Goal: Feedback & Contribution: Submit feedback/report problem

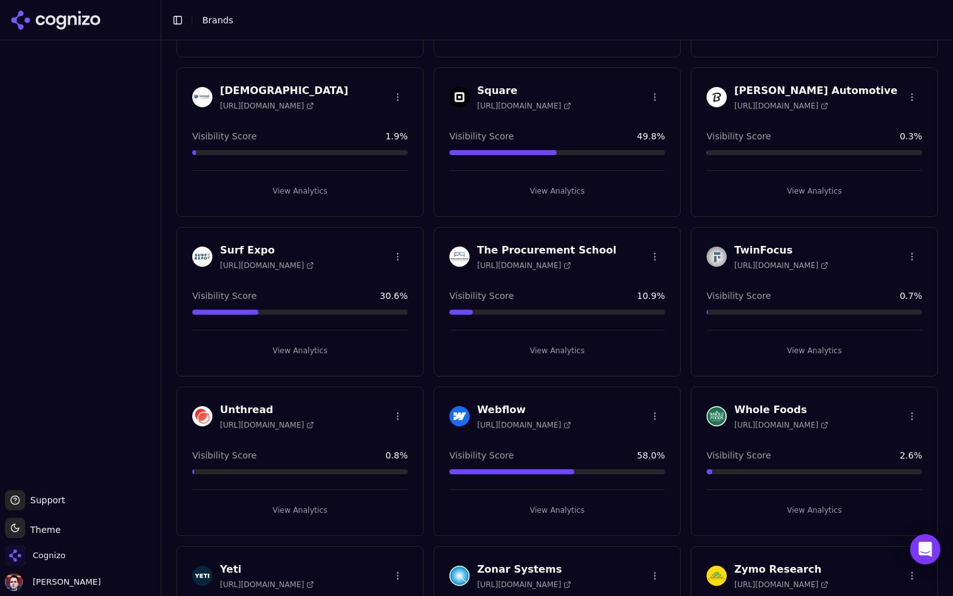
scroll to position [1694, 0]
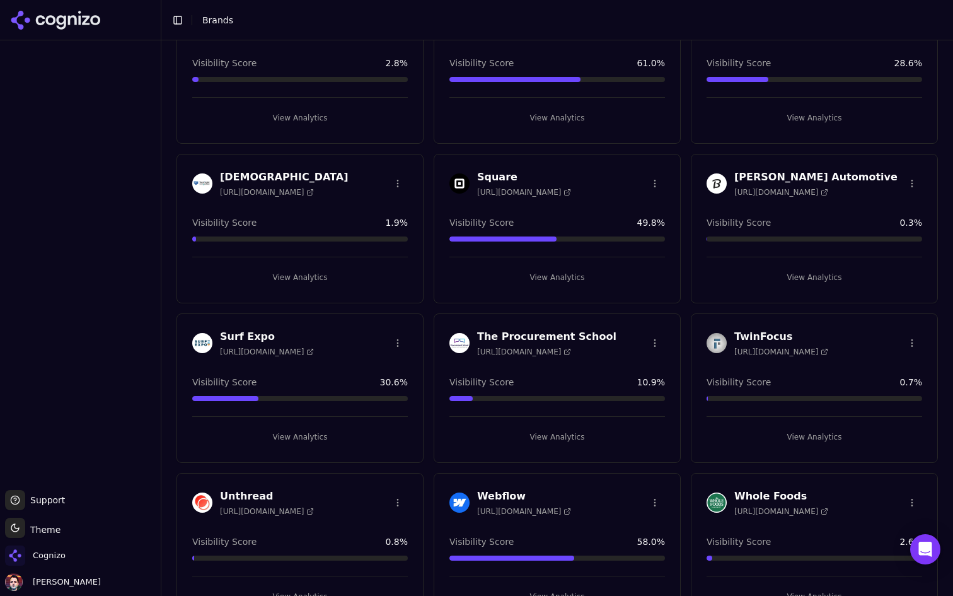
click at [500, 276] on button "View Analytics" at bounding box center [557, 277] width 216 height 20
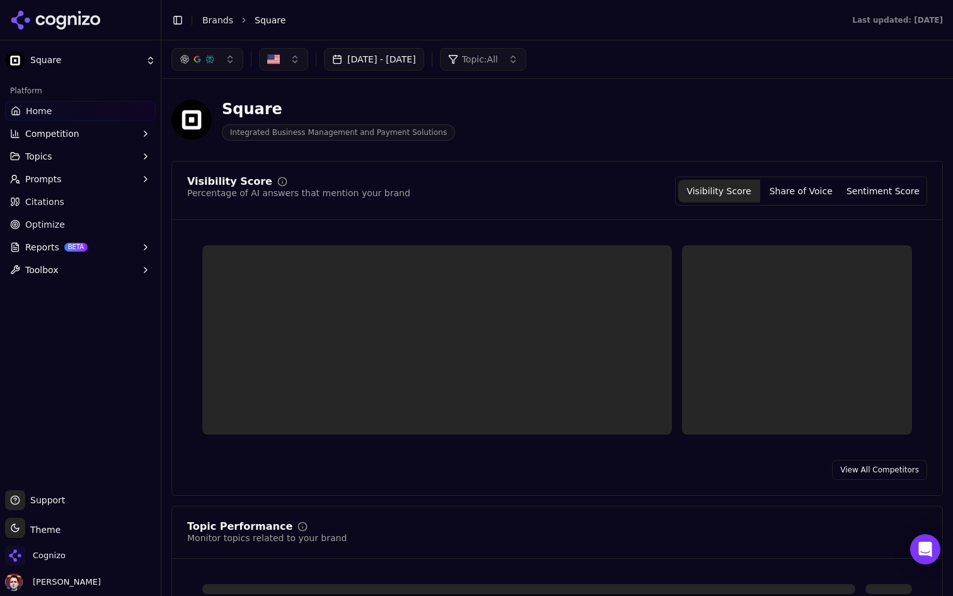
click at [106, 178] on button "Prompts" at bounding box center [80, 179] width 151 height 20
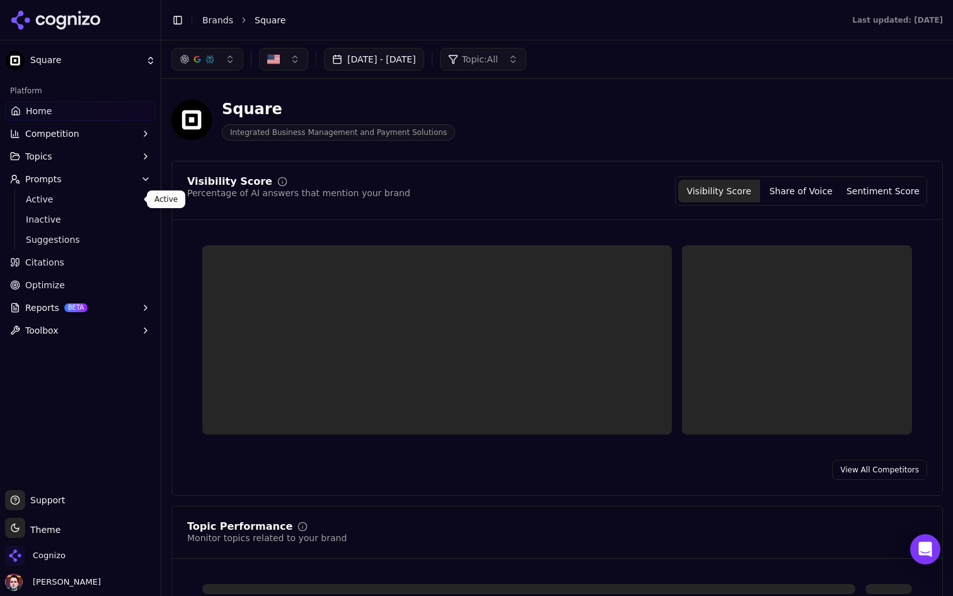
click at [90, 195] on span "Active" at bounding box center [81, 199] width 110 height 13
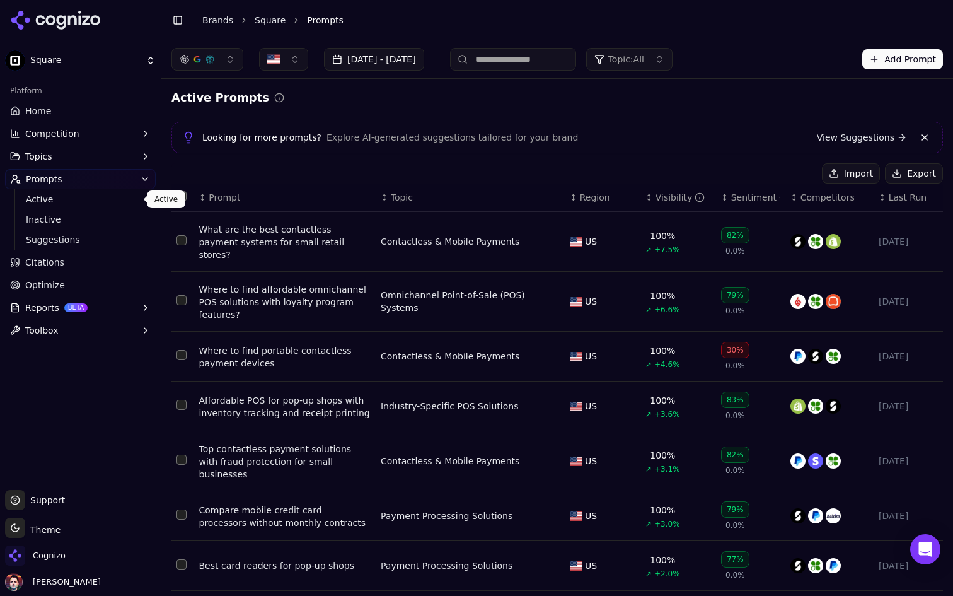
click at [299, 238] on div "What are the best contactless payment systems for small retail stores?" at bounding box center [284, 242] width 171 height 38
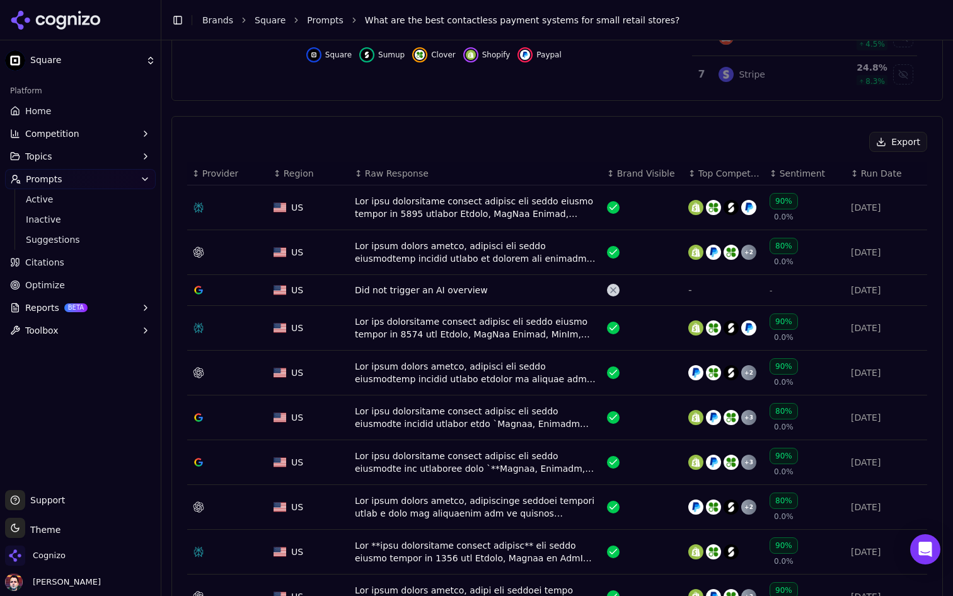
scroll to position [391, 0]
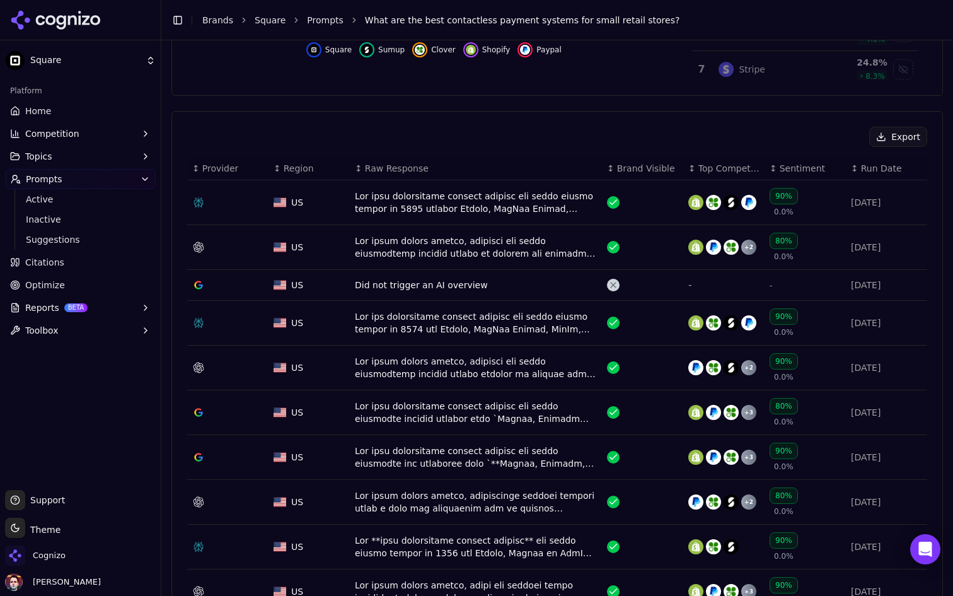
click at [448, 245] on div "Data table" at bounding box center [476, 247] width 242 height 25
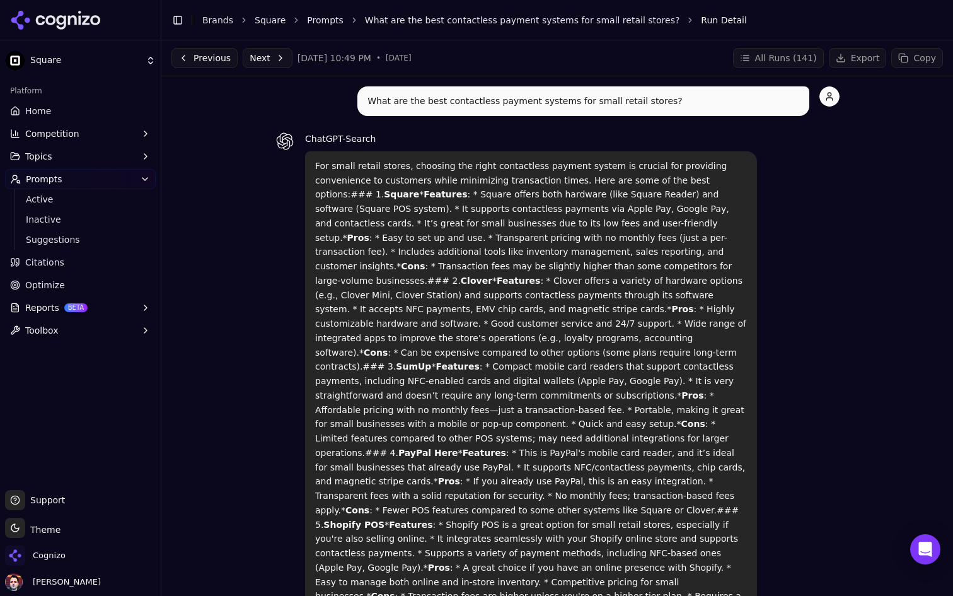
click at [770, 57] on button "All Runs ( 141 )" at bounding box center [778, 58] width 91 height 20
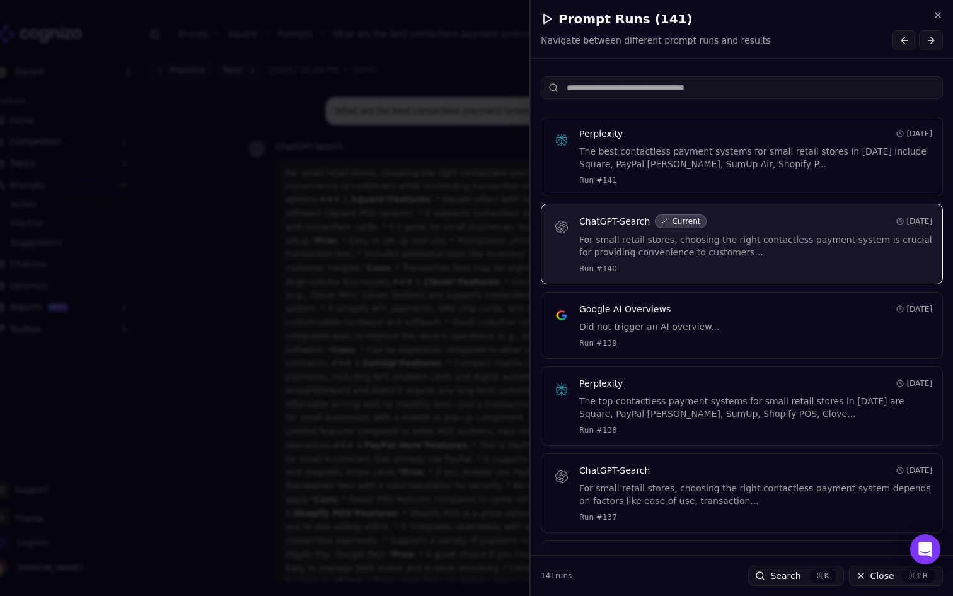
click at [736, 90] on input at bounding box center [742, 87] width 402 height 23
click at [784, 28] on div "Prompt Runs ( 141 ) Navigate between different prompt runs and results" at bounding box center [742, 30] width 402 height 40
click at [935, 14] on icon "button" at bounding box center [938, 15] width 10 height 10
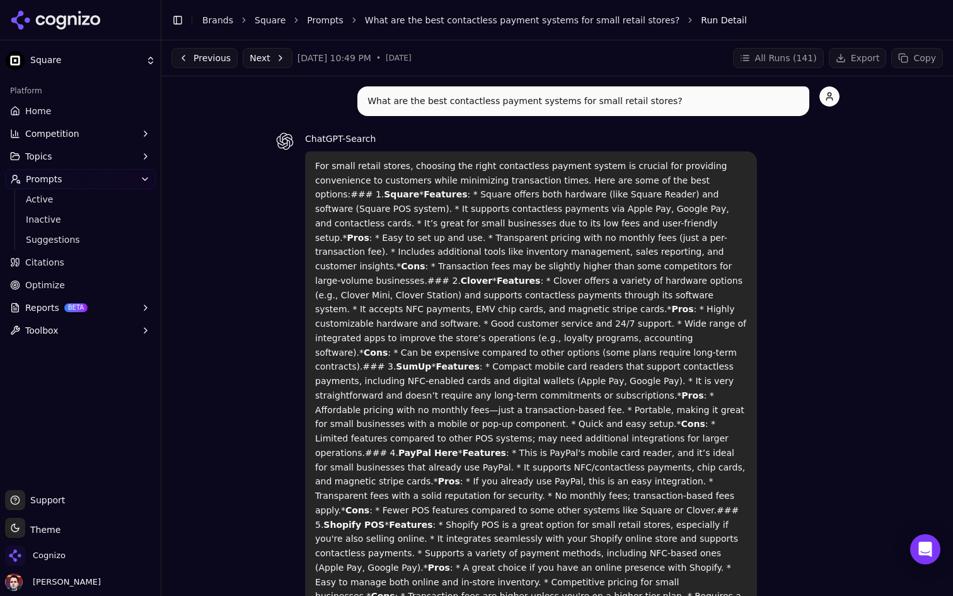
click at [79, 113] on link "Home" at bounding box center [80, 111] width 151 height 20
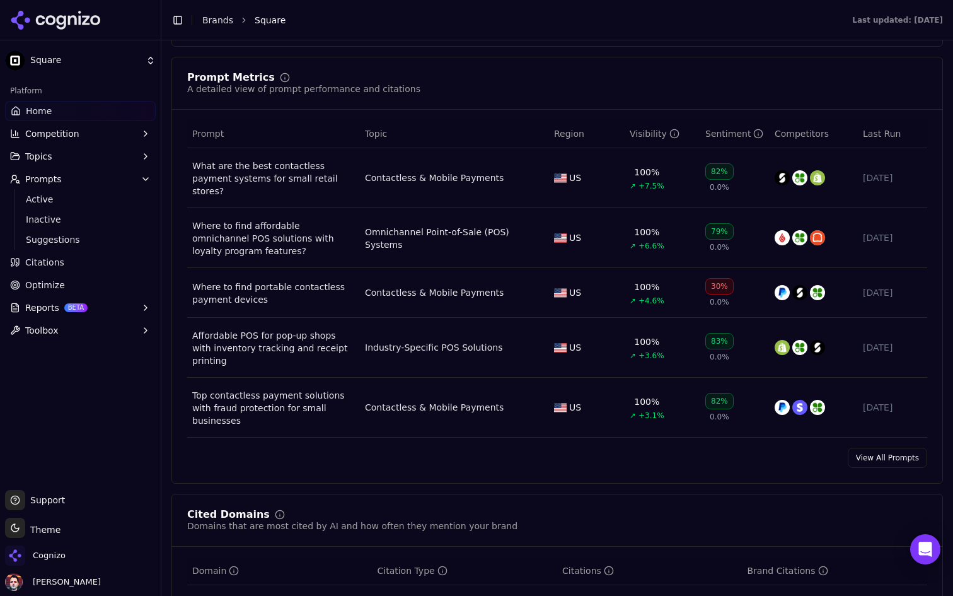
scroll to position [938, 0]
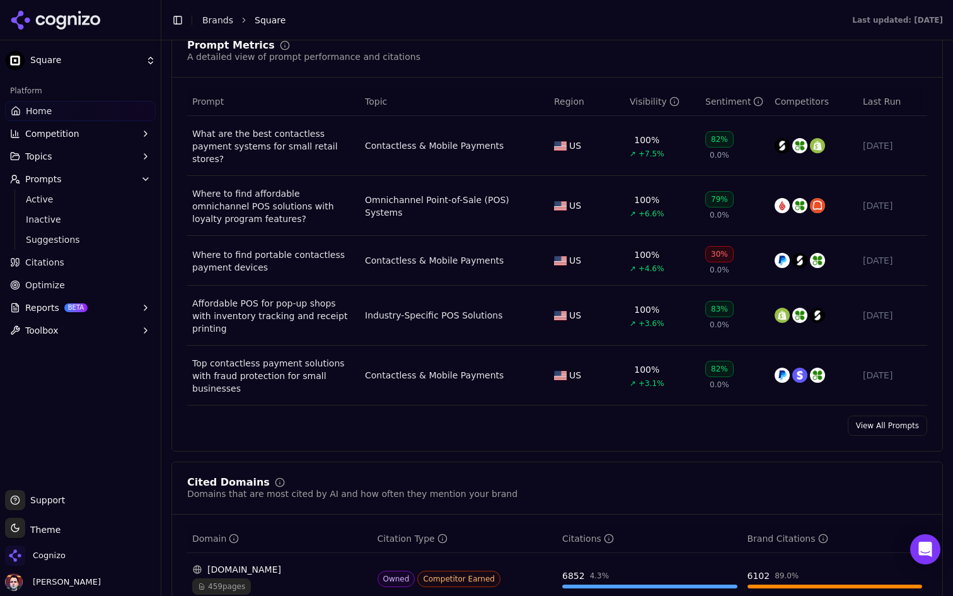
click at [883, 415] on link "View All Prompts" at bounding box center [887, 425] width 79 height 20
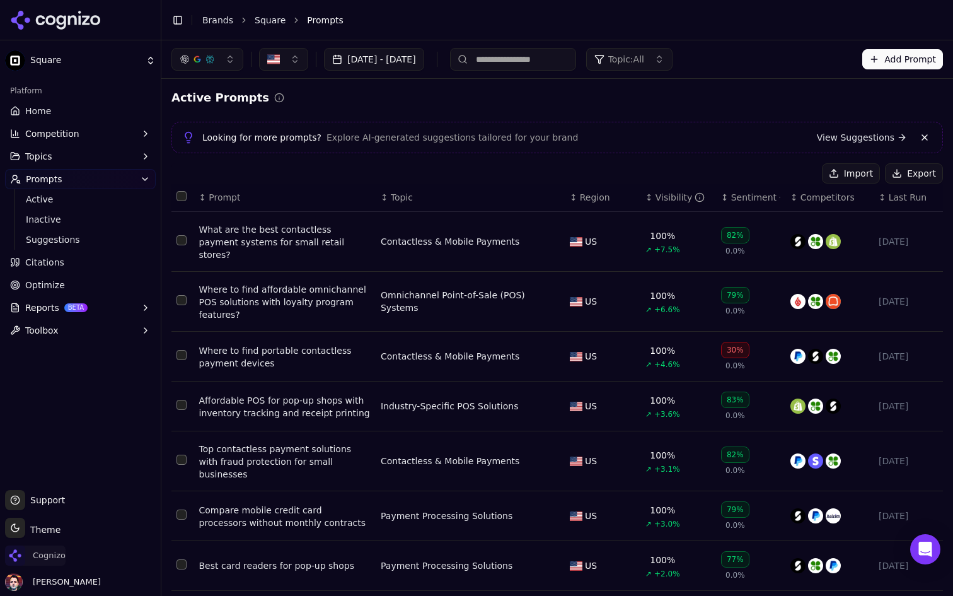
click at [54, 562] on span "Cognizo" at bounding box center [35, 555] width 61 height 20
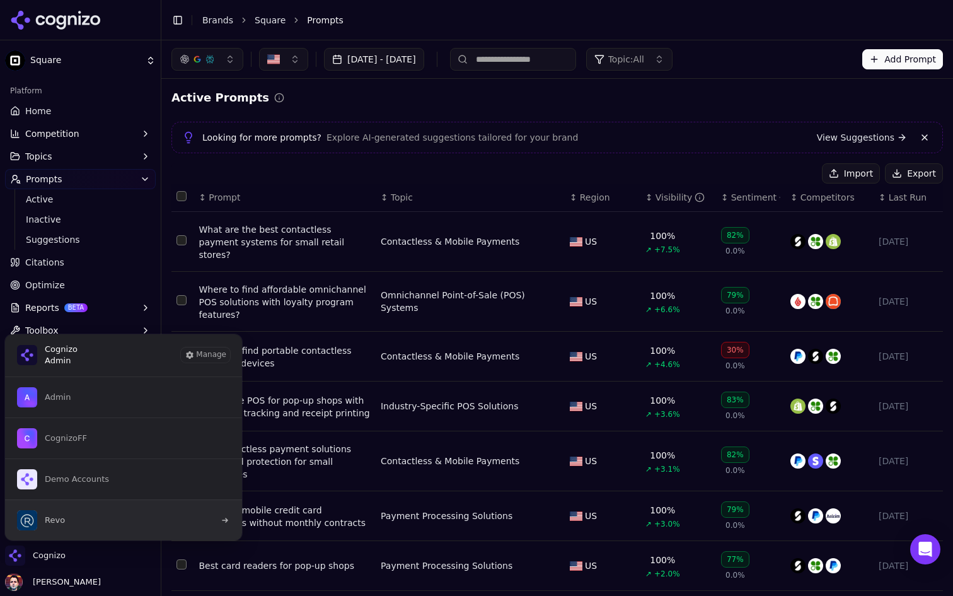
click at [79, 515] on button "Revo" at bounding box center [123, 519] width 238 height 41
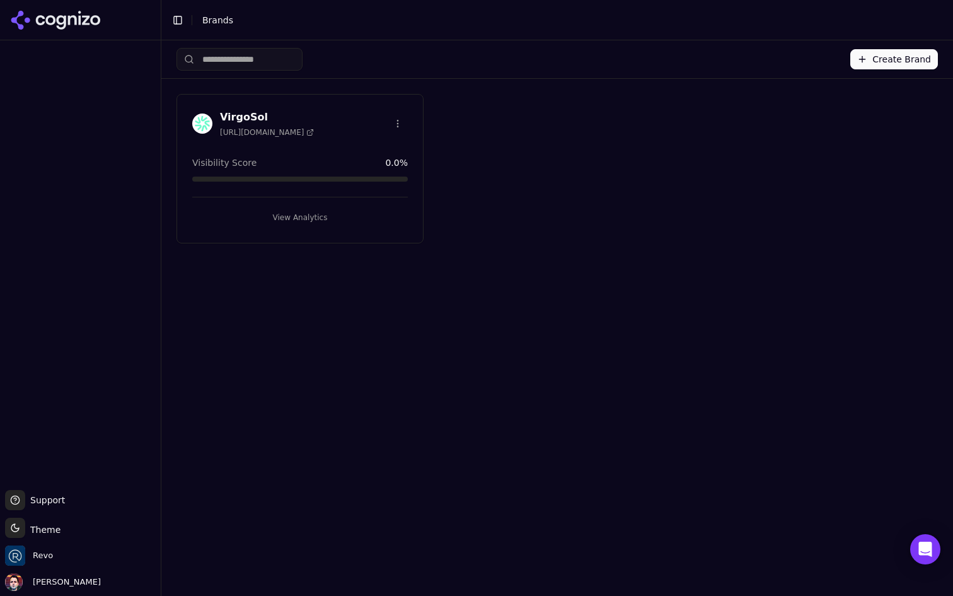
click at [323, 225] on div "VirgoSol https://virgosol.com Visibility Score 0.0 % View Analytics" at bounding box center [300, 168] width 247 height 149
click at [333, 217] on button "View Analytics" at bounding box center [300, 217] width 216 height 20
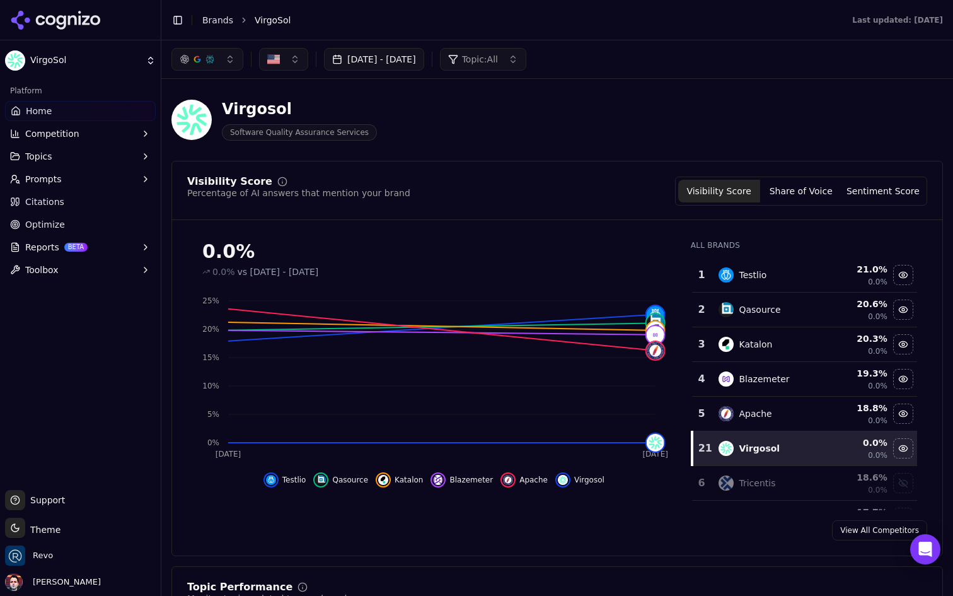
click at [102, 184] on button "Prompts" at bounding box center [80, 179] width 151 height 20
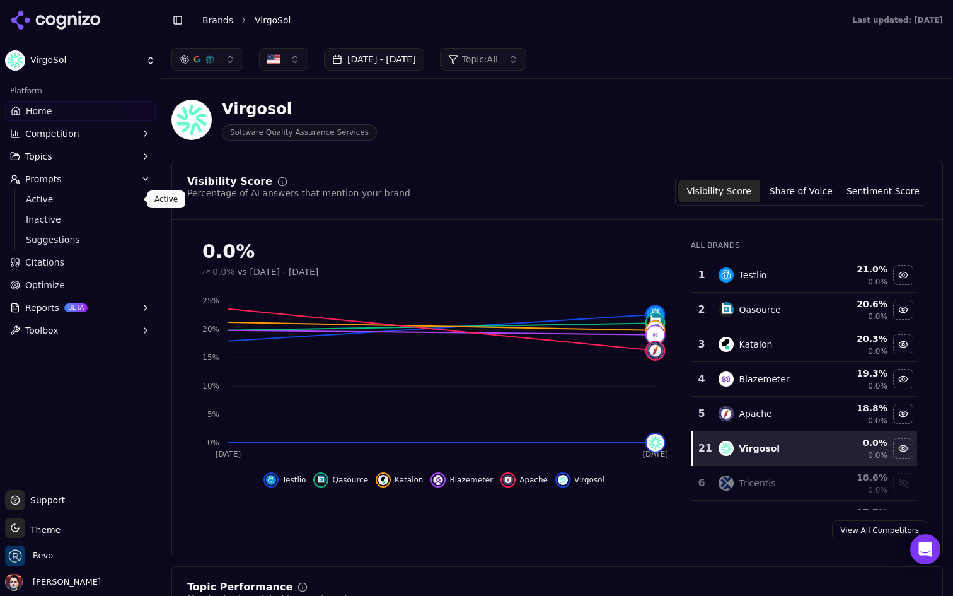
click at [90, 199] on span "Active" at bounding box center [81, 199] width 110 height 13
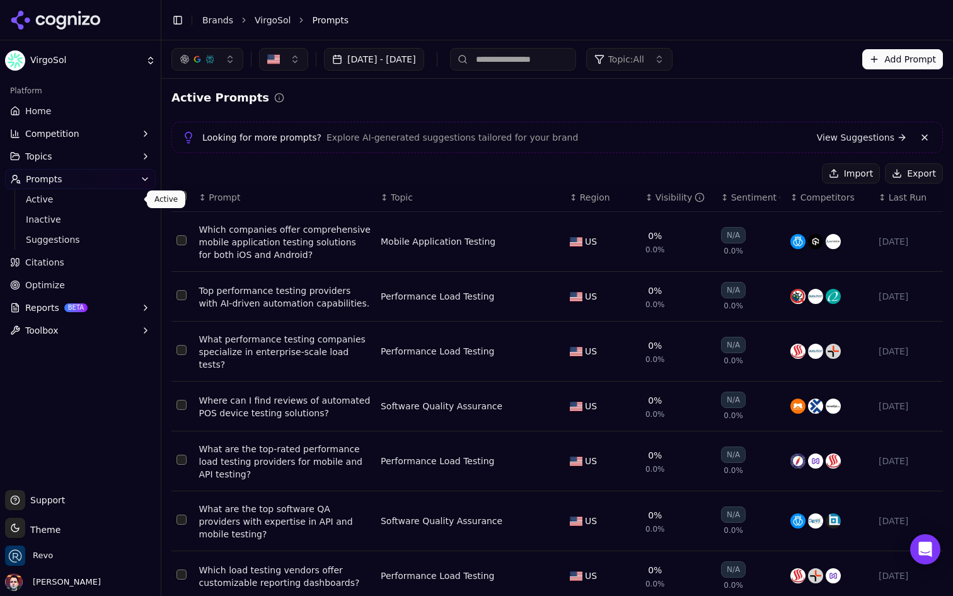
click at [85, 198] on span "Active" at bounding box center [81, 199] width 110 height 13
click at [88, 163] on button "Topics" at bounding box center [80, 156] width 151 height 20
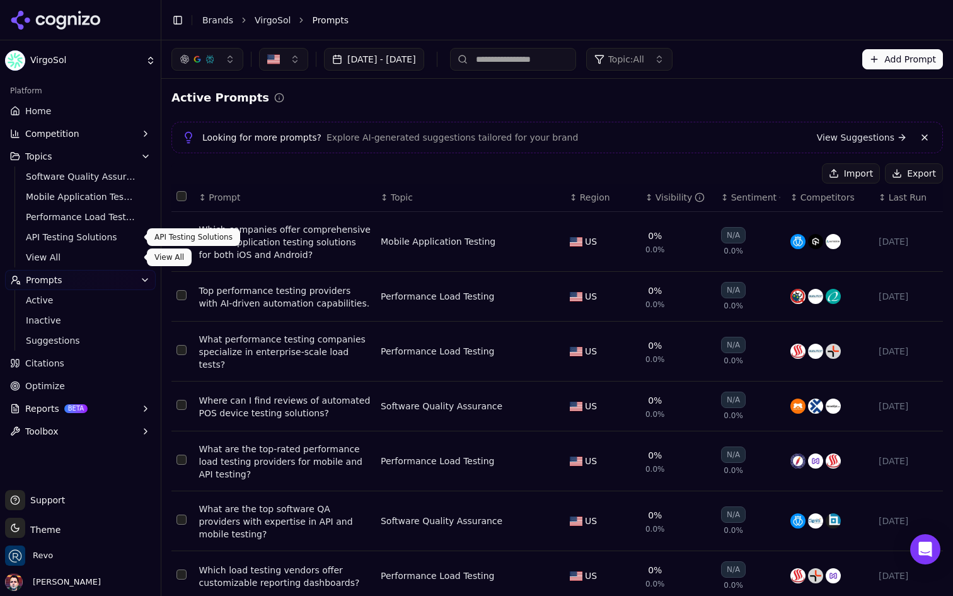
click at [62, 265] on link "View All" at bounding box center [81, 257] width 120 height 18
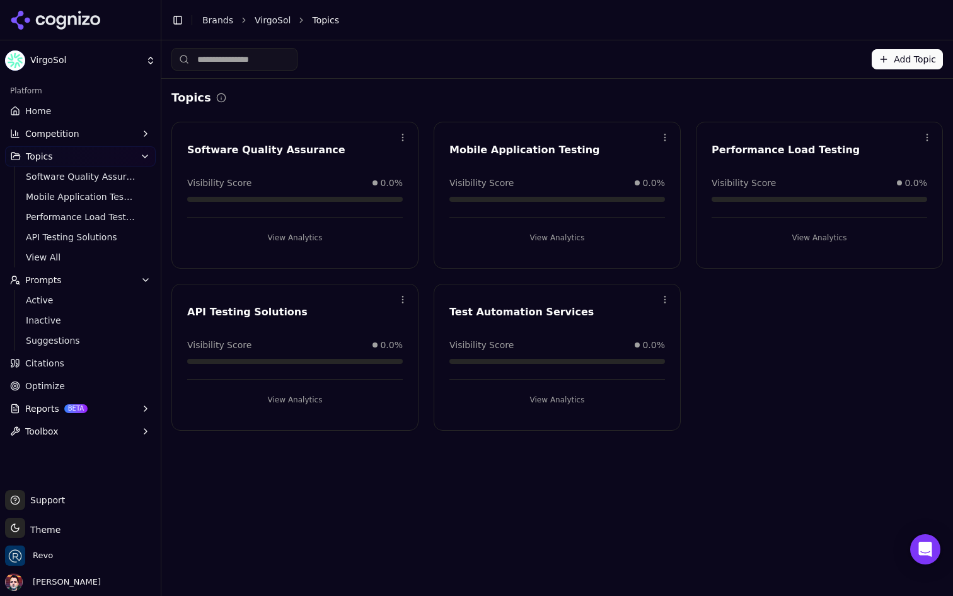
click at [664, 298] on html "VirgoSol Platform Home Competition Topics Software Quality Assurance Mobile App…" at bounding box center [476, 298] width 953 height 596
click at [627, 325] on div "Edit" at bounding box center [614, 325] width 115 height 20
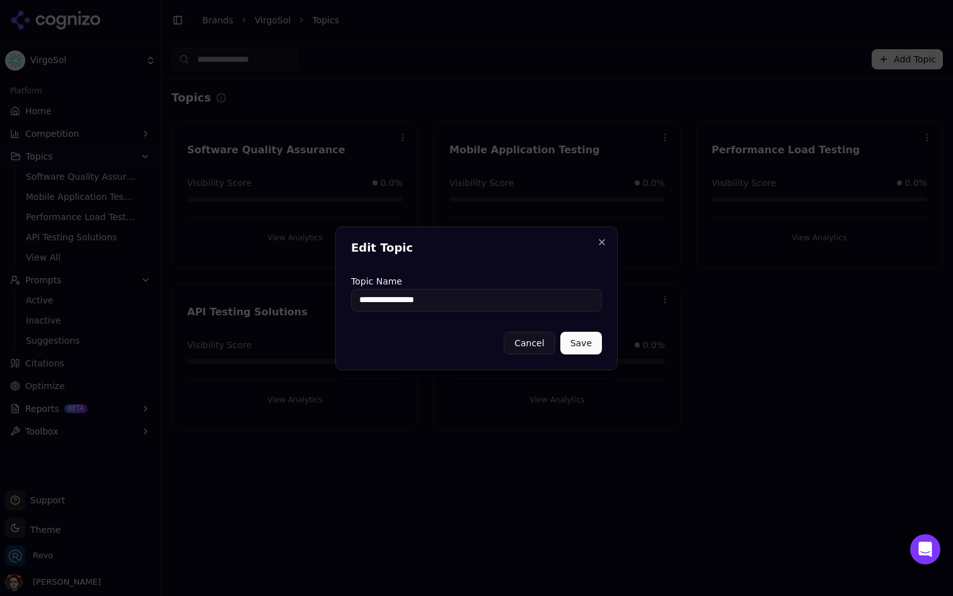
type input "**********"
click at [581, 339] on button "Save" at bounding box center [581, 343] width 42 height 23
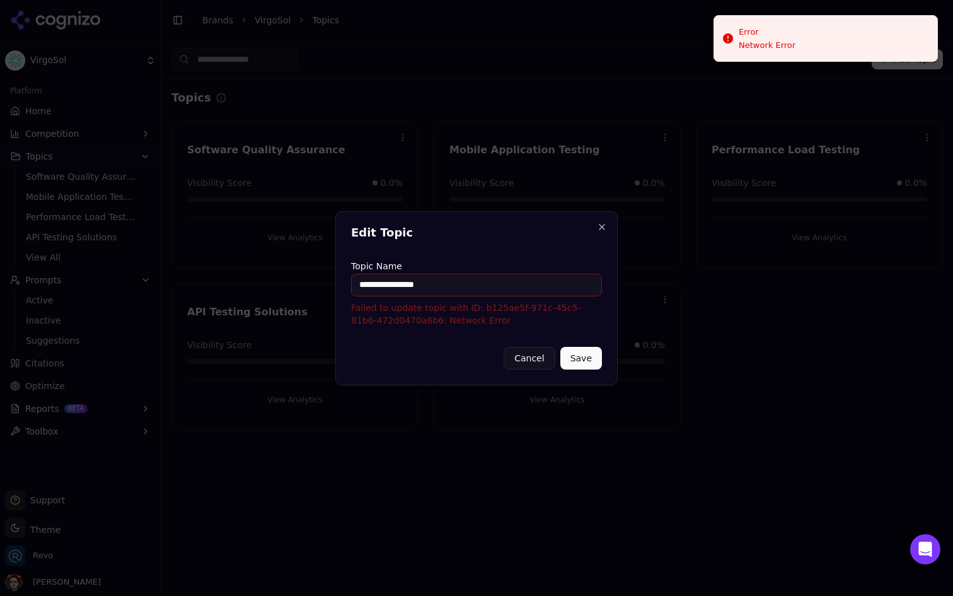
click at [536, 277] on input "**********" at bounding box center [476, 285] width 251 height 23
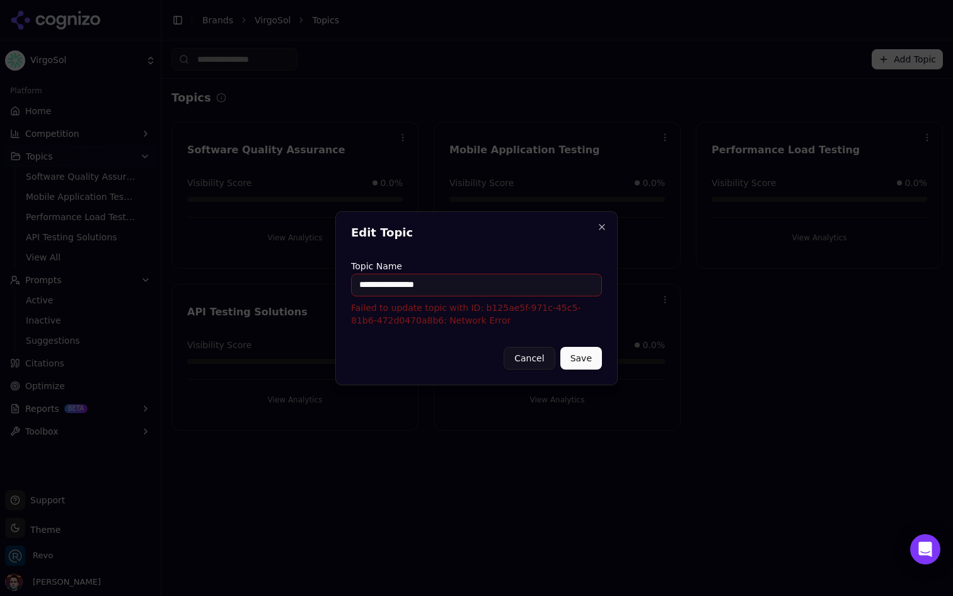
click at [576, 352] on button "Save" at bounding box center [581, 358] width 42 height 23
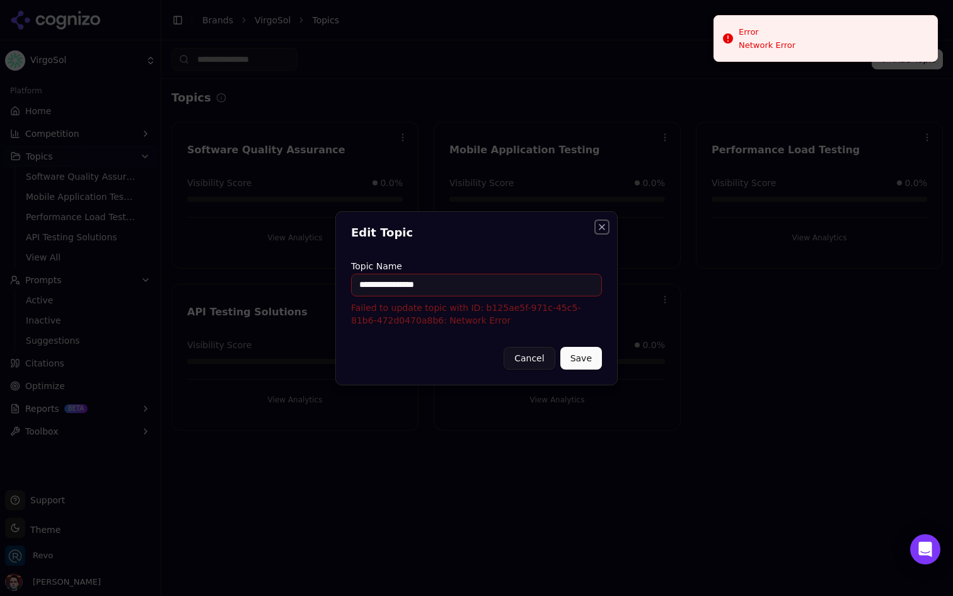
click at [606, 228] on button "Close" at bounding box center [602, 227] width 10 height 10
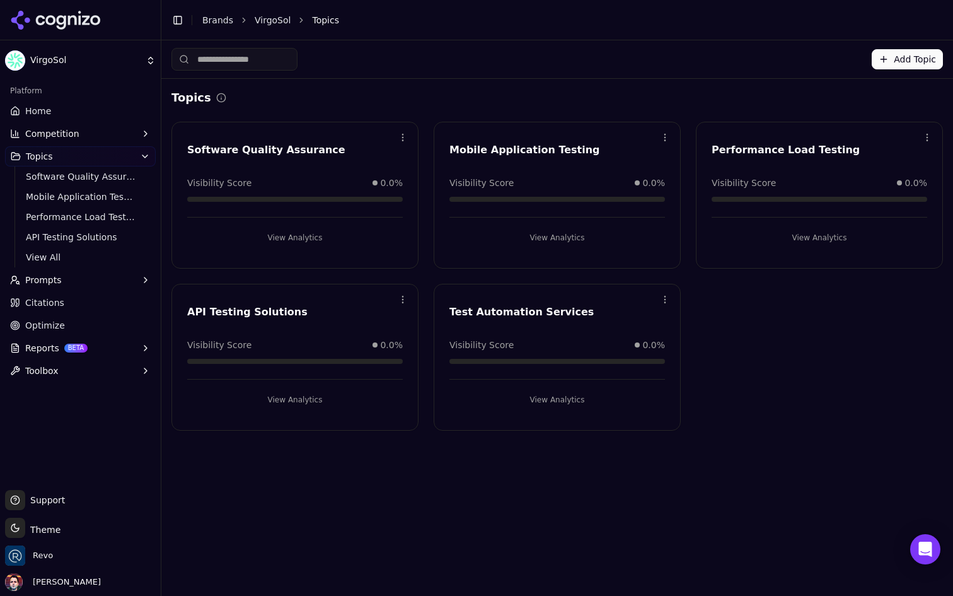
click at [657, 299] on html "VirgoSol Platform Home Competition Topics Software Quality Assurance Mobile App…" at bounding box center [476, 298] width 953 height 596
click at [639, 327] on div "Edit" at bounding box center [614, 325] width 115 height 20
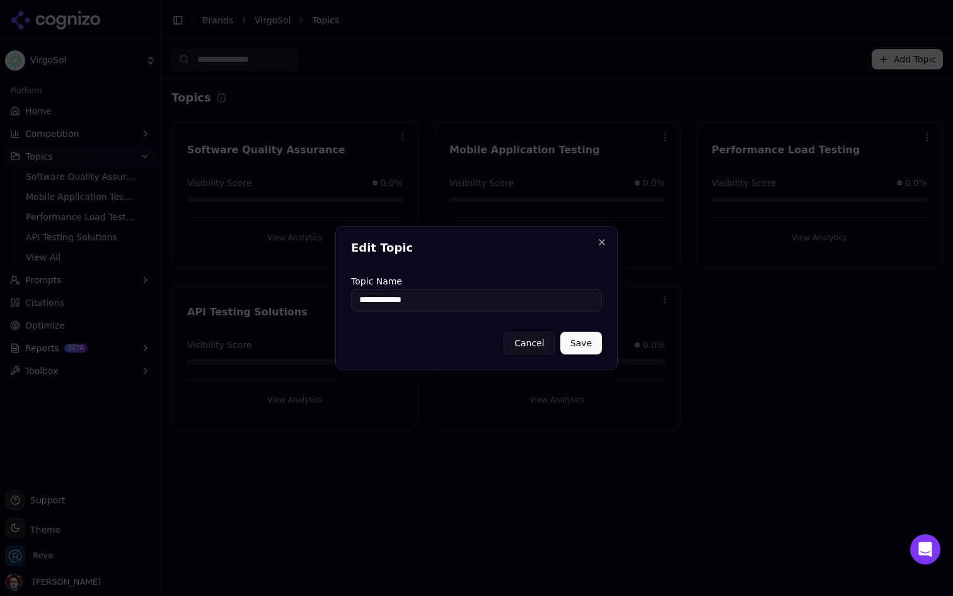
type input "**********"
click at [590, 345] on button "Save" at bounding box center [581, 343] width 42 height 23
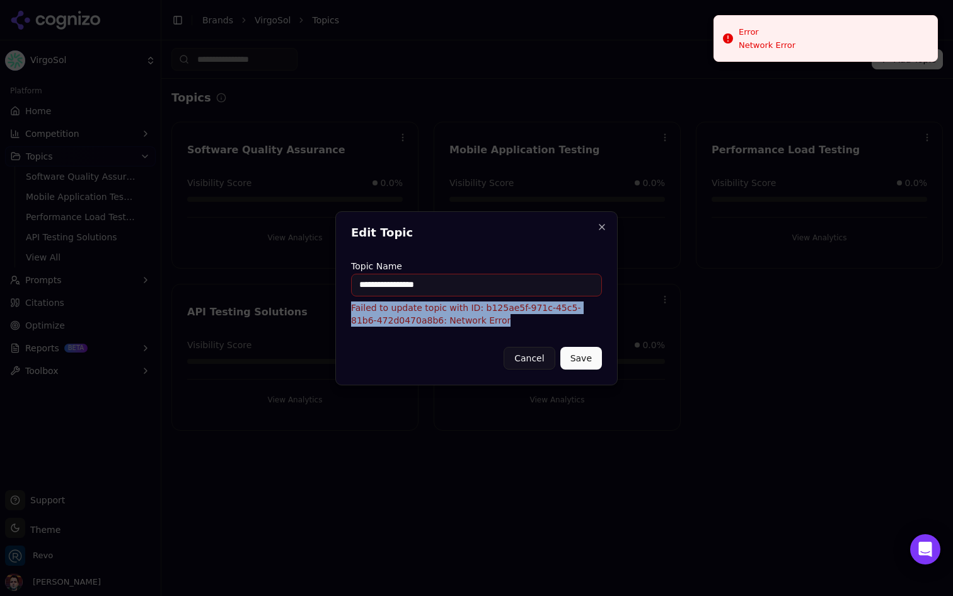
drag, startPoint x: 496, startPoint y: 321, endPoint x: 342, endPoint y: 309, distance: 155.0
click at [342, 309] on div "**********" at bounding box center [476, 298] width 282 height 174
copy p "Failed to update topic with ID: b125ae5f-971c-45c5-81b6-472d0470a8b6: Network E…"
click at [510, 323] on p "Failed to update topic with ID: b125ae5f-971c-45c5-81b6-472d0470a8b6: Network E…" at bounding box center [476, 313] width 251 height 25
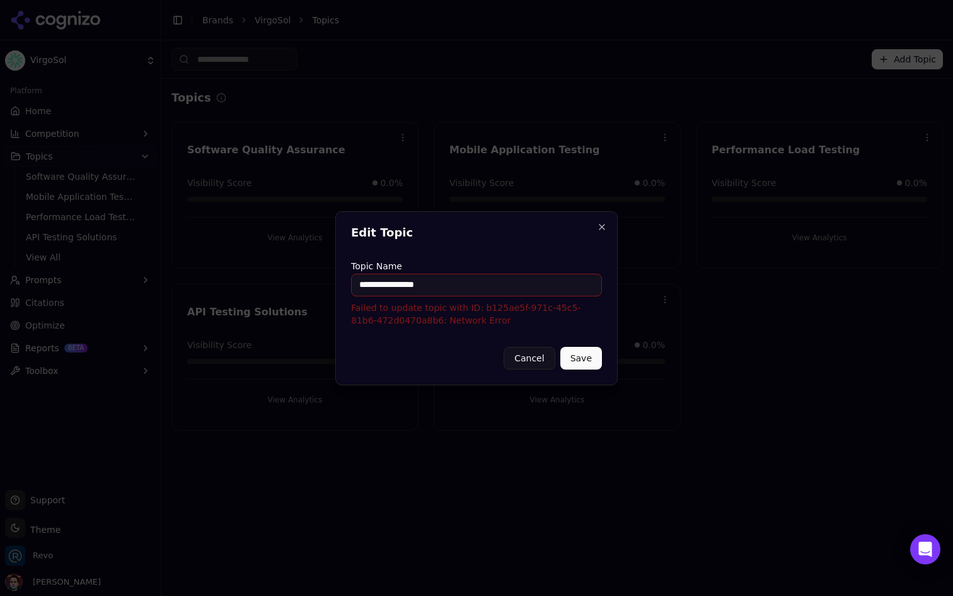
click at [548, 244] on div "**********" at bounding box center [476, 298] width 282 height 174
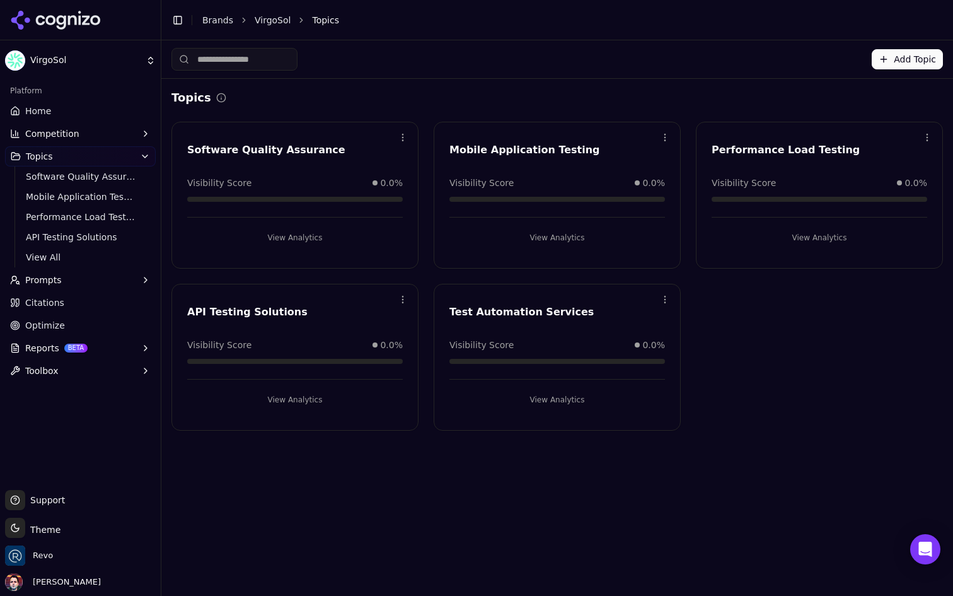
click at [661, 299] on html "VirgoSol Platform Home Competition Topics Software Quality Assurance Mobile App…" at bounding box center [476, 298] width 953 height 596
click at [617, 327] on div "Edit" at bounding box center [614, 325] width 115 height 20
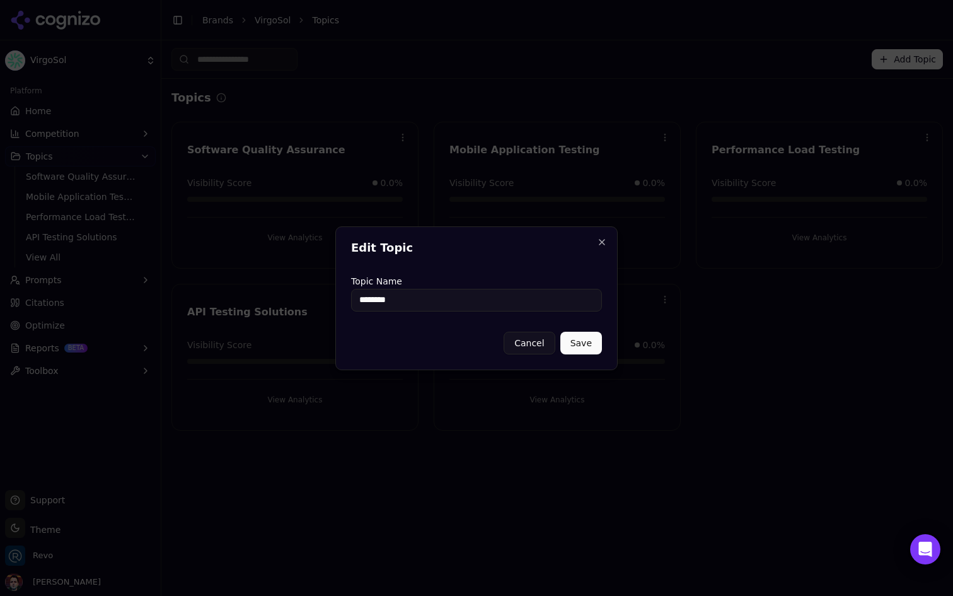
type input "**********"
click at [587, 344] on button "Save" at bounding box center [581, 343] width 42 height 23
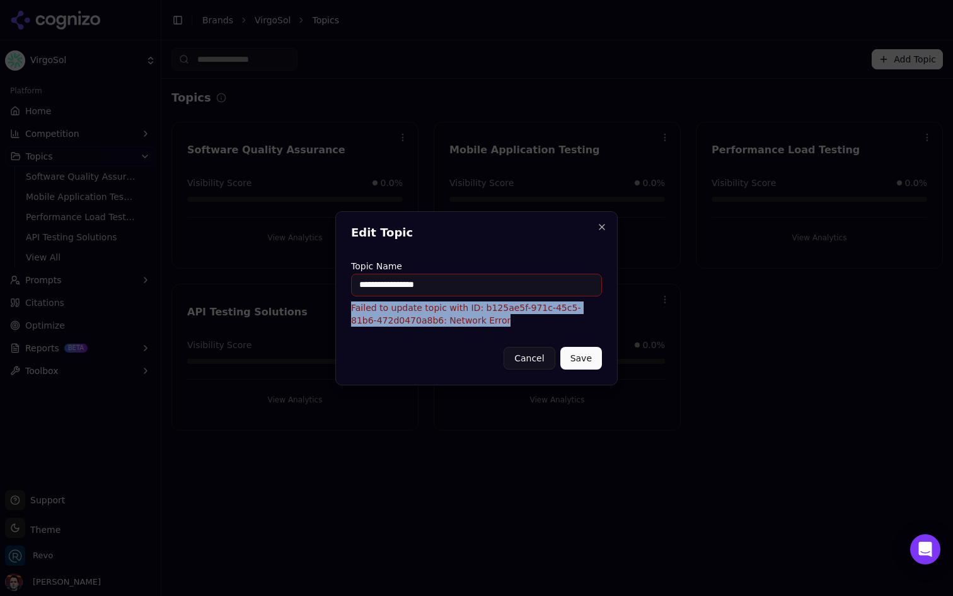
drag, startPoint x: 482, startPoint y: 324, endPoint x: 347, endPoint y: 308, distance: 136.5
click at [347, 308] on div "**********" at bounding box center [476, 298] width 282 height 174
copy p "Failed to update topic with ID: b125ae5f-971c-45c5-81b6-472d0470a8b6: Network E…"
click at [604, 226] on button "Close" at bounding box center [602, 227] width 10 height 10
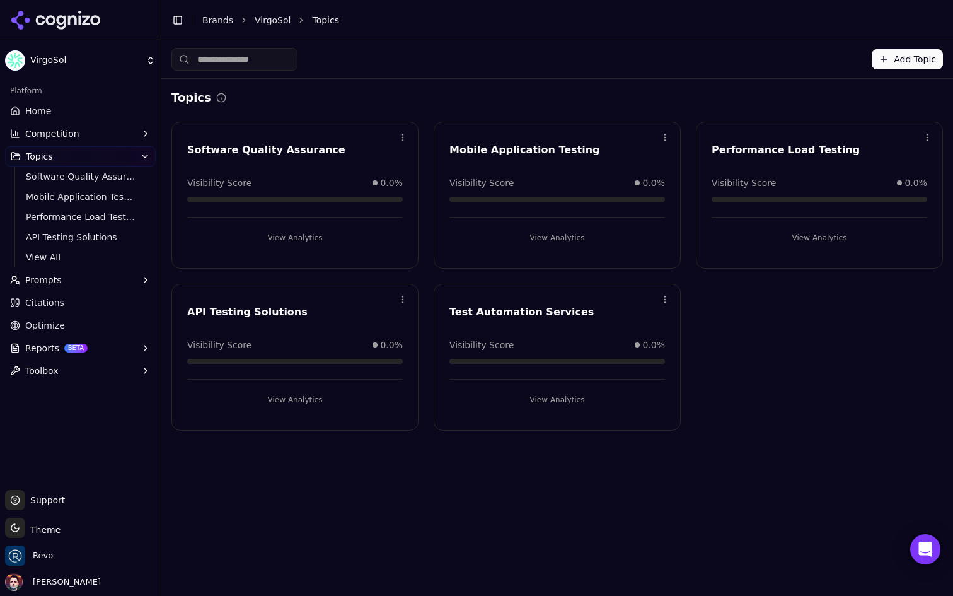
click at [901, 59] on button "Add Topic" at bounding box center [907, 59] width 71 height 20
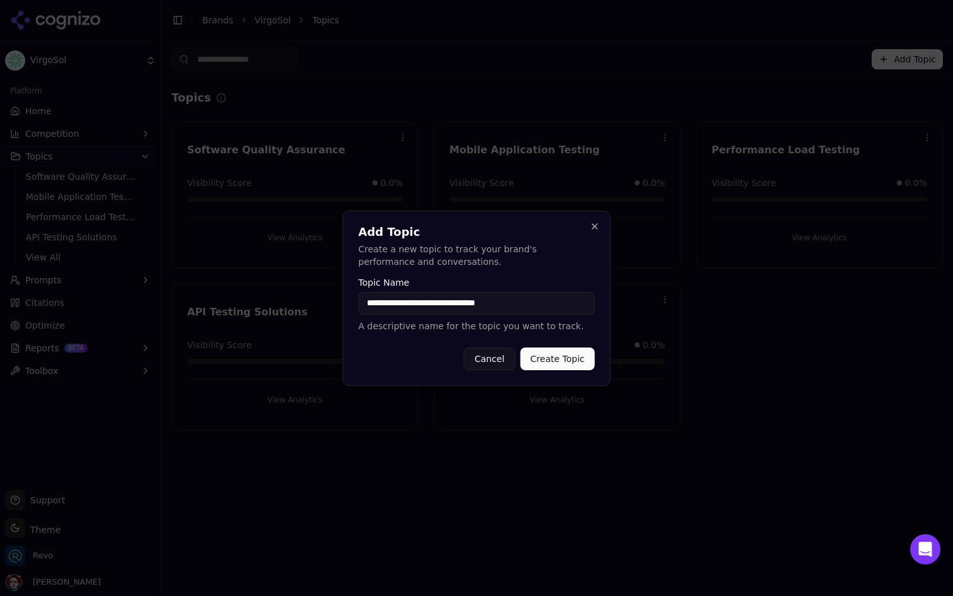
type input "**********"
click at [534, 254] on p "Create a new topic to track your brand's performance and conversations." at bounding box center [477, 255] width 236 height 25
click at [565, 360] on button "Create Topic" at bounding box center [557, 358] width 74 height 23
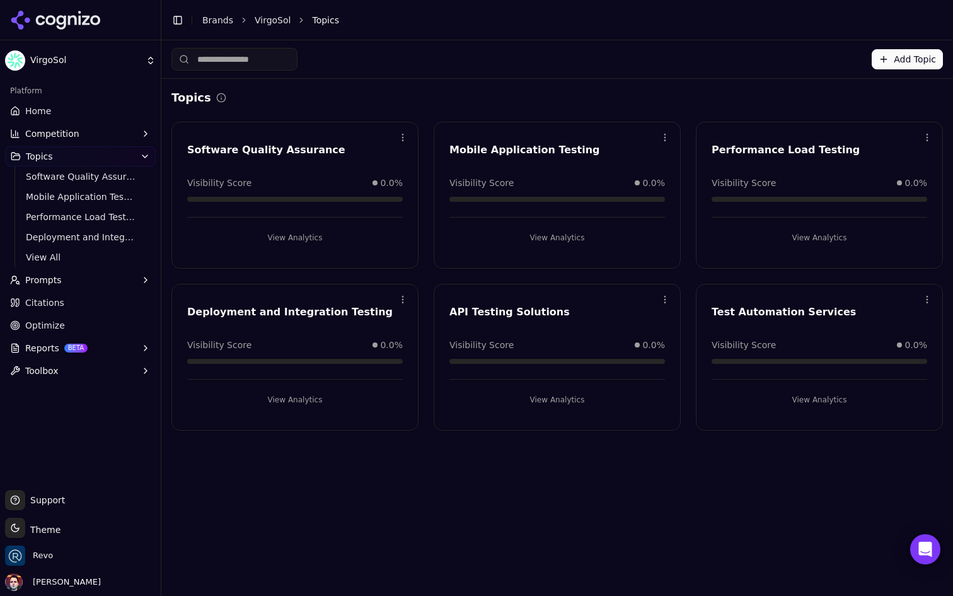
click at [929, 300] on html "VirgoSol Platform Home Competition Topics Software Quality Assurance Mobile App…" at bounding box center [476, 298] width 953 height 596
click at [884, 328] on div "Edit" at bounding box center [877, 325] width 115 height 20
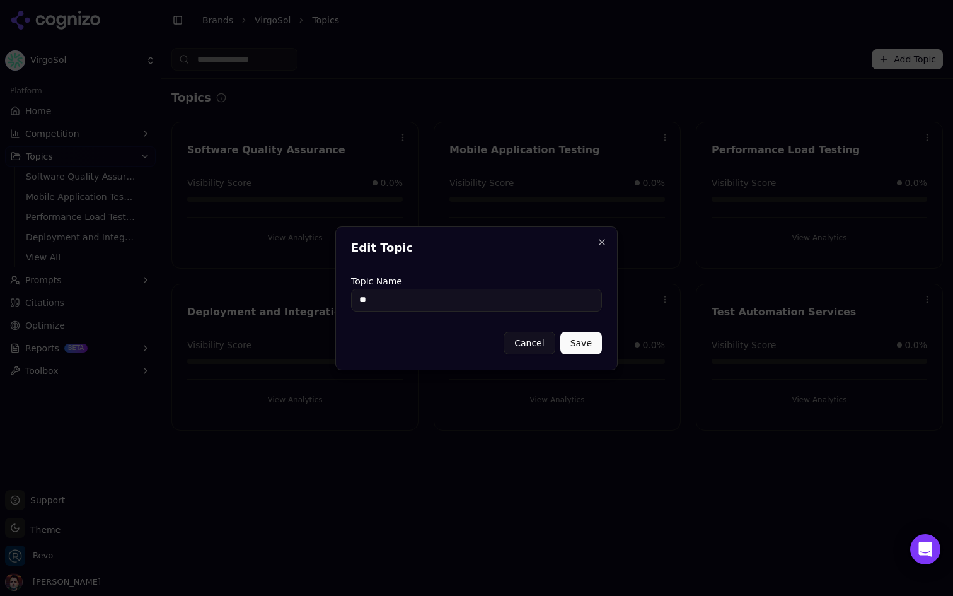
type input "**********"
click at [572, 345] on button "Save" at bounding box center [581, 343] width 42 height 23
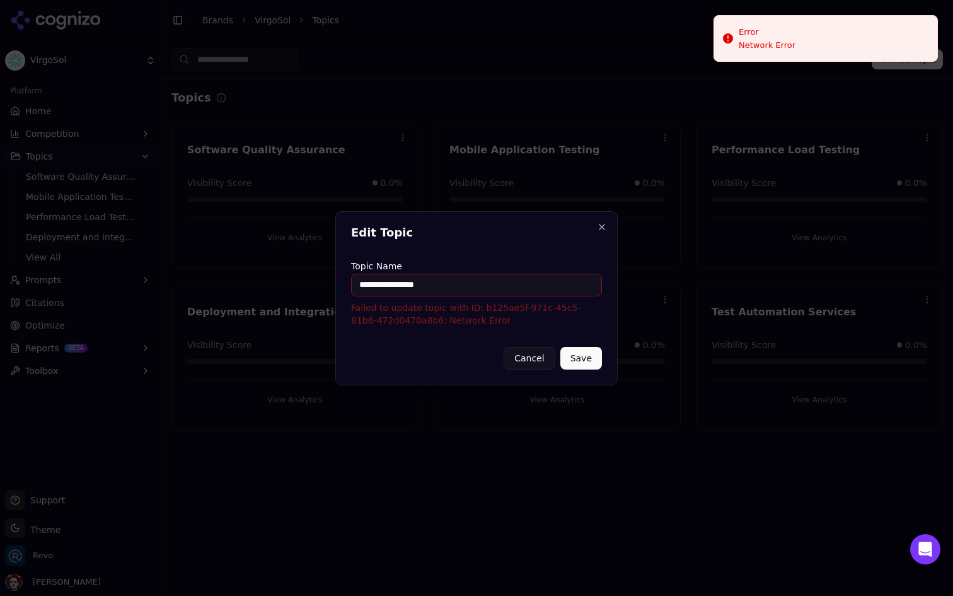
click at [481, 316] on p "Failed to update topic with ID: b125ae5f-971c-45c5-81b6-472d0470a8b6: Network E…" at bounding box center [476, 313] width 251 height 25
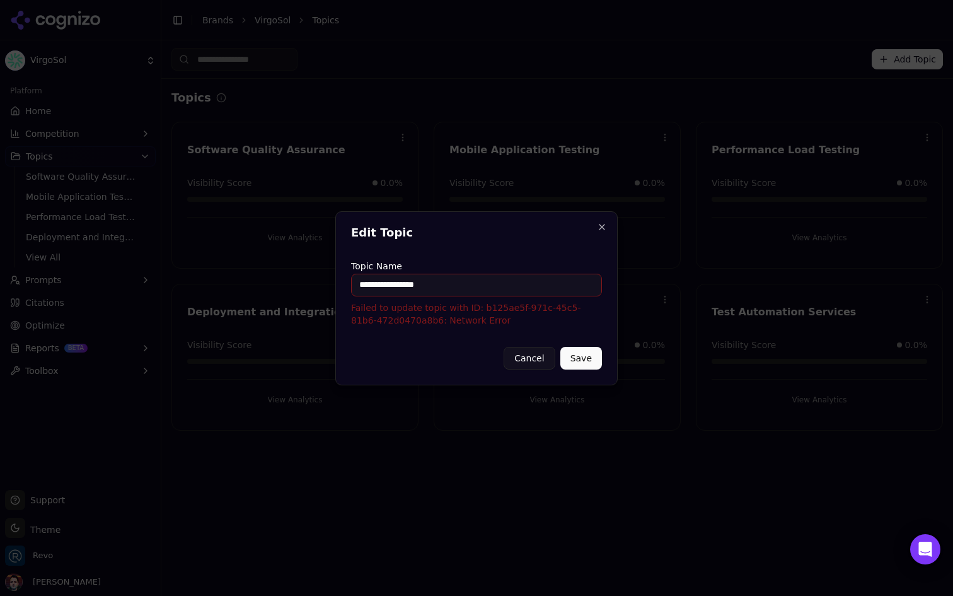
click at [528, 239] on div "**********" at bounding box center [476, 298] width 282 height 174
click at [601, 226] on button "Close" at bounding box center [602, 227] width 10 height 10
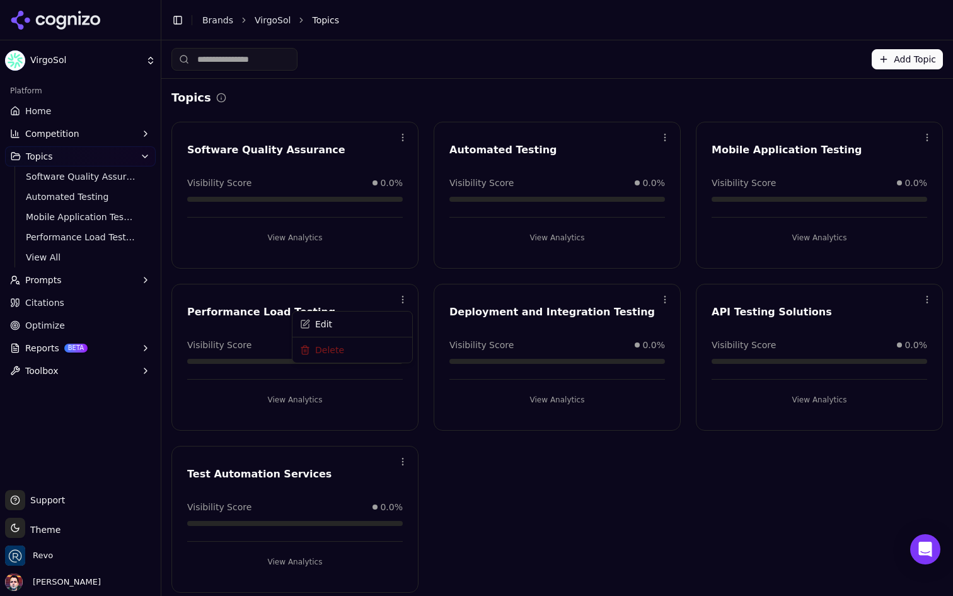
click at [398, 298] on html "VirgoSol Platform Home Competition Topics Software Quality Assurance Automated …" at bounding box center [476, 298] width 953 height 596
click at [405, 298] on html "VirgoSol Platform Home Competition Topics Software Quality Assurance Automated …" at bounding box center [476, 298] width 953 height 596
click at [178, 165] on div "Open menu Software Quality Assurance Visibility Score 0.0% View Analytics" at bounding box center [294, 195] width 247 height 147
click at [60, 289] on button "Prompts" at bounding box center [80, 280] width 151 height 20
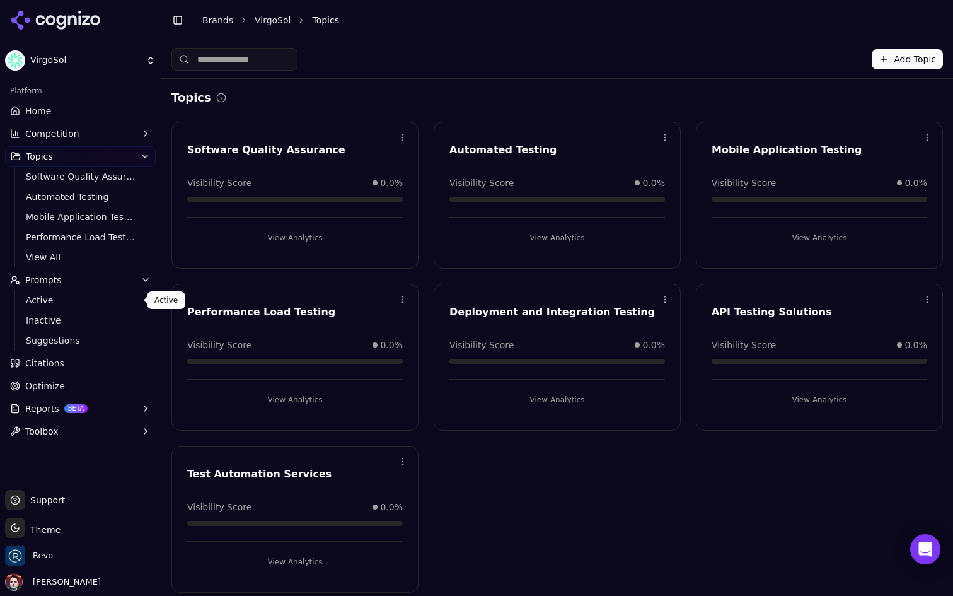
click at [76, 294] on span "Active" at bounding box center [81, 300] width 110 height 13
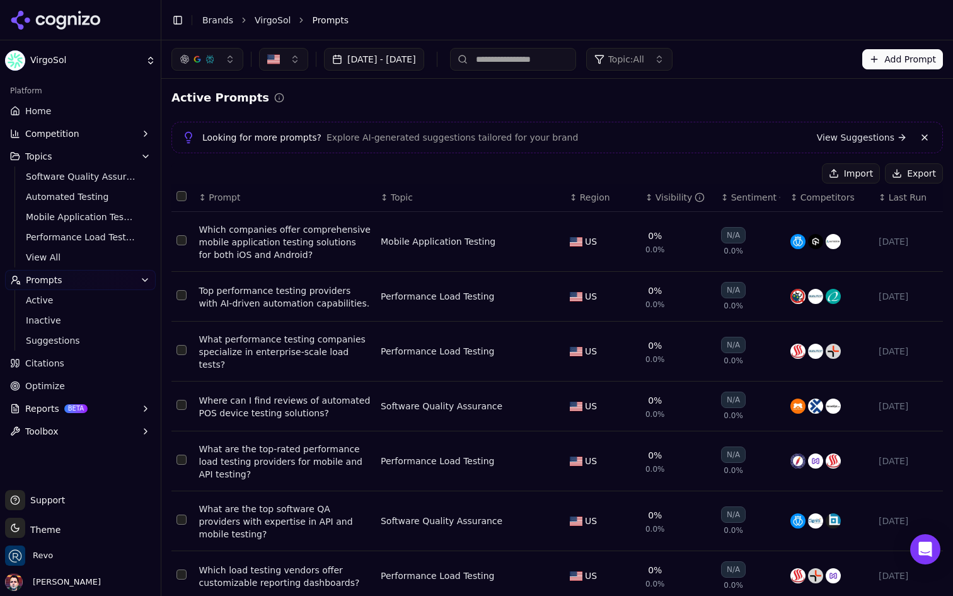
click at [644, 55] on span "Topic: All" at bounding box center [626, 59] width 36 height 13
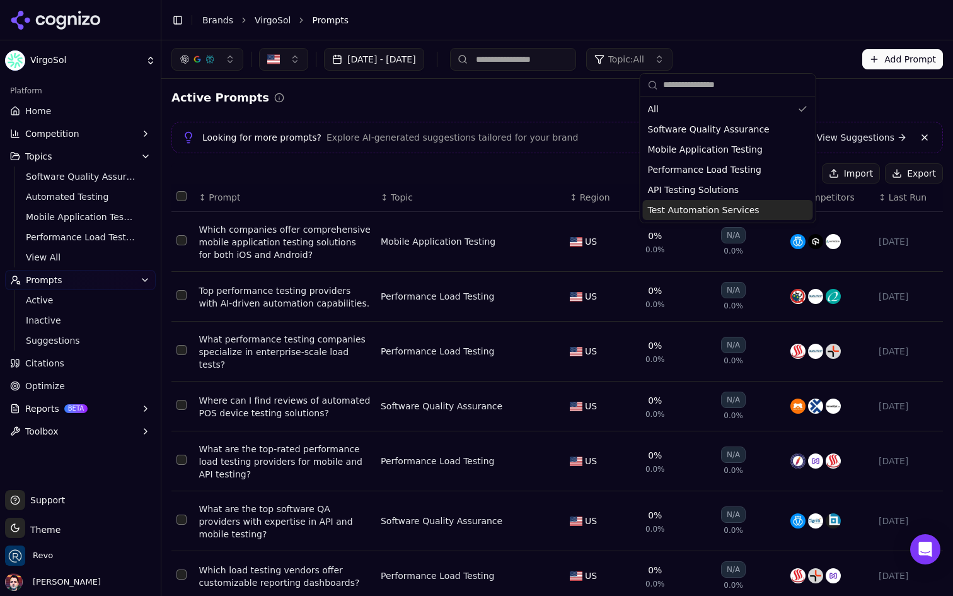
click at [703, 212] on span "Test Automation Services" at bounding box center [704, 210] width 112 height 13
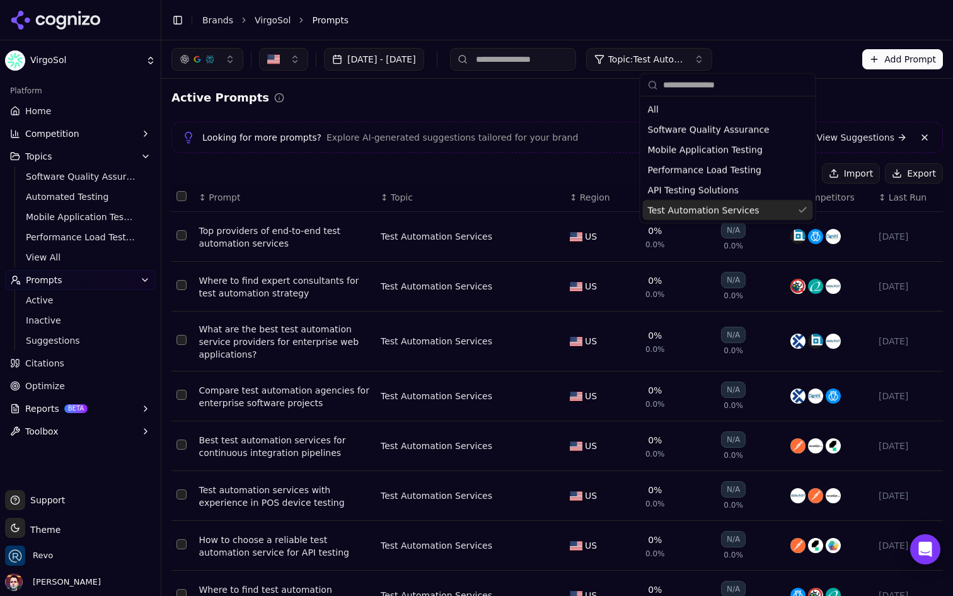
click at [548, 233] on button "Data table" at bounding box center [552, 236] width 15 height 15
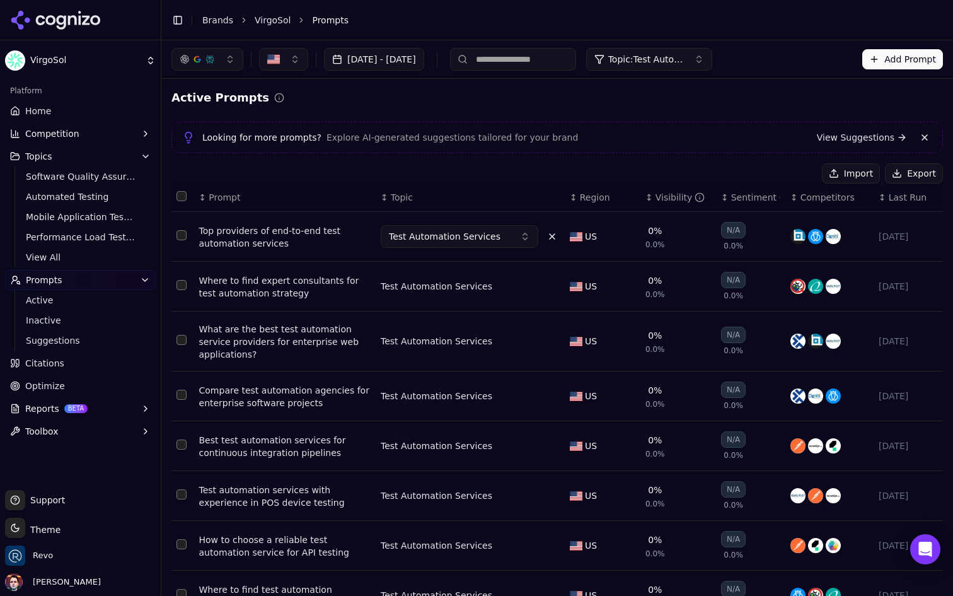
click at [504, 239] on button "Test Automation Services" at bounding box center [460, 236] width 158 height 23
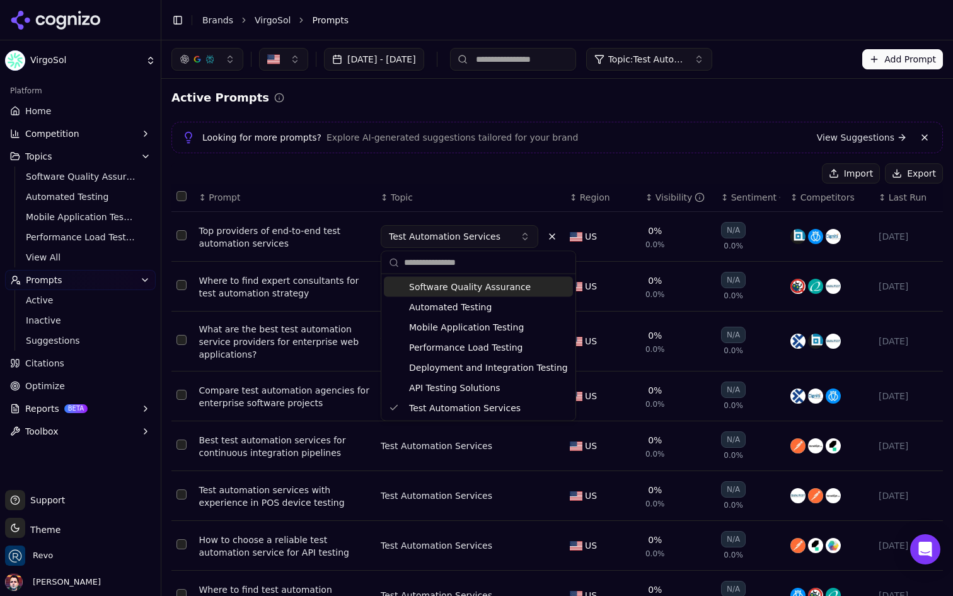
click at [504, 239] on button "Test Automation Services" at bounding box center [460, 236] width 158 height 23
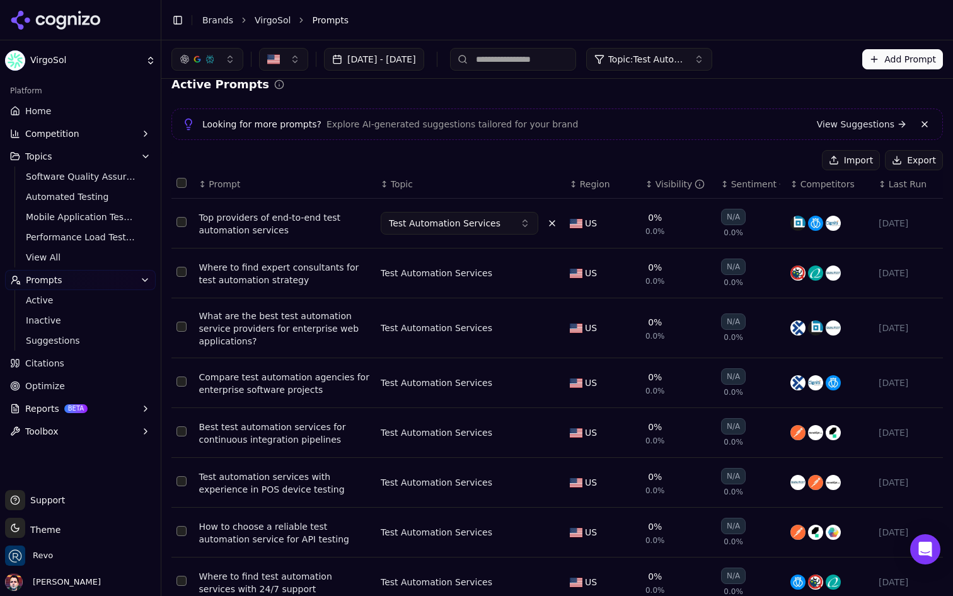
scroll to position [168, 0]
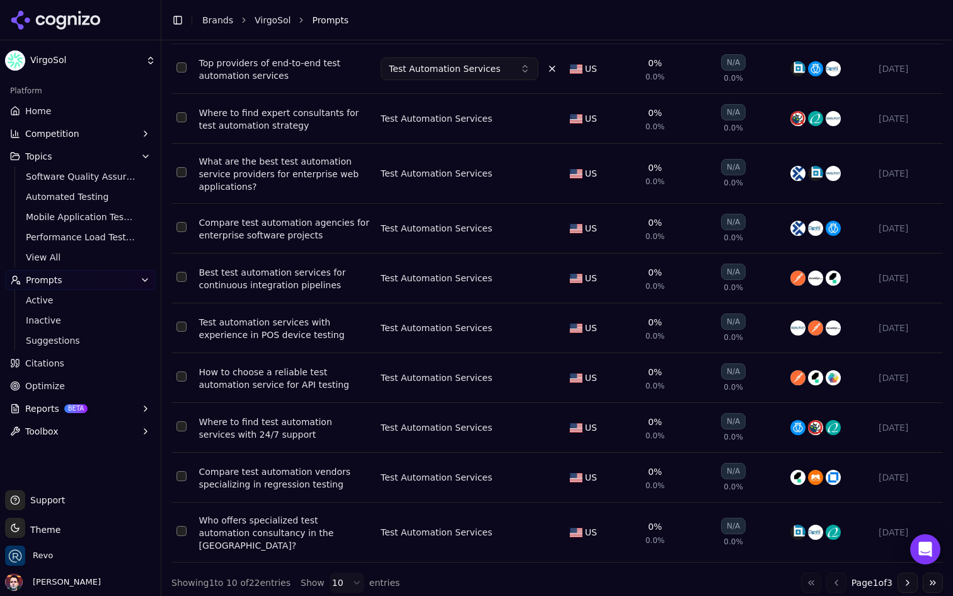
click at [334, 573] on html "VirgoSol Platform Home Competition Topics Software Quality Assurance Automated …" at bounding box center [476, 298] width 953 height 596
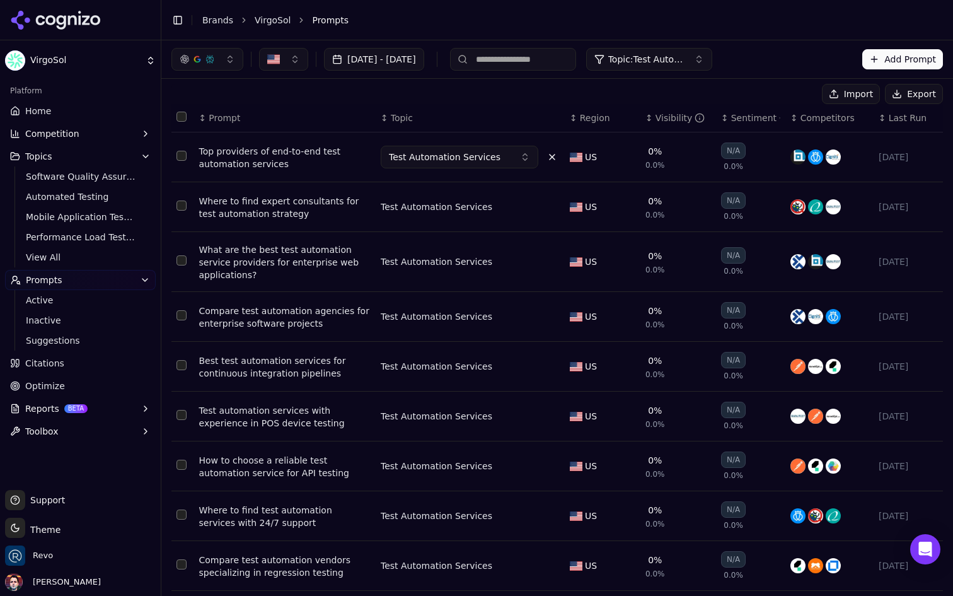
scroll to position [0, 0]
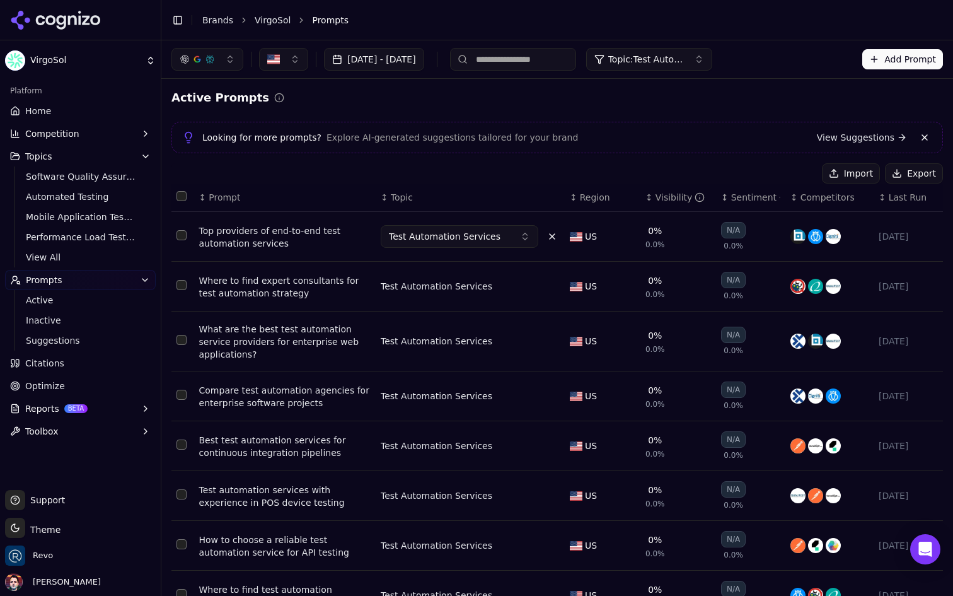
click at [182, 192] on button "Select all rows" at bounding box center [182, 196] width 10 height 10
click at [495, 246] on button "Test Automation Services" at bounding box center [460, 236] width 158 height 23
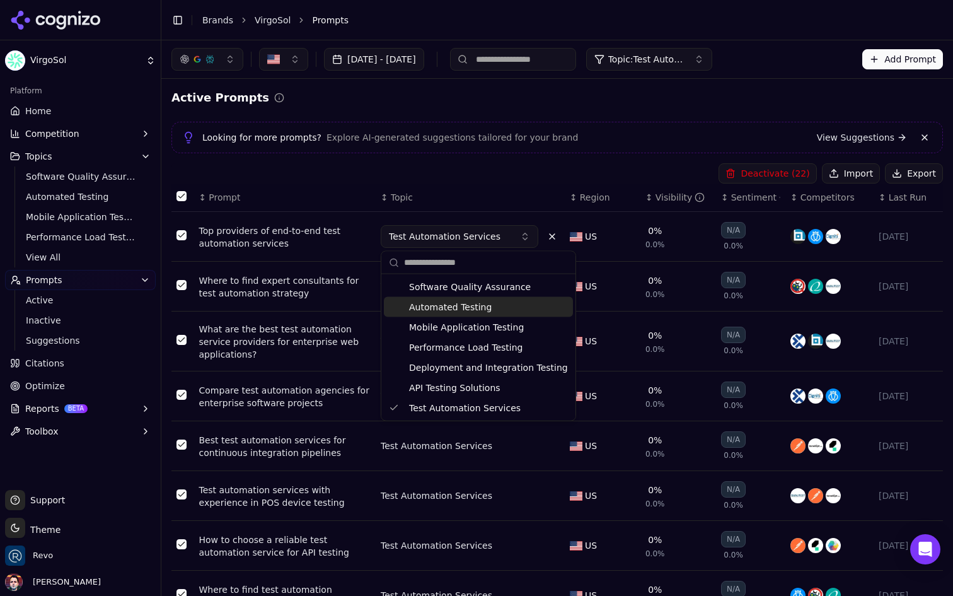
click at [489, 310] on div "Automated Testing" at bounding box center [478, 307] width 189 height 20
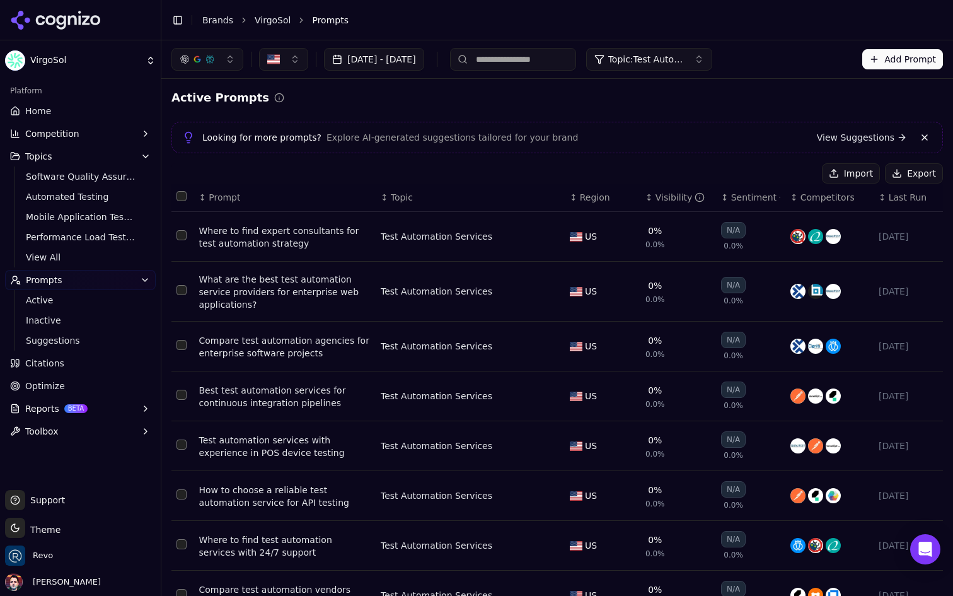
click at [548, 236] on button "Data table" at bounding box center [552, 236] width 15 height 15
click at [490, 235] on span "Test Automation Services" at bounding box center [445, 236] width 112 height 13
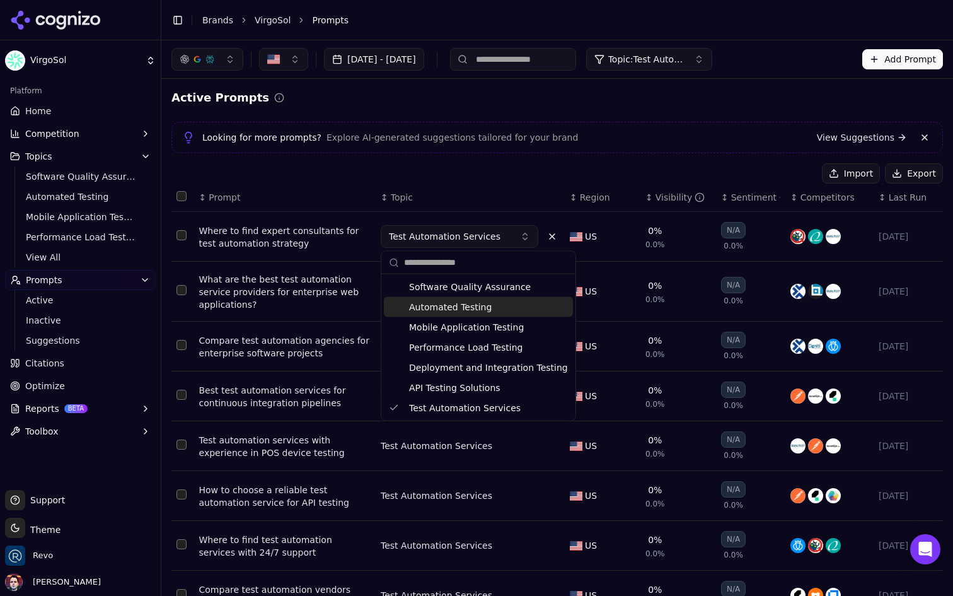
click at [472, 311] on span "Automated Testing" at bounding box center [450, 307] width 83 height 13
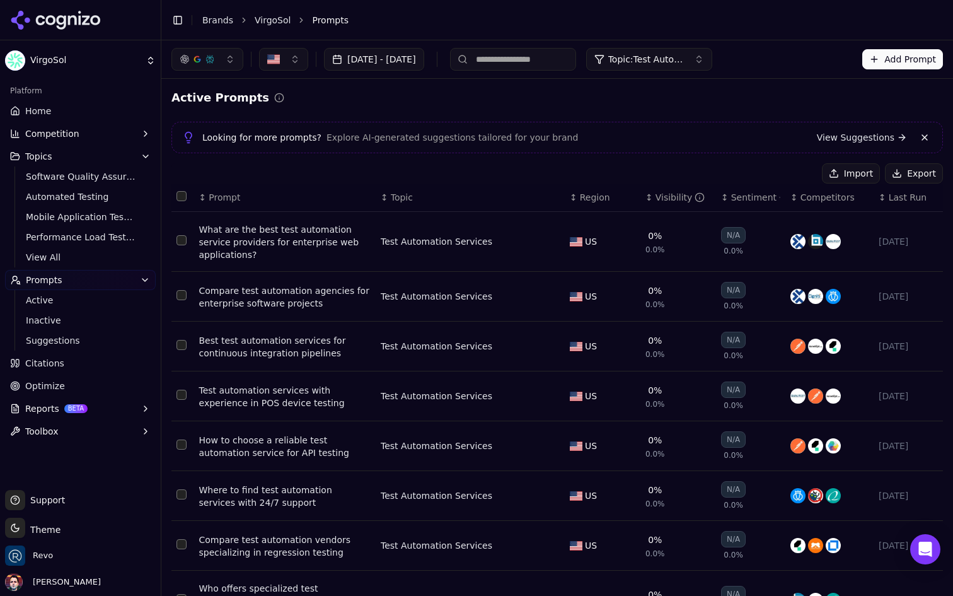
click at [545, 241] on button "Data table" at bounding box center [552, 241] width 15 height 15
click at [501, 246] on button "Test Automation Services" at bounding box center [460, 241] width 158 height 23
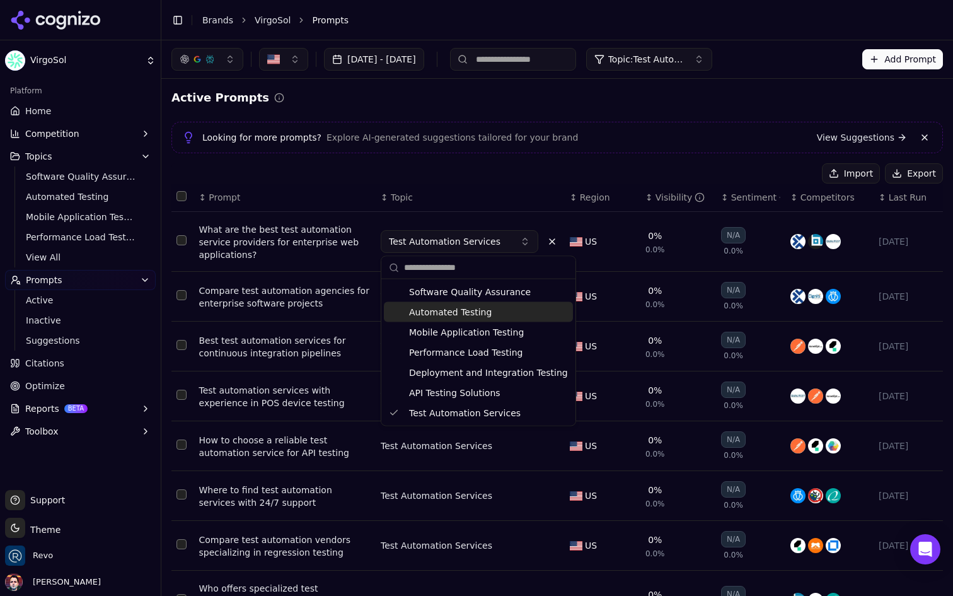
click at [476, 308] on span "Automated Testing" at bounding box center [450, 312] width 83 height 13
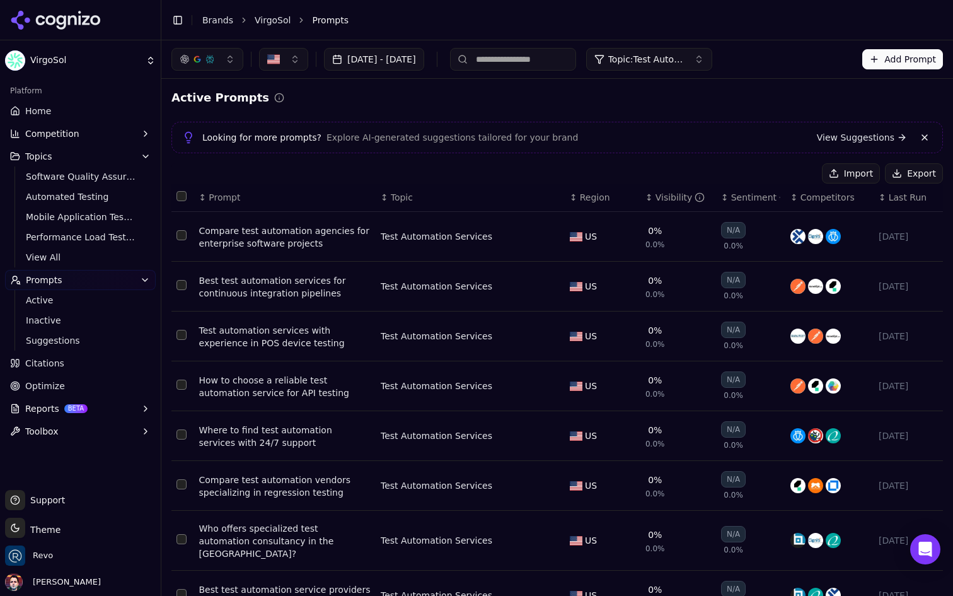
click at [545, 234] on button "Data table" at bounding box center [552, 236] width 15 height 15
click at [505, 236] on button "Test Automation Services" at bounding box center [460, 236] width 158 height 23
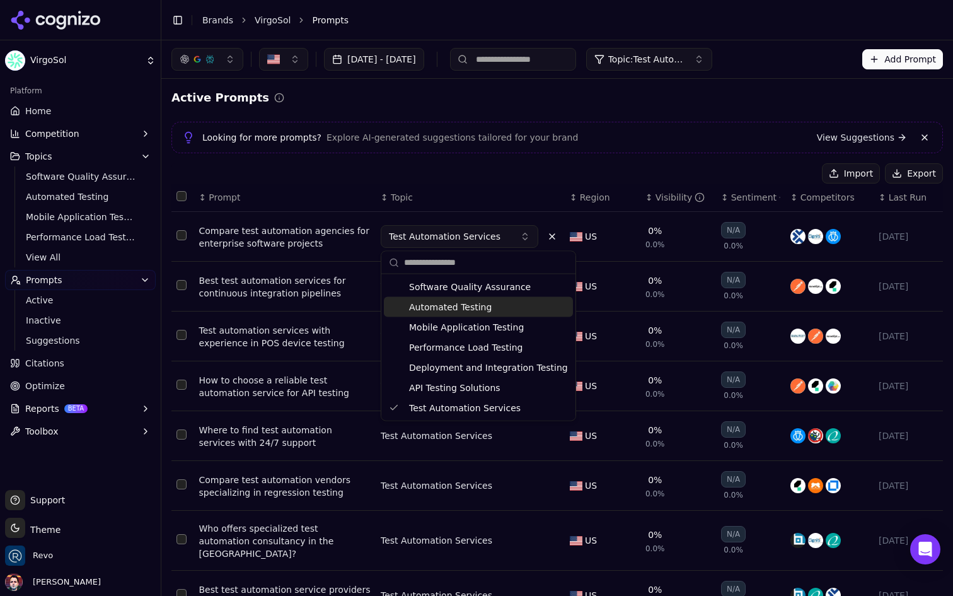
click at [477, 308] on span "Automated Testing" at bounding box center [450, 307] width 83 height 13
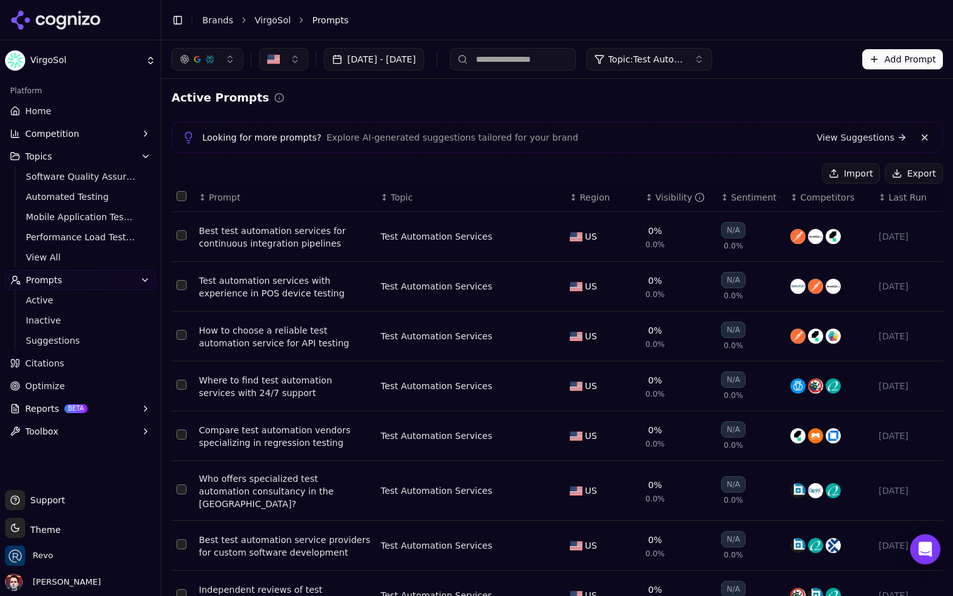
click at [555, 240] on button "Data table" at bounding box center [552, 236] width 15 height 15
click at [513, 237] on button "Test Automation Services" at bounding box center [460, 236] width 158 height 23
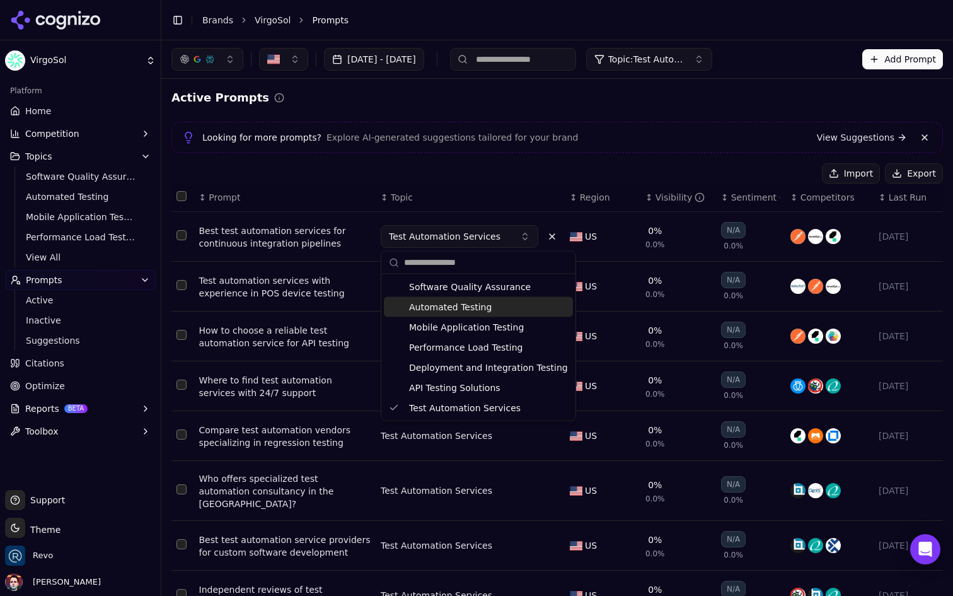
click at [472, 312] on span "Automated Testing" at bounding box center [450, 307] width 83 height 13
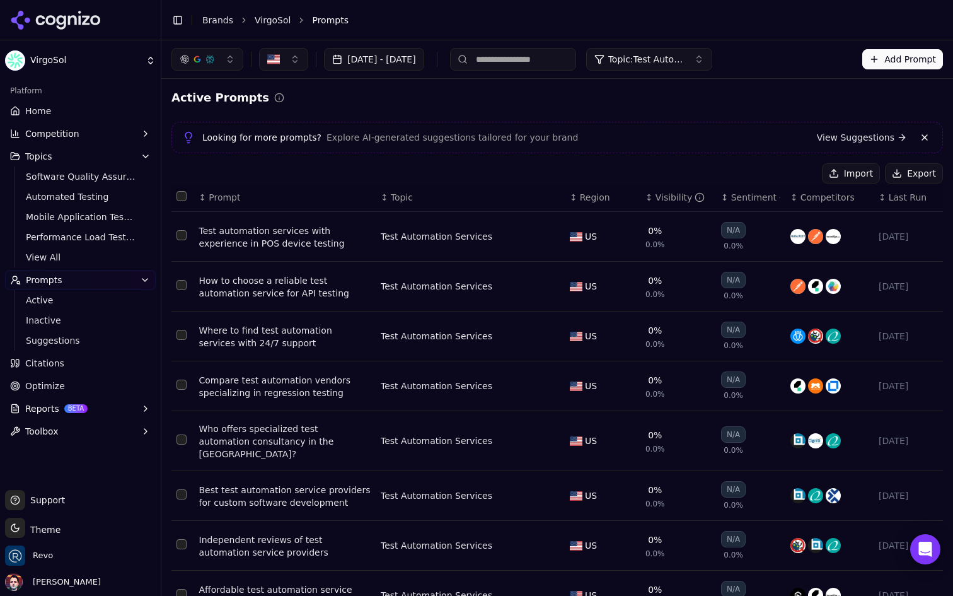
click at [552, 235] on button "Data table" at bounding box center [552, 236] width 15 height 15
click at [513, 235] on button "Test Automation Services" at bounding box center [460, 236] width 158 height 23
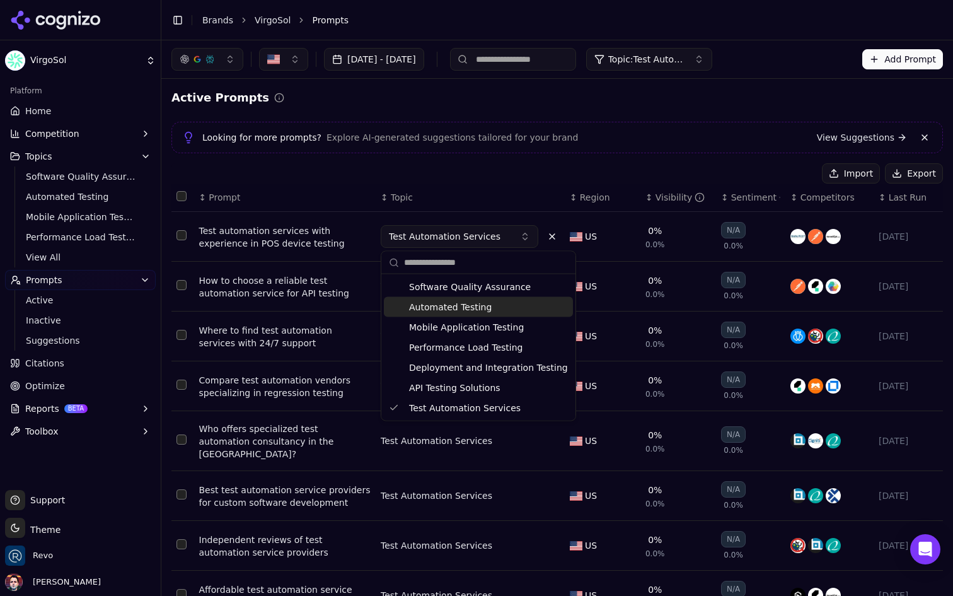
click at [484, 312] on span "Automated Testing" at bounding box center [450, 307] width 83 height 13
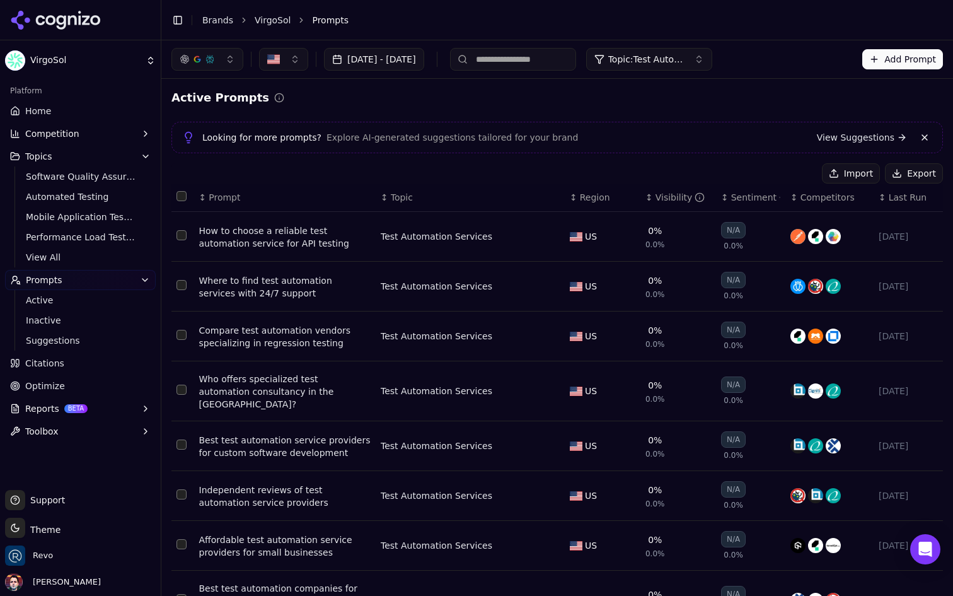
click at [550, 234] on button "Data table" at bounding box center [552, 236] width 15 height 15
click at [514, 234] on button "Test Automation Services" at bounding box center [460, 236] width 158 height 23
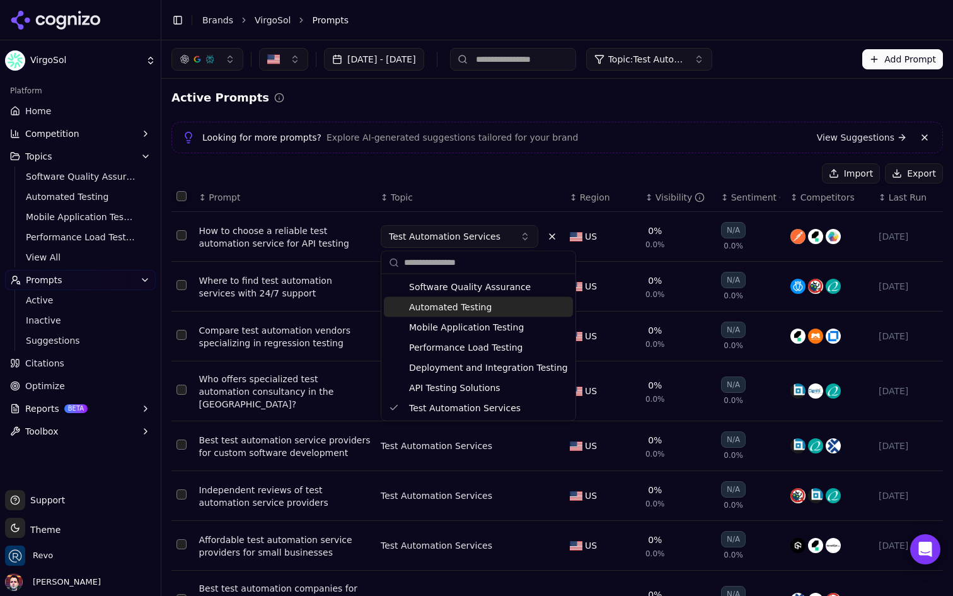
click at [477, 303] on span "Automated Testing" at bounding box center [450, 307] width 83 height 13
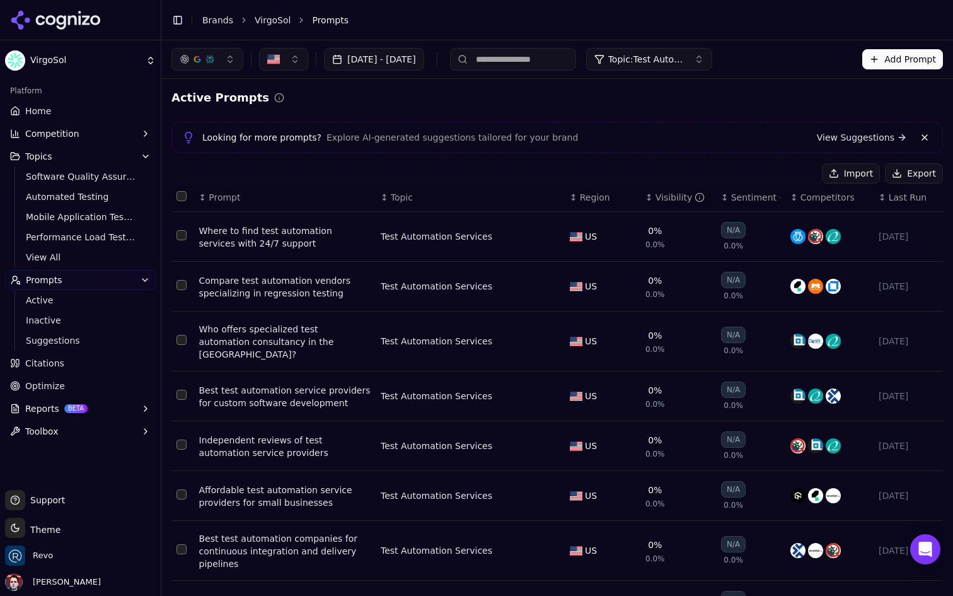
click at [545, 237] on button "Data table" at bounding box center [552, 236] width 15 height 15
click at [509, 241] on button "Test Automation Services" at bounding box center [460, 236] width 158 height 23
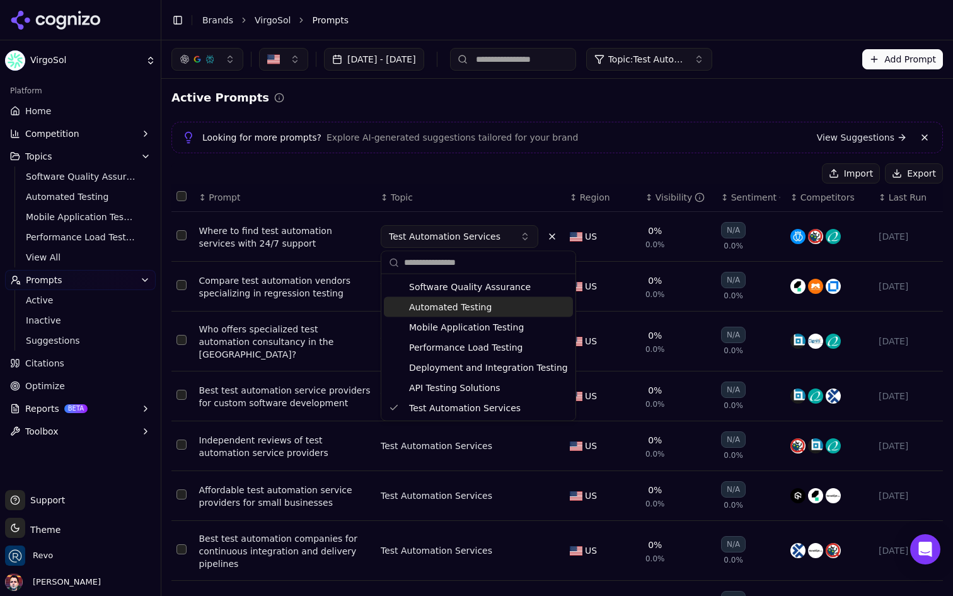
click at [480, 308] on span "Automated Testing" at bounding box center [450, 307] width 83 height 13
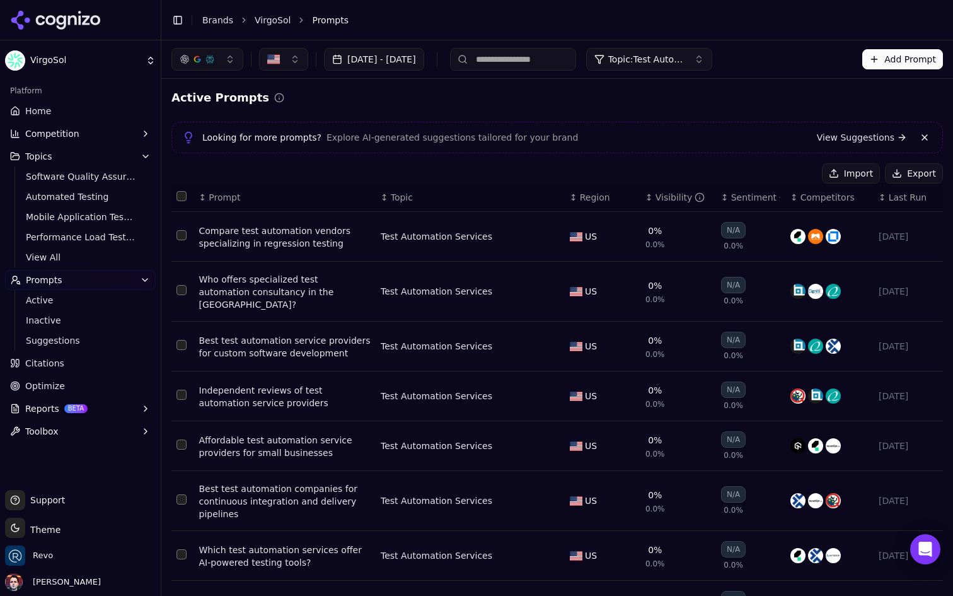
click at [550, 238] on button "Data table" at bounding box center [552, 236] width 15 height 15
click at [516, 242] on button "Test Automation Services" at bounding box center [460, 236] width 158 height 23
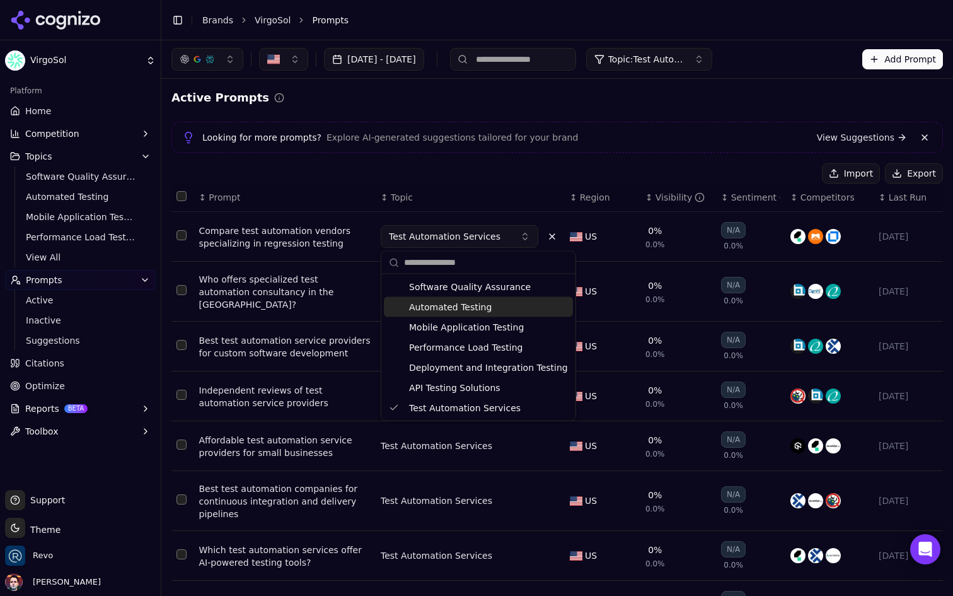
click at [486, 307] on div "Automated Testing" at bounding box center [478, 307] width 189 height 20
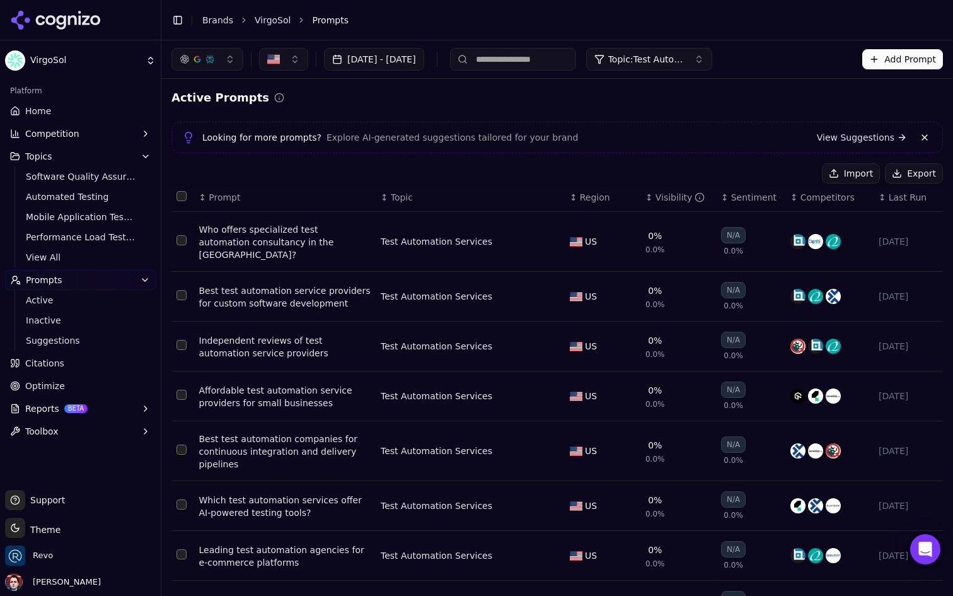
click at [549, 240] on button "Data table" at bounding box center [552, 241] width 15 height 15
click at [513, 240] on button "Test Automation Services" at bounding box center [460, 241] width 158 height 23
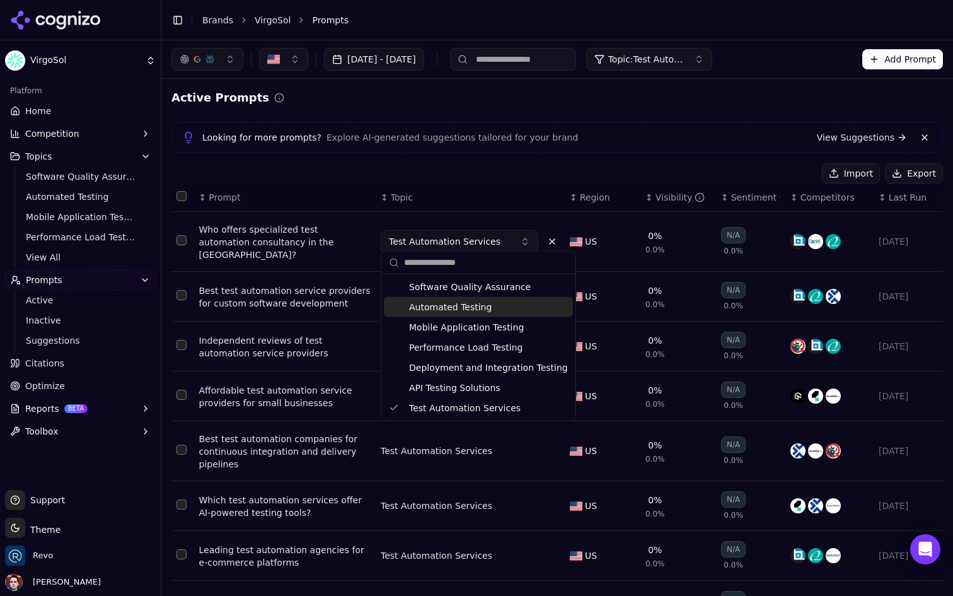
click at [481, 303] on span "Automated Testing" at bounding box center [450, 307] width 83 height 13
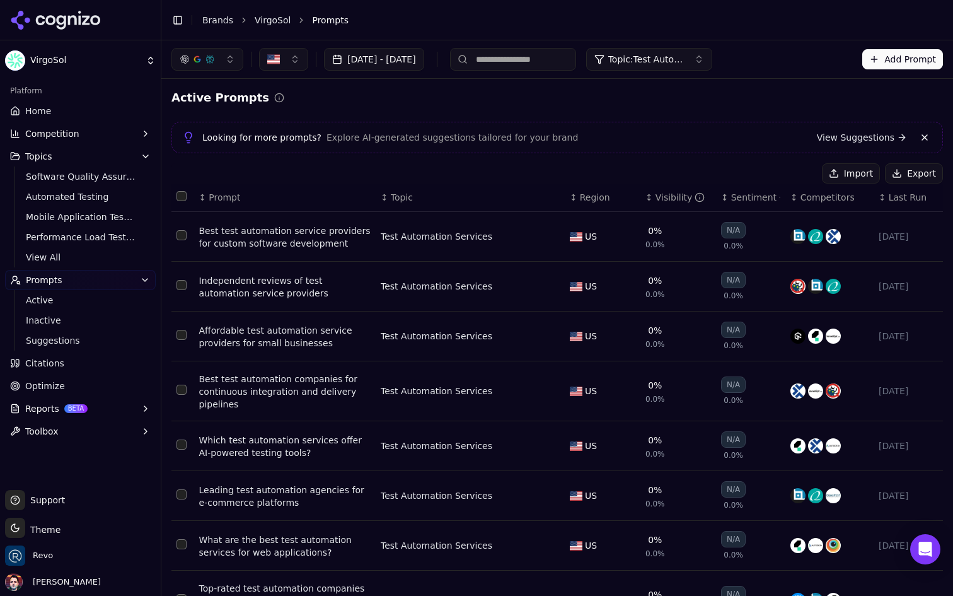
click at [550, 235] on button "Data table" at bounding box center [552, 236] width 15 height 15
click at [505, 240] on button "Test Automation Services" at bounding box center [460, 236] width 158 height 23
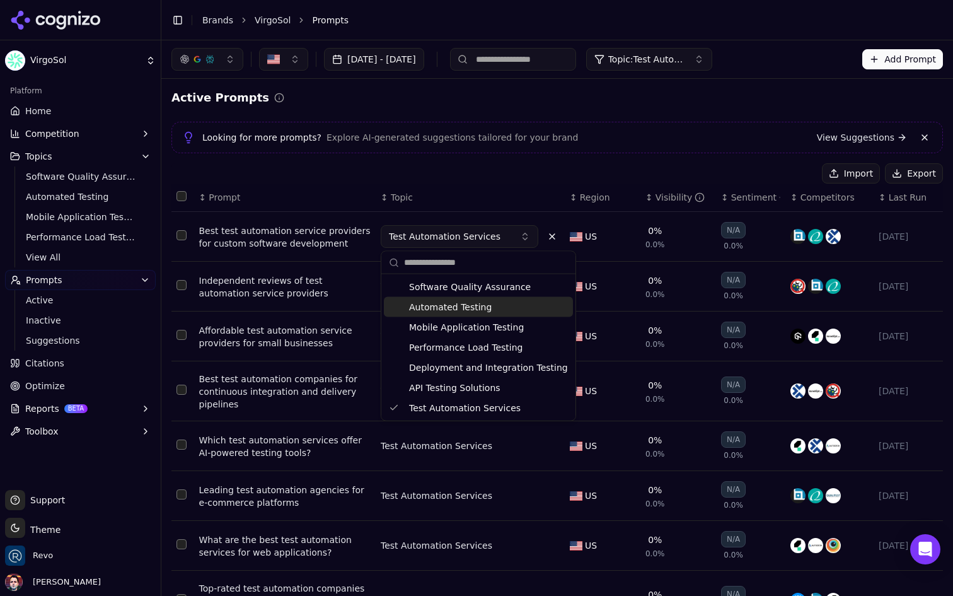
click at [482, 303] on span "Automated Testing" at bounding box center [450, 307] width 83 height 13
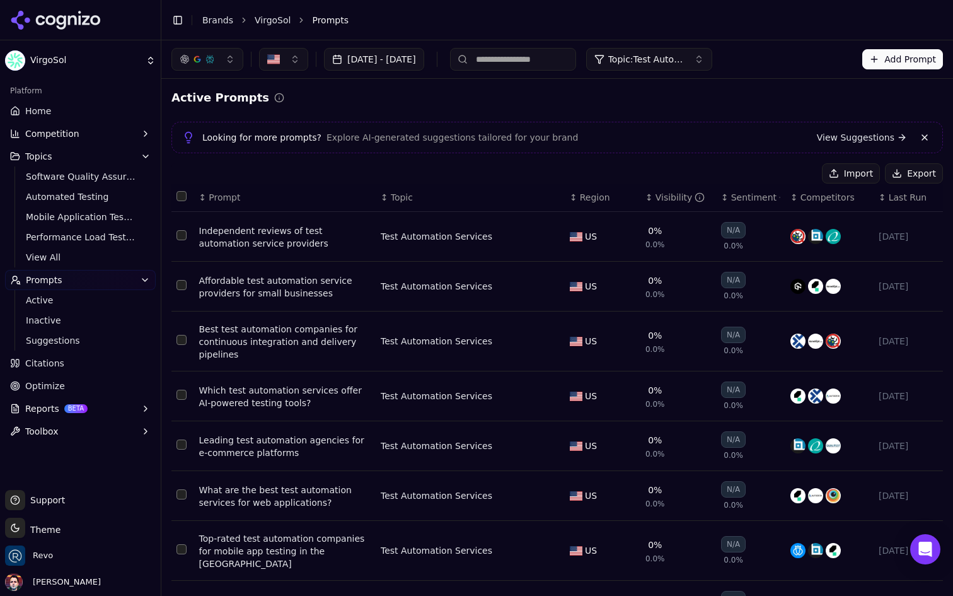
click at [543, 238] on div "Test Automation Services" at bounding box center [463, 236] width 164 height 13
click at [550, 238] on button "Data table" at bounding box center [552, 236] width 15 height 15
click at [482, 246] on button "Test Automation Services" at bounding box center [460, 236] width 158 height 23
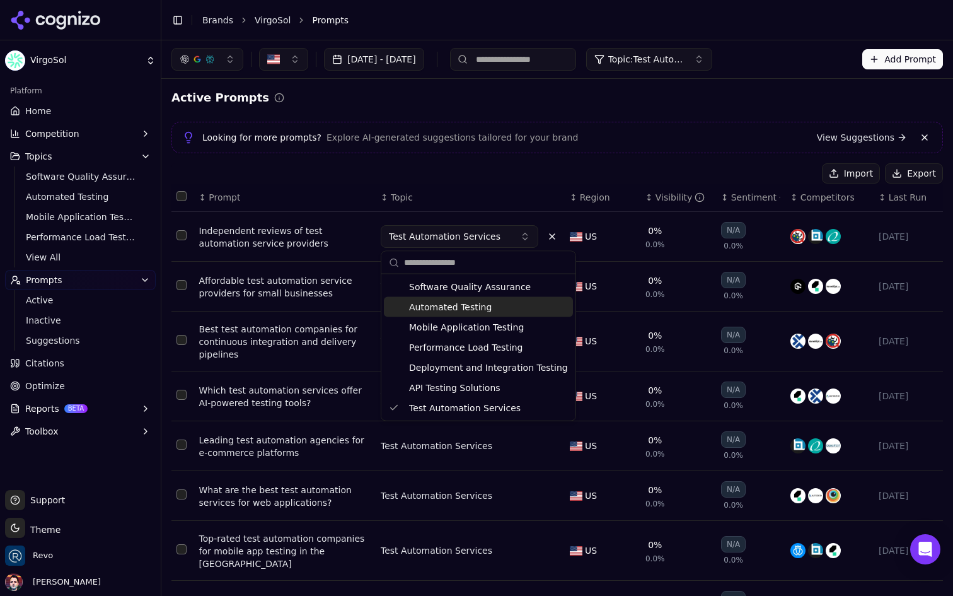
click at [461, 312] on span "Automated Testing" at bounding box center [450, 307] width 83 height 13
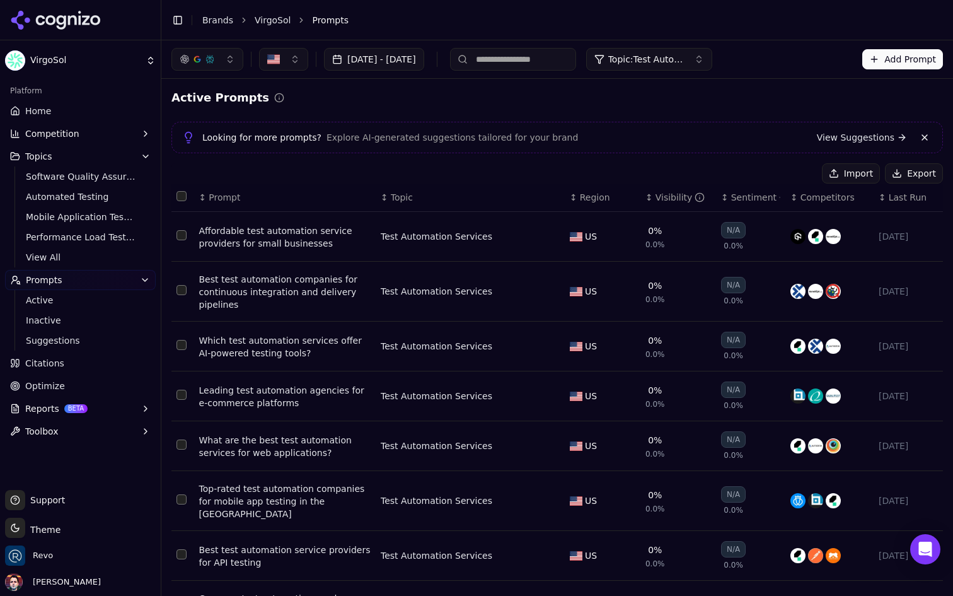
click at [546, 236] on button "Data table" at bounding box center [552, 236] width 15 height 15
click at [511, 233] on button "Test Automation Services" at bounding box center [460, 236] width 158 height 23
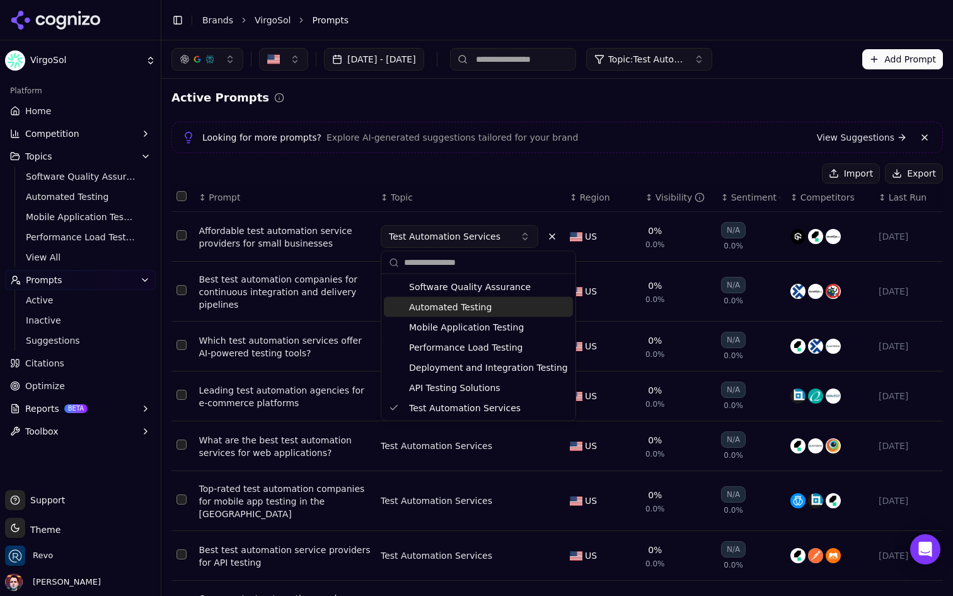
click at [478, 305] on span "Automated Testing" at bounding box center [450, 307] width 83 height 13
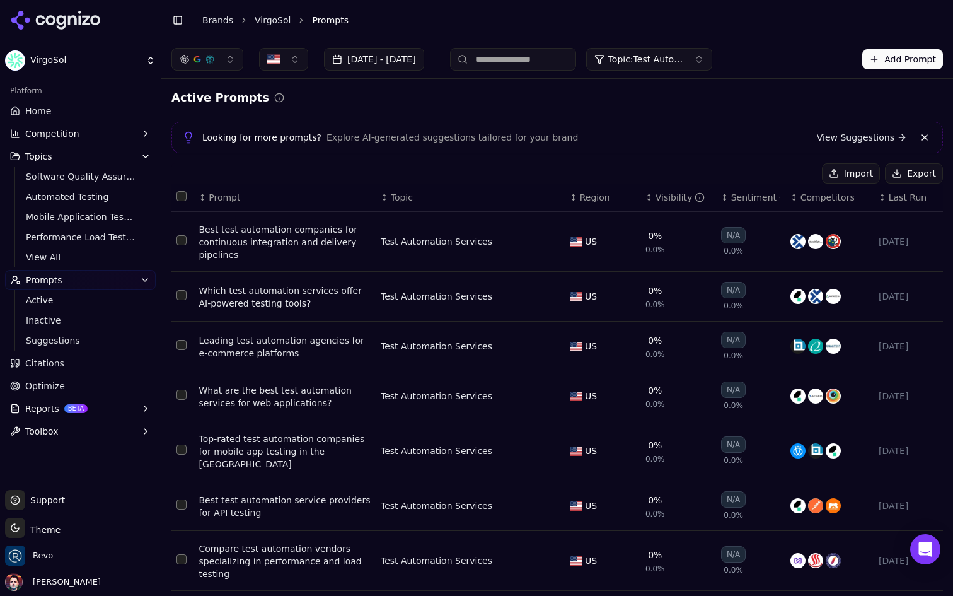
click at [550, 238] on button "Data table" at bounding box center [552, 241] width 15 height 15
click at [512, 248] on button "Test Automation Services" at bounding box center [460, 241] width 158 height 23
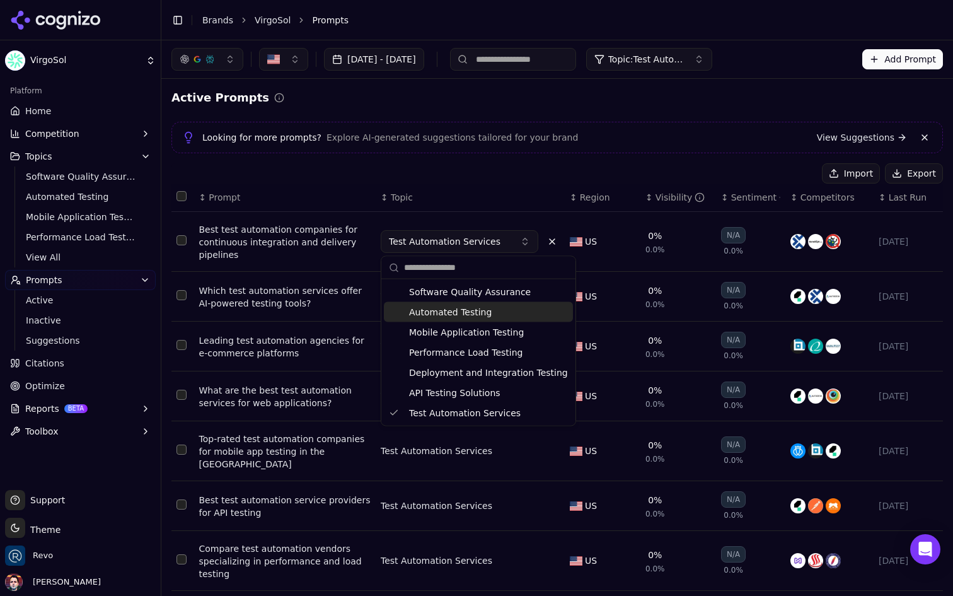
click at [476, 308] on span "Automated Testing" at bounding box center [450, 312] width 83 height 13
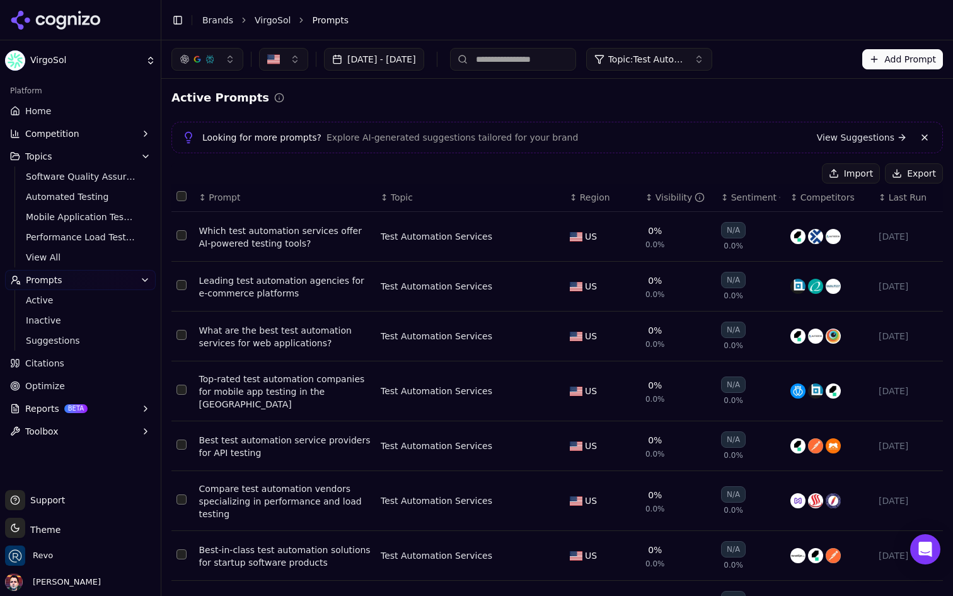
click at [546, 240] on button "Data table" at bounding box center [552, 236] width 15 height 15
click at [511, 243] on button "Test Automation Services" at bounding box center [460, 236] width 158 height 23
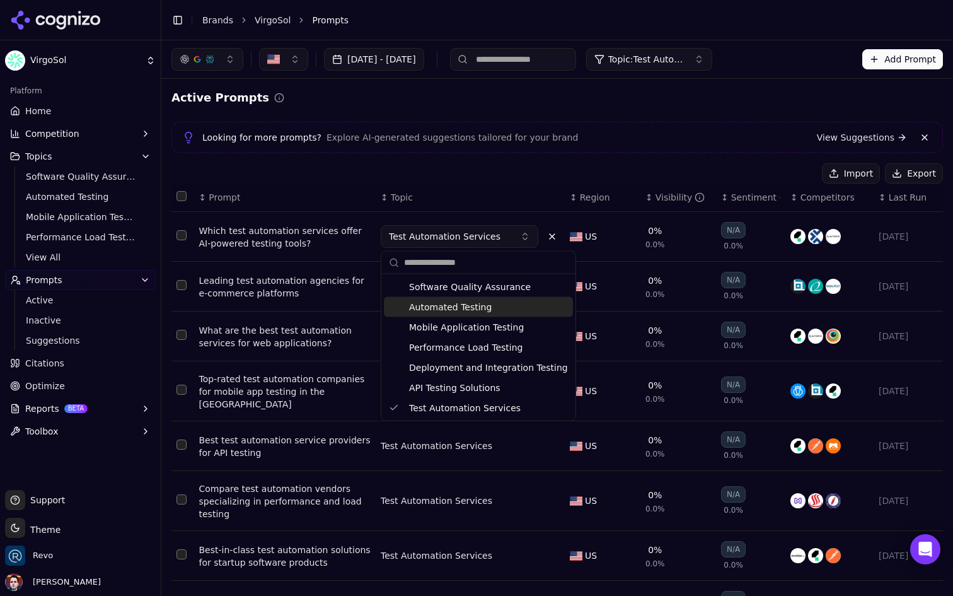
click at [475, 303] on span "Automated Testing" at bounding box center [450, 307] width 83 height 13
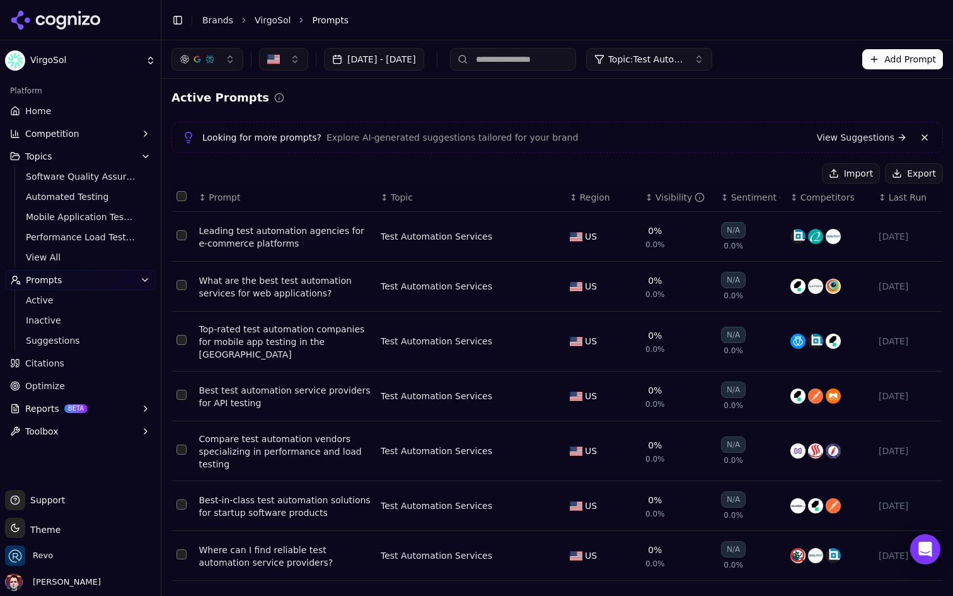
click at [547, 236] on button "Data table" at bounding box center [552, 236] width 15 height 15
click at [509, 242] on button "Test Automation Services" at bounding box center [460, 236] width 158 height 23
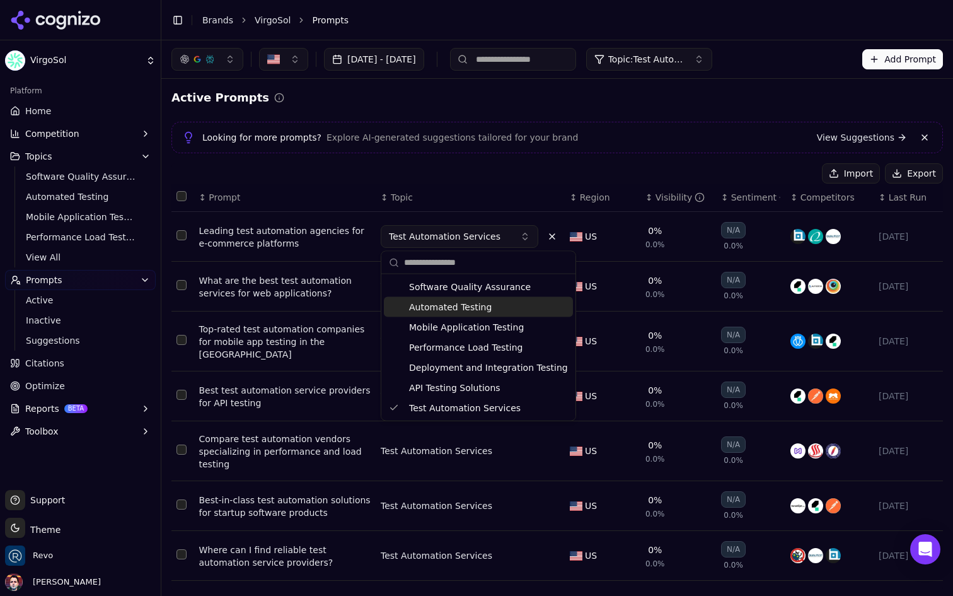
click at [469, 310] on span "Automated Testing" at bounding box center [450, 307] width 83 height 13
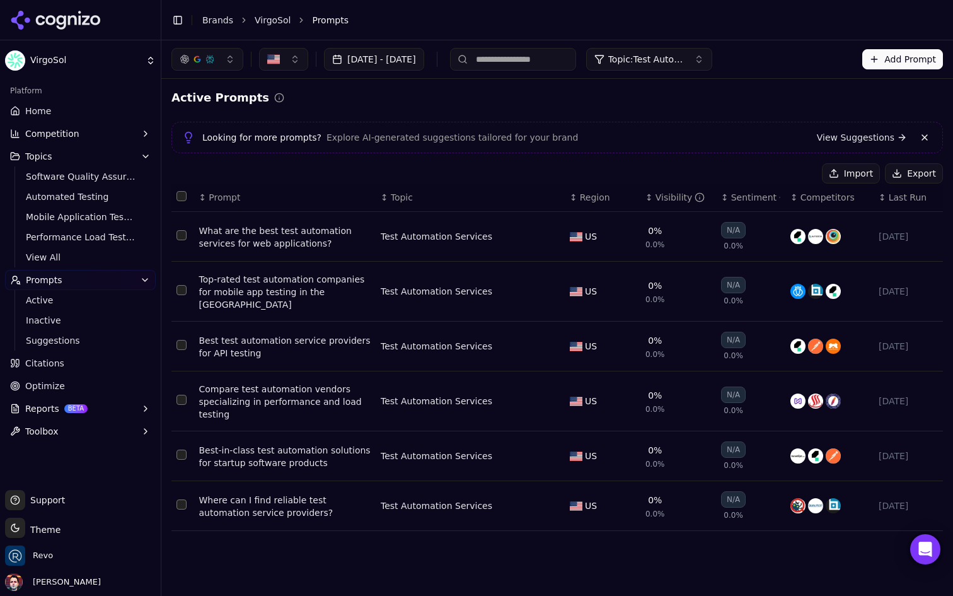
click at [547, 236] on button "Data table" at bounding box center [552, 236] width 15 height 15
click at [497, 243] on button "Test Automation Services" at bounding box center [460, 236] width 158 height 23
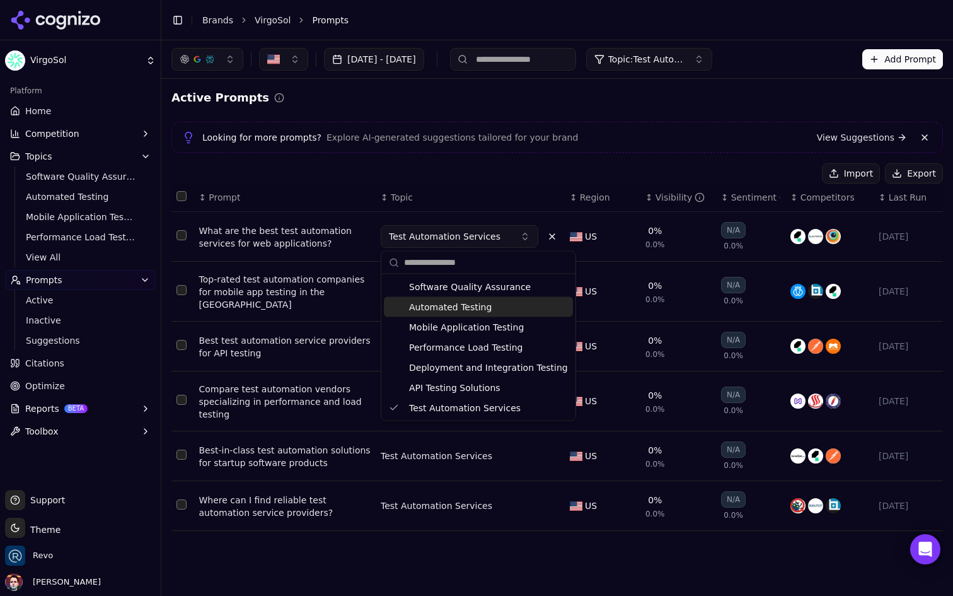
click at [470, 301] on span "Automated Testing" at bounding box center [450, 307] width 83 height 13
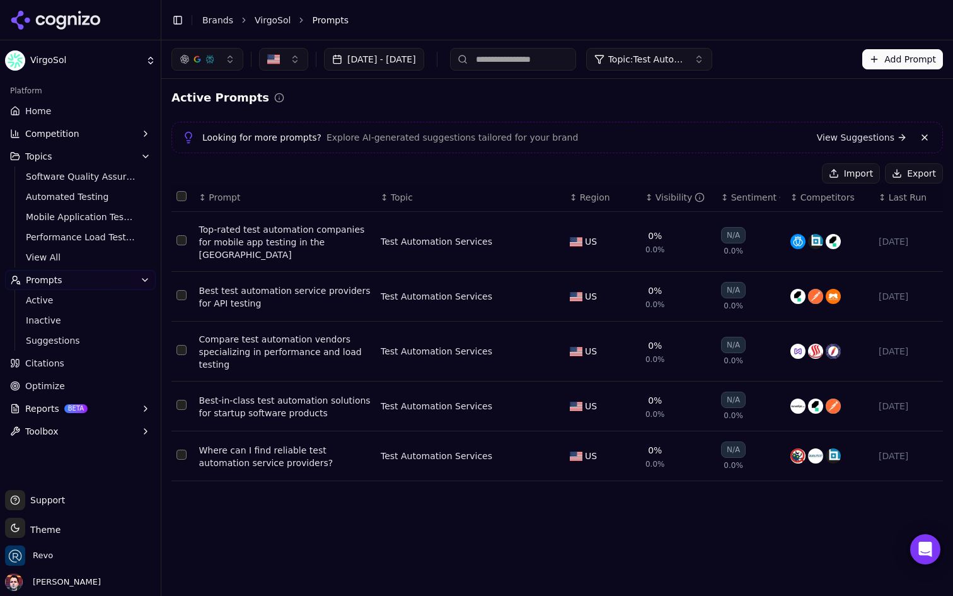
click at [545, 235] on button "Data table" at bounding box center [552, 241] width 15 height 15
click at [498, 240] on button "Test Automation Services" at bounding box center [460, 241] width 158 height 23
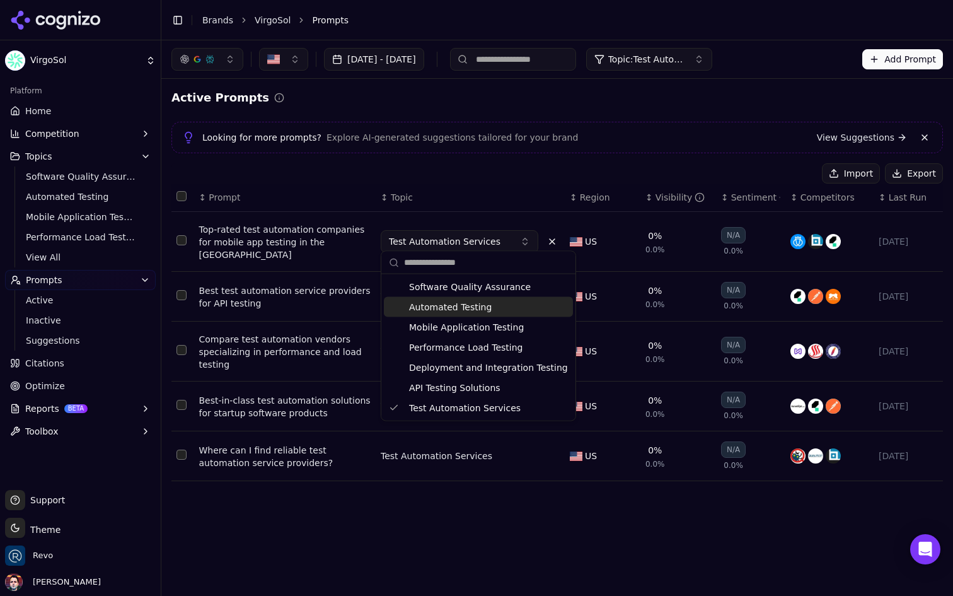
click at [465, 302] on span "Automated Testing" at bounding box center [450, 307] width 83 height 13
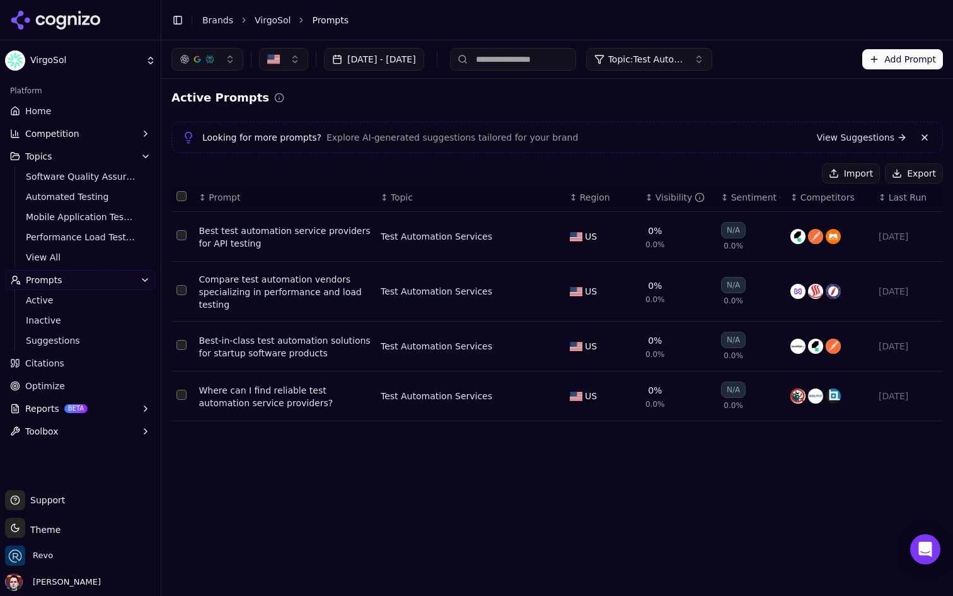
click at [547, 237] on button "Data table" at bounding box center [552, 236] width 15 height 15
click at [500, 238] on button "Test Automation Services" at bounding box center [460, 236] width 158 height 23
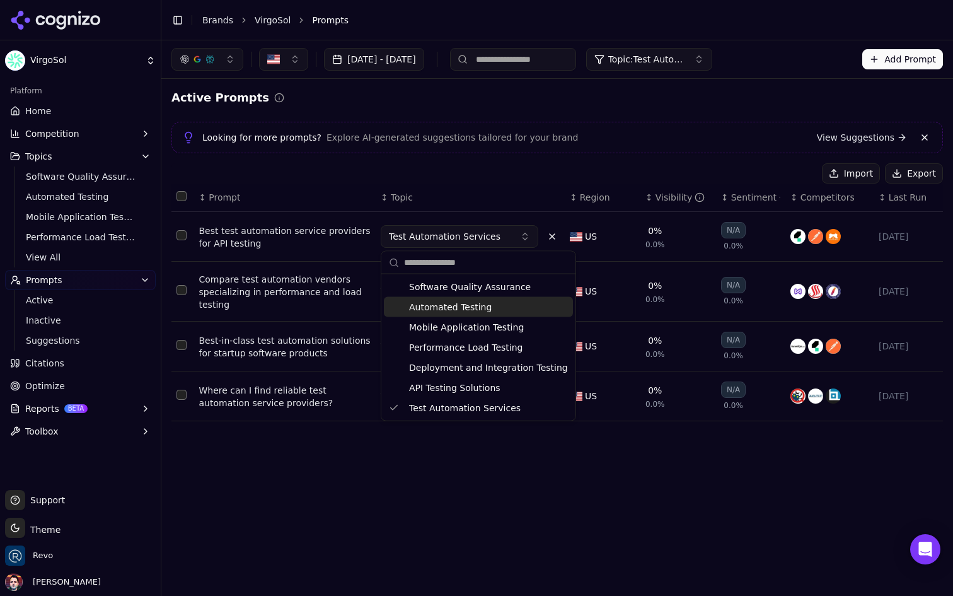
click at [466, 303] on span "Automated Testing" at bounding box center [450, 307] width 83 height 13
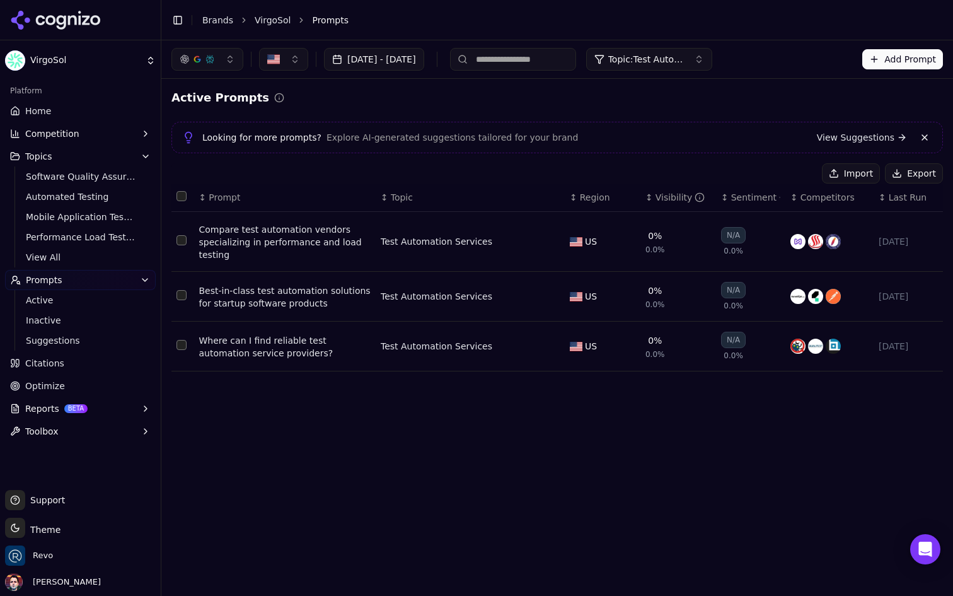
click at [541, 240] on div "Test Automation Services" at bounding box center [463, 241] width 164 height 13
click at [547, 242] on button "Data table" at bounding box center [552, 241] width 15 height 15
click at [494, 245] on button "Test Automation Services" at bounding box center [460, 241] width 158 height 23
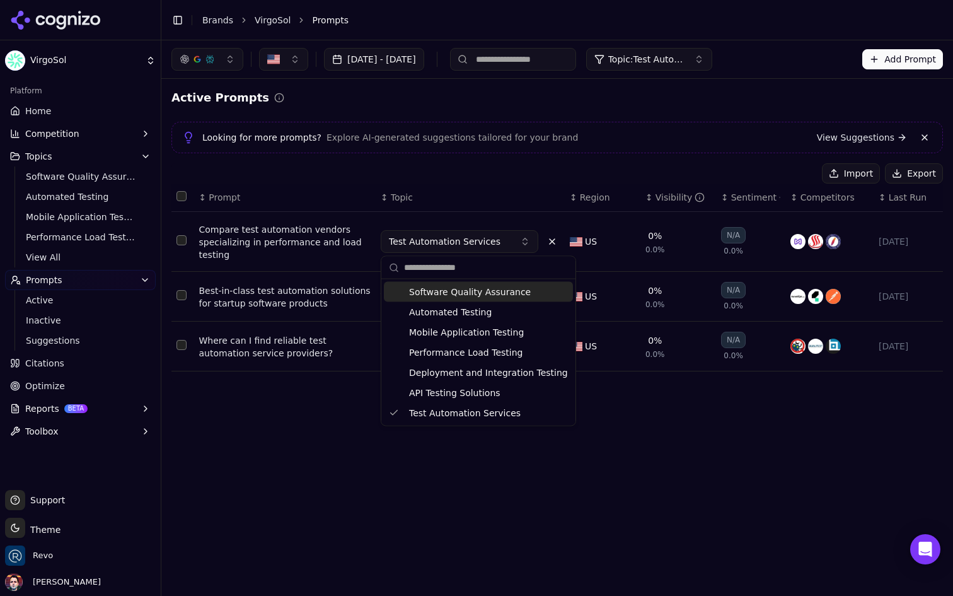
click at [463, 303] on div "Automated Testing" at bounding box center [478, 312] width 189 height 20
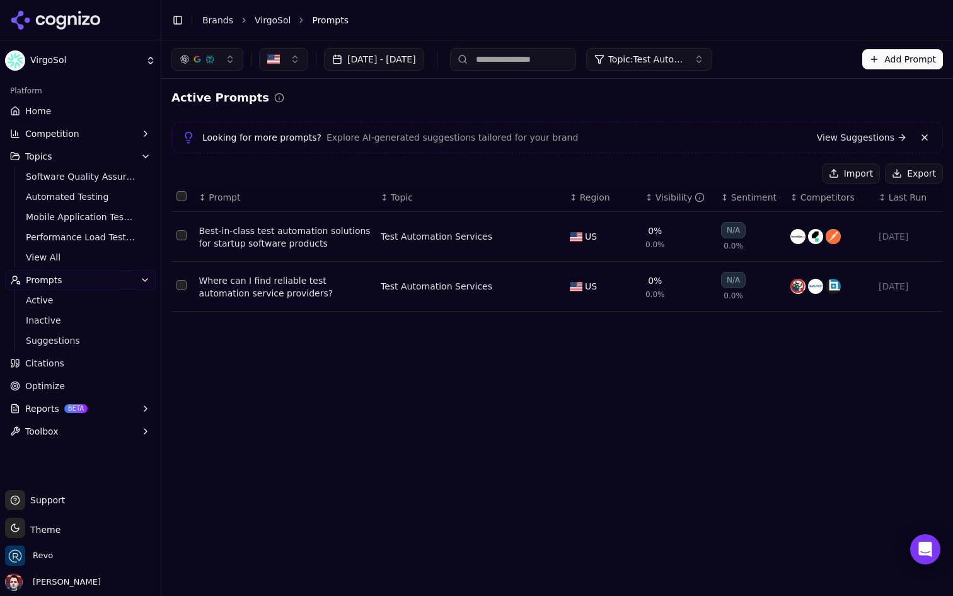
click at [550, 238] on button "Data table" at bounding box center [552, 236] width 15 height 15
click at [489, 240] on span "Test Automation Services" at bounding box center [445, 236] width 112 height 13
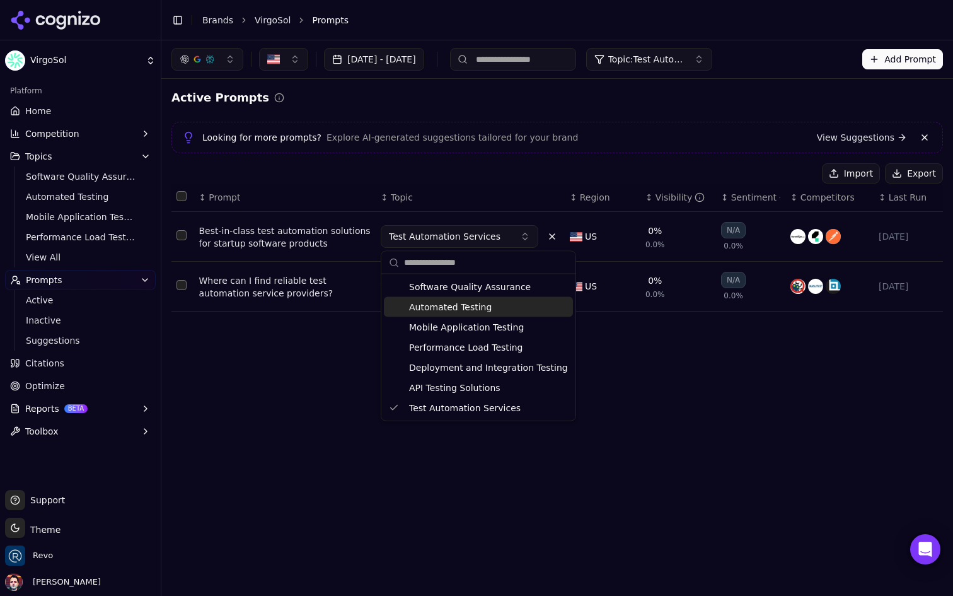
click at [455, 301] on span "Automated Testing" at bounding box center [450, 307] width 83 height 13
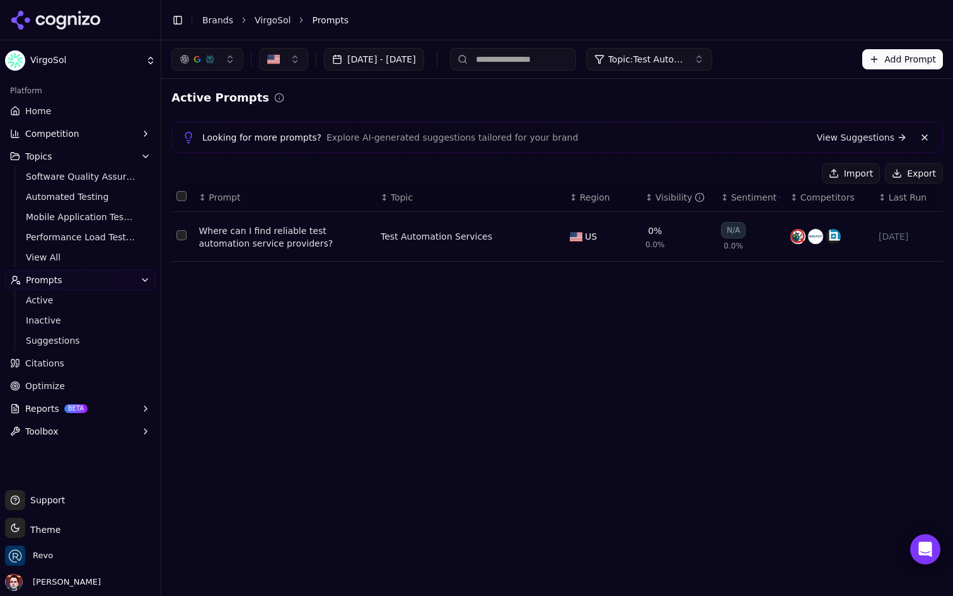
click at [547, 236] on button "Data table" at bounding box center [552, 236] width 15 height 15
click at [495, 243] on button "Test Automation Services" at bounding box center [460, 236] width 158 height 23
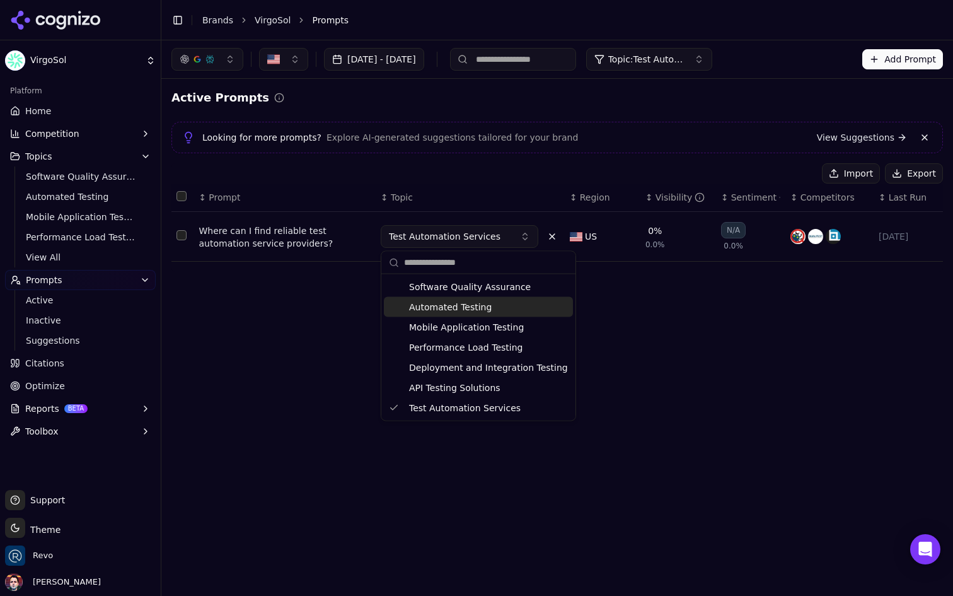
click at [460, 311] on span "Automated Testing" at bounding box center [450, 307] width 83 height 13
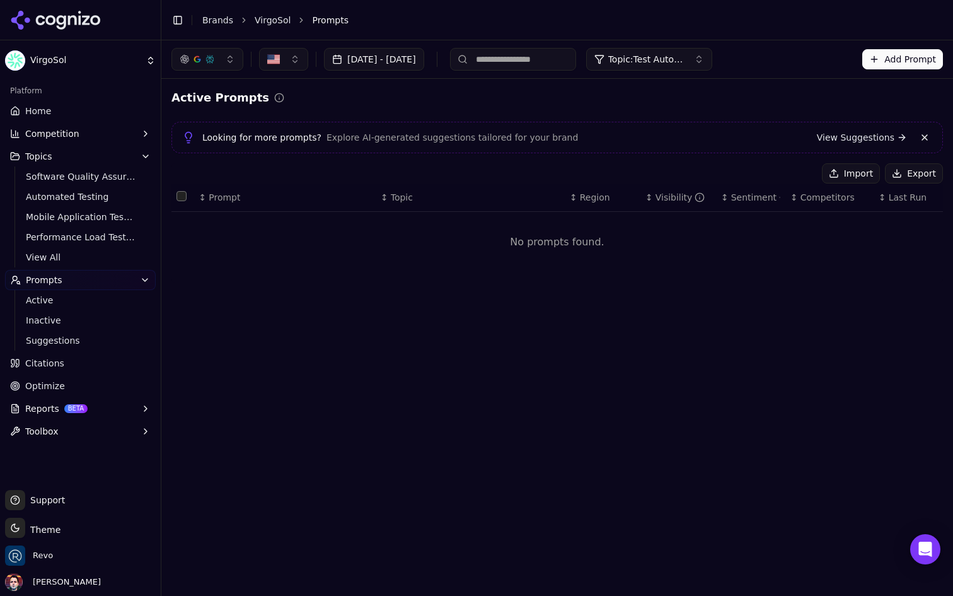
click at [366, 328] on div "Sep 17, 2025 - Sep 25, 2025 Topic: Test Automation Services Add Prompt Active P…" at bounding box center [557, 317] width 792 height 555
click at [684, 62] on span "Topic: Test Automation Services" at bounding box center [646, 59] width 76 height 13
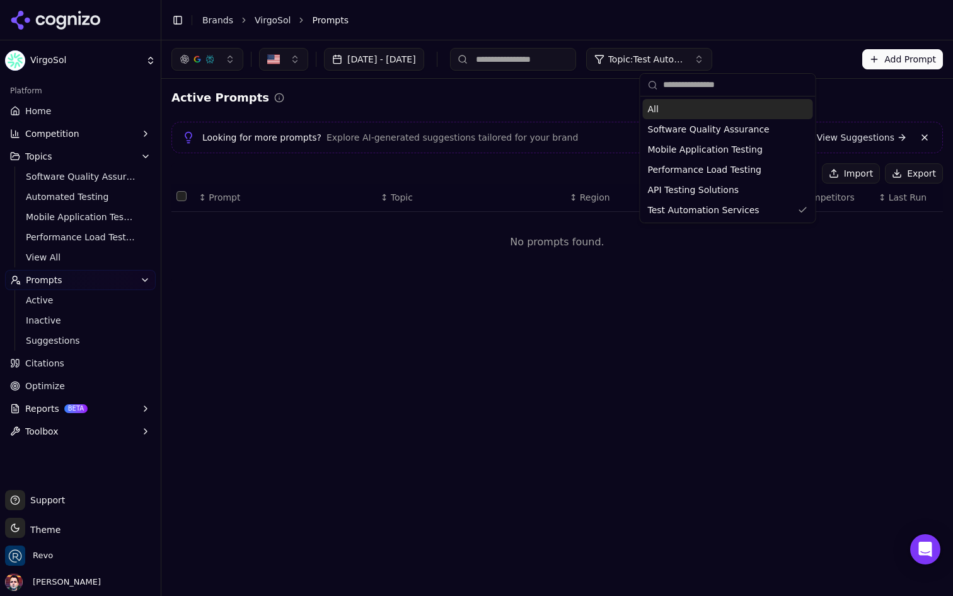
click at [685, 107] on div "All" at bounding box center [728, 109] width 170 height 20
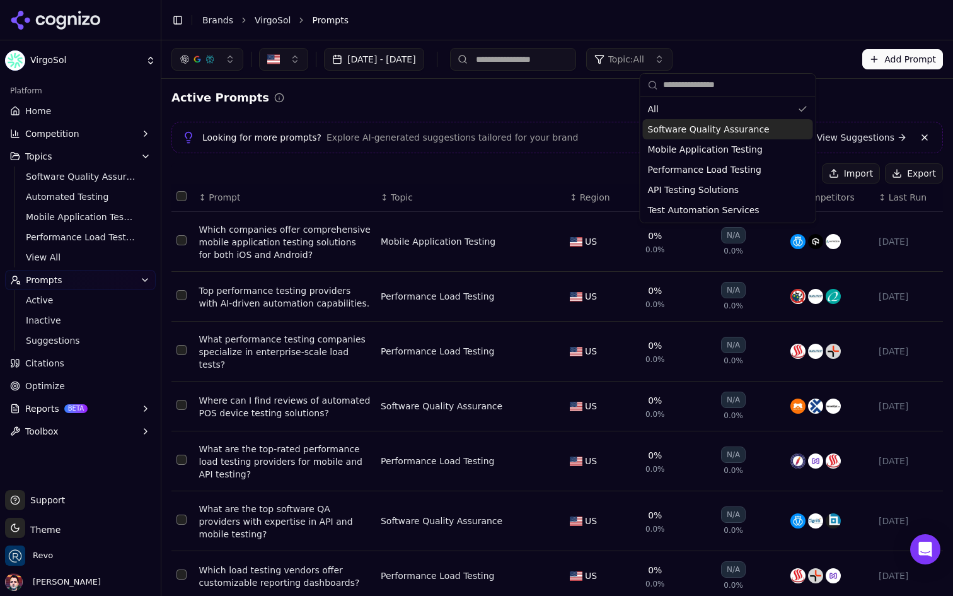
click at [595, 95] on div "Active Prompts" at bounding box center [557, 98] width 772 height 18
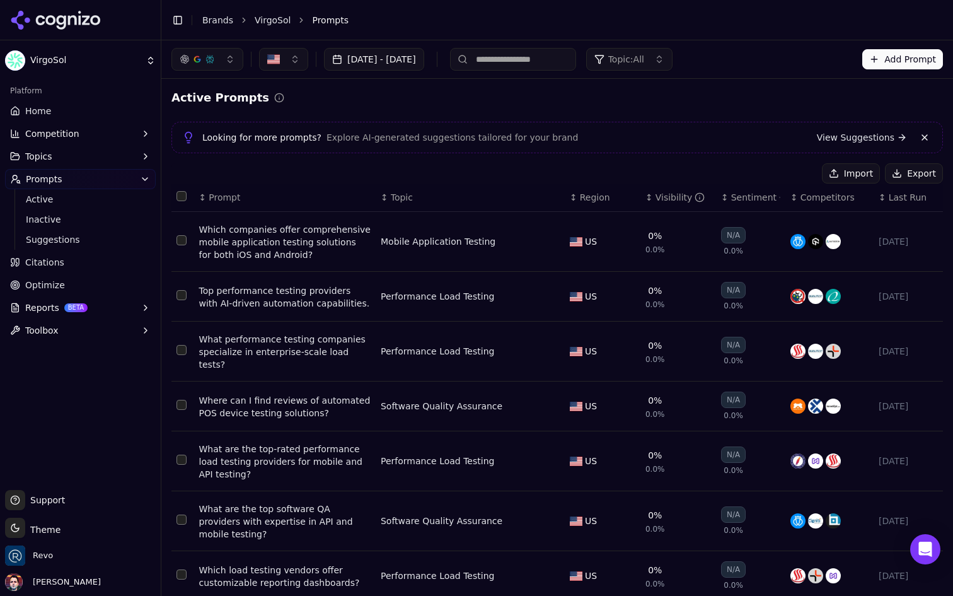
click at [673, 49] on button "Topic: All" at bounding box center [629, 59] width 86 height 23
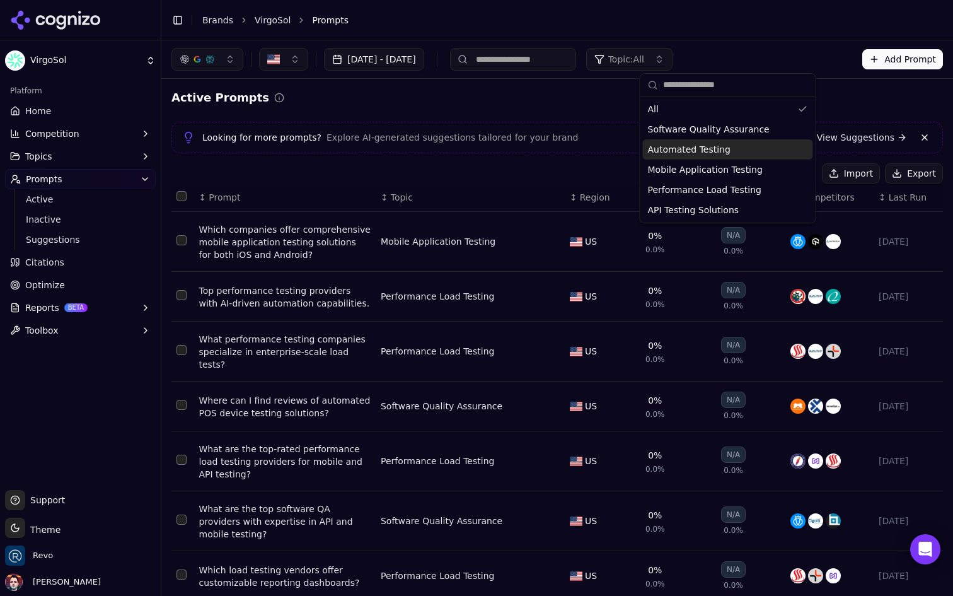
click at [727, 146] on div "Automated Testing" at bounding box center [728, 149] width 170 height 20
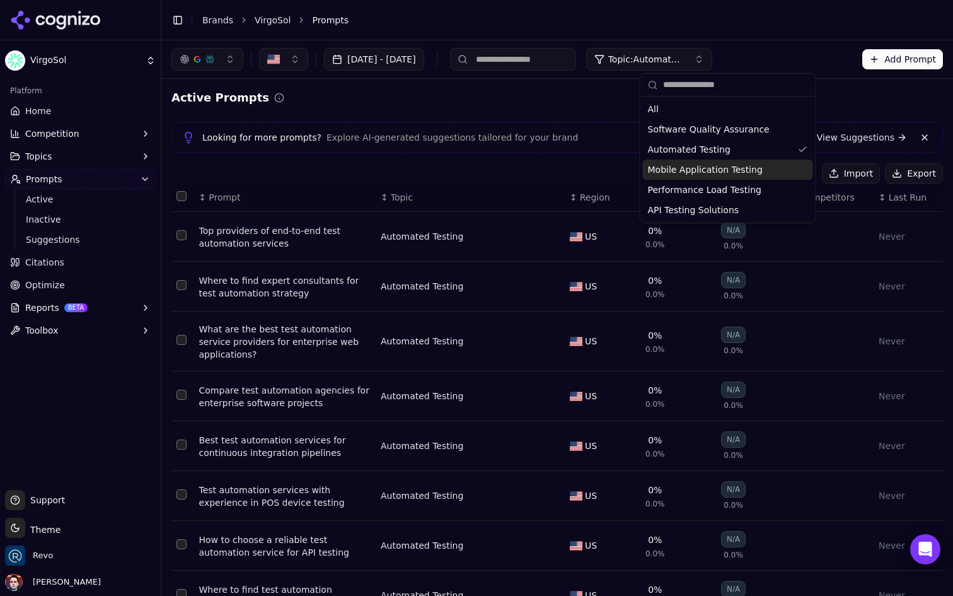
click at [684, 59] on span "Topic: Automated Testing" at bounding box center [646, 59] width 76 height 13
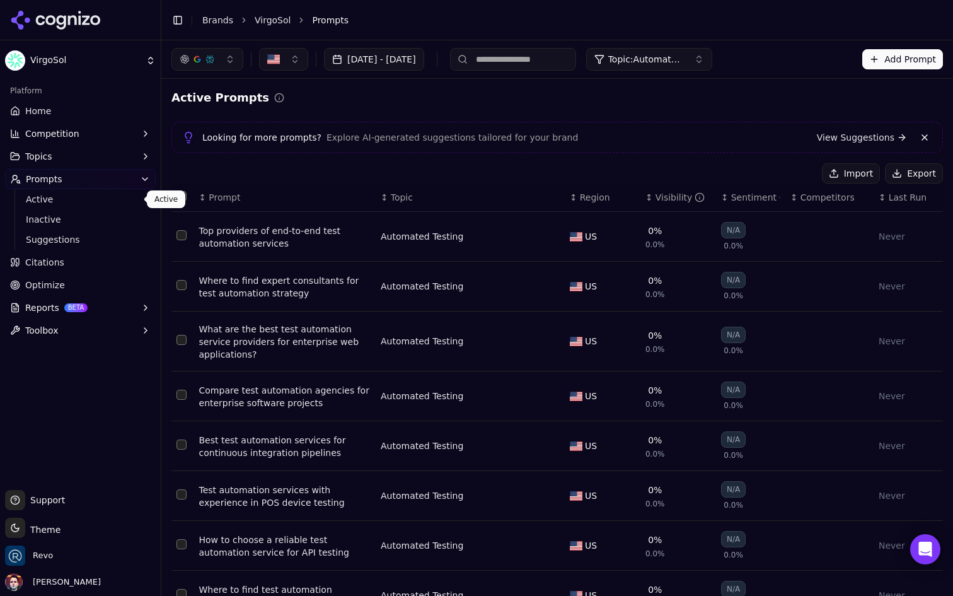
click at [86, 202] on span "Active" at bounding box center [81, 199] width 110 height 13
click at [74, 219] on span "Inactive" at bounding box center [81, 219] width 110 height 13
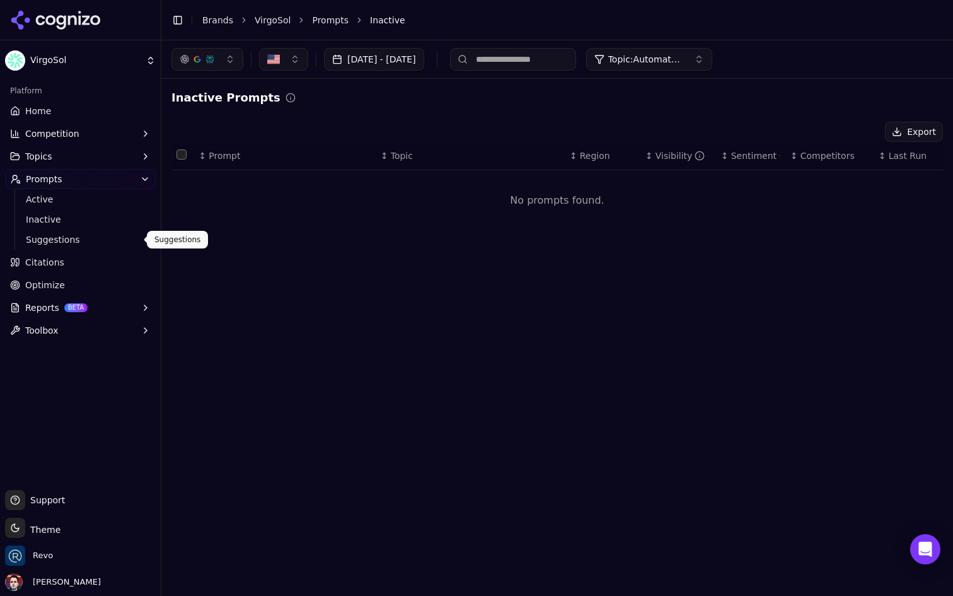
click at [73, 243] on span "Suggestions" at bounding box center [81, 239] width 110 height 13
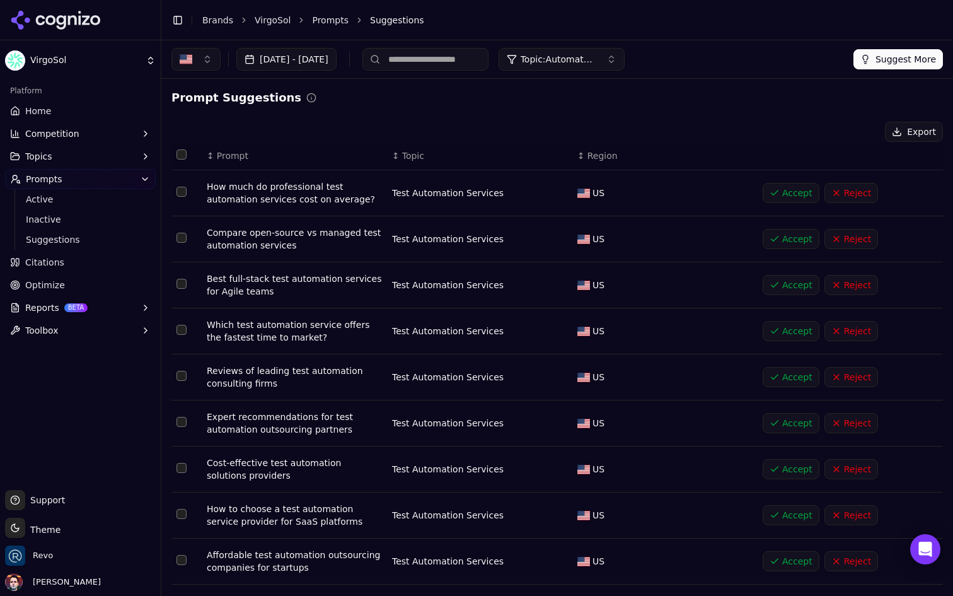
click at [84, 153] on button "Topics" at bounding box center [80, 156] width 151 height 20
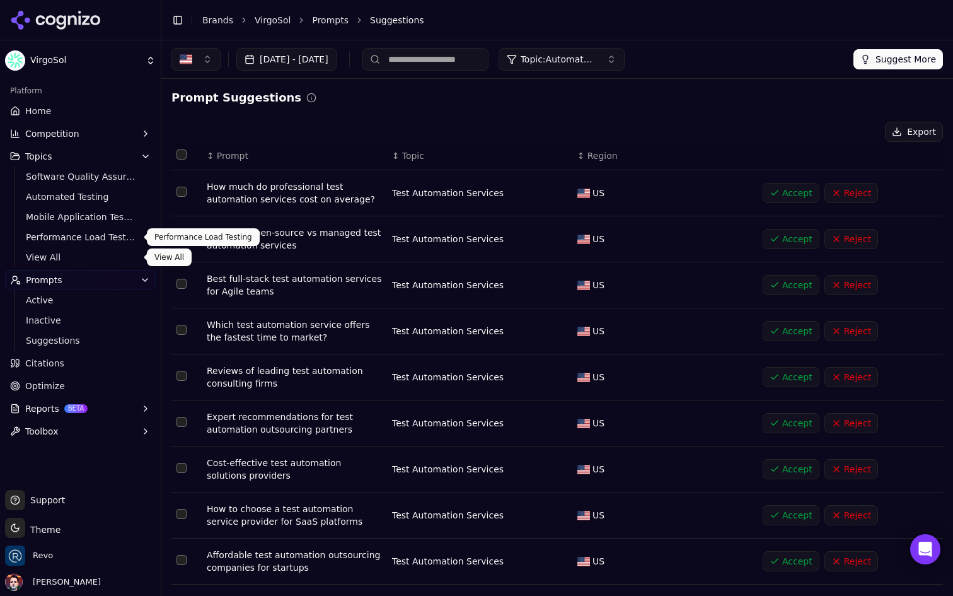
click at [41, 255] on span "View All" at bounding box center [81, 257] width 110 height 13
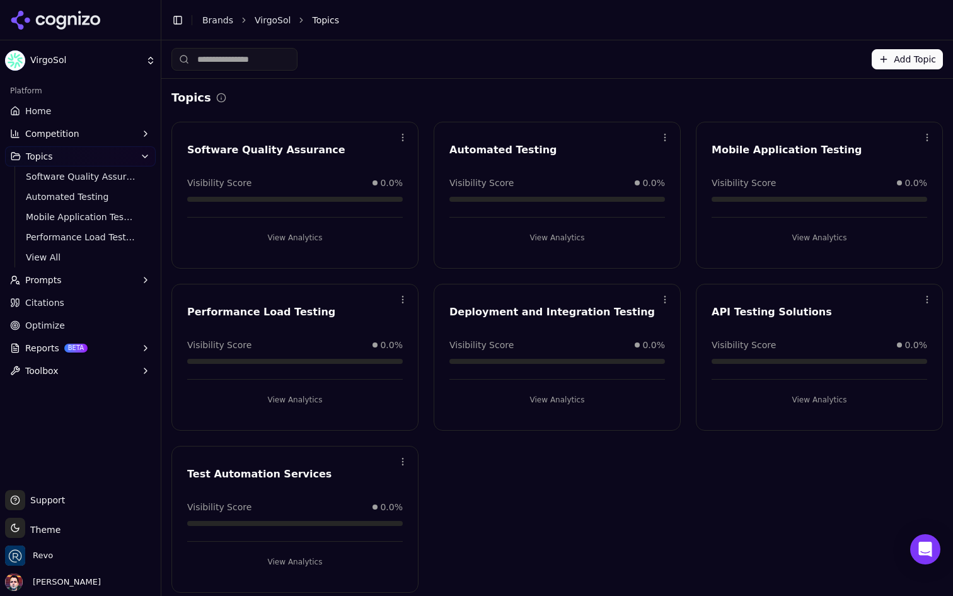
scroll to position [7, 0]
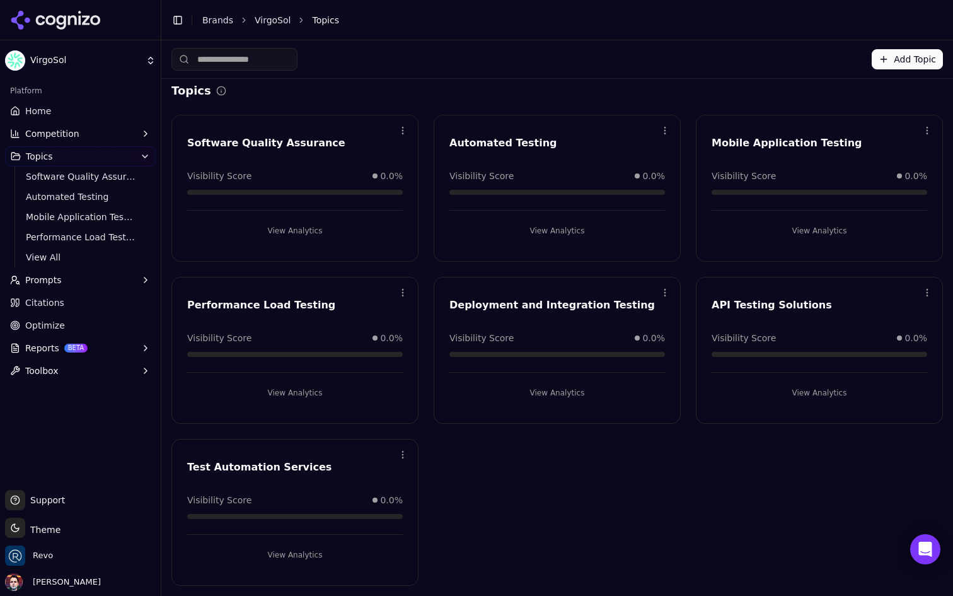
click at [317, 548] on button "View Analytics" at bounding box center [295, 555] width 216 height 20
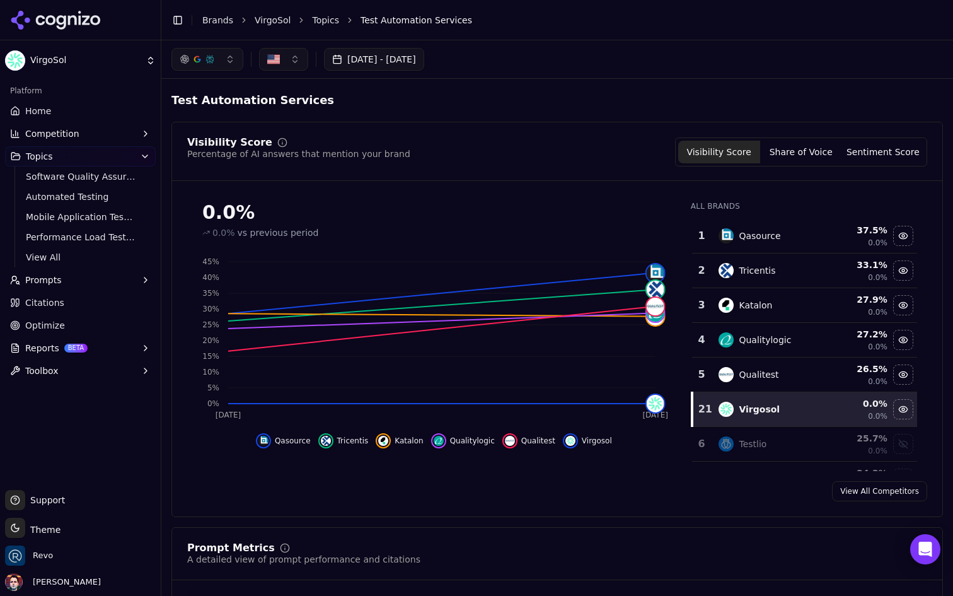
click at [318, 20] on link "Topics" at bounding box center [325, 20] width 27 height 13
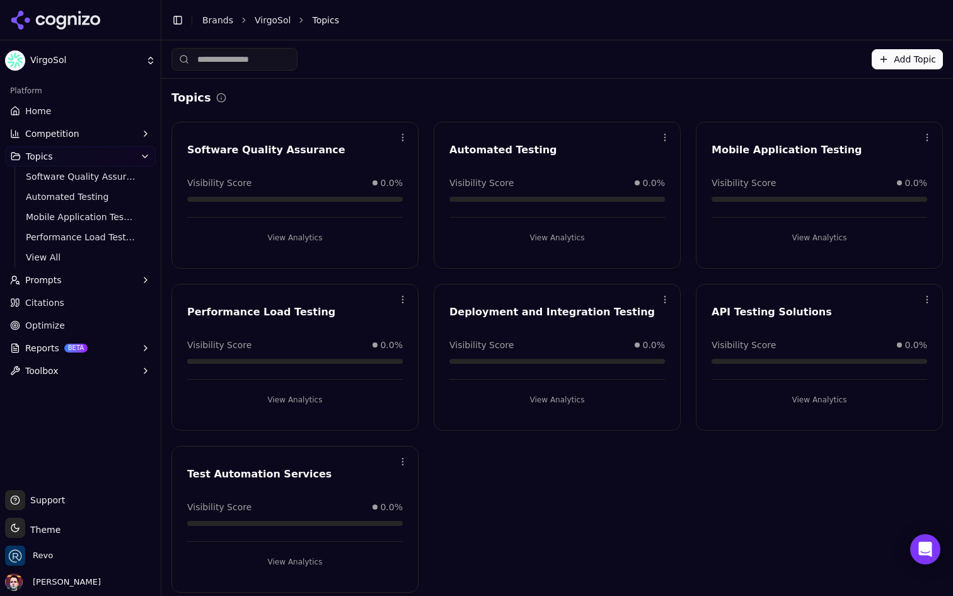
click at [568, 235] on button "View Analytics" at bounding box center [557, 238] width 216 height 20
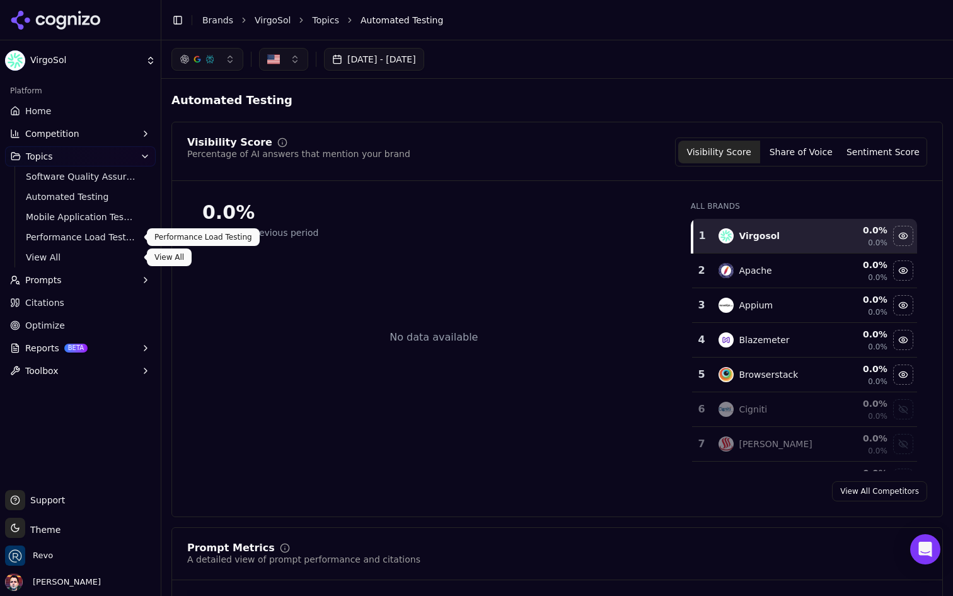
click at [66, 255] on span "View All" at bounding box center [81, 257] width 110 height 13
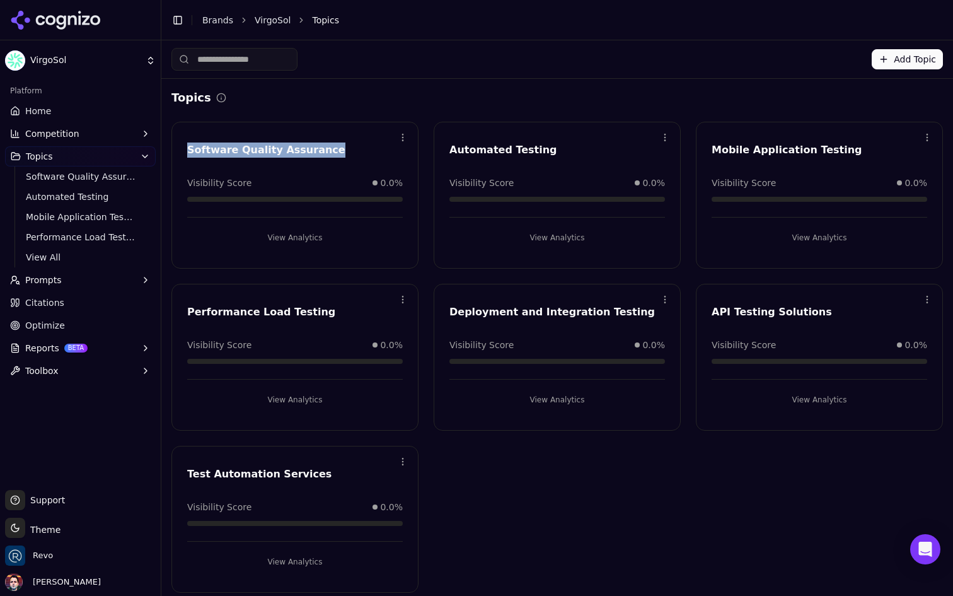
drag, startPoint x: 330, startPoint y: 148, endPoint x: 185, endPoint y: 144, distance: 145.1
click at [185, 144] on div "Software Quality Assurance" at bounding box center [295, 151] width 246 height 19
copy div "Software Quality Assurance"
click at [506, 151] on div "Automated Testing" at bounding box center [557, 149] width 216 height 15
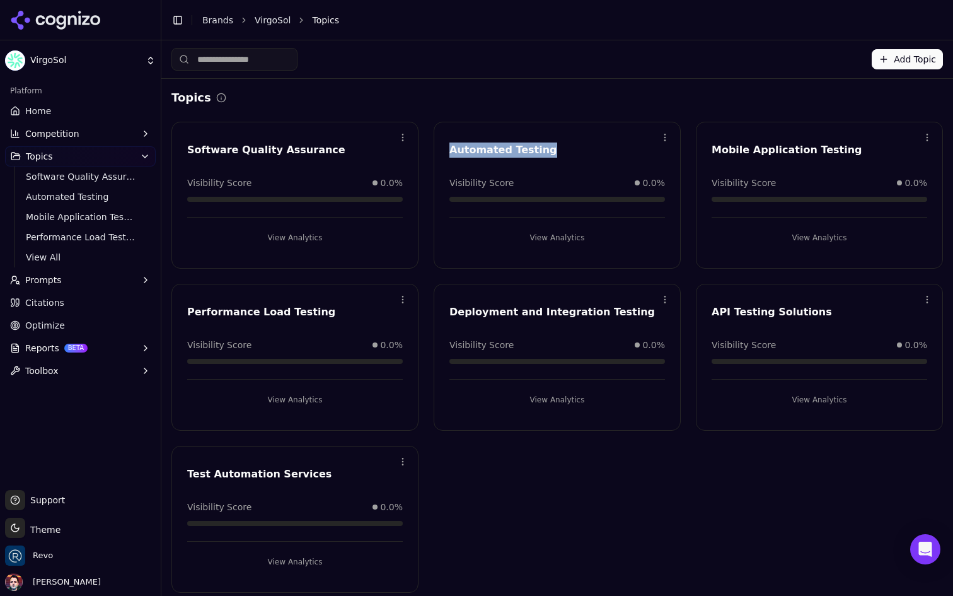
click at [506, 151] on div "Automated Testing" at bounding box center [557, 149] width 216 height 15
copy div "Automated Testing"
click at [773, 153] on div "Mobile Application Testing" at bounding box center [820, 149] width 216 height 15
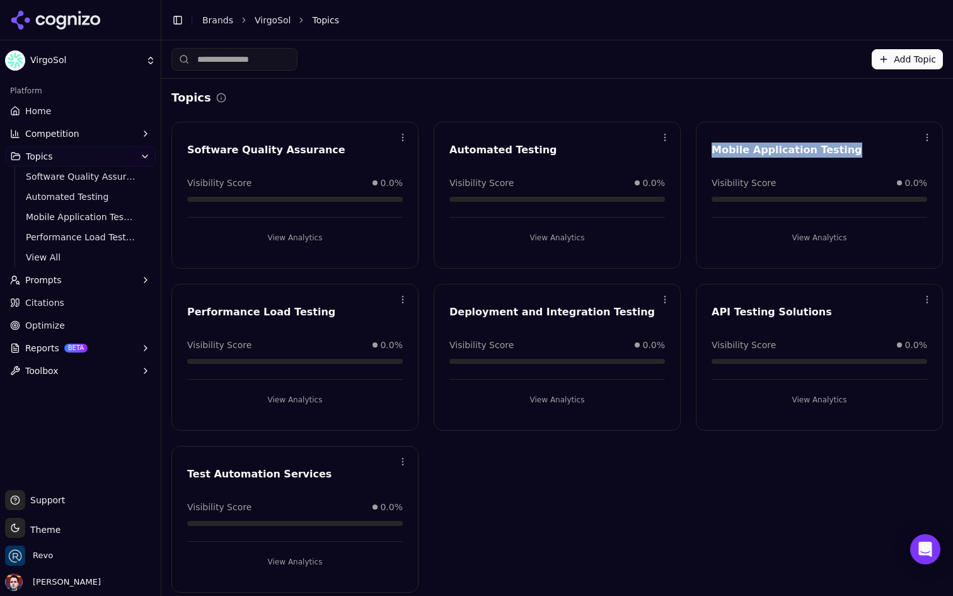
copy div "Mobile Application Testing"
click at [265, 307] on div "Performance Load Testing" at bounding box center [295, 311] width 216 height 15
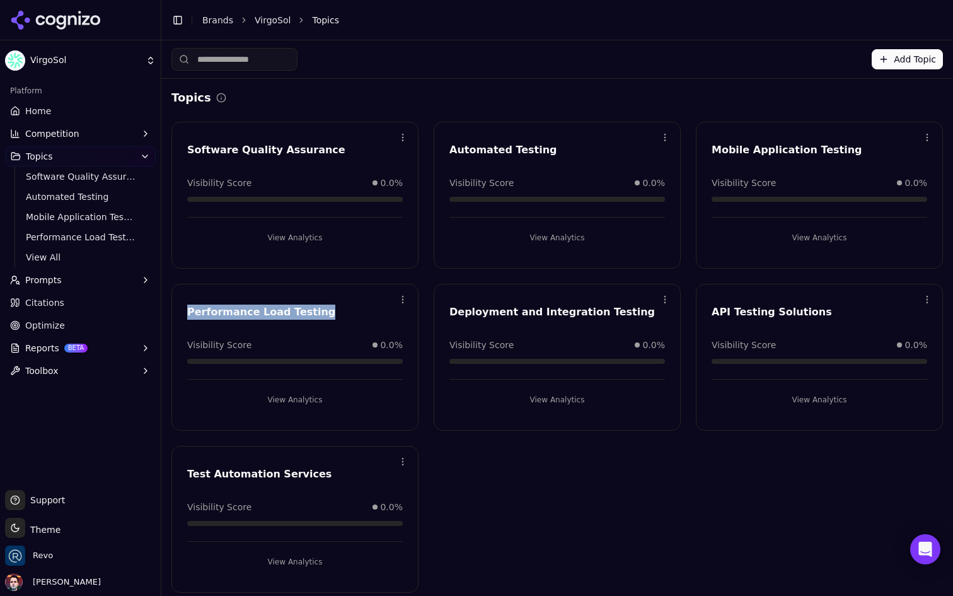
click at [265, 307] on div "Performance Load Testing" at bounding box center [295, 311] width 216 height 15
click at [550, 315] on div "Deployment and Integration Testing" at bounding box center [557, 311] width 216 height 15
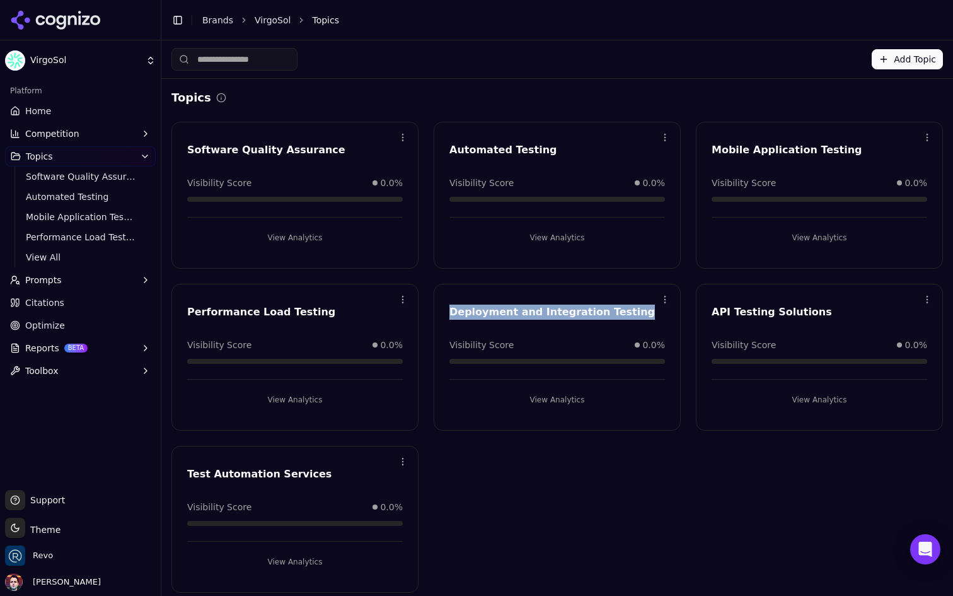
click at [550, 315] on div "Deployment and Integration Testing" at bounding box center [557, 311] width 216 height 15
copy div "Deployment and Integration Testing"
click at [772, 316] on div "API Testing Solutions" at bounding box center [820, 311] width 216 height 15
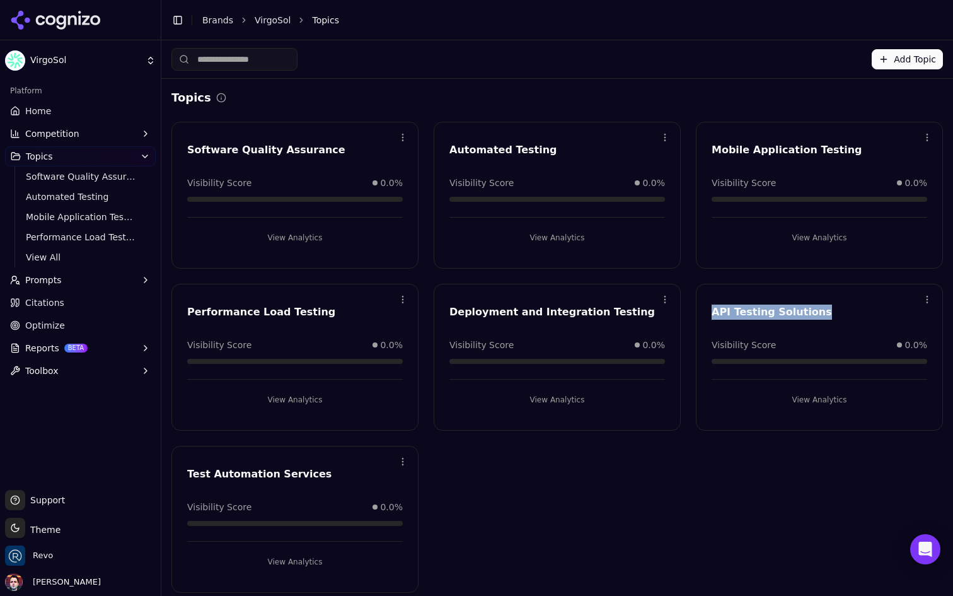
click at [772, 316] on div "API Testing Solutions" at bounding box center [820, 311] width 216 height 15
copy div "API Testing Solutions"
click at [264, 470] on div "Test Automation Services" at bounding box center [295, 473] width 216 height 15
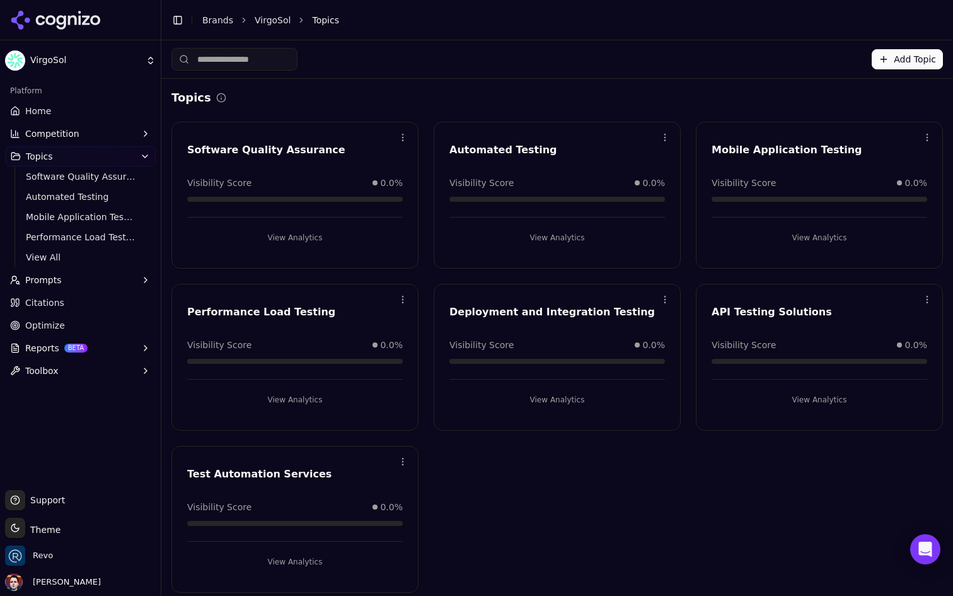
click at [536, 495] on div "Open menu Software Quality Assurance Visibility Score 0.0% View Analytics Open …" at bounding box center [557, 357] width 772 height 471
click at [538, 410] on div "Open menu Deployment and Integration Testing Visibility Score 0.0% View Analyti…" at bounding box center [557, 357] width 247 height 147
click at [541, 403] on button "View Analytics" at bounding box center [557, 400] width 216 height 20
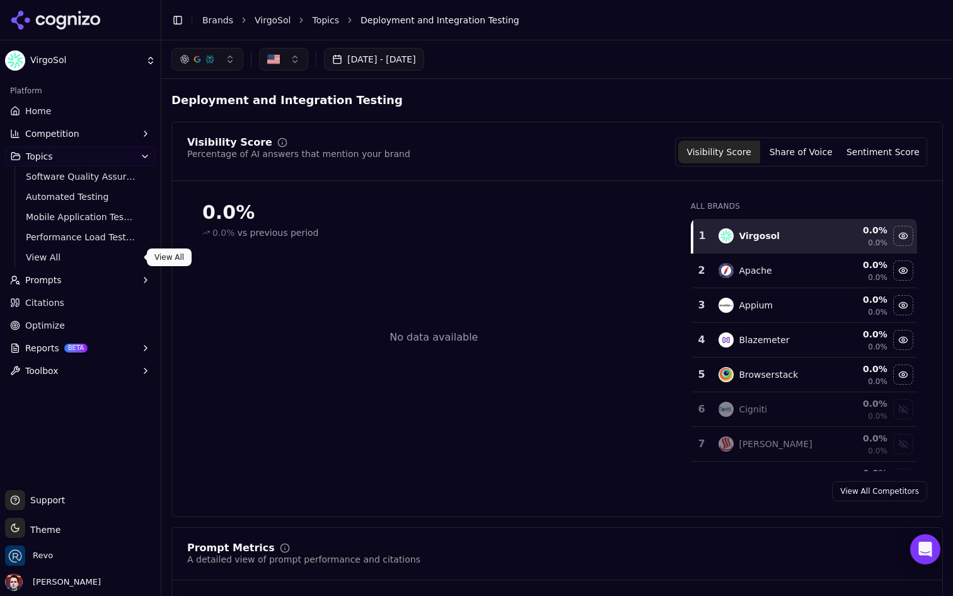
click at [91, 255] on span "View All" at bounding box center [81, 257] width 110 height 13
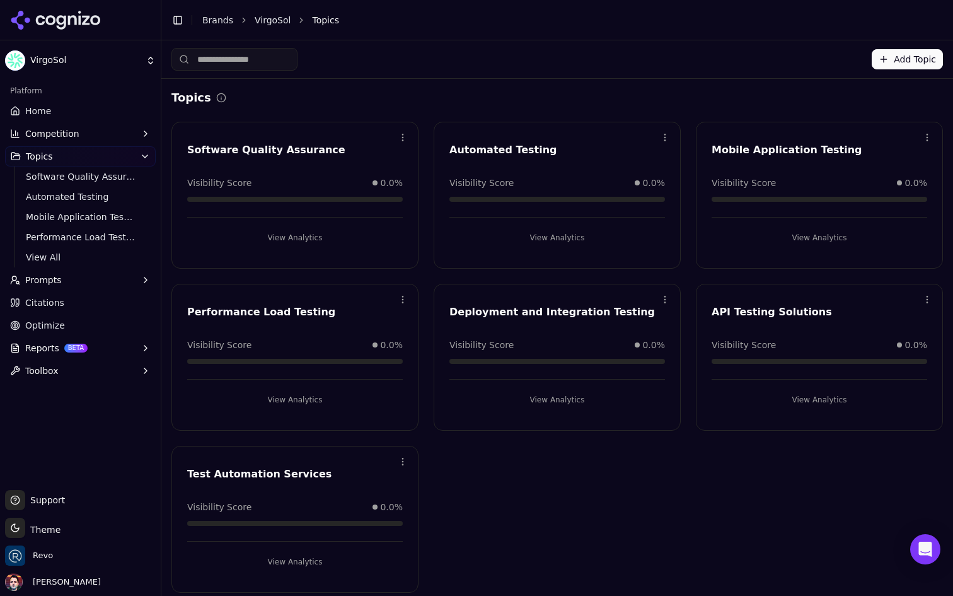
click at [620, 240] on button "View Analytics" at bounding box center [557, 238] width 216 height 20
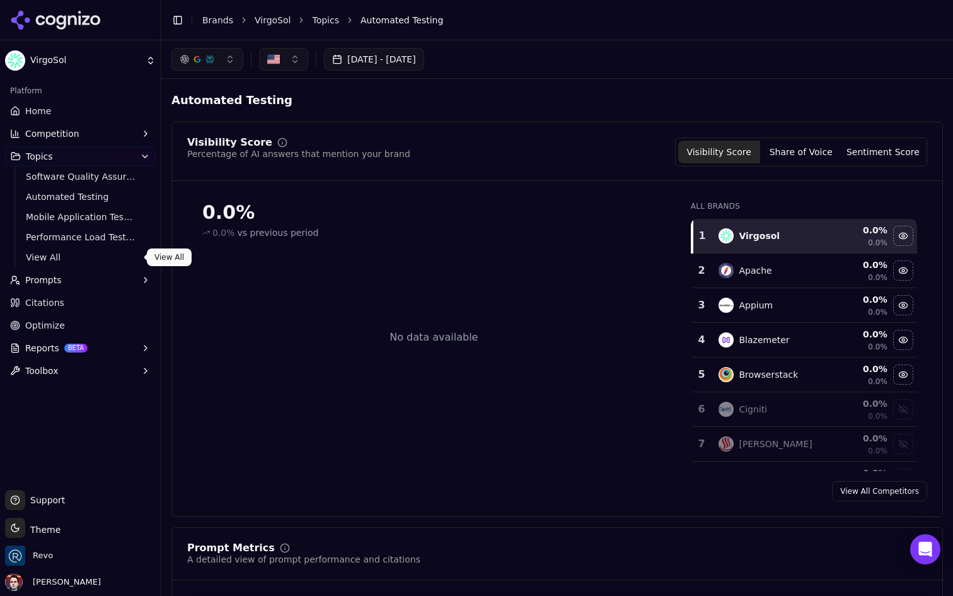
click at [96, 275] on button "Prompts" at bounding box center [80, 280] width 151 height 20
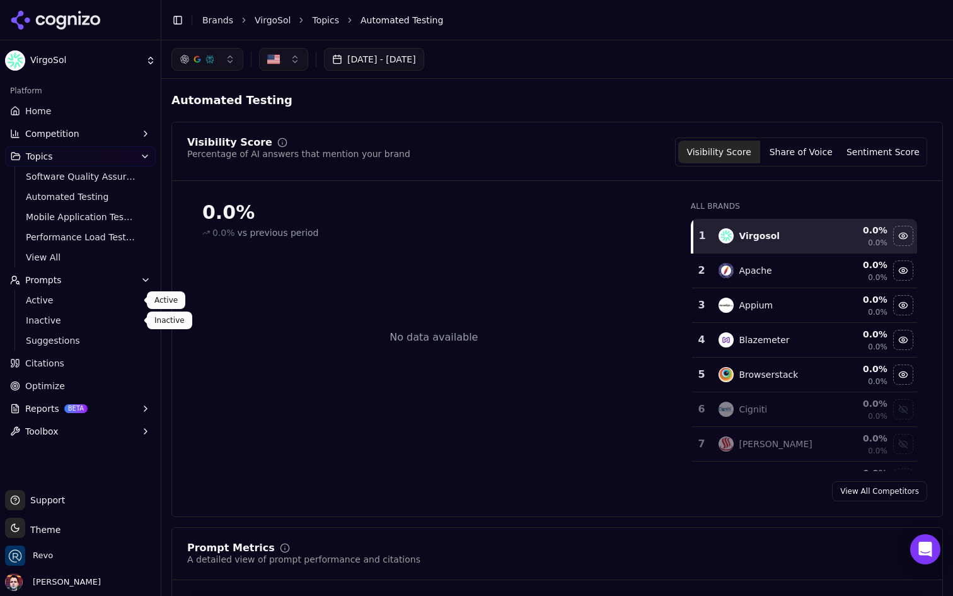
click at [88, 301] on span "Active" at bounding box center [81, 300] width 110 height 13
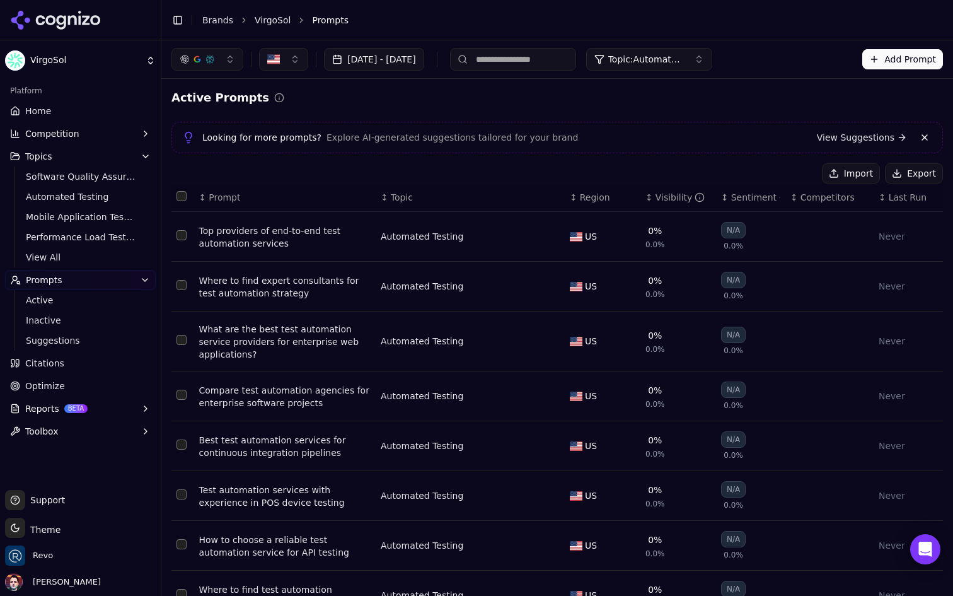
click at [301, 241] on div "Top providers of end-to-end test automation services" at bounding box center [284, 236] width 171 height 25
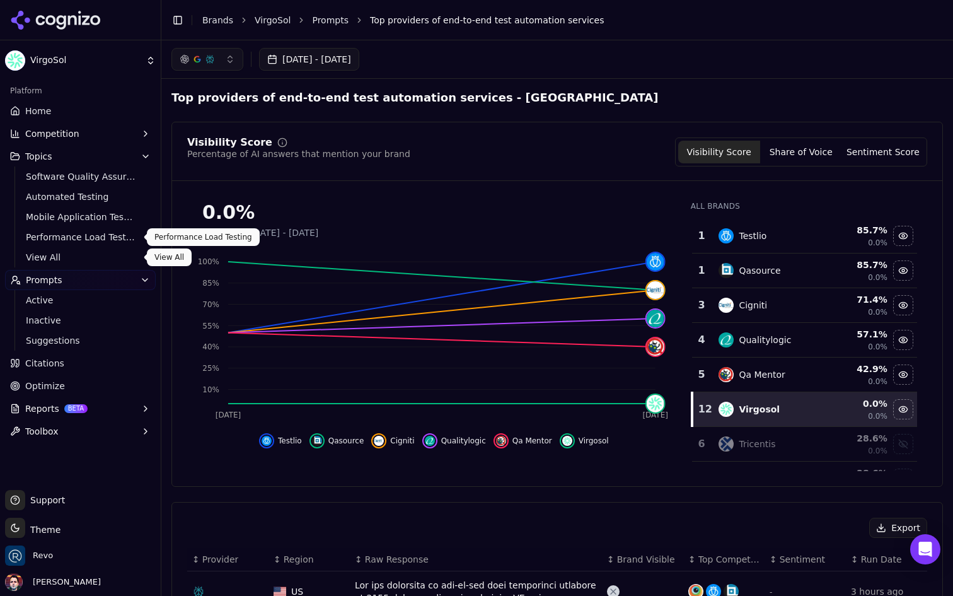
click at [72, 257] on span "View All" at bounding box center [81, 257] width 110 height 13
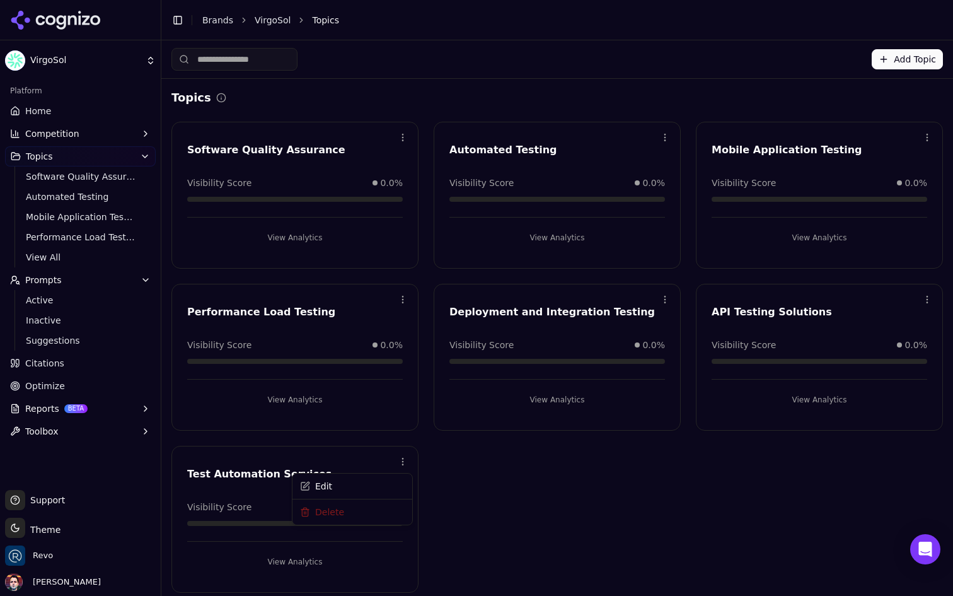
click at [402, 463] on html "VirgoSol Platform Home Competition Topics Software Quality Assurance Automated …" at bounding box center [476, 298] width 953 height 596
click at [364, 512] on div "Delete" at bounding box center [352, 513] width 115 height 20
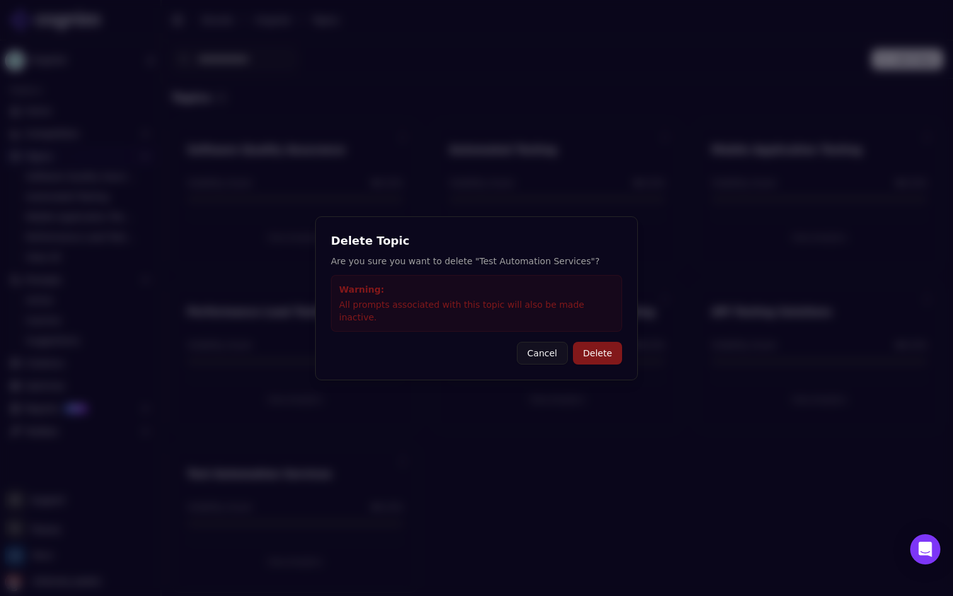
click at [535, 347] on button "Cancel" at bounding box center [542, 353] width 51 height 23
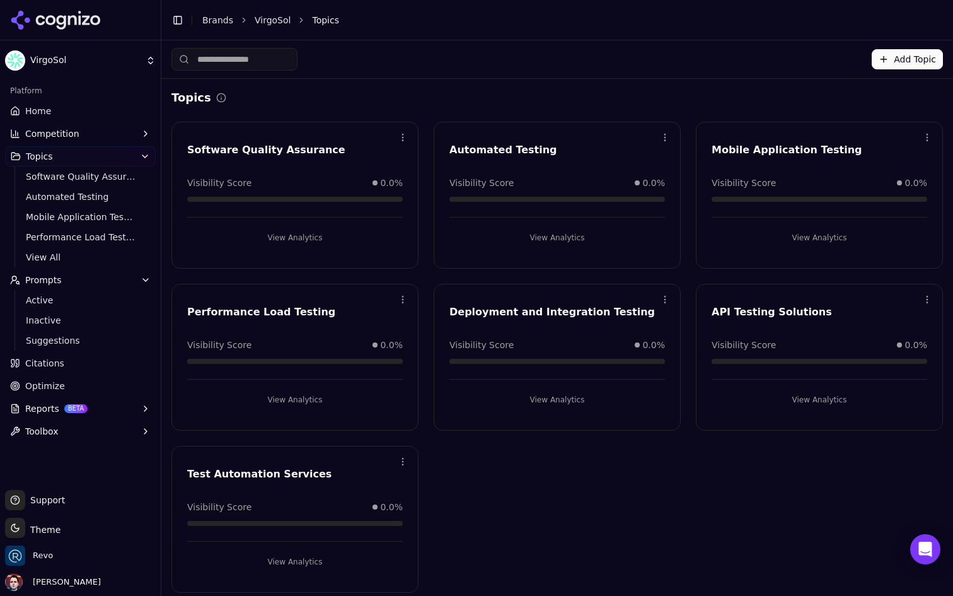
click at [299, 563] on button "View Analytics" at bounding box center [295, 562] width 216 height 20
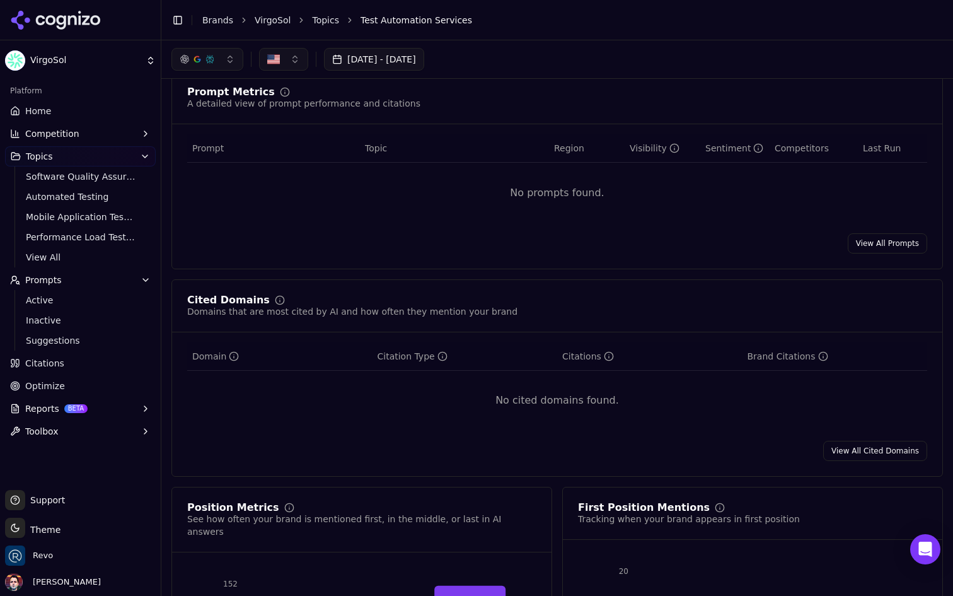
scroll to position [365, 0]
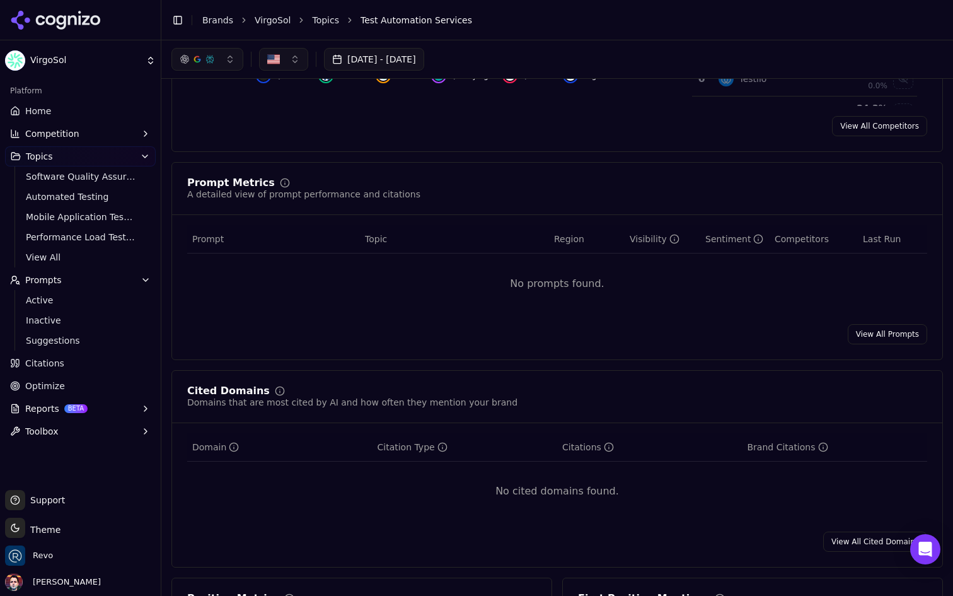
click at [900, 336] on link "View All Prompts" at bounding box center [887, 334] width 79 height 20
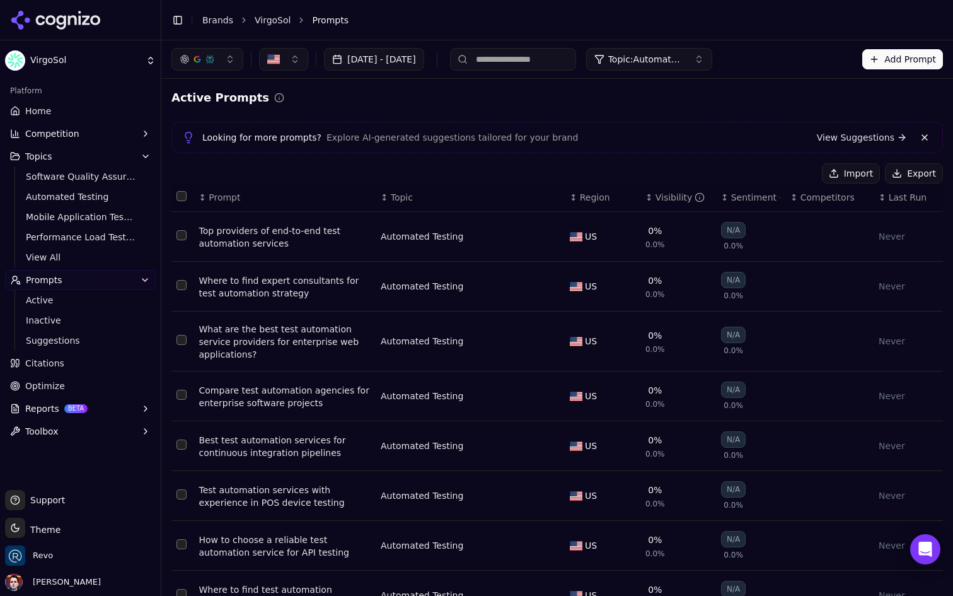
click at [684, 56] on span "Topic: Automated Testing" at bounding box center [646, 59] width 76 height 13
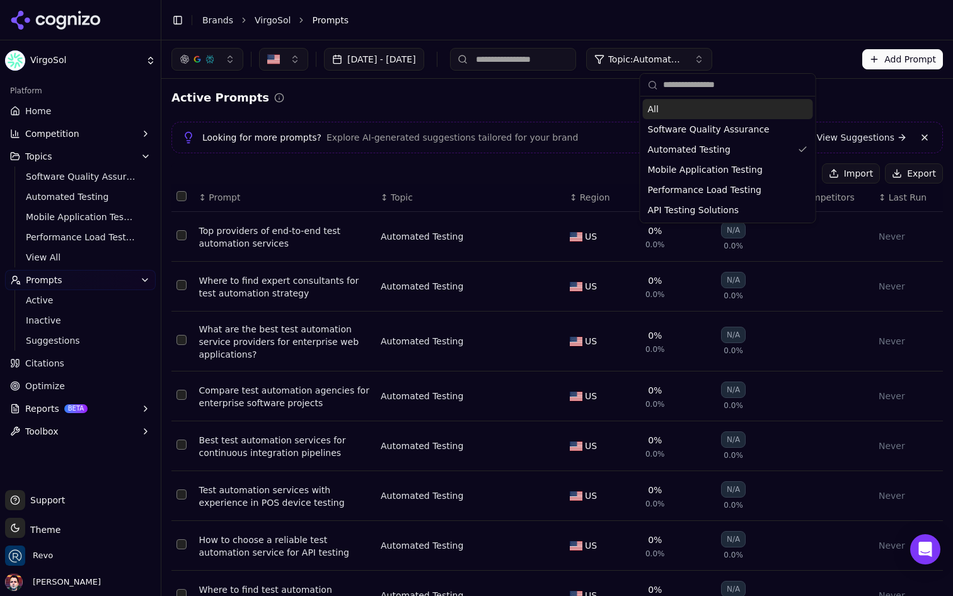
click at [684, 56] on span "Topic: Automated Testing" at bounding box center [646, 59] width 76 height 13
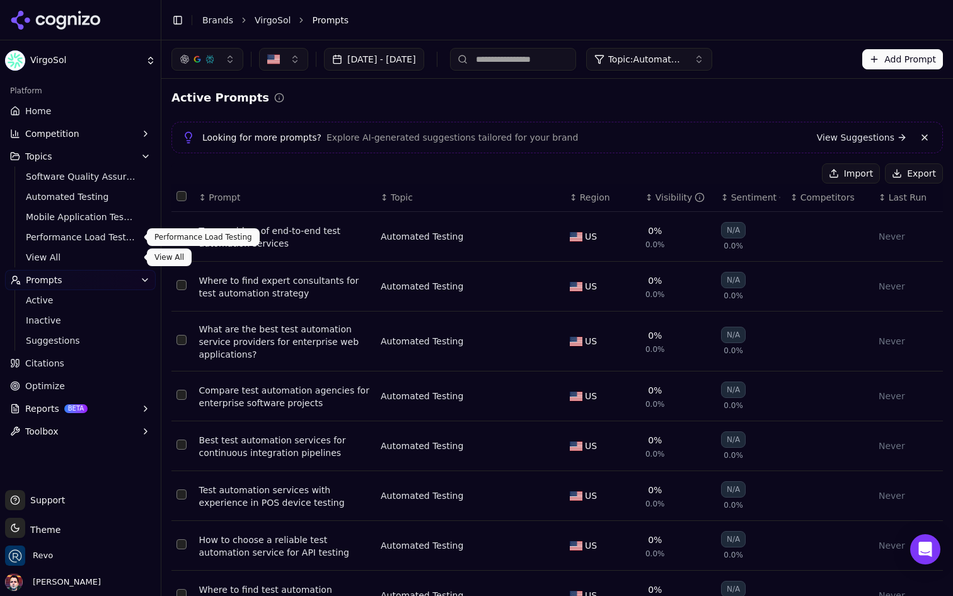
click at [93, 255] on span "View All" at bounding box center [81, 257] width 110 height 13
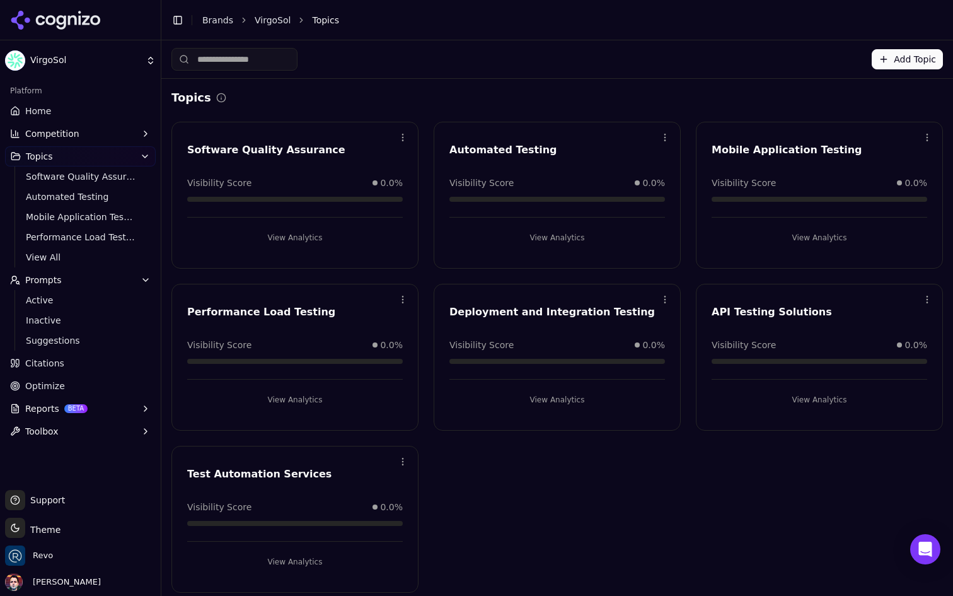
scroll to position [7, 0]
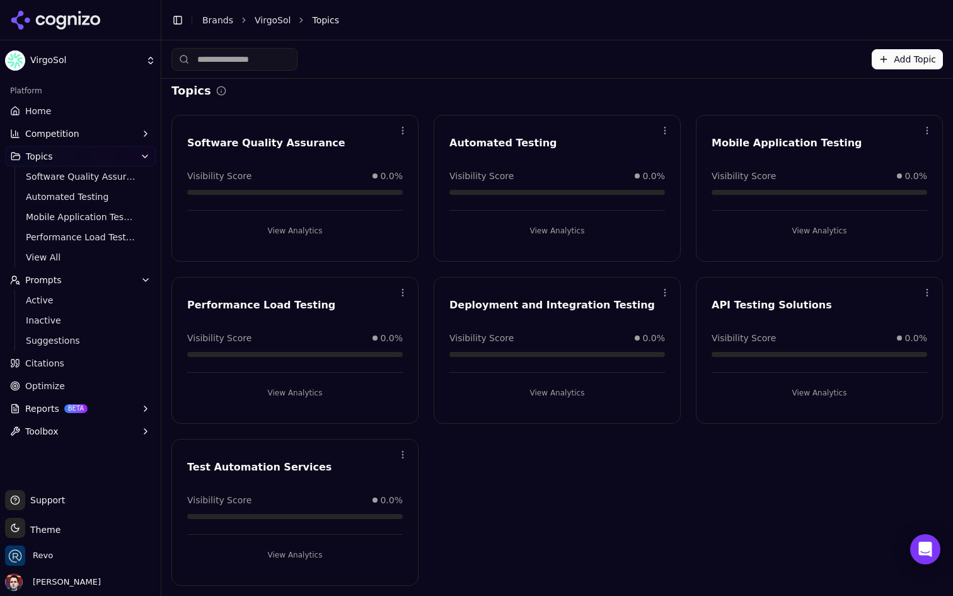
click at [405, 457] on html "VirgoSol Platform Home Competition Topics Software Quality Assurance Automated …" at bounding box center [476, 298] width 953 height 596
click at [379, 504] on div "Delete" at bounding box center [352, 506] width 115 height 20
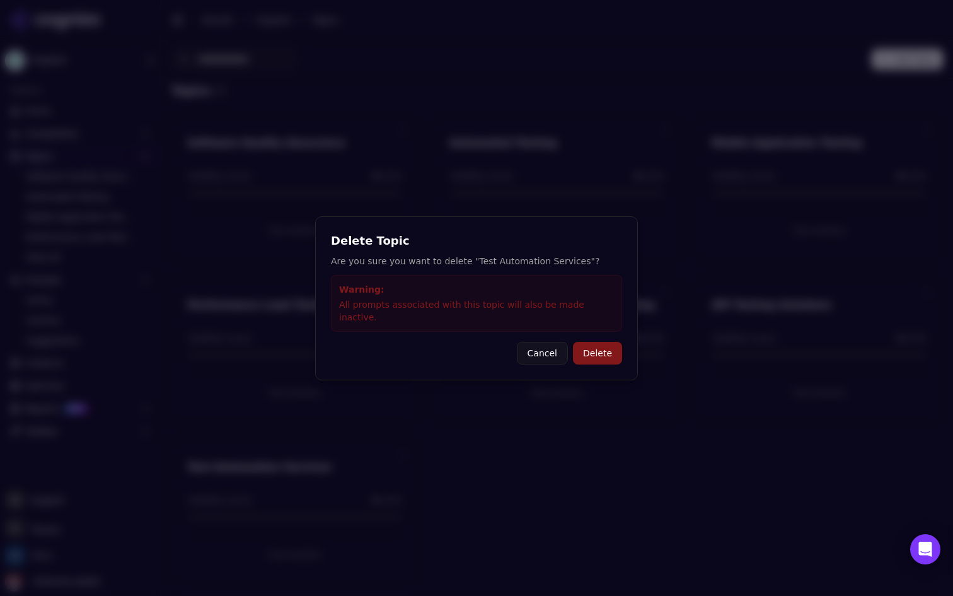
click at [596, 342] on button "Delete" at bounding box center [597, 353] width 49 height 23
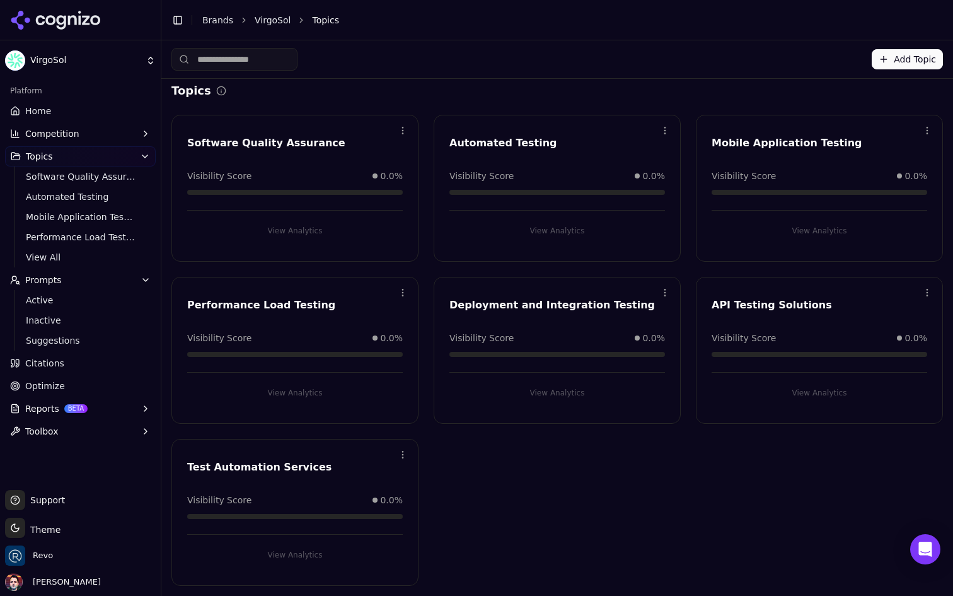
scroll to position [0, 0]
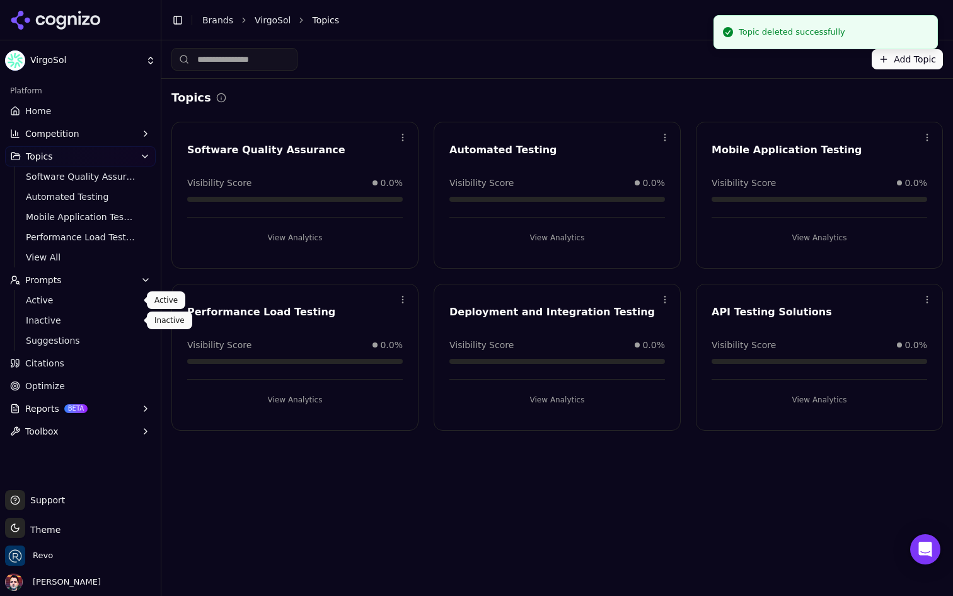
click at [87, 299] on span "Active" at bounding box center [81, 300] width 110 height 13
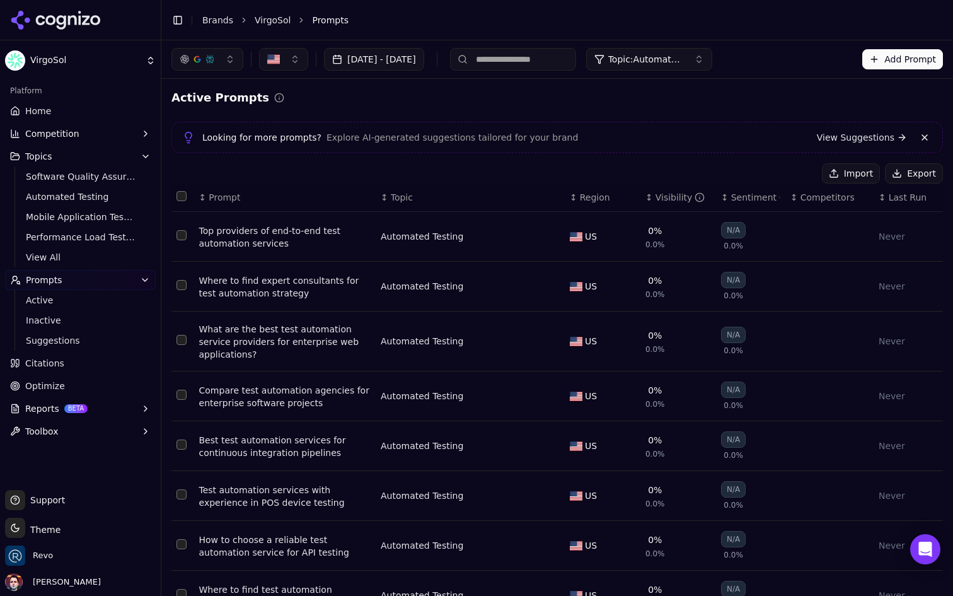
click at [684, 61] on span "Topic: Automated Testing" at bounding box center [646, 59] width 76 height 13
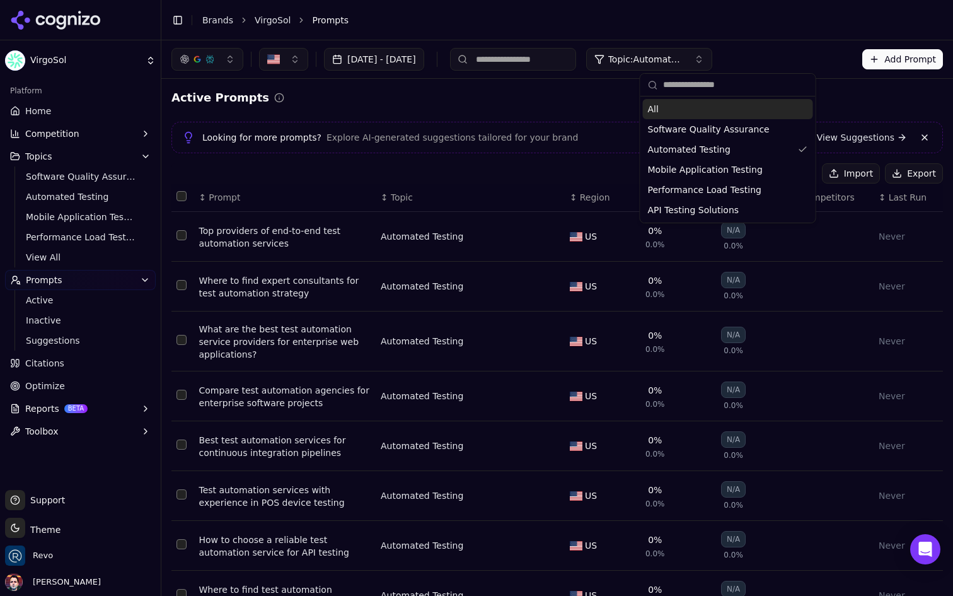
click at [709, 110] on div "All" at bounding box center [728, 109] width 170 height 20
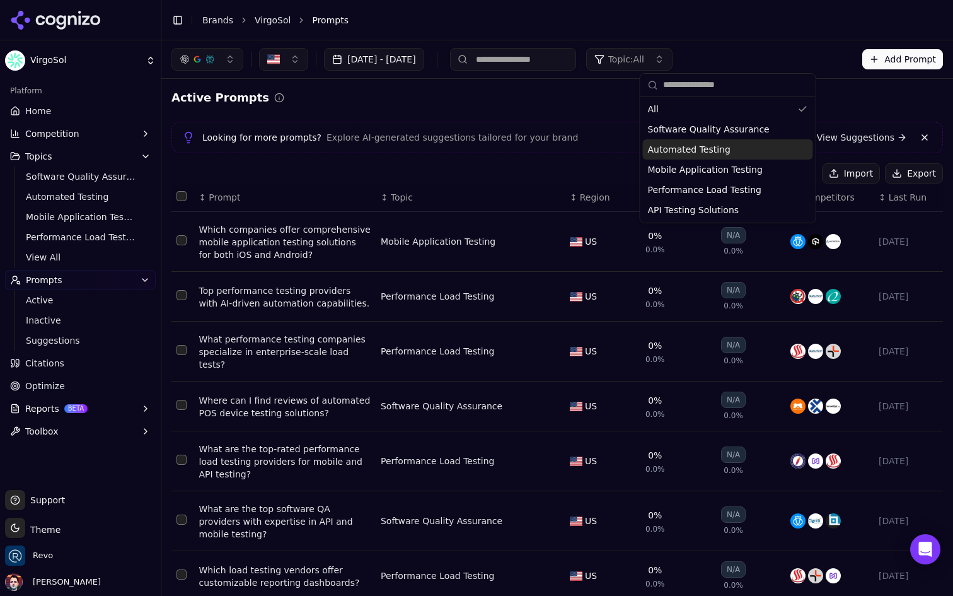
click at [729, 148] on div "Automated Testing" at bounding box center [728, 149] width 170 height 20
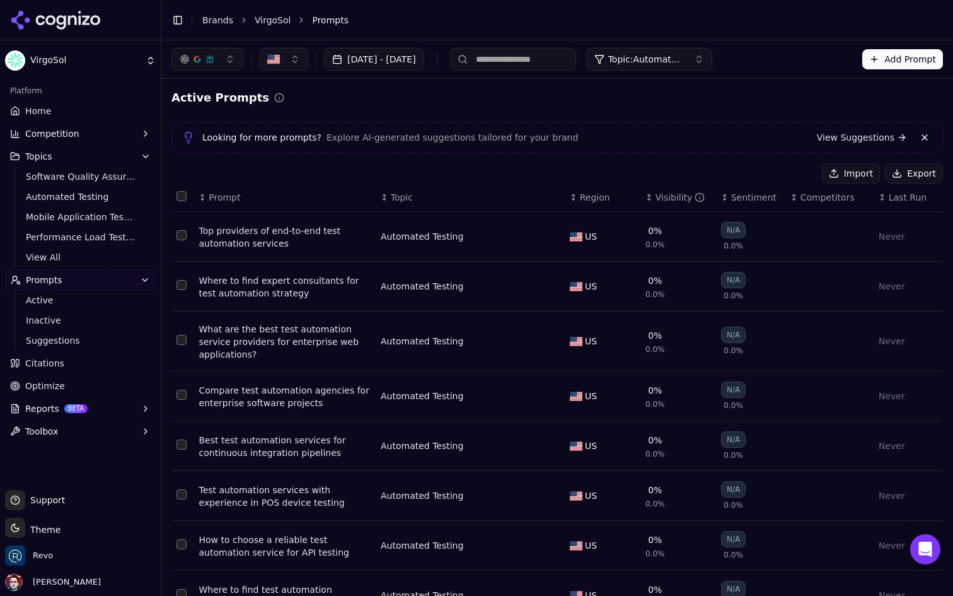
click at [893, 194] on span "Last Run" at bounding box center [908, 197] width 38 height 13
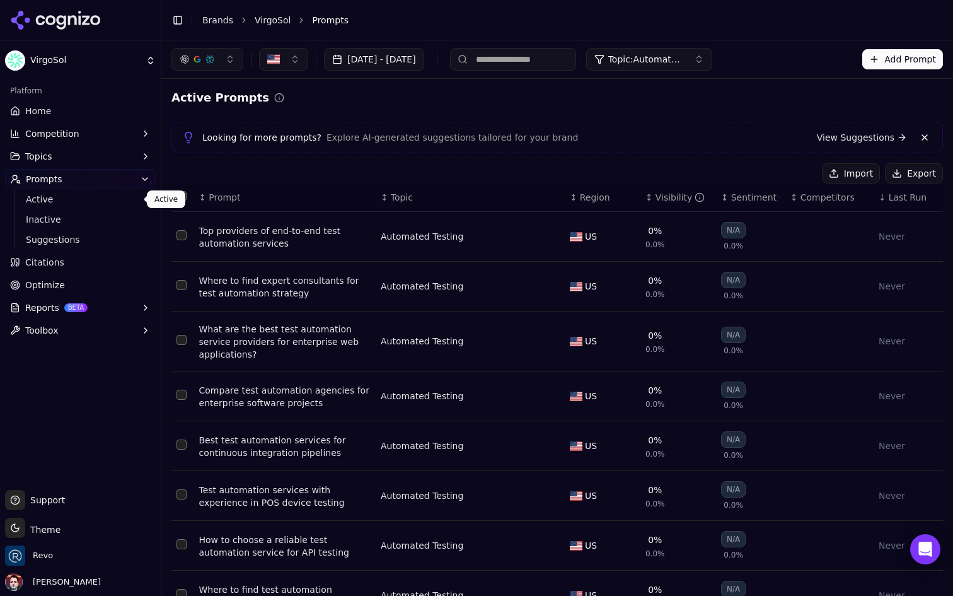
click at [71, 200] on span "Active" at bounding box center [81, 199] width 110 height 13
click at [94, 206] on link "Active" at bounding box center [81, 199] width 120 height 18
click at [81, 150] on button "Topics" at bounding box center [80, 156] width 151 height 20
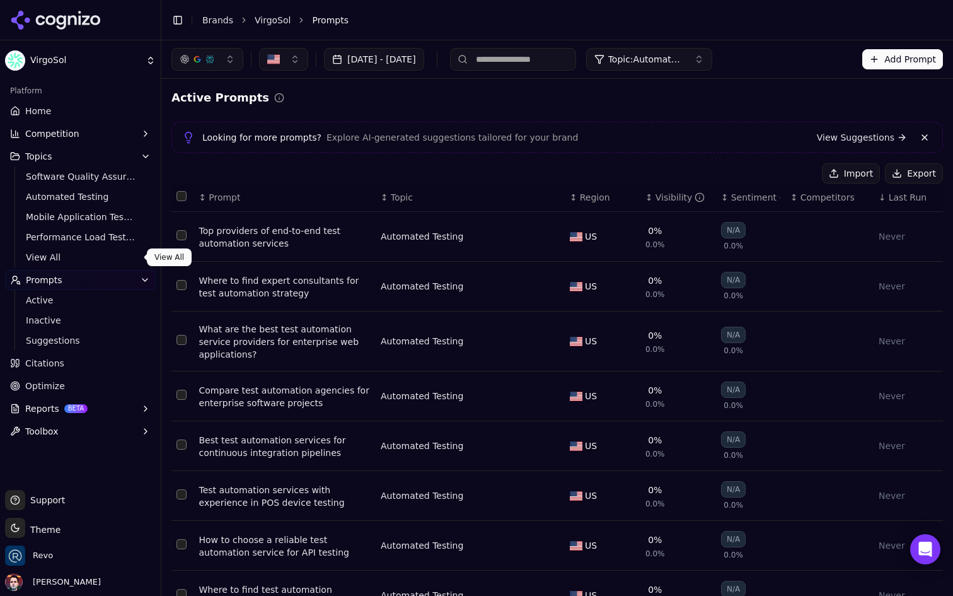
click at [50, 263] on span "View All" at bounding box center [81, 257] width 110 height 13
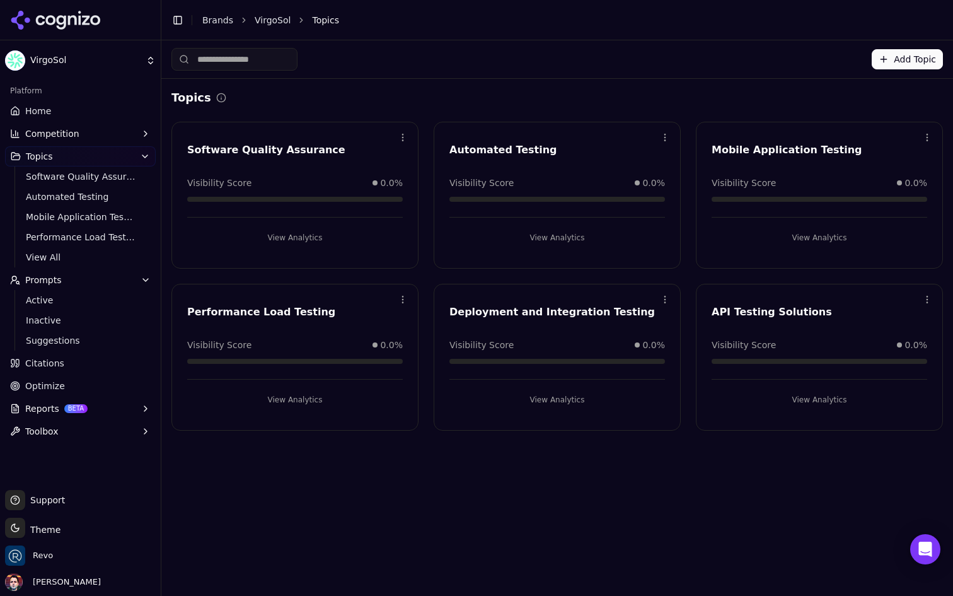
click at [550, 233] on button "View Analytics" at bounding box center [557, 238] width 216 height 20
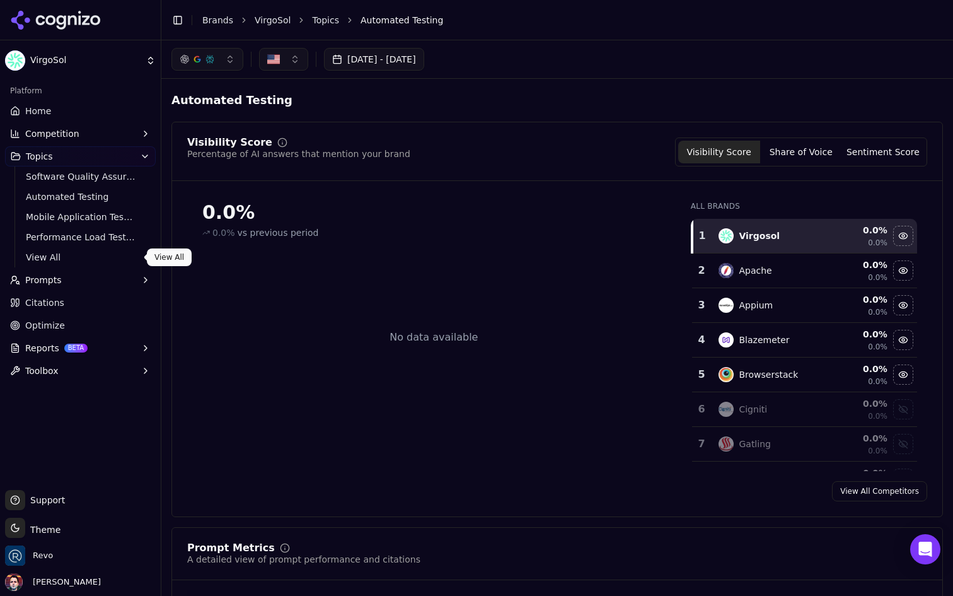
click at [83, 278] on button "Prompts" at bounding box center [80, 280] width 151 height 20
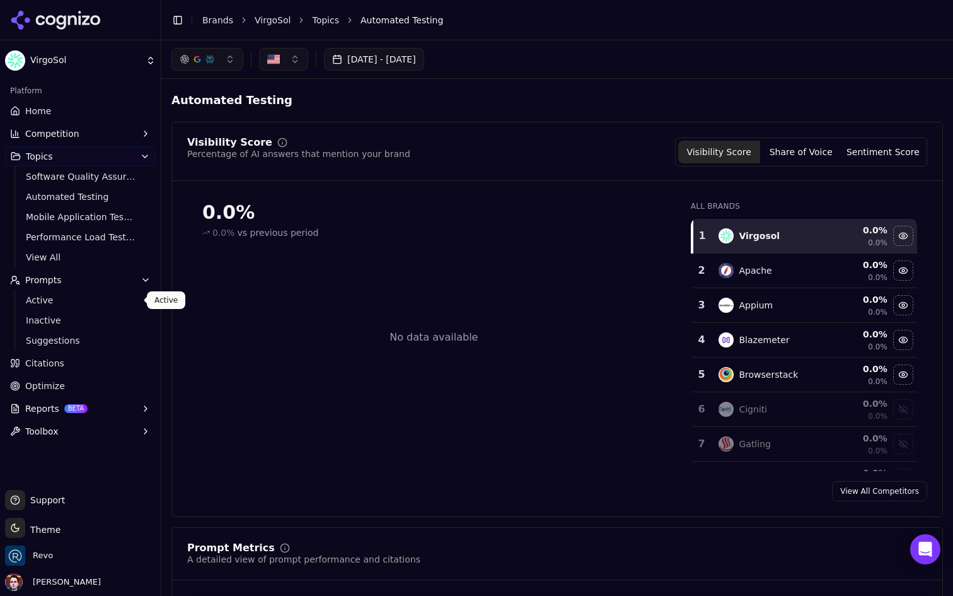
click at [61, 307] on link "Active" at bounding box center [81, 300] width 120 height 18
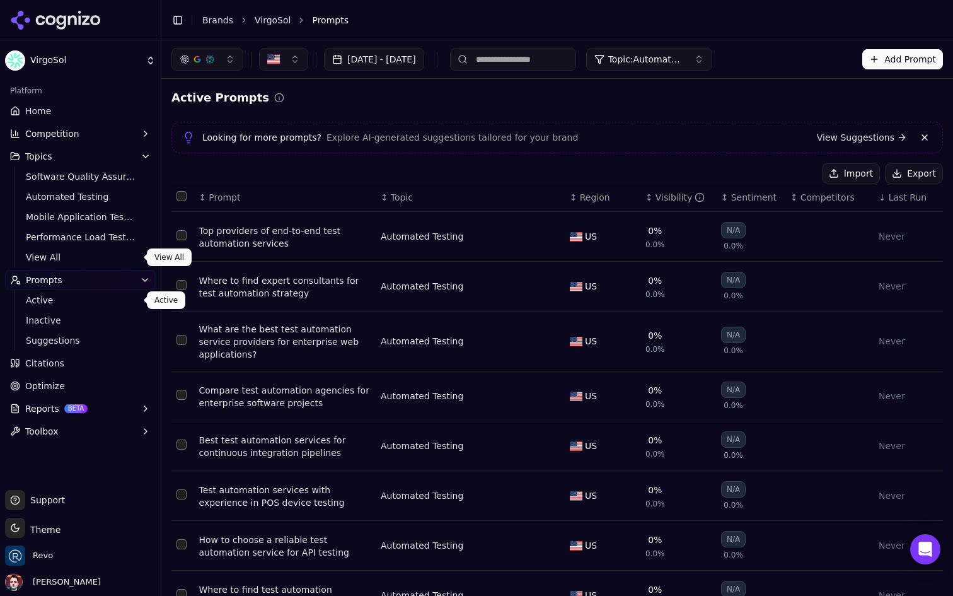
click at [68, 264] on link "View All" at bounding box center [81, 257] width 120 height 18
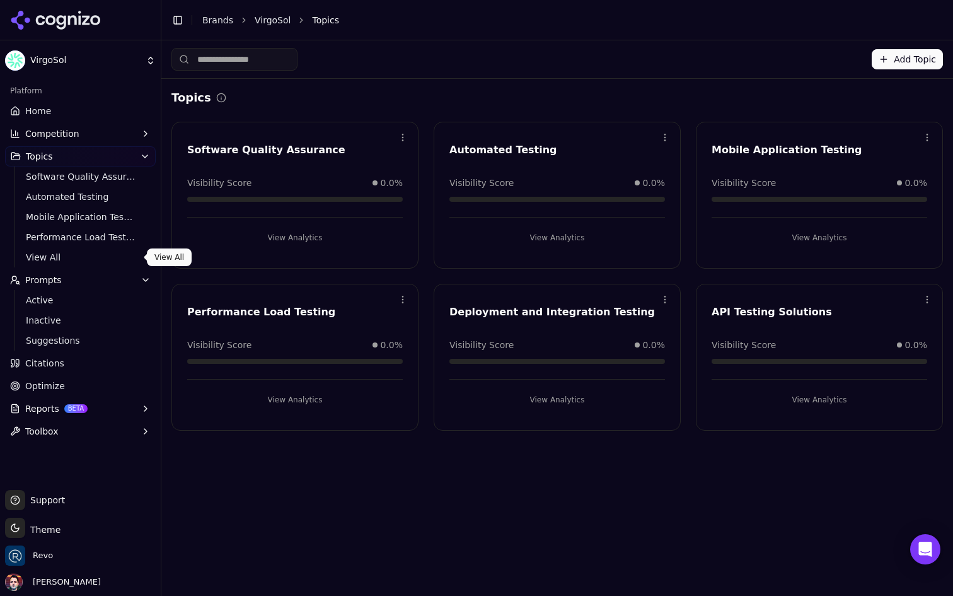
click at [79, 260] on span "View All" at bounding box center [81, 257] width 110 height 13
click at [71, 306] on span "Active" at bounding box center [81, 300] width 110 height 13
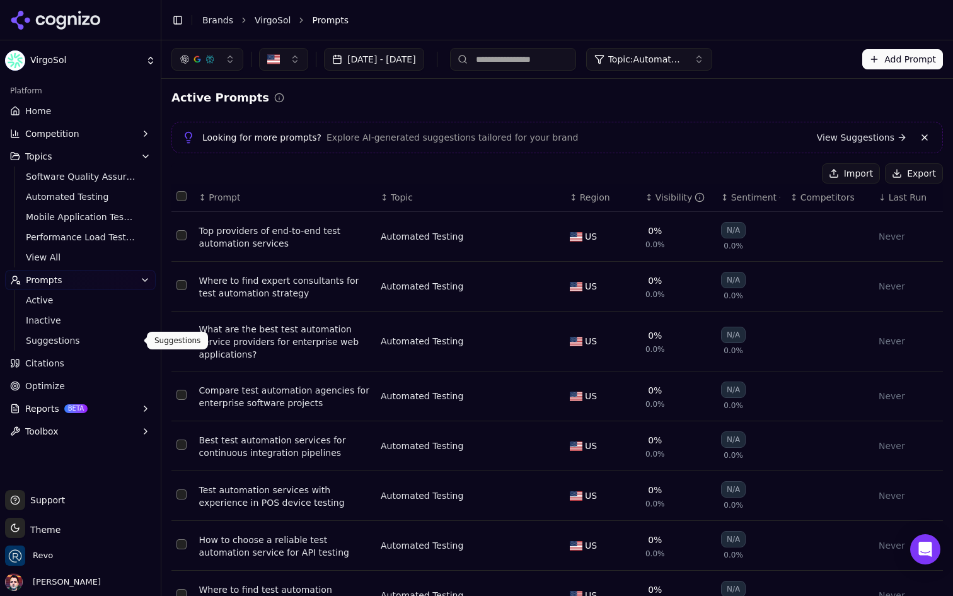
click at [60, 345] on span "Suggestions" at bounding box center [81, 340] width 110 height 13
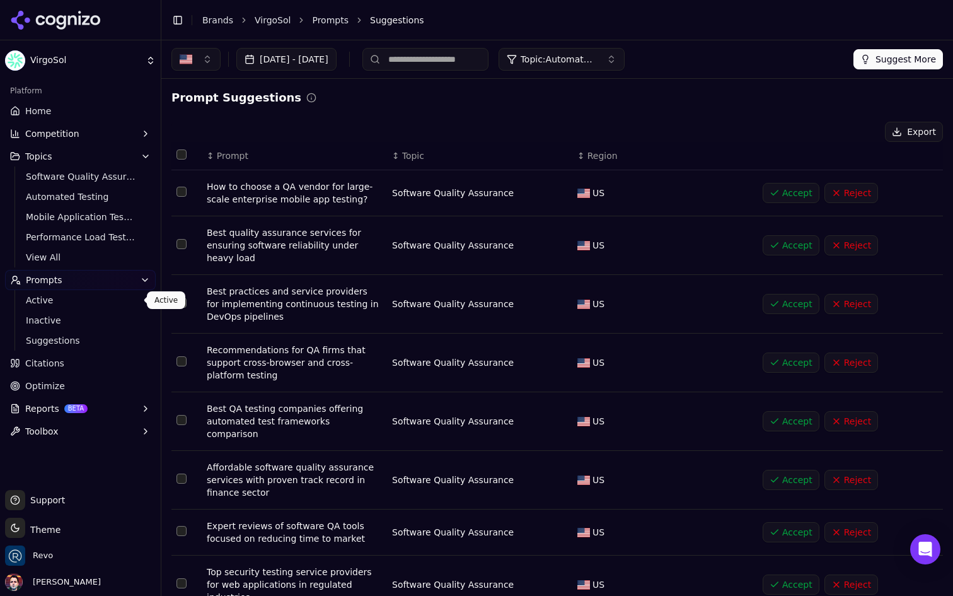
click at [92, 309] on ul "Active Inactive Suggestions" at bounding box center [80, 320] width 133 height 61
click at [117, 301] on span "Active" at bounding box center [81, 300] width 110 height 13
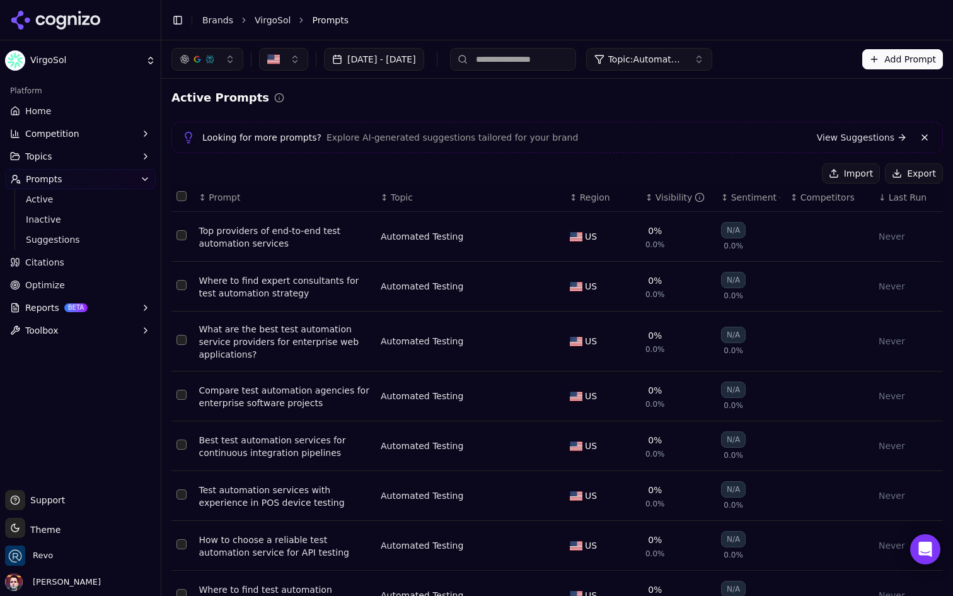
click at [294, 238] on div "Top providers of end-to-end test automation services" at bounding box center [284, 236] width 171 height 25
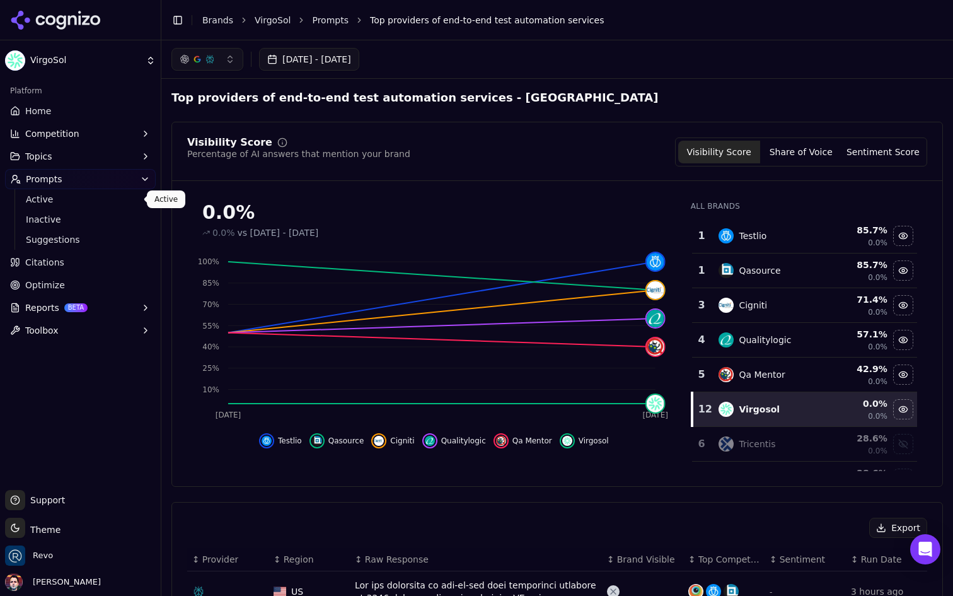
click at [79, 204] on span "Active" at bounding box center [81, 199] width 110 height 13
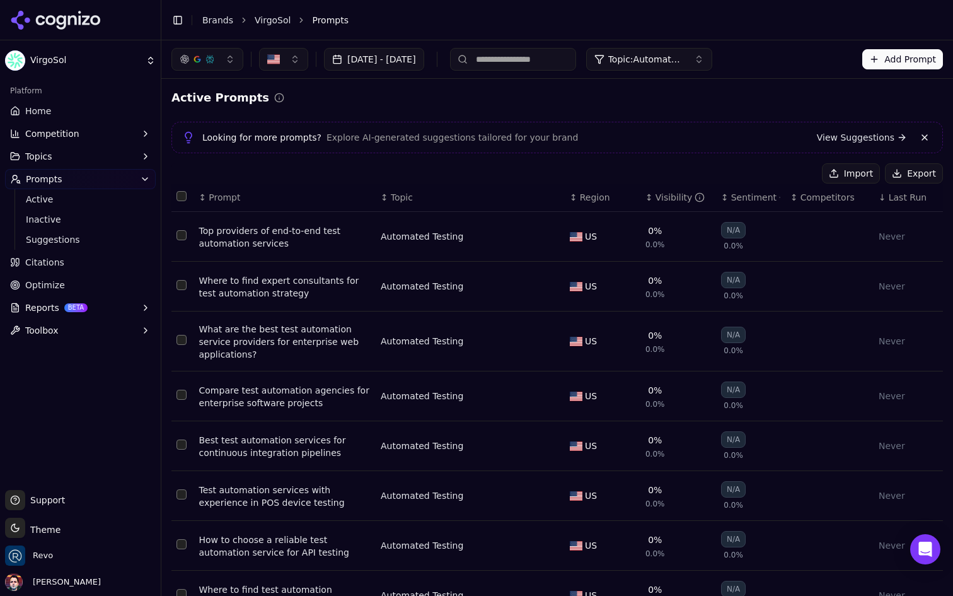
click at [913, 199] on span "Last Run" at bounding box center [908, 197] width 38 height 13
click at [281, 238] on div "Top providers of end-to-end test automation services" at bounding box center [284, 236] width 171 height 25
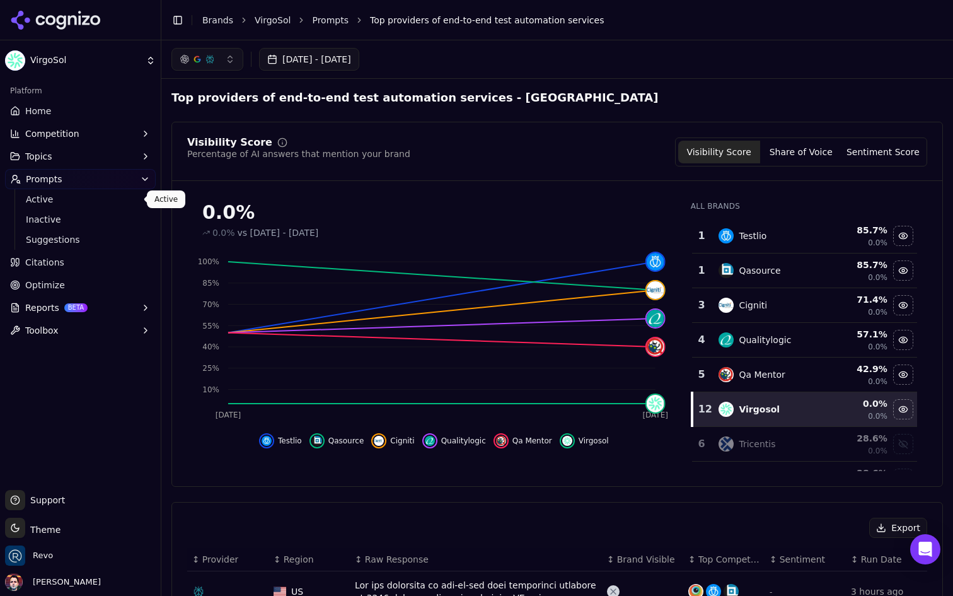
click at [113, 196] on span "Active" at bounding box center [81, 199] width 110 height 13
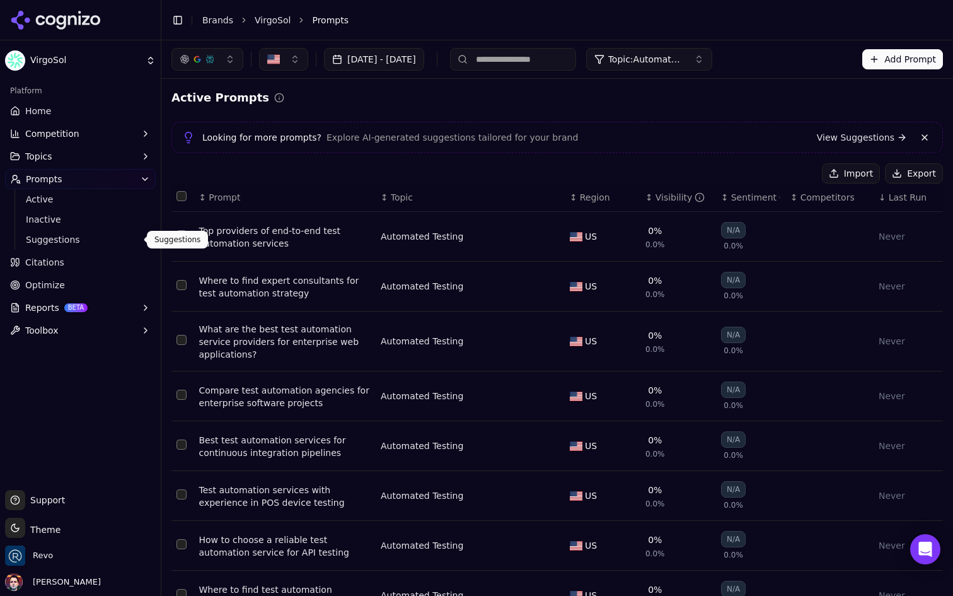
click at [102, 231] on link "Suggestions" at bounding box center [81, 240] width 120 height 18
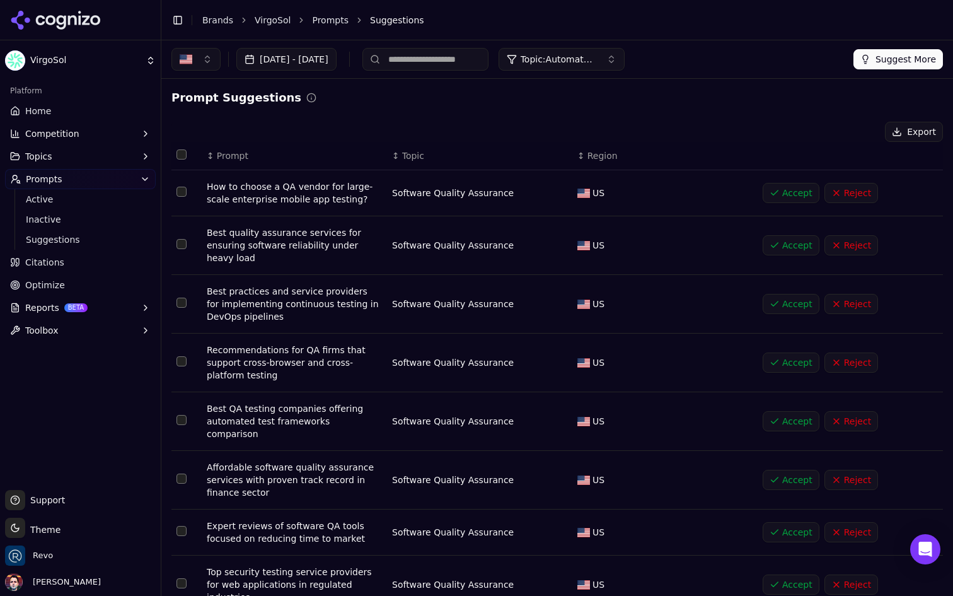
click at [78, 272] on ul "Home Competition Topics Prompts Active Inactive Suggestions Citations Optimize …" at bounding box center [80, 221] width 151 height 240
click at [96, 245] on span "Suggestions" at bounding box center [81, 239] width 110 height 13
click at [785, 194] on button "Accept" at bounding box center [791, 193] width 57 height 20
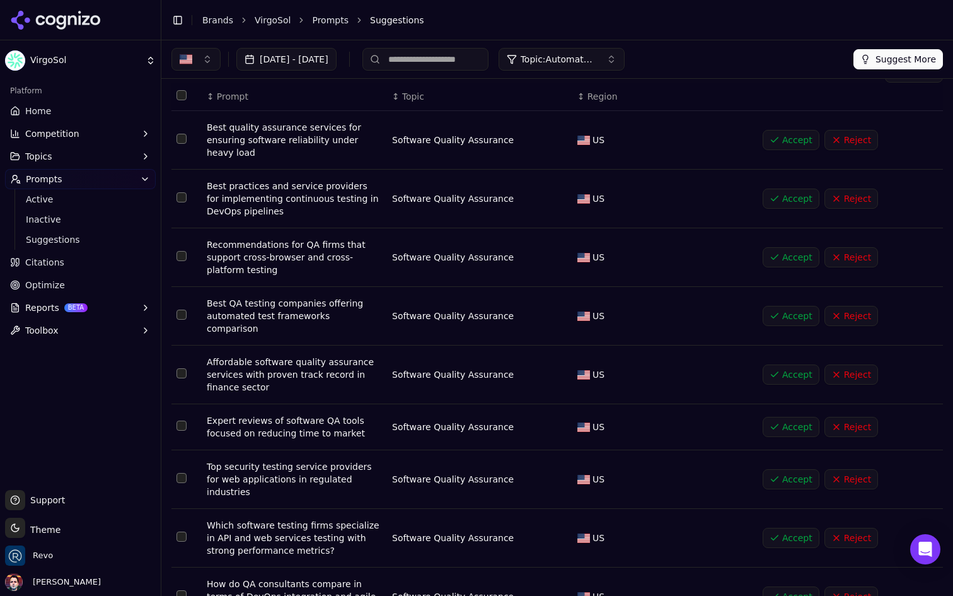
scroll to position [60, 0]
click at [768, 253] on button "Accept" at bounding box center [791, 256] width 57 height 20
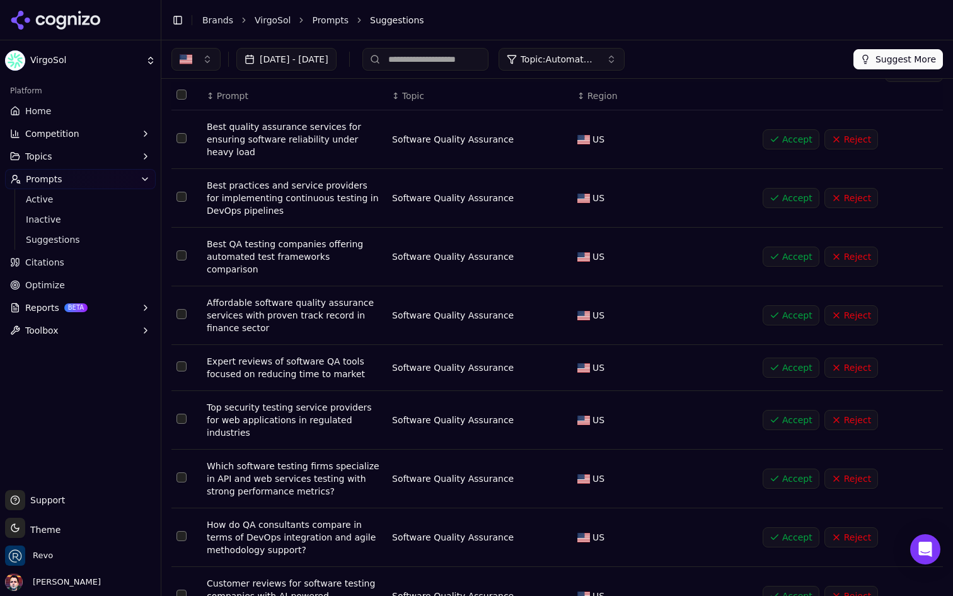
scroll to position [13, 0]
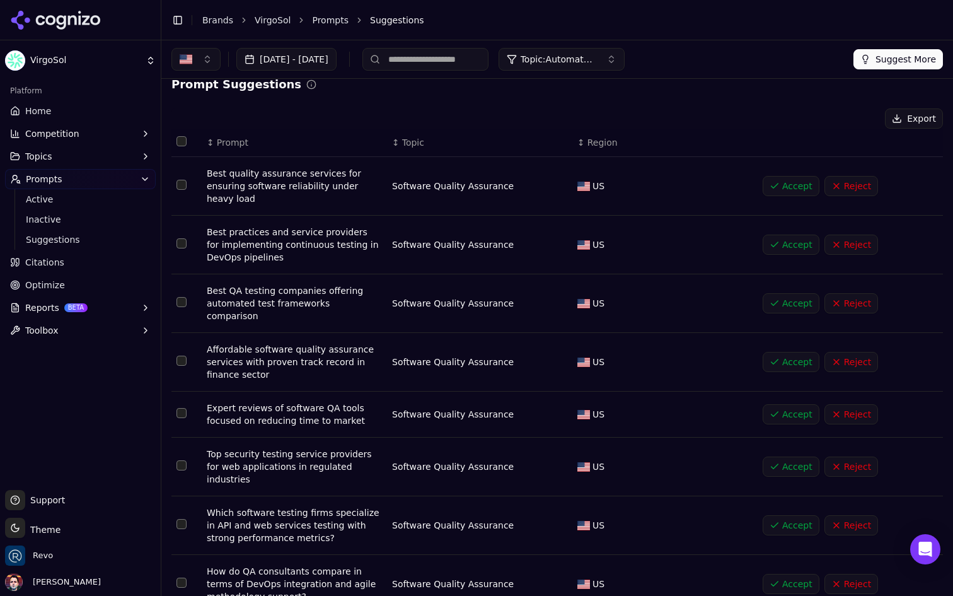
click at [784, 185] on button "Accept" at bounding box center [791, 186] width 57 height 20
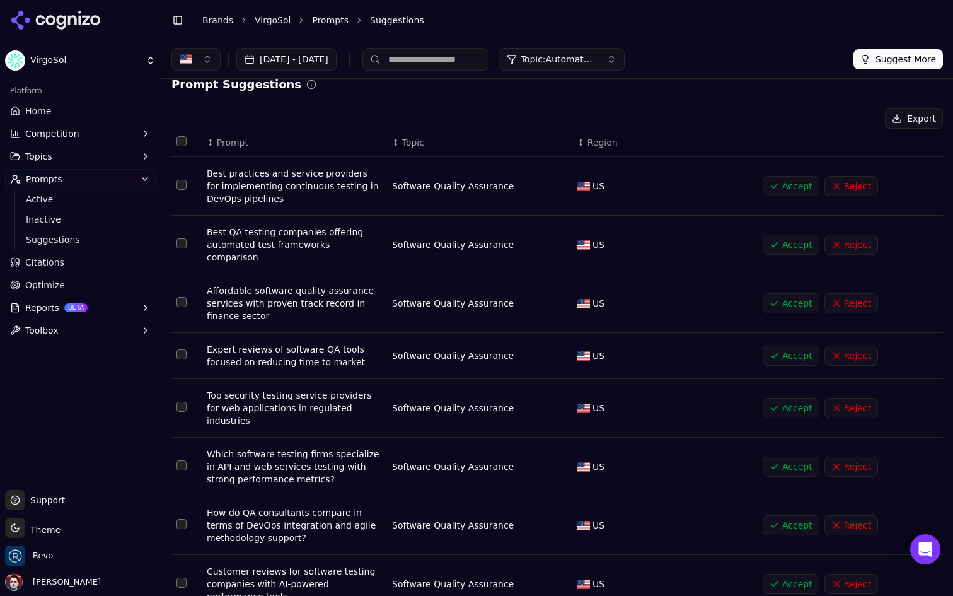
scroll to position [65, 0]
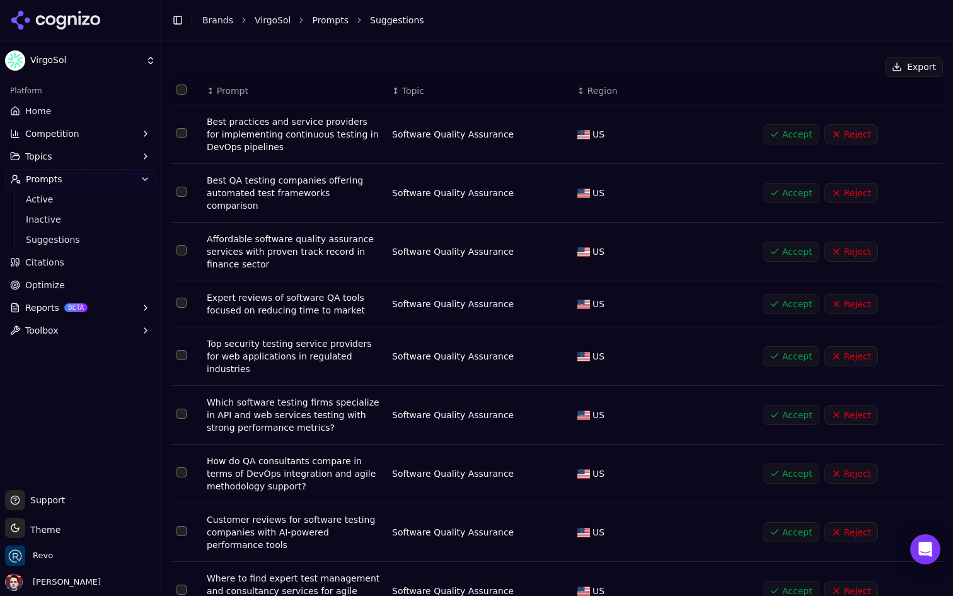
click at [784, 189] on button "Accept" at bounding box center [791, 193] width 57 height 20
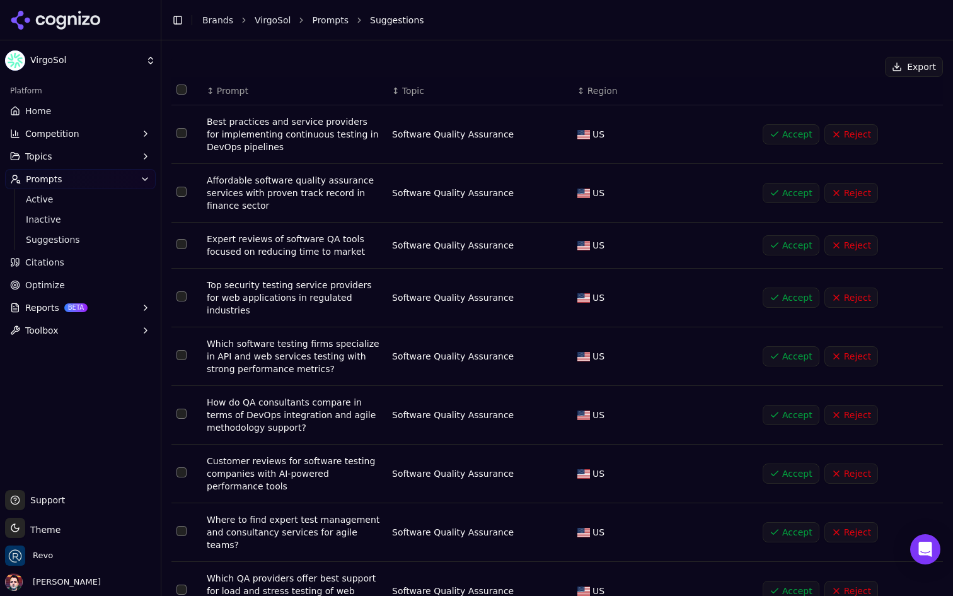
click at [100, 158] on button "Topics" at bounding box center [80, 156] width 151 height 20
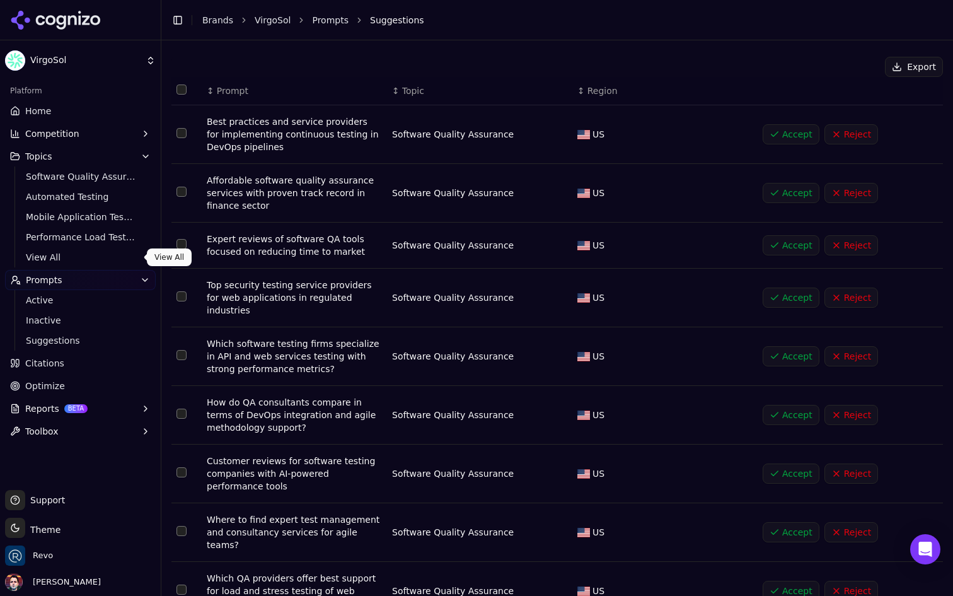
click at [61, 260] on span "View All" at bounding box center [81, 257] width 110 height 13
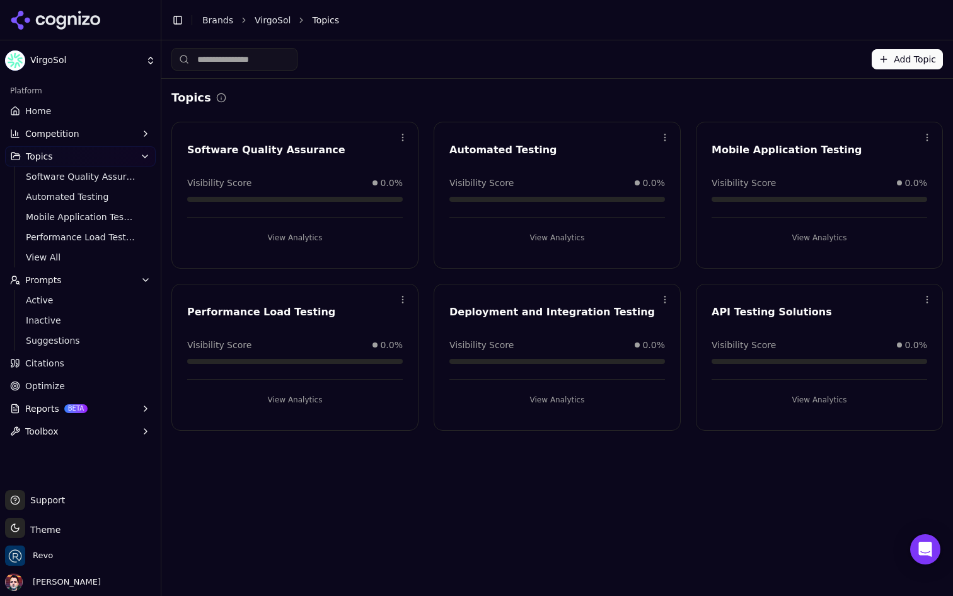
click at [896, 66] on button "Add Topic" at bounding box center [907, 59] width 71 height 20
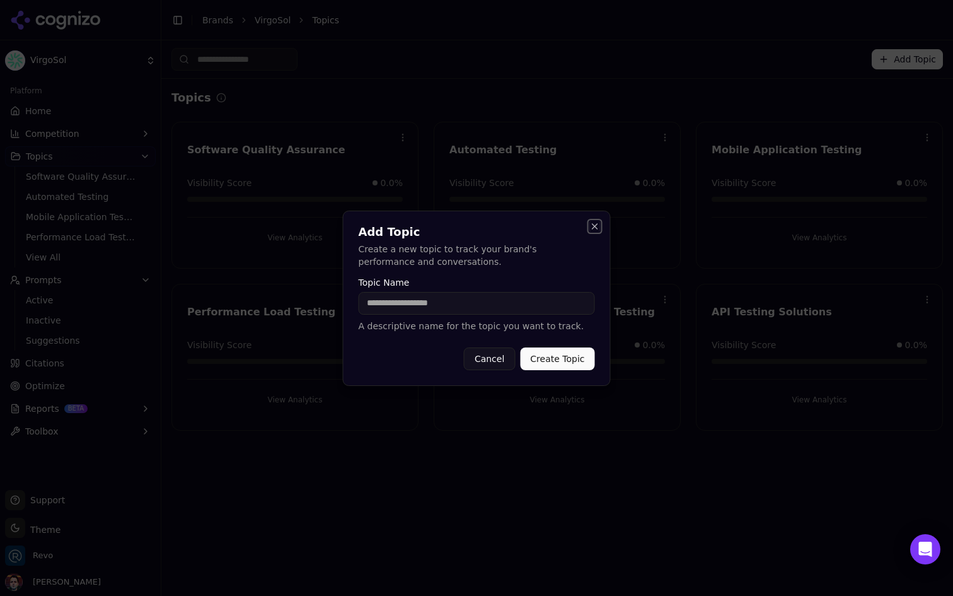
click at [593, 221] on button "Close" at bounding box center [595, 226] width 10 height 10
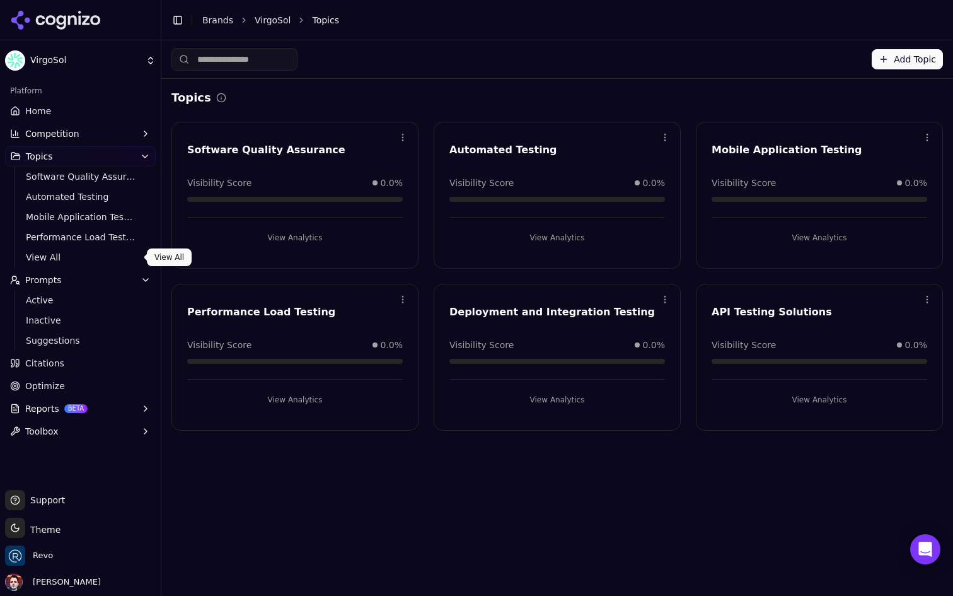
click at [88, 258] on span "View All" at bounding box center [81, 257] width 110 height 13
click at [100, 299] on span "Active" at bounding box center [81, 300] width 110 height 13
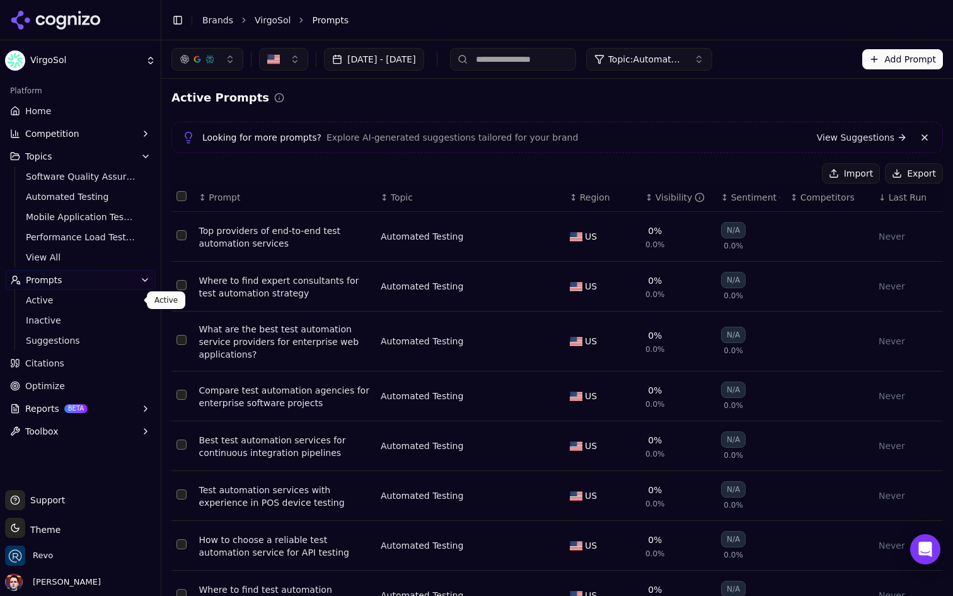
click at [90, 298] on span "Active" at bounding box center [81, 300] width 110 height 13
click at [90, 342] on span "Suggestions" at bounding box center [81, 340] width 110 height 13
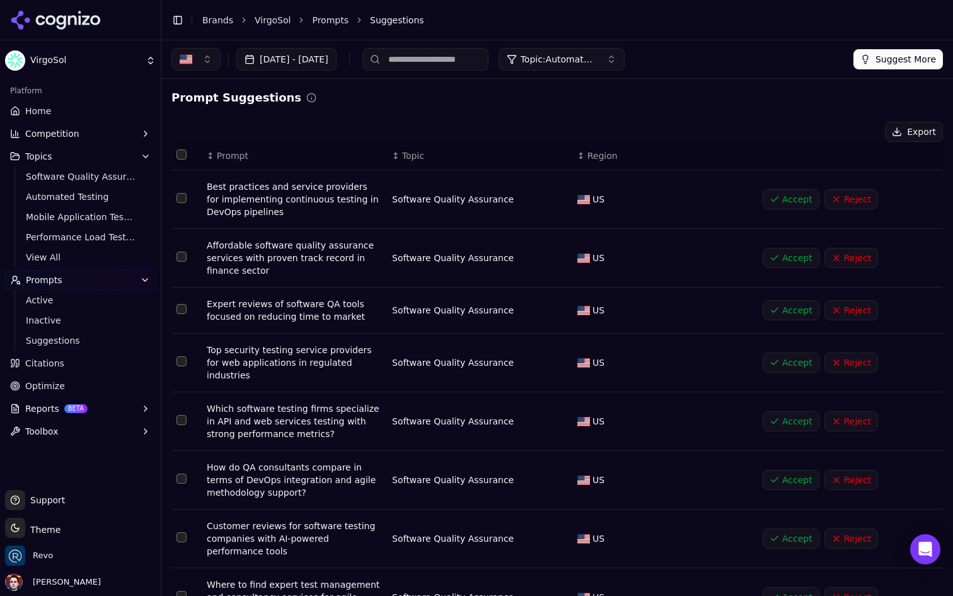
click at [858, 199] on button "Reject" at bounding box center [852, 199] width 54 height 20
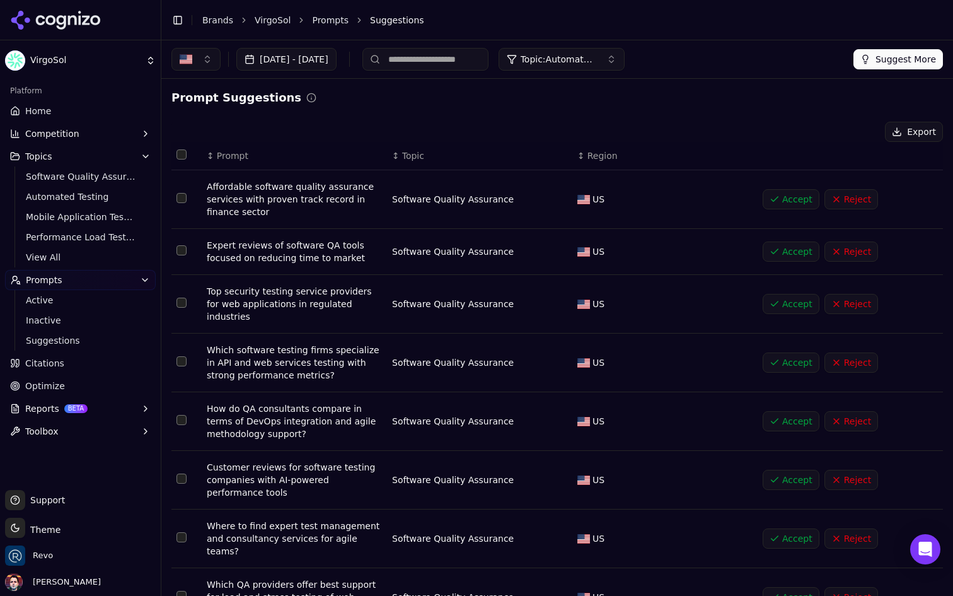
click at [786, 196] on button "Accept" at bounding box center [791, 199] width 57 height 20
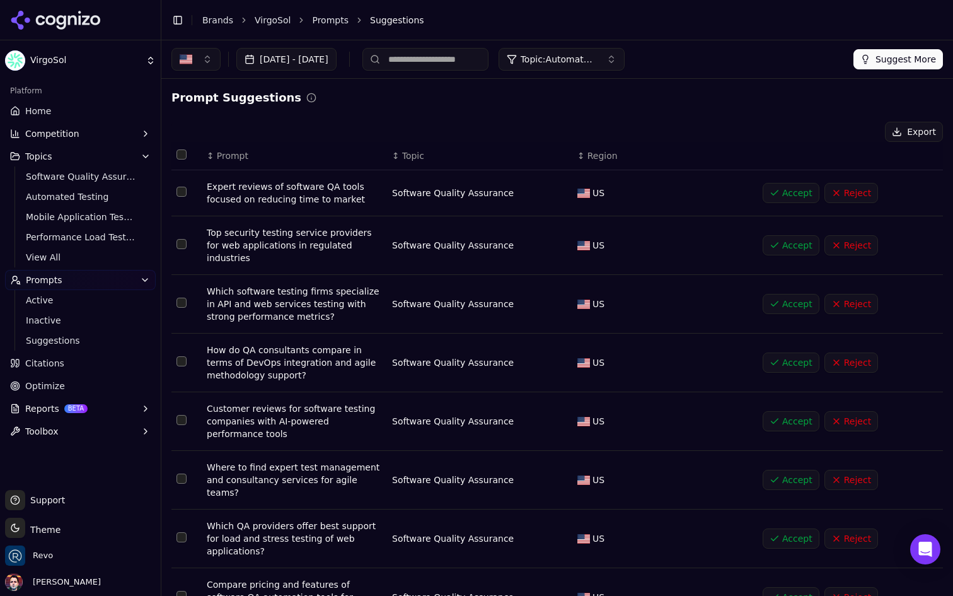
click at [786, 196] on button "Accept" at bounding box center [791, 193] width 57 height 20
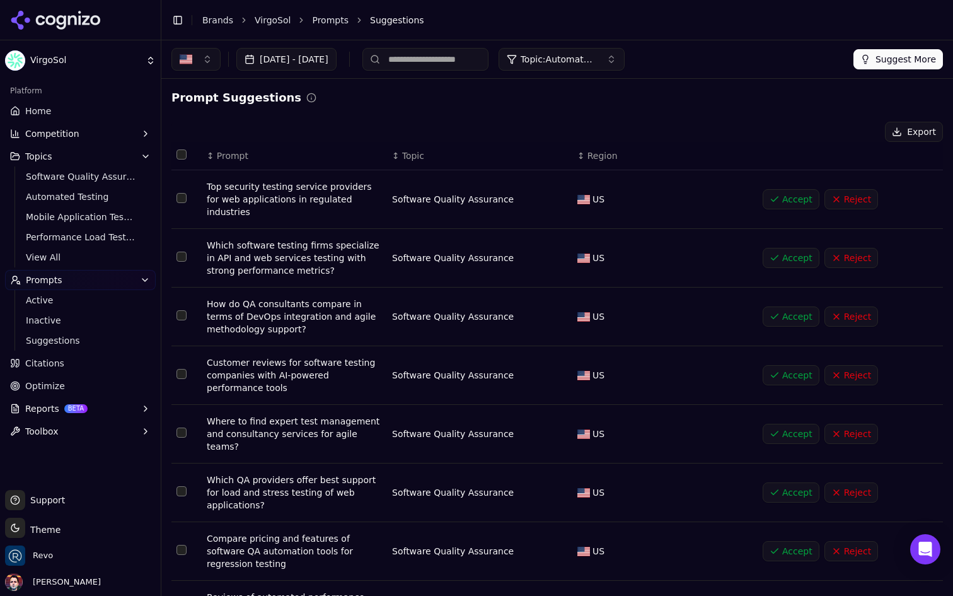
click at [794, 189] on button "Accept" at bounding box center [791, 199] width 57 height 20
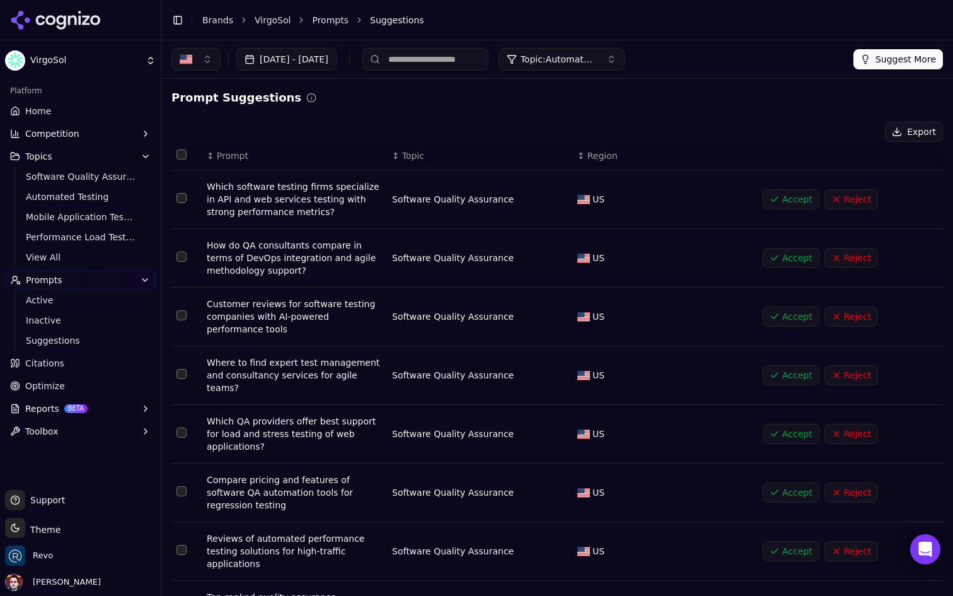
click at [489, 67] on input at bounding box center [425, 59] width 126 height 23
type input "***"
click at [485, 59] on input "***" at bounding box center [425, 59] width 126 height 23
type input "*"
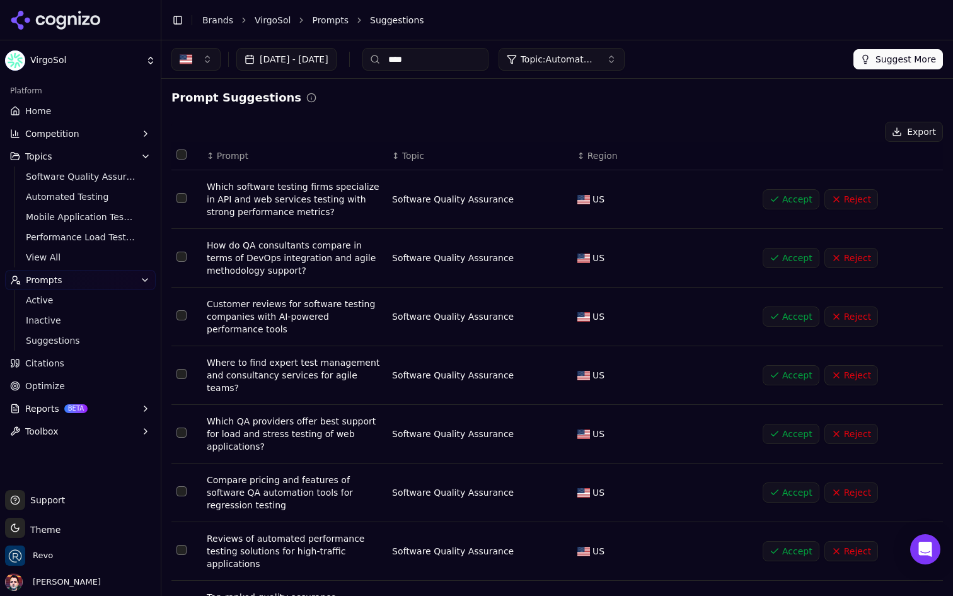
type input "****"
click at [478, 56] on input "****" at bounding box center [425, 59] width 126 height 23
click at [236, 153] on span "Prompt" at bounding box center [233, 155] width 32 height 13
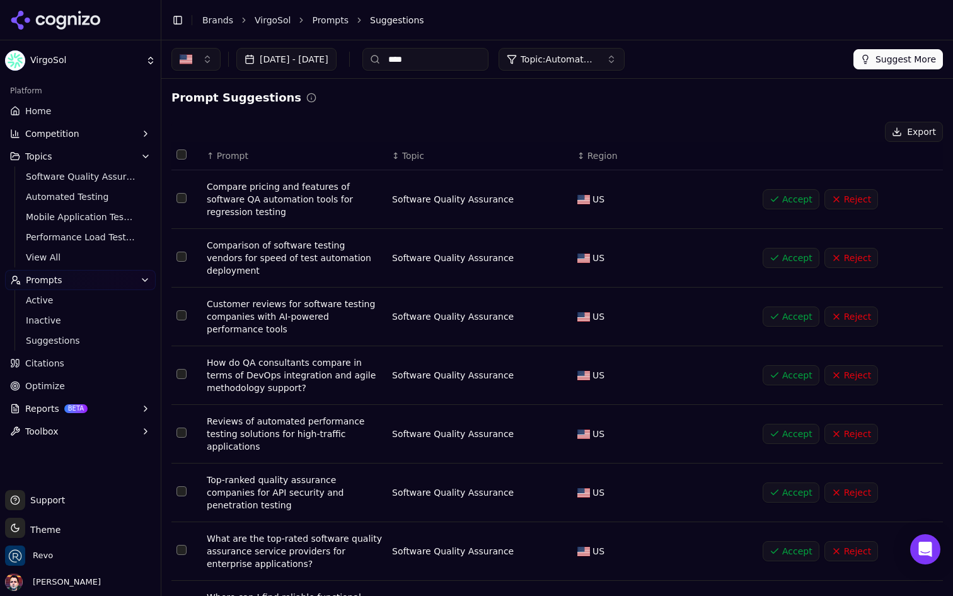
click at [236, 153] on span "Prompt" at bounding box center [233, 155] width 32 height 13
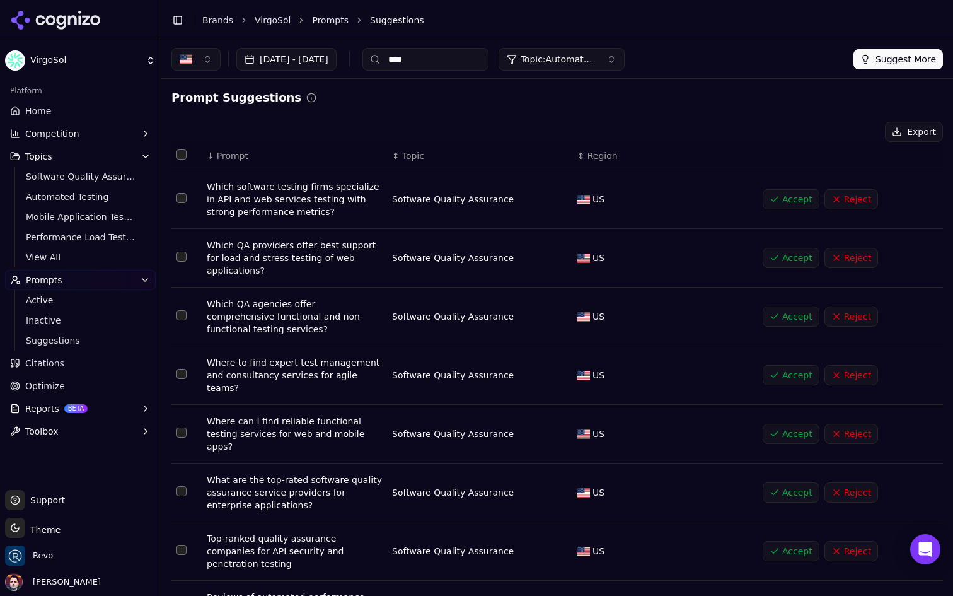
click at [477, 59] on input "****" at bounding box center [425, 59] width 126 height 23
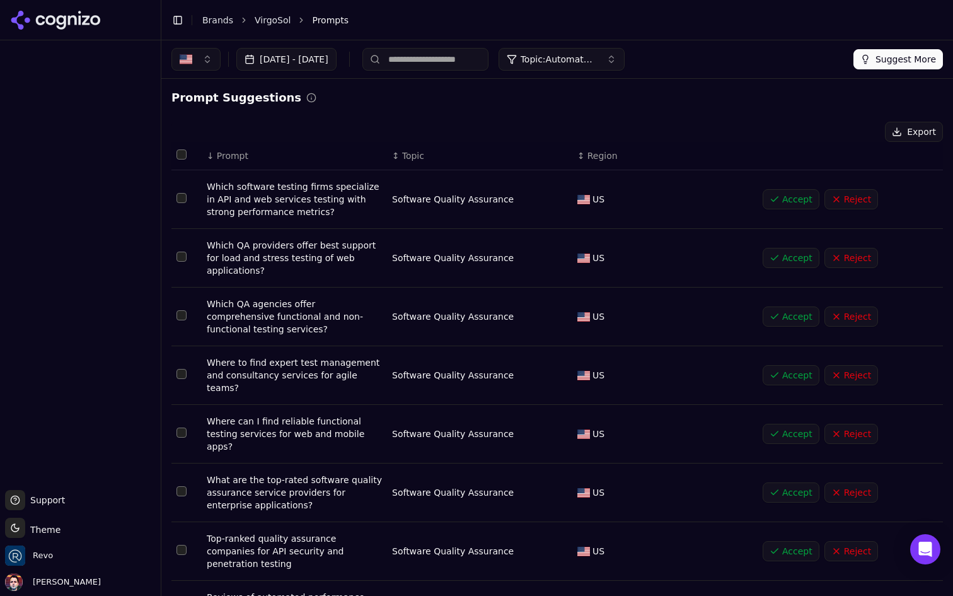
click at [489, 64] on input at bounding box center [425, 59] width 126 height 23
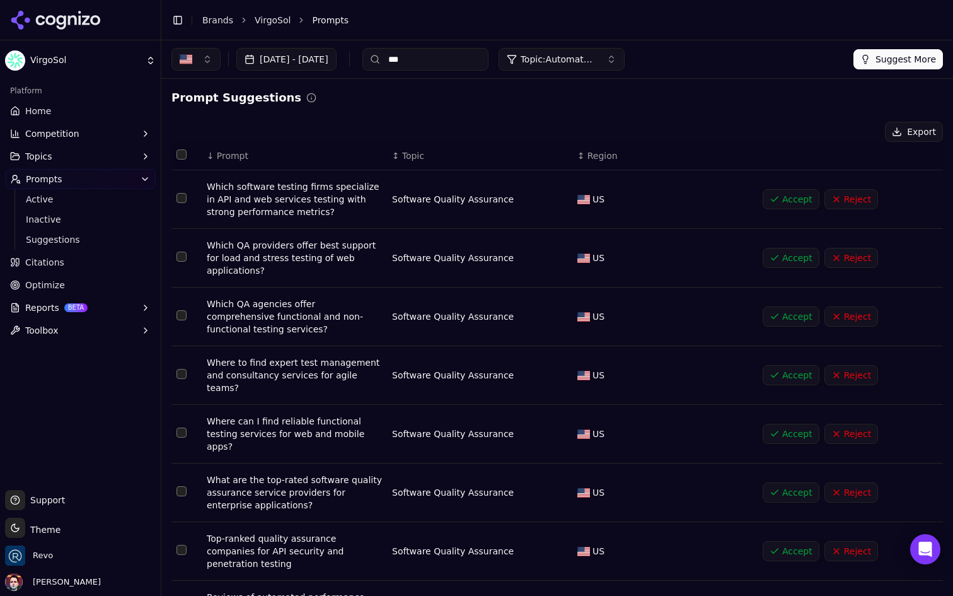
type input "***"
click at [485, 58] on input "***" at bounding box center [425, 59] width 126 height 23
click at [779, 541] on button "Accept" at bounding box center [791, 551] width 57 height 20
click at [86, 200] on span "Active" at bounding box center [81, 199] width 110 height 13
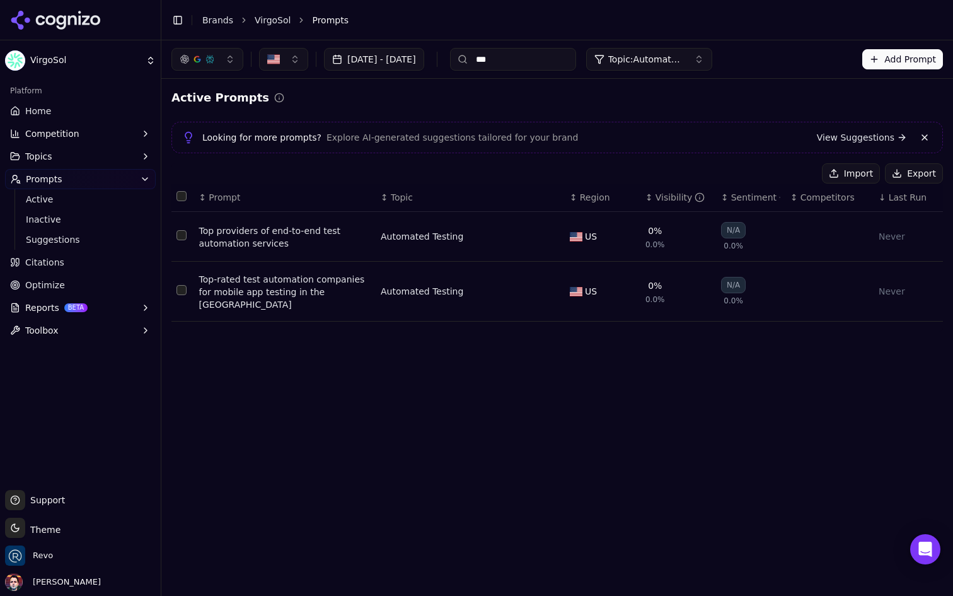
click at [684, 57] on span "Topic: Automated Testing" at bounding box center [646, 59] width 76 height 13
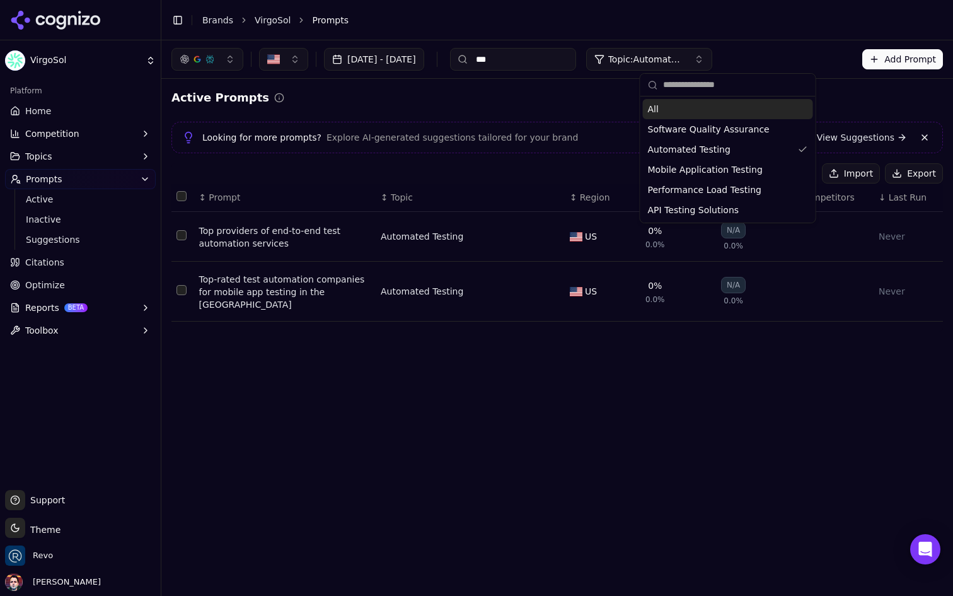
click at [684, 57] on span "Topic: Automated Testing" at bounding box center [646, 59] width 76 height 13
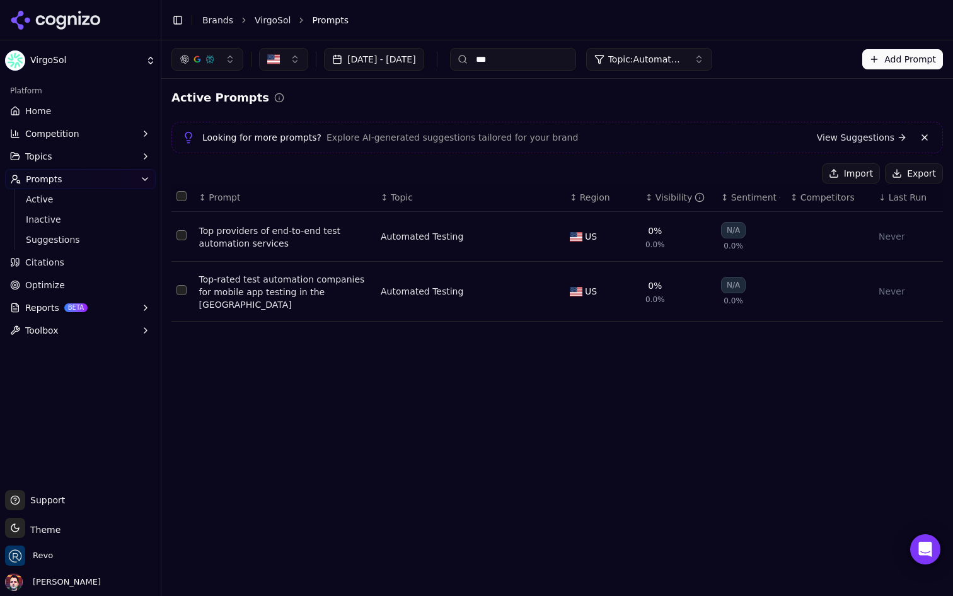
click at [684, 57] on span "Topic: Automated Testing" at bounding box center [646, 59] width 76 height 13
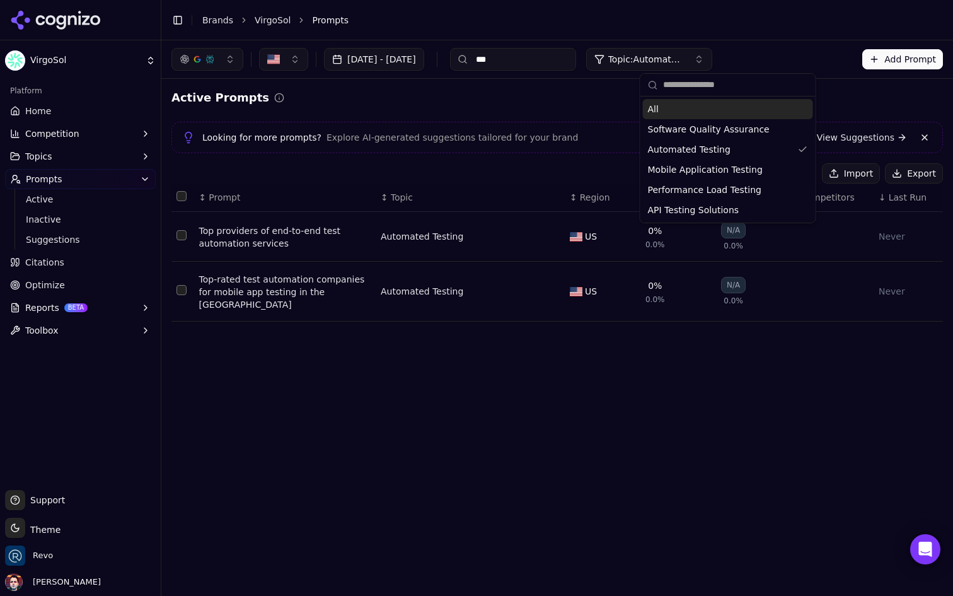
click at [684, 57] on span "Topic: Automated Testing" at bounding box center [646, 59] width 76 height 13
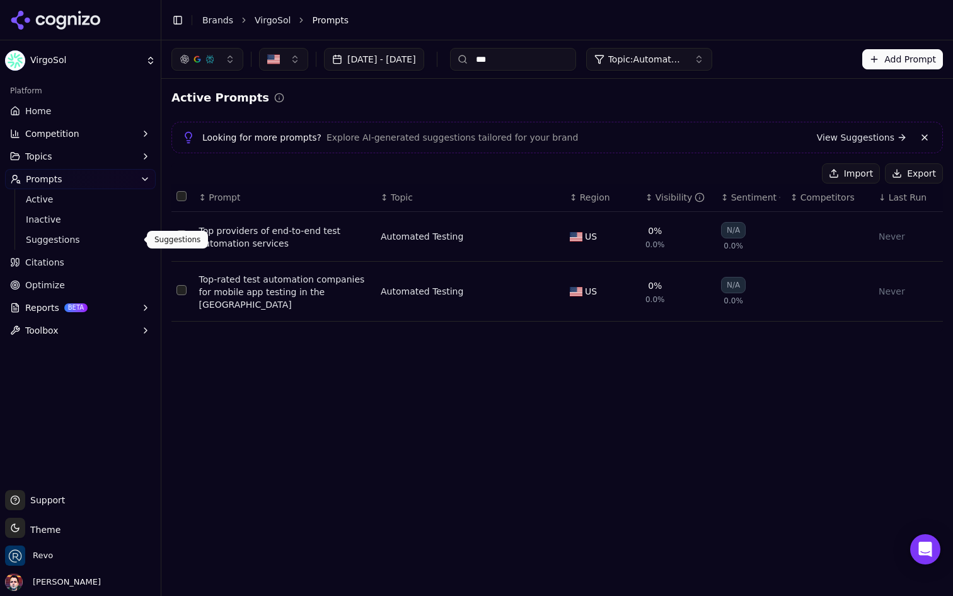
click at [74, 235] on span "Suggestions" at bounding box center [81, 239] width 110 height 13
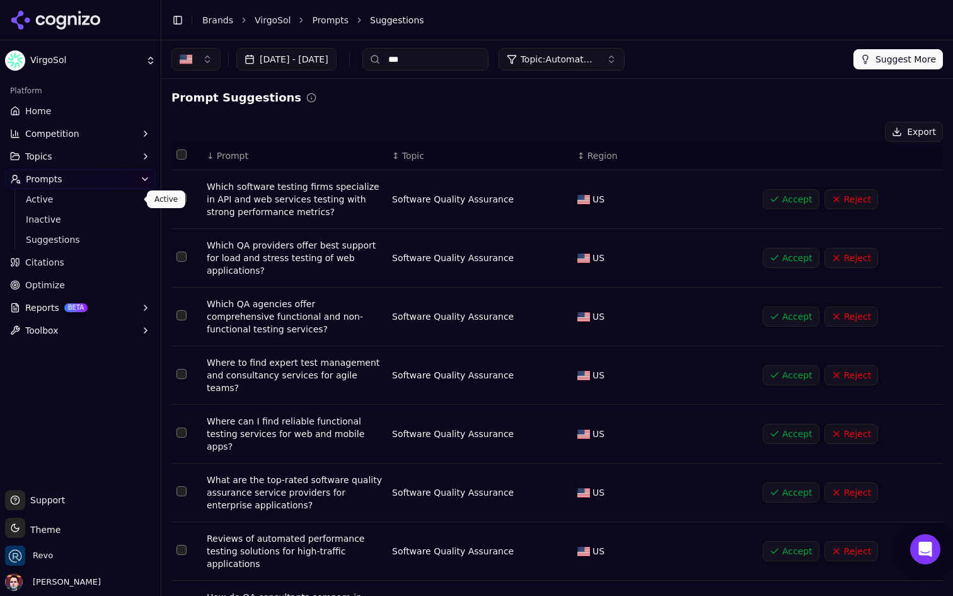
click at [83, 195] on span "Active" at bounding box center [81, 199] width 110 height 13
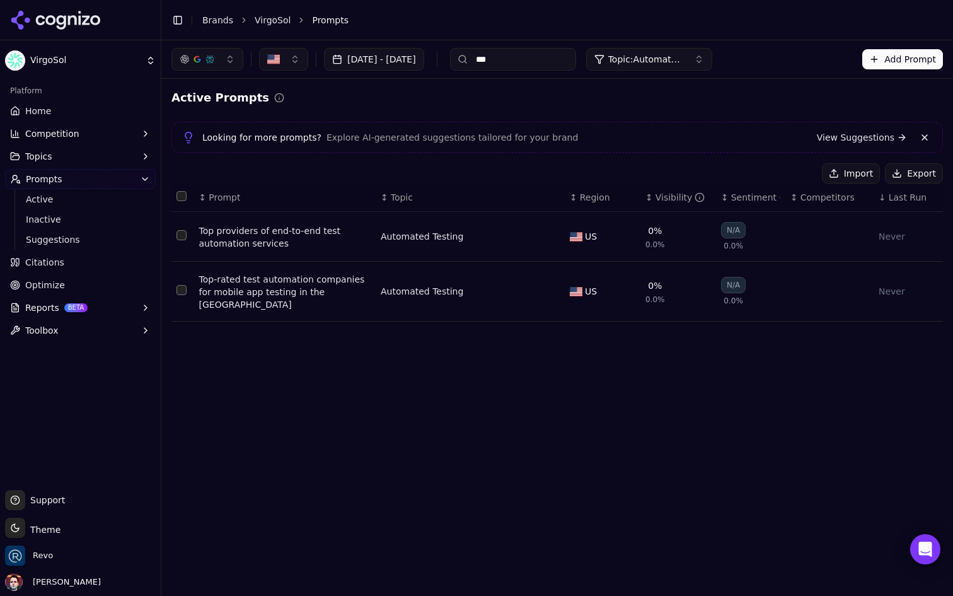
click at [684, 58] on span "Topic: Automated Testing" at bounding box center [646, 59] width 76 height 13
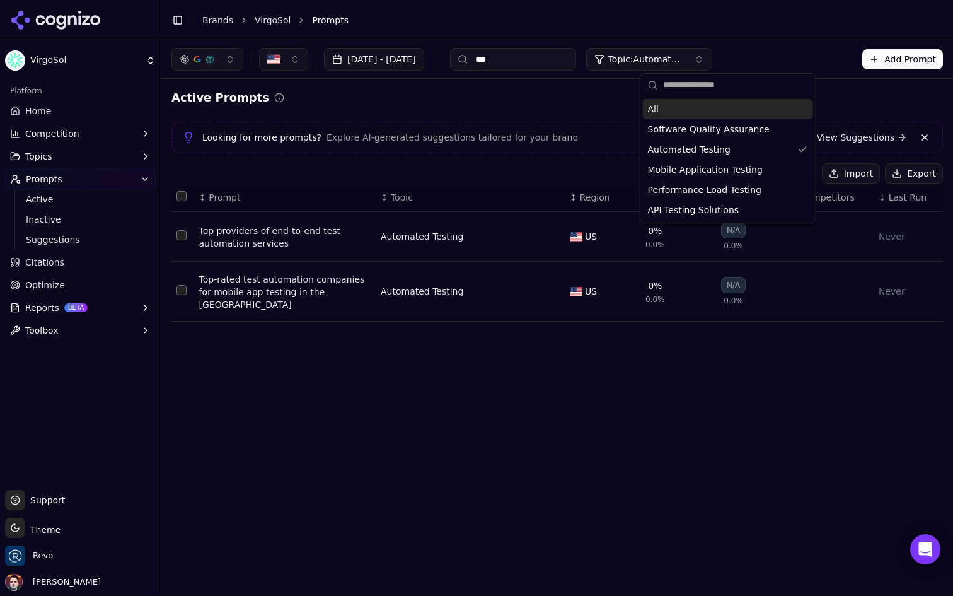
click at [551, 60] on input "***" at bounding box center [513, 59] width 126 height 23
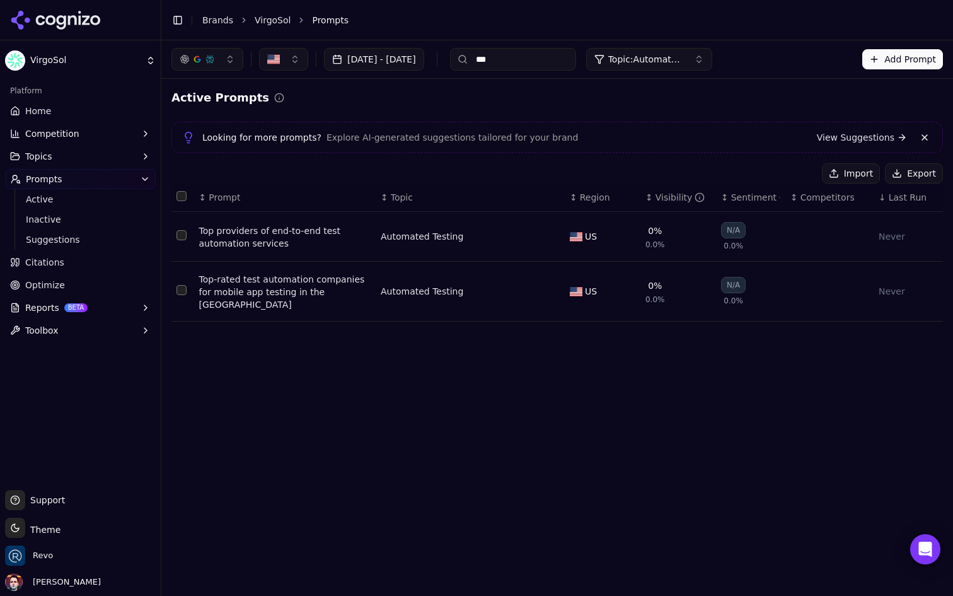
click at [551, 60] on input "***" at bounding box center [513, 59] width 126 height 23
click at [676, 27] on div "Toggle Sidebar Brands VirgoSol Prompts" at bounding box center [544, 20] width 767 height 18
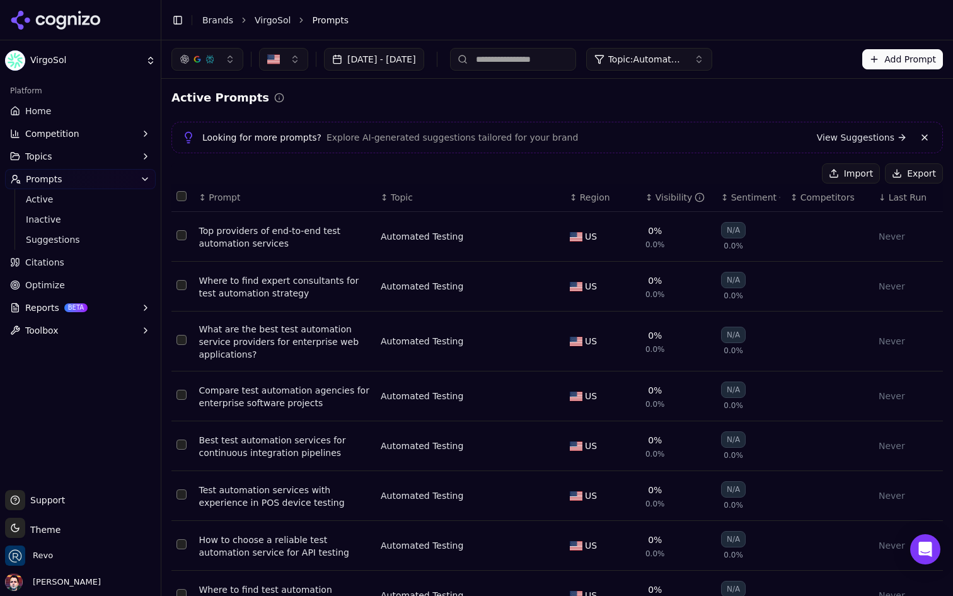
click at [684, 61] on span "Topic: Automated Testing" at bounding box center [646, 59] width 76 height 13
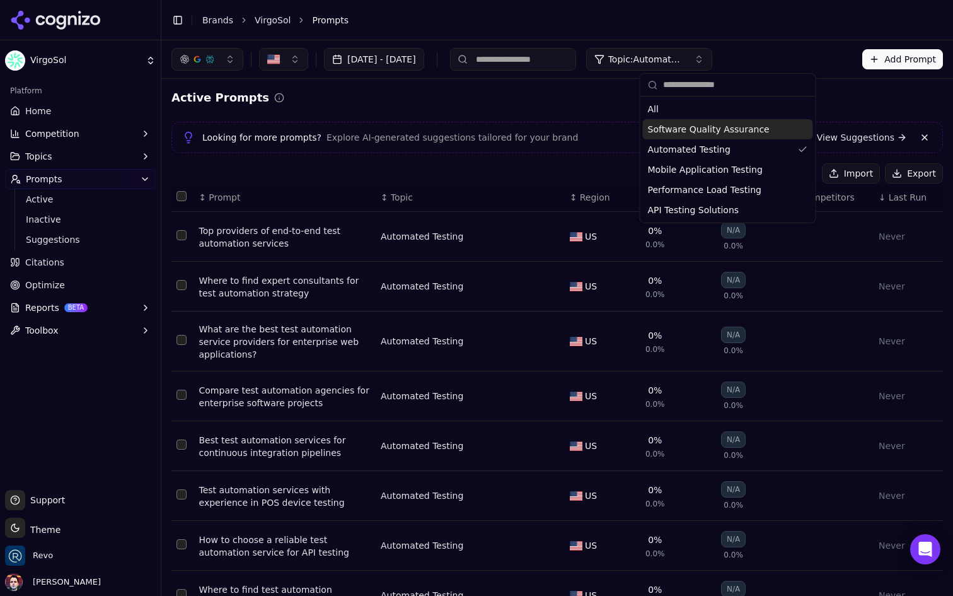
click at [713, 130] on span "Software Quality Assurance" at bounding box center [709, 129] width 122 height 13
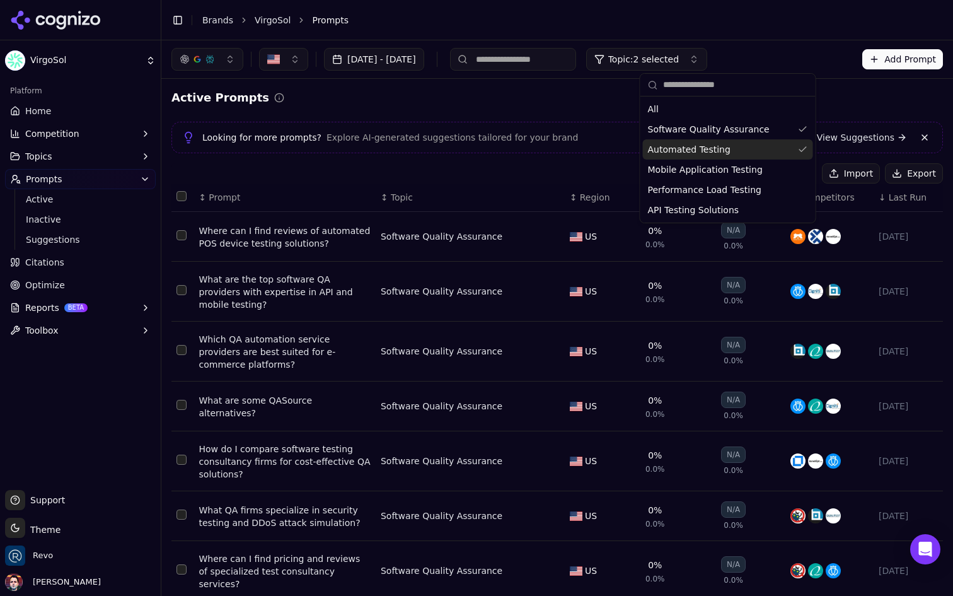
click at [318, 166] on div "Import Export" at bounding box center [557, 173] width 772 height 20
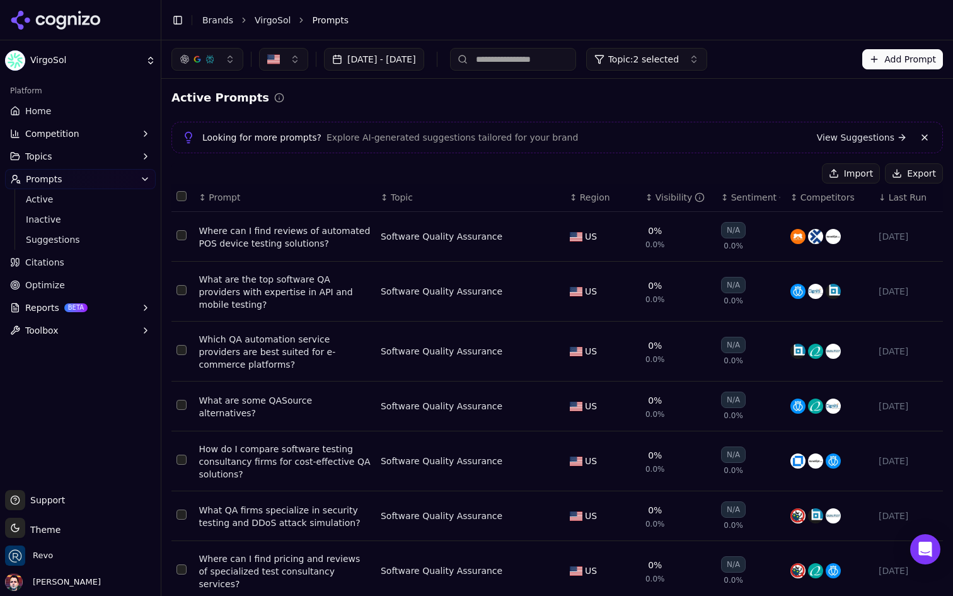
click at [705, 50] on button "Topic: 2 selected" at bounding box center [646, 59] width 121 height 23
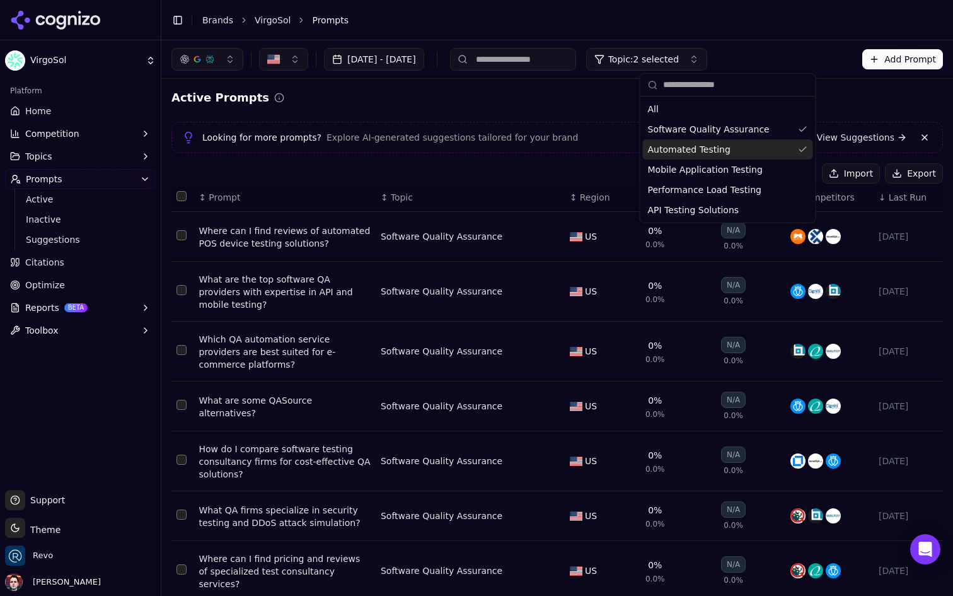
click at [717, 151] on span "Automated Testing" at bounding box center [689, 149] width 83 height 13
click at [735, 128] on span "Software Quality Assurance" at bounding box center [709, 129] width 122 height 13
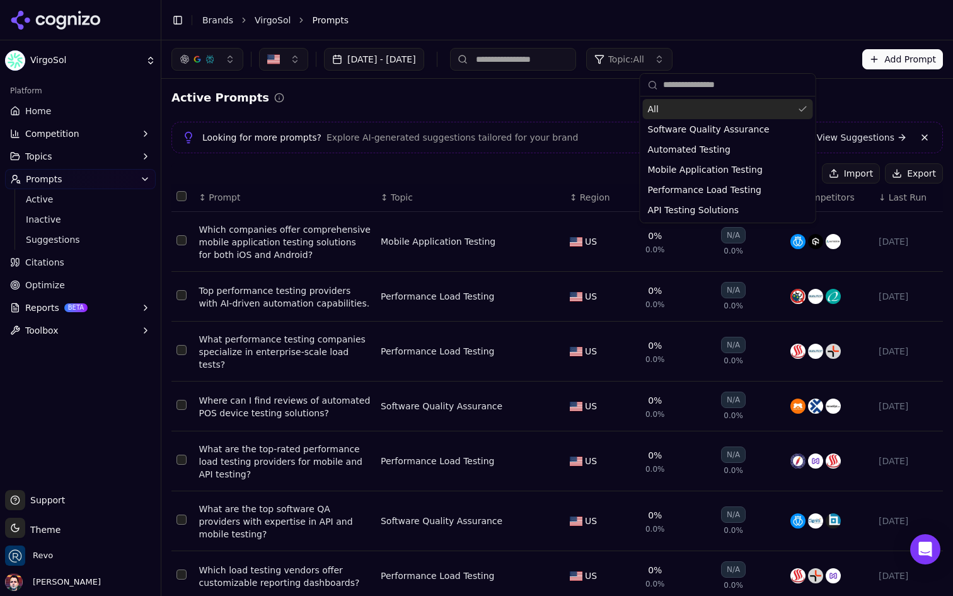
click at [777, 62] on div "Sep 17, 2025 - Sep 25, 2025 Topic: All Add Prompt" at bounding box center [557, 59] width 772 height 23
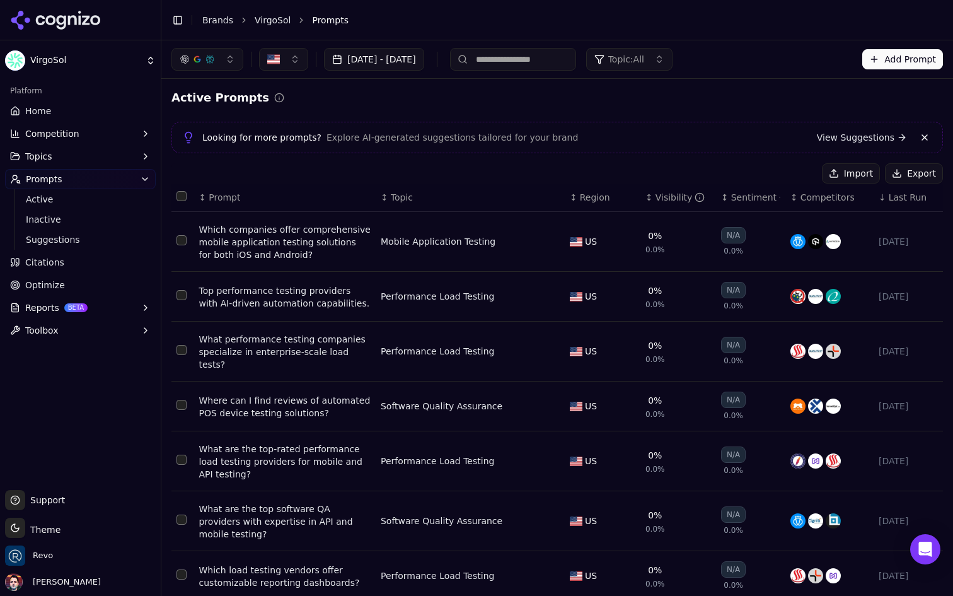
click at [644, 62] on span "Topic: All" at bounding box center [626, 59] width 36 height 13
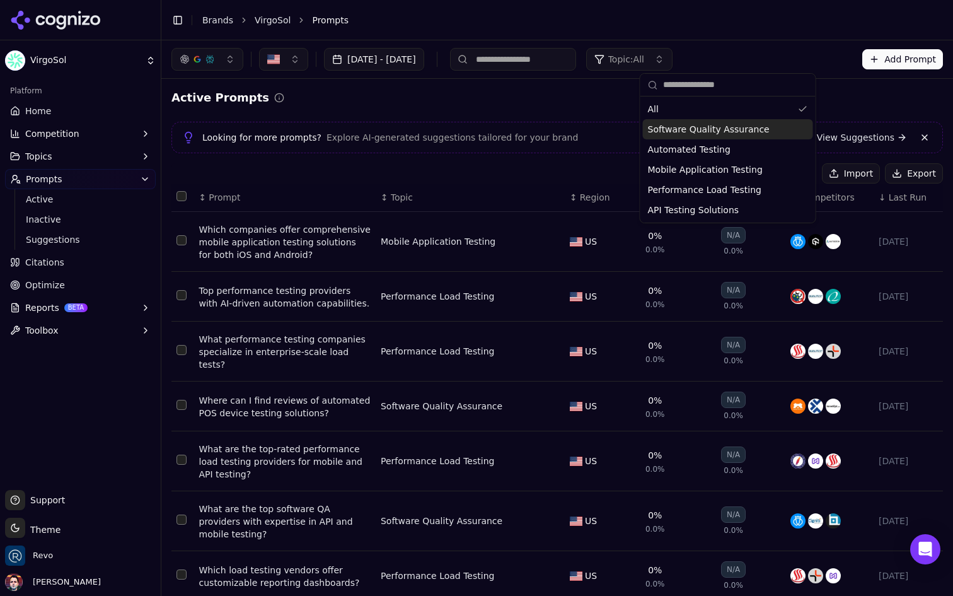
click at [733, 130] on span "Software Quality Assurance" at bounding box center [709, 129] width 122 height 13
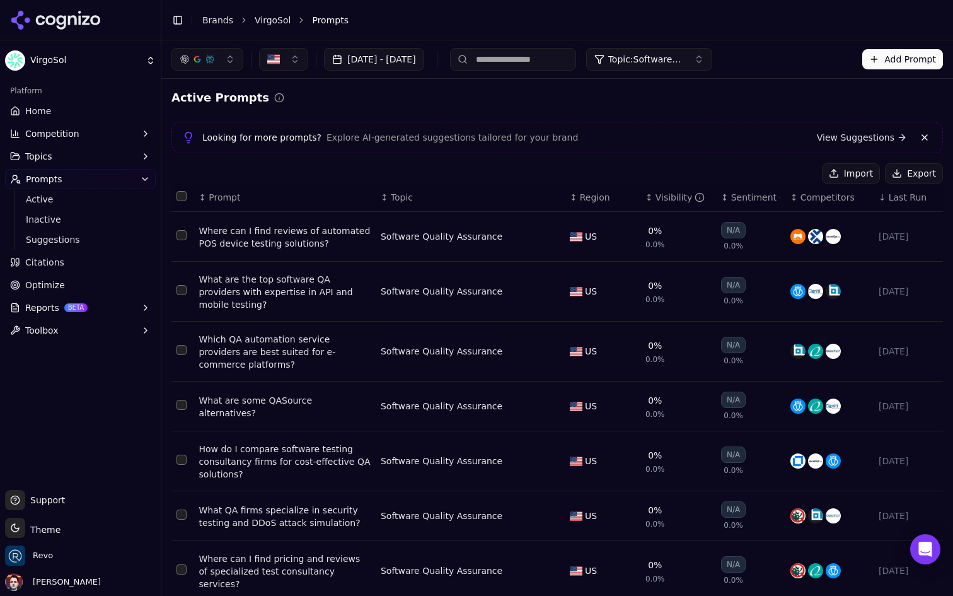
click at [554, 54] on input at bounding box center [513, 59] width 126 height 23
type input "*********"
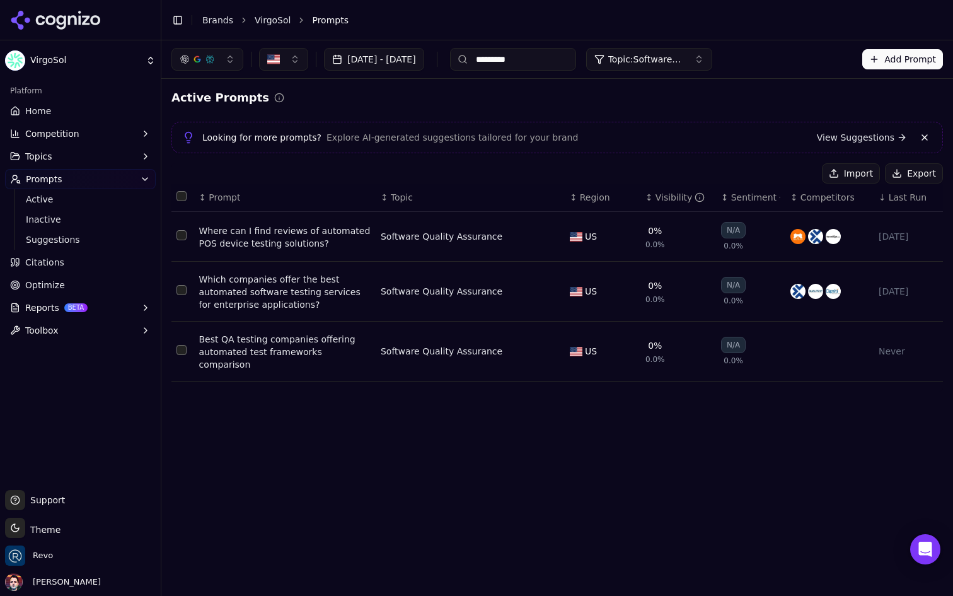
click at [550, 236] on button "Data table" at bounding box center [552, 236] width 15 height 15
click at [503, 238] on button "Software Quality Assurance" at bounding box center [460, 236] width 158 height 23
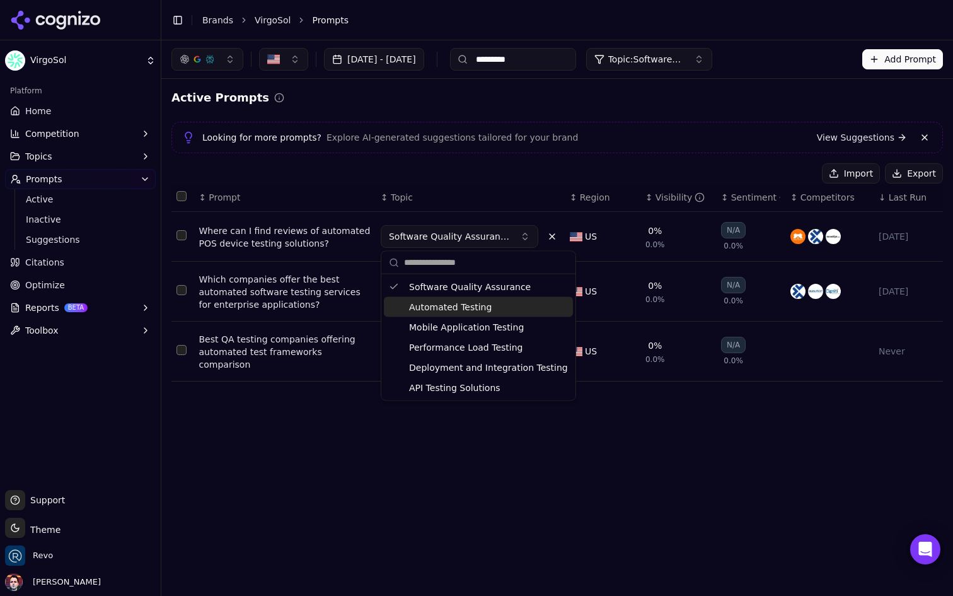
click at [466, 310] on span "Automated Testing" at bounding box center [450, 307] width 83 height 13
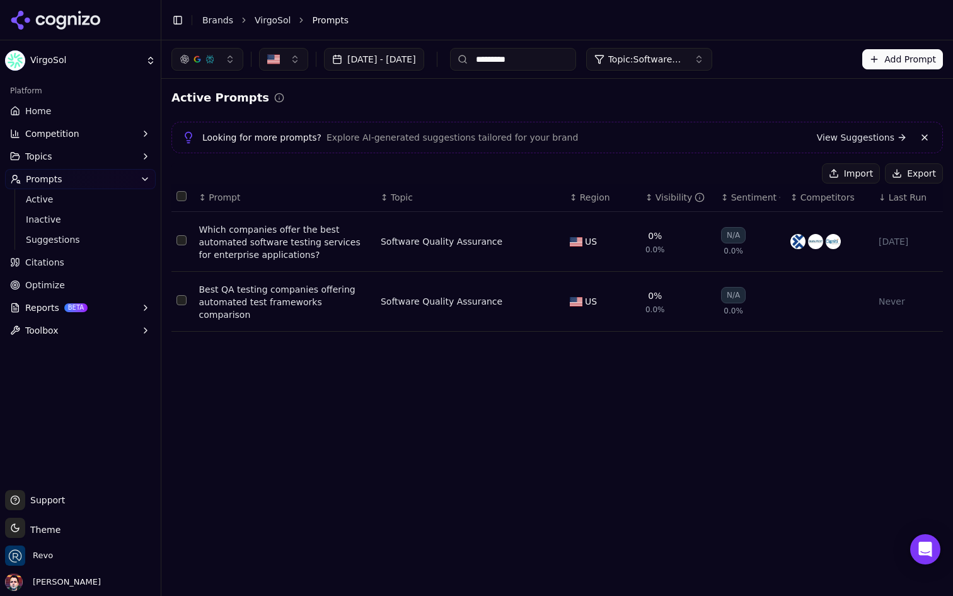
click at [543, 240] on div "Software Quality Assurance" at bounding box center [463, 241] width 164 height 13
click at [553, 241] on button "Data table" at bounding box center [552, 241] width 15 height 15
click at [499, 246] on span "Software Quality Assurance" at bounding box center [449, 241] width 121 height 13
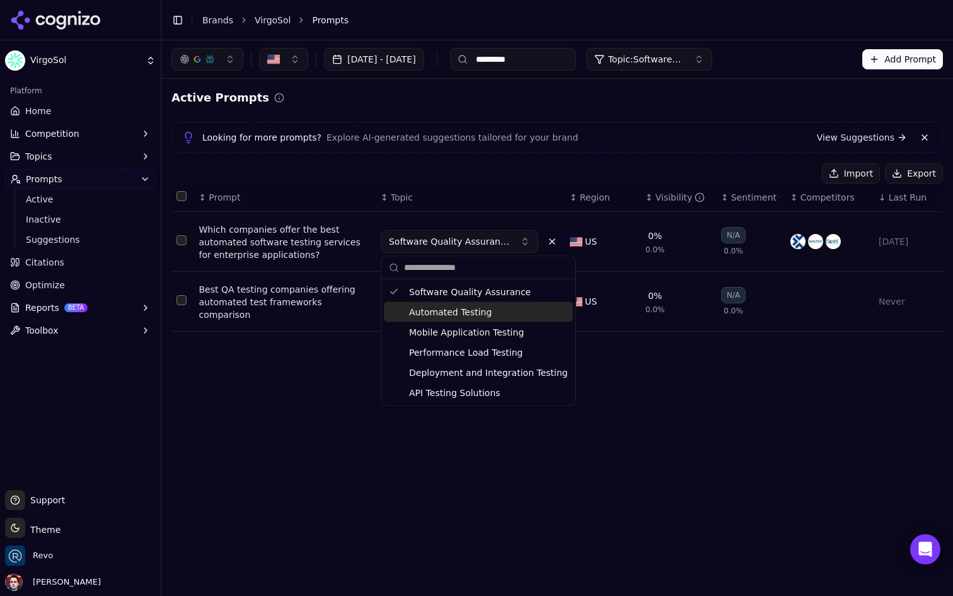
click at [473, 310] on span "Automated Testing" at bounding box center [450, 312] width 83 height 13
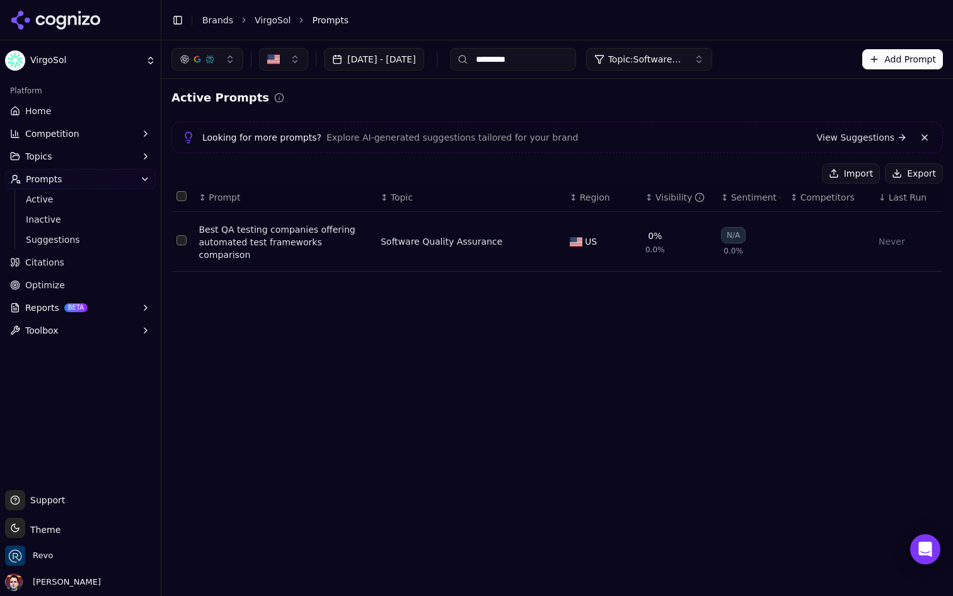
click at [545, 237] on button "Data table" at bounding box center [552, 241] width 15 height 15
click at [503, 235] on button "Software Quality Assurance" at bounding box center [460, 241] width 158 height 23
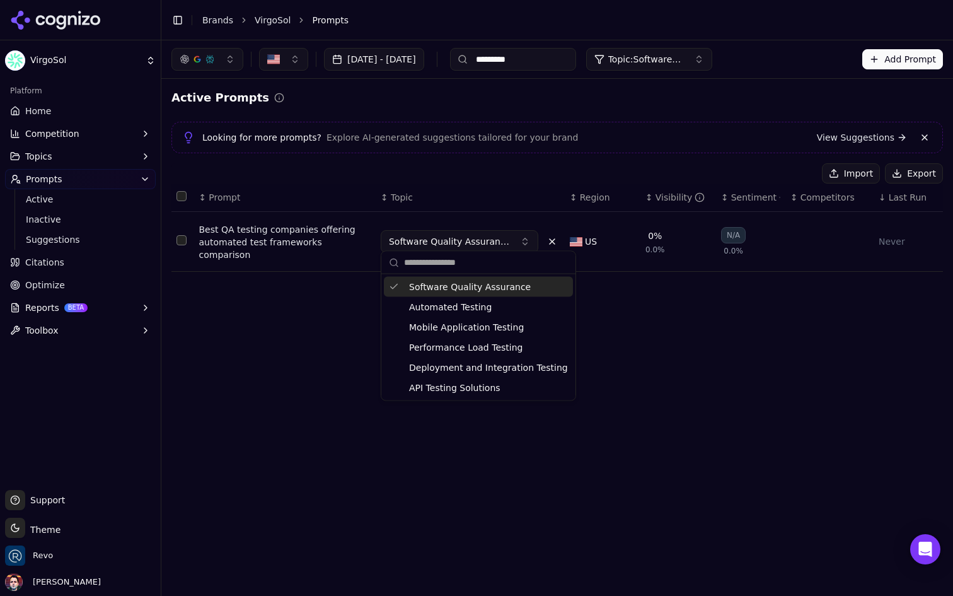
click at [503, 235] on button "Software Quality Assurance" at bounding box center [460, 241] width 158 height 23
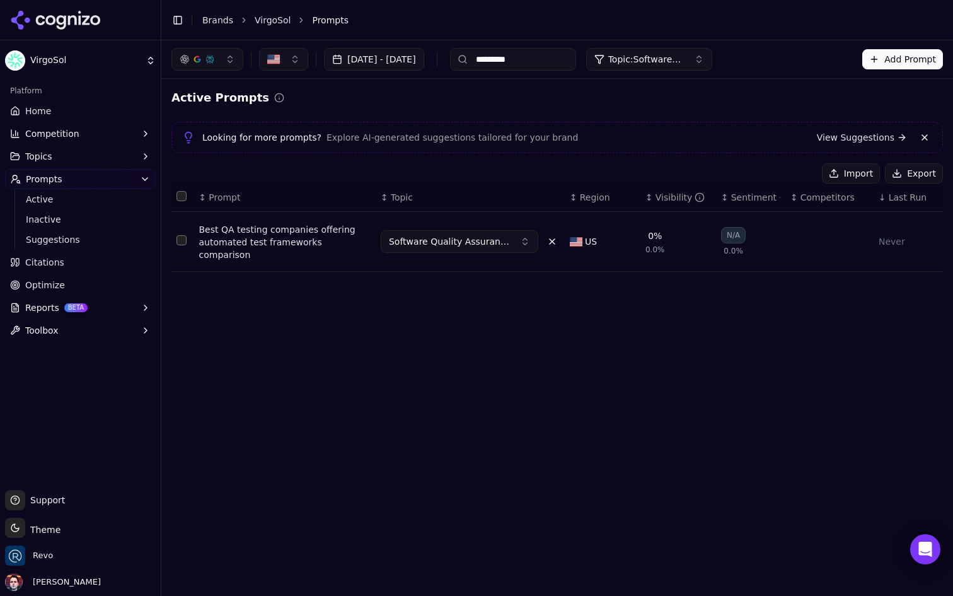
click at [552, 238] on button "Data table" at bounding box center [552, 241] width 15 height 15
click at [684, 58] on span "Topic: Software Quality Assurance" at bounding box center [646, 59] width 76 height 13
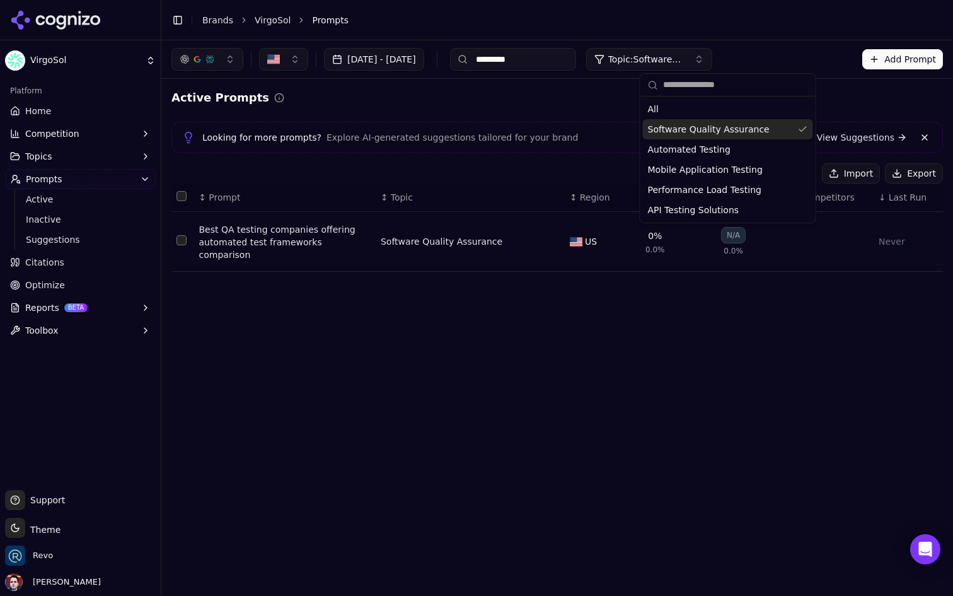
click at [702, 110] on div "All" at bounding box center [728, 109] width 170 height 20
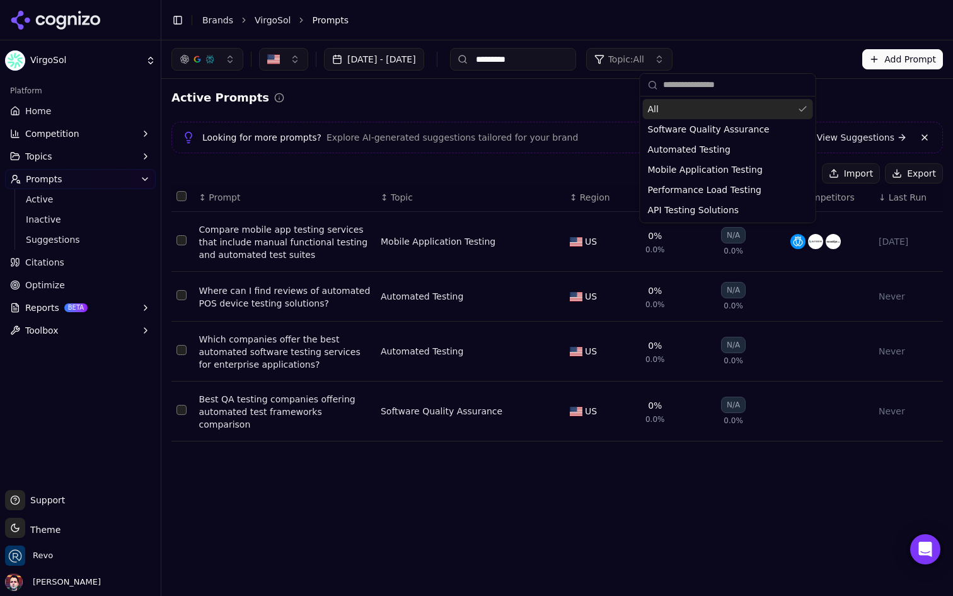
click at [567, 104] on div "Active Prompts" at bounding box center [557, 98] width 772 height 18
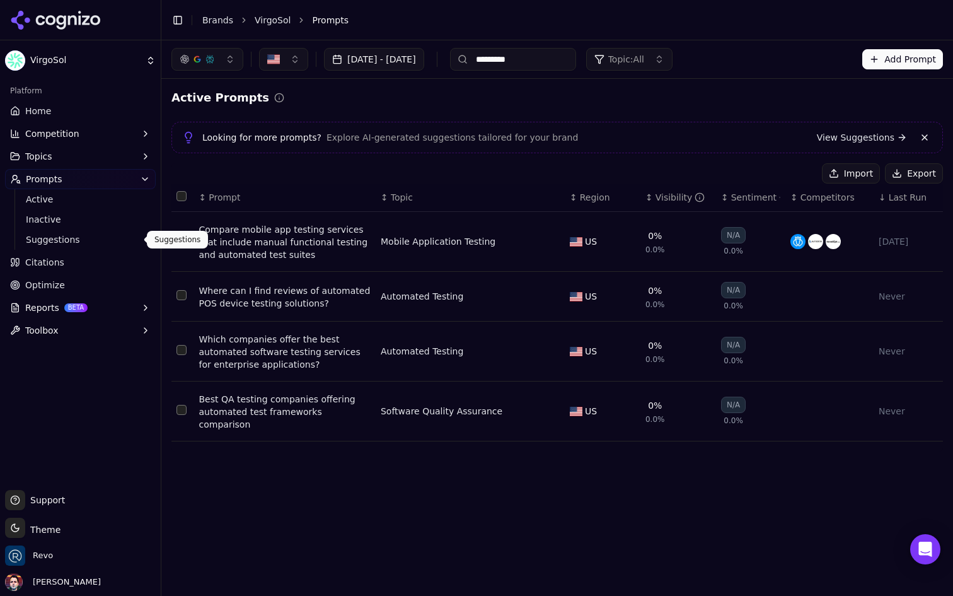
click at [90, 240] on span "Suggestions" at bounding box center [81, 239] width 110 height 13
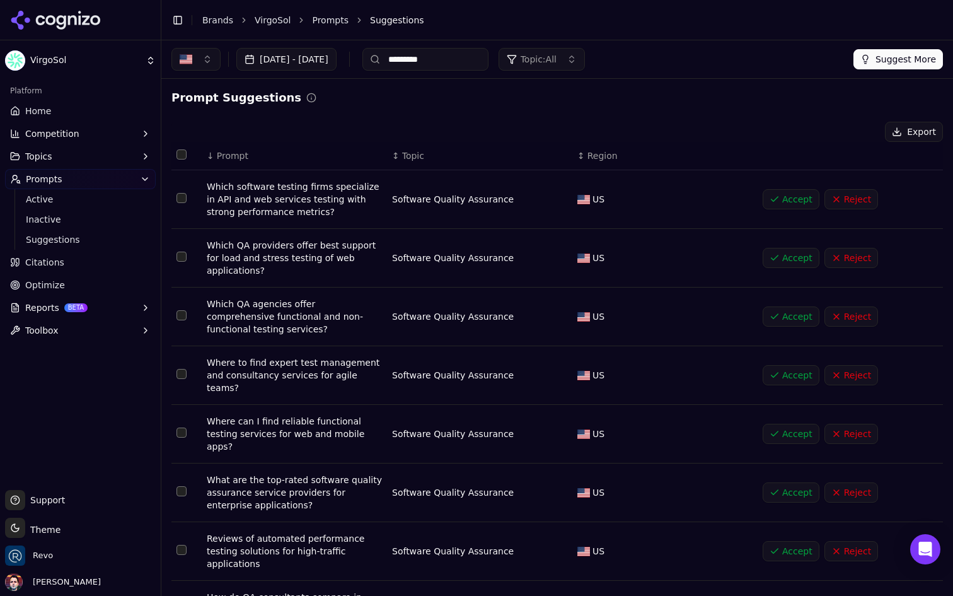
click at [489, 57] on input "*********" at bounding box center [425, 59] width 126 height 23
click at [585, 52] on button "Topic: All" at bounding box center [542, 59] width 86 height 23
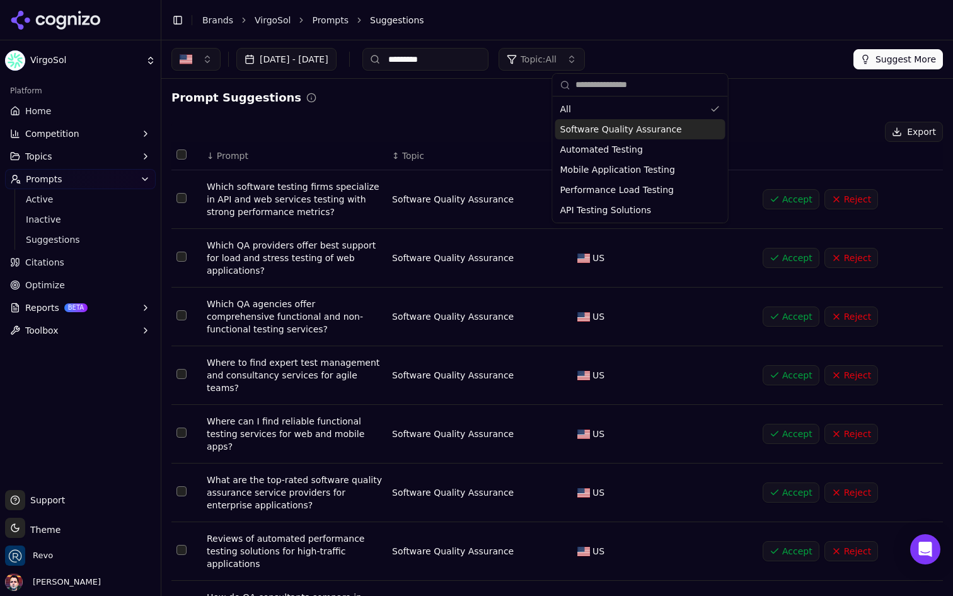
click at [618, 125] on span "Software Quality Assurance" at bounding box center [621, 129] width 122 height 13
click at [489, 49] on input "*********" at bounding box center [425, 59] width 126 height 23
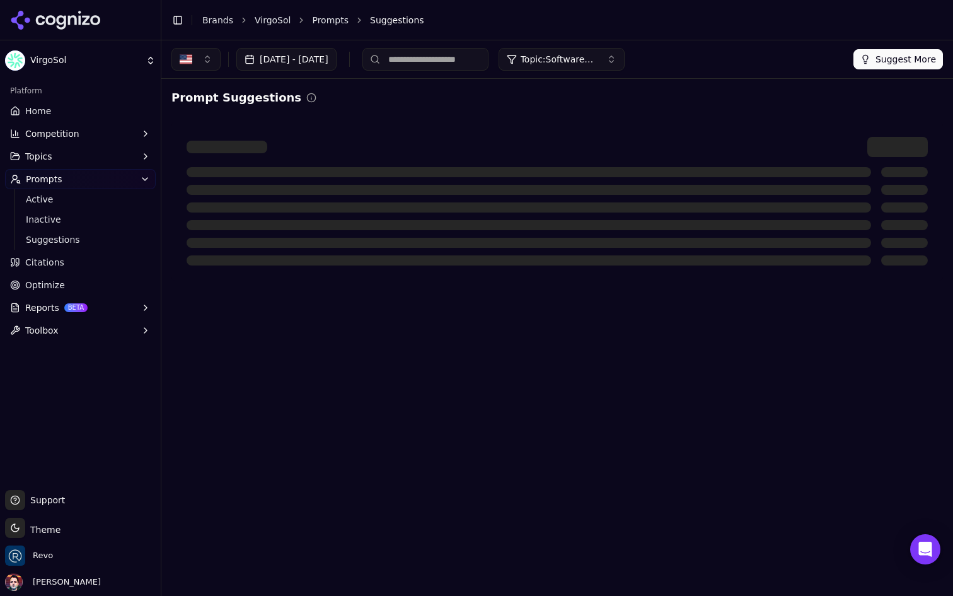
click at [451, 102] on div "Prompt Suggestions" at bounding box center [557, 98] width 772 height 18
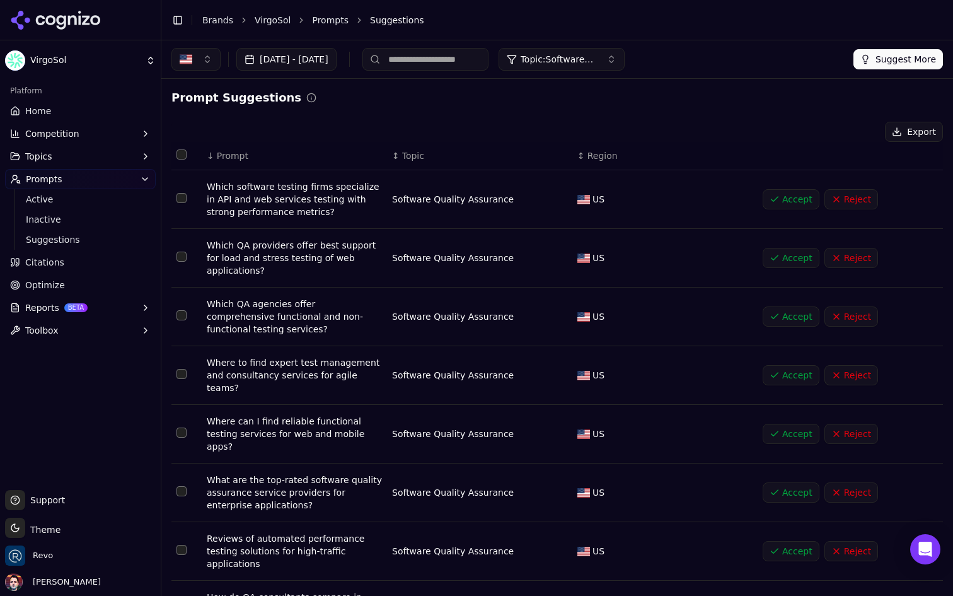
click at [472, 68] on input at bounding box center [425, 59] width 126 height 23
type input "***"
click at [489, 63] on input "***" at bounding box center [425, 59] width 126 height 23
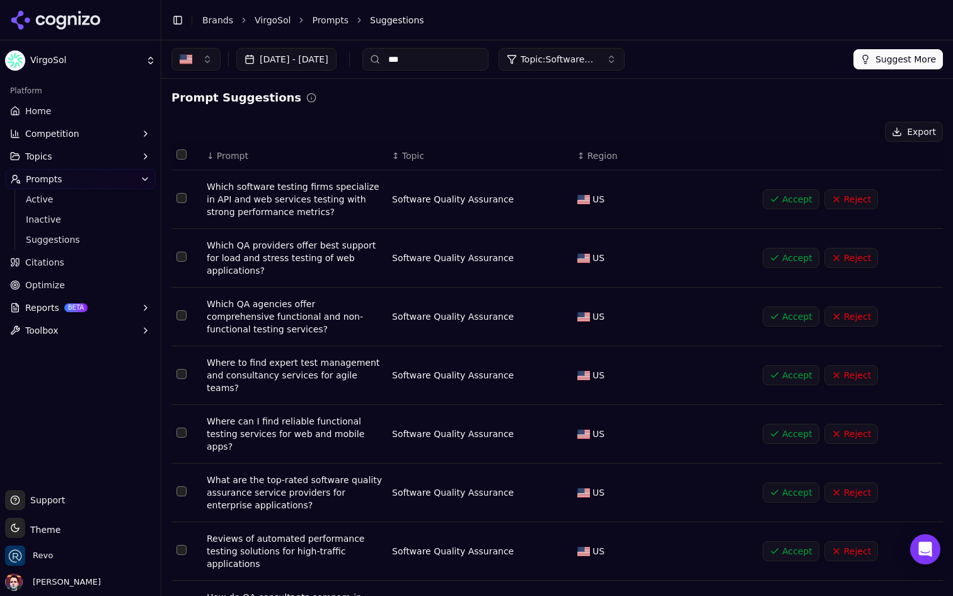
click at [489, 63] on input "***" at bounding box center [425, 59] width 126 height 23
click at [450, 122] on div "Export" at bounding box center [557, 132] width 772 height 20
click at [489, 59] on input at bounding box center [425, 59] width 126 height 23
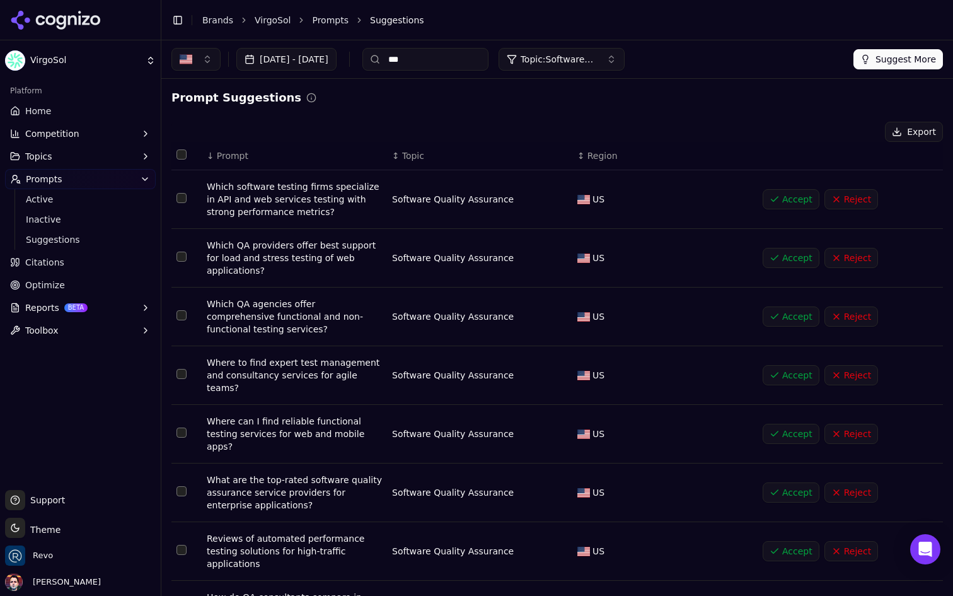
type input "***"
click at [470, 51] on input "***" at bounding box center [425, 59] width 126 height 23
click at [498, 106] on div "Prompt Suggestions" at bounding box center [557, 98] width 772 height 18
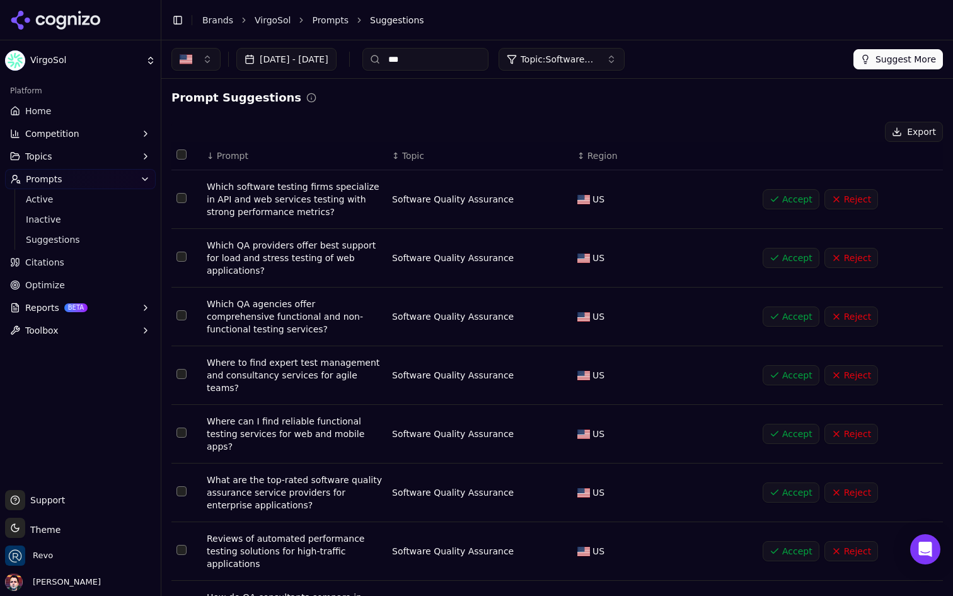
click at [495, 113] on div "Prompt Suggestions Export ↓ Prompt ↕ Topic ↕ Region Which software testing firm…" at bounding box center [557, 457] width 772 height 736
click at [472, 65] on input "***" at bounding box center [425, 59] width 126 height 23
click at [596, 58] on span "Topic: Software Quality Assurance" at bounding box center [559, 59] width 76 height 13
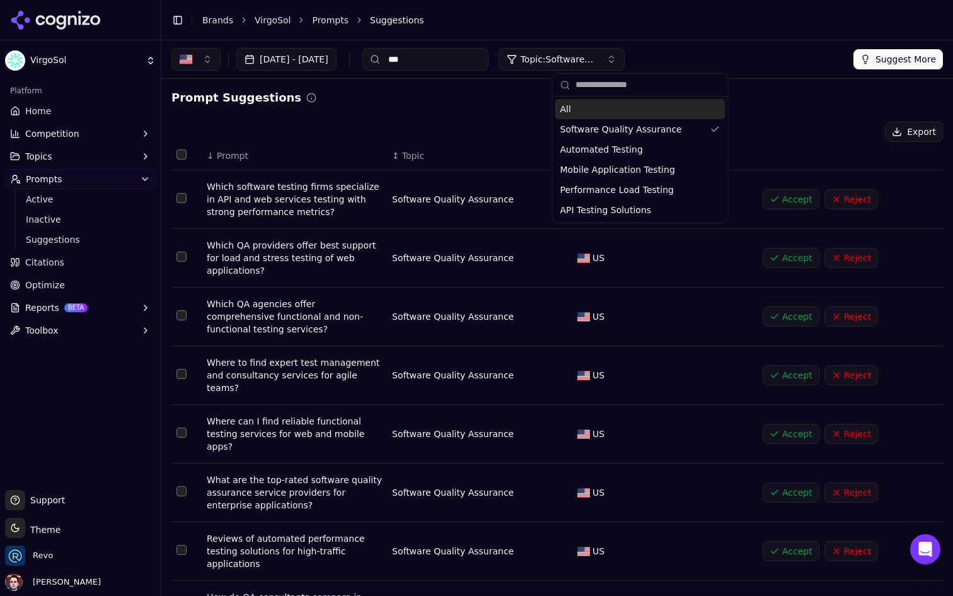
click at [619, 110] on div "All" at bounding box center [640, 109] width 170 height 20
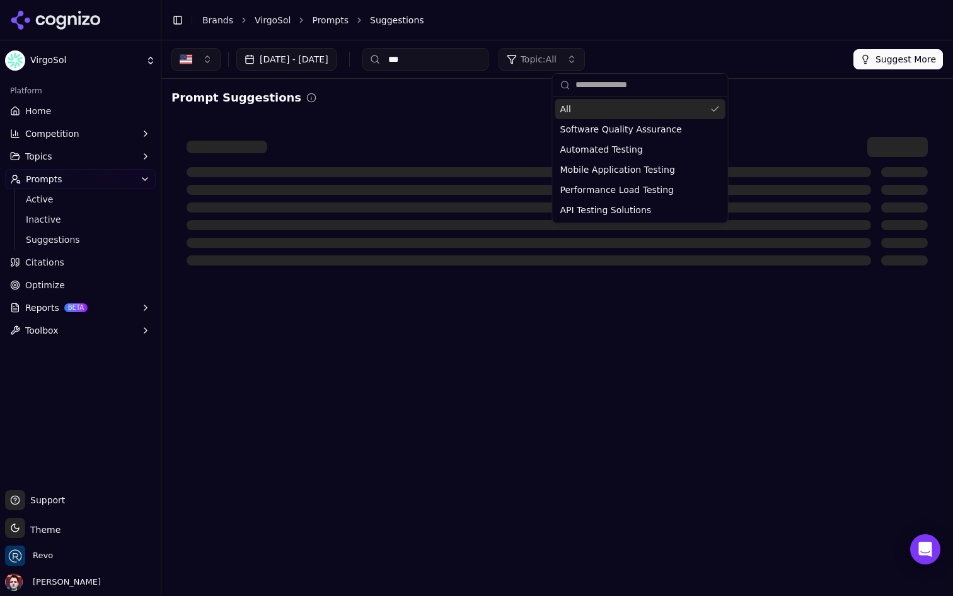
click at [489, 64] on input "***" at bounding box center [425, 59] width 126 height 23
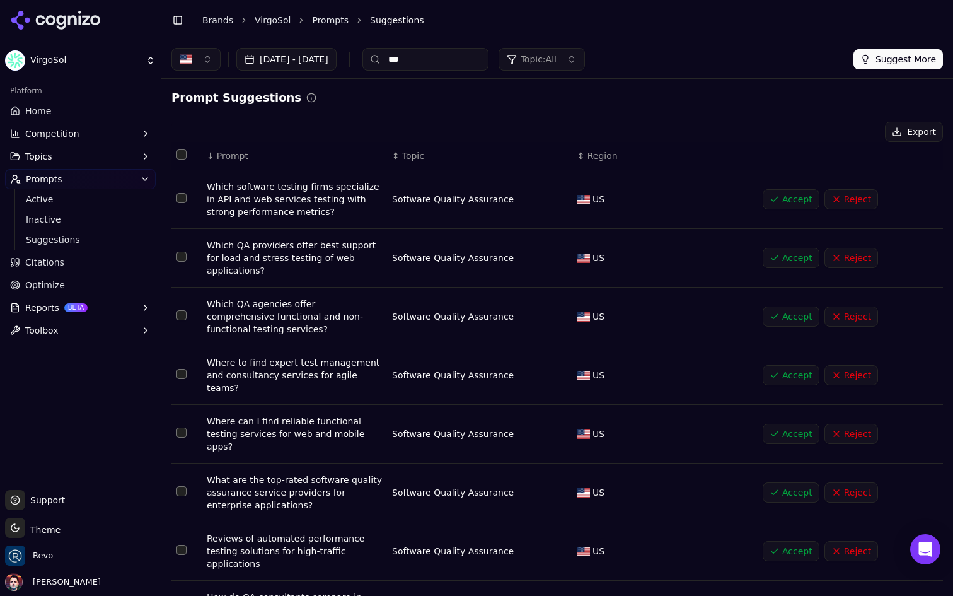
click at [489, 64] on input "***" at bounding box center [425, 59] width 126 height 23
click at [463, 107] on div "Prompt Suggestions Export ↓ Prompt ↕ Topic ↕ Region Which software testing firm…" at bounding box center [557, 457] width 772 height 736
click at [482, 52] on input at bounding box center [425, 59] width 126 height 23
type input "***"
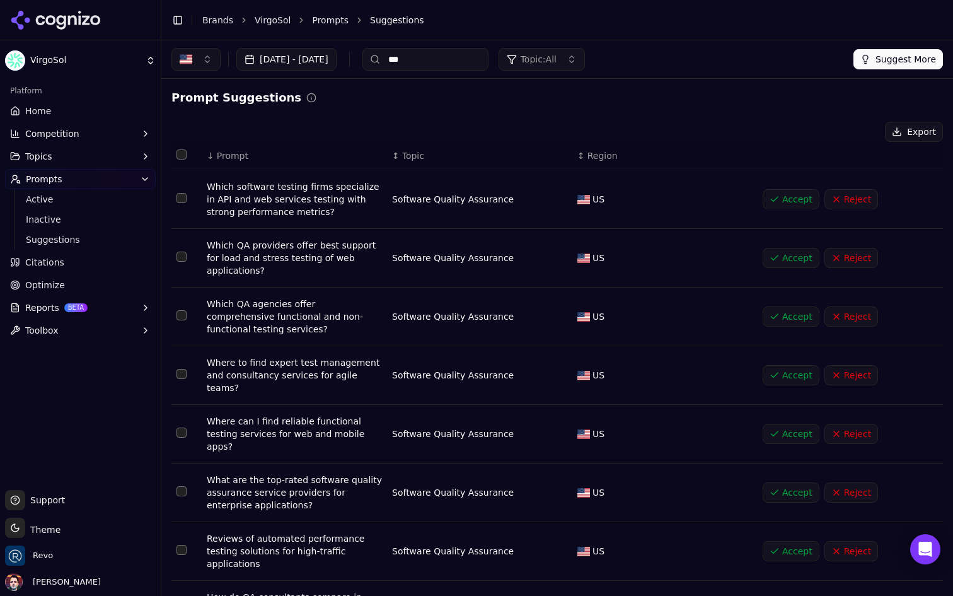
click at [432, 85] on div "Prompt Suggestions Export ↓ Prompt ↕ Topic ↕ Region Which software testing firm…" at bounding box center [557, 457] width 792 height 756
click at [466, 49] on input "***" at bounding box center [425, 59] width 126 height 23
click at [557, 61] on span "Topic: All" at bounding box center [539, 59] width 36 height 13
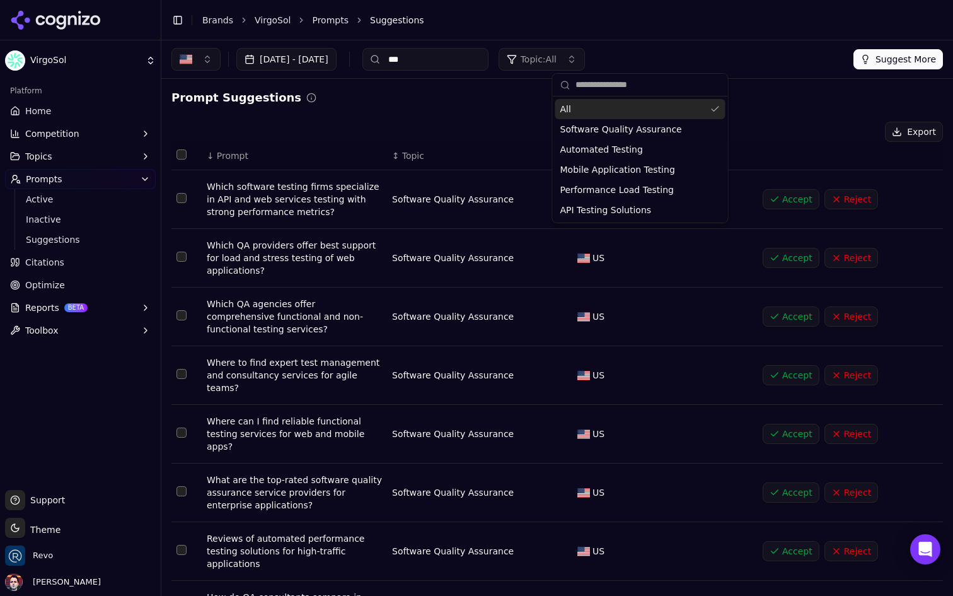
click at [557, 61] on span "Topic: All" at bounding box center [539, 59] width 36 height 13
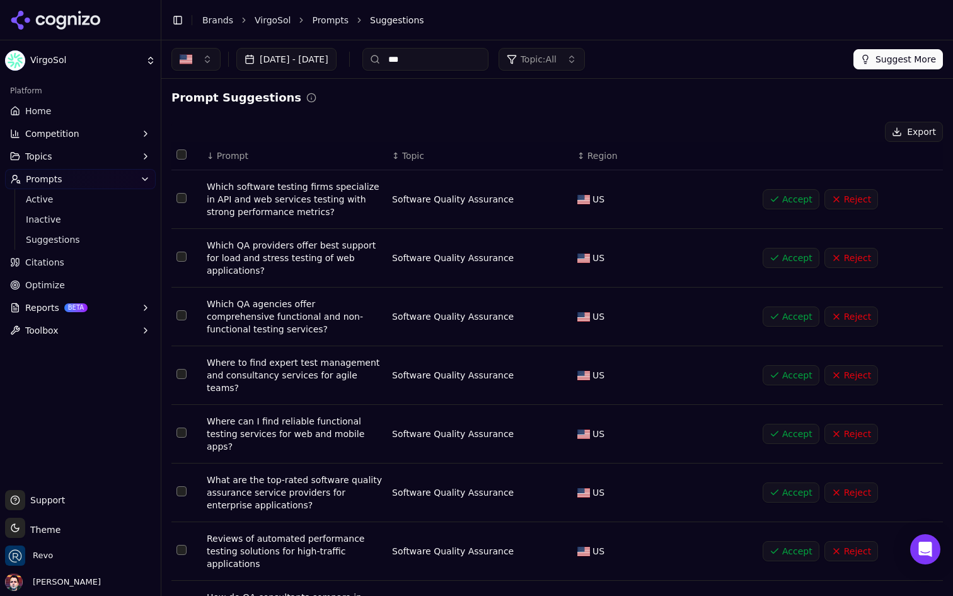
click at [489, 63] on input "***" at bounding box center [425, 59] width 126 height 23
click at [478, 115] on div "Prompt Suggestions Export ↓ Prompt ↕ Topic ↕ Region Which software testing firm…" at bounding box center [557, 457] width 772 height 736
click at [101, 199] on span "Active" at bounding box center [81, 199] width 110 height 13
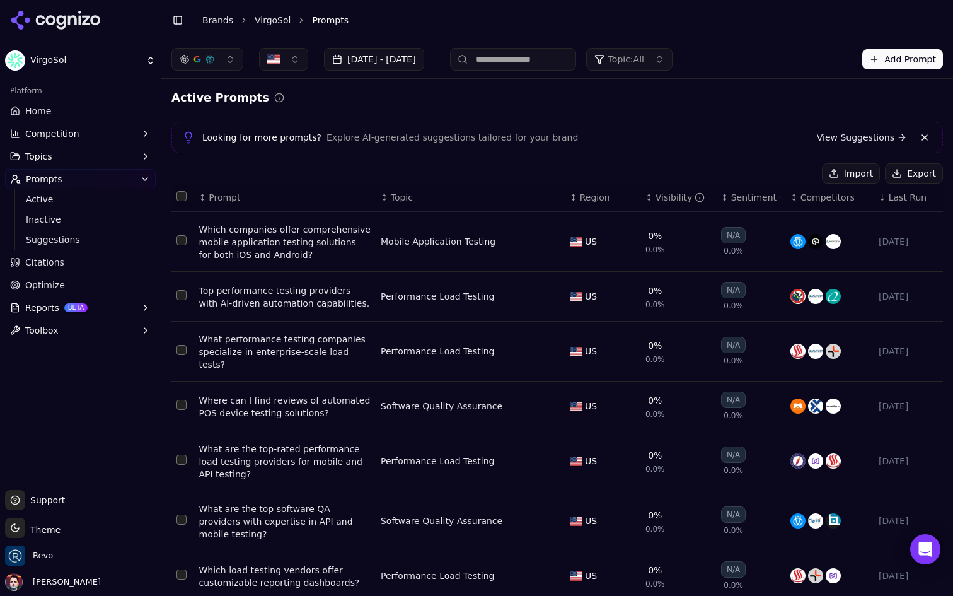
click at [576, 60] on input at bounding box center [513, 59] width 126 height 23
type input "***"
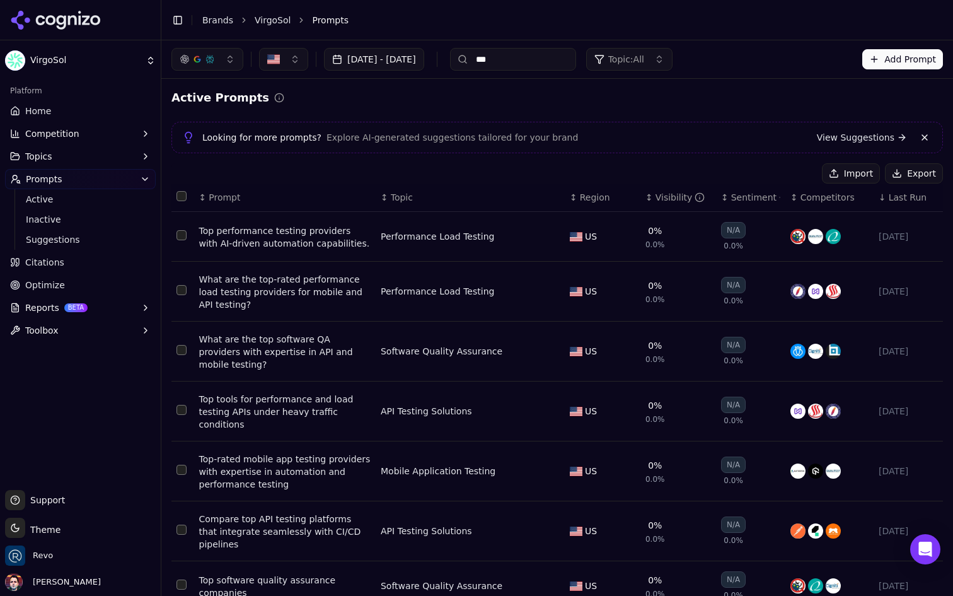
click at [576, 60] on input "***" at bounding box center [513, 59] width 126 height 23
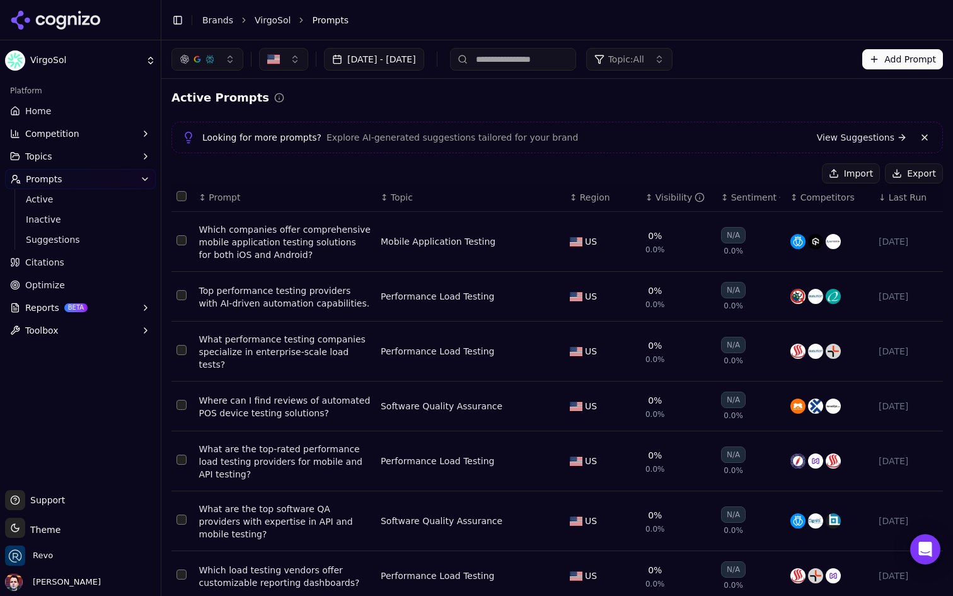
click at [678, 98] on div "Active Prompts" at bounding box center [557, 98] width 772 height 18
click at [877, 54] on button "Add Prompt" at bounding box center [902, 59] width 81 height 20
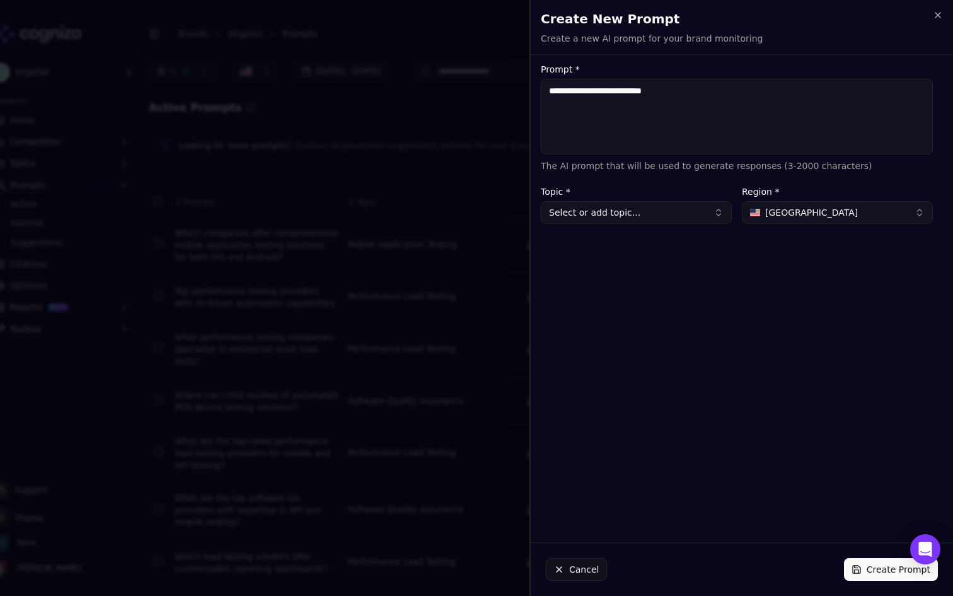
type textarea "**********"
click at [660, 220] on button "Select or add topic..." at bounding box center [636, 212] width 191 height 23
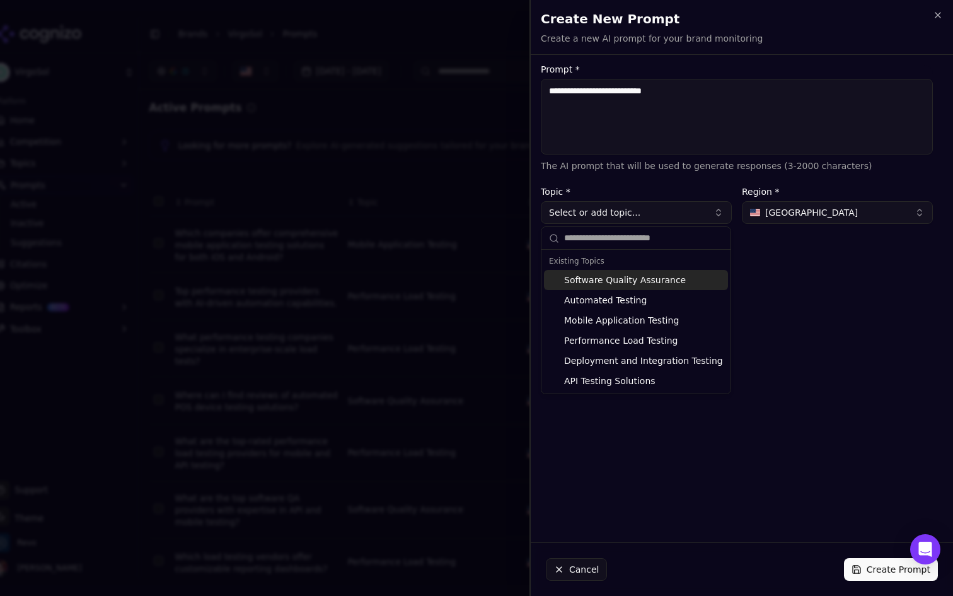
click at [644, 279] on div "Software Quality Assurance" at bounding box center [636, 280] width 184 height 20
type input "**********"
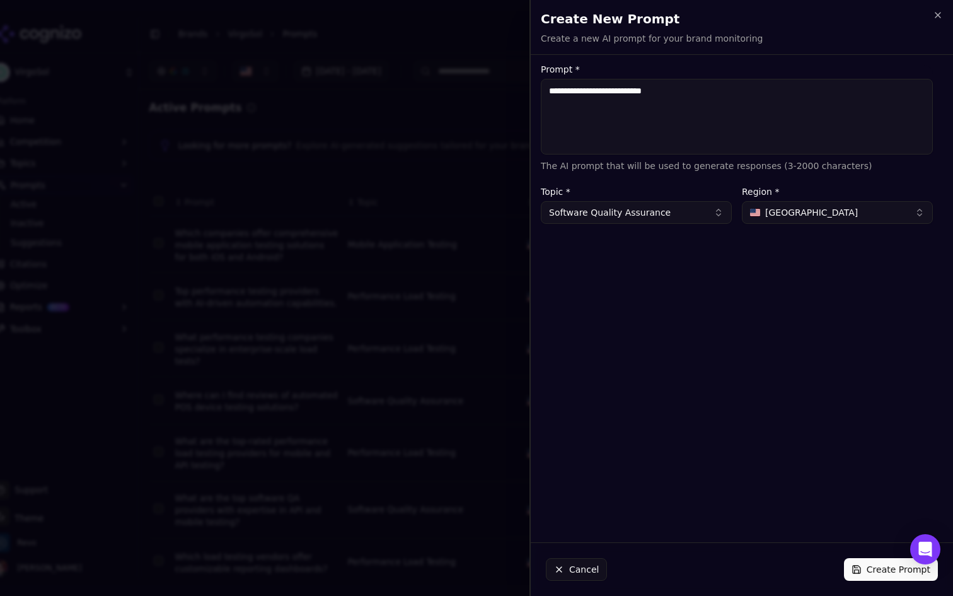
click at [872, 564] on button "Create Prompt" at bounding box center [891, 569] width 94 height 23
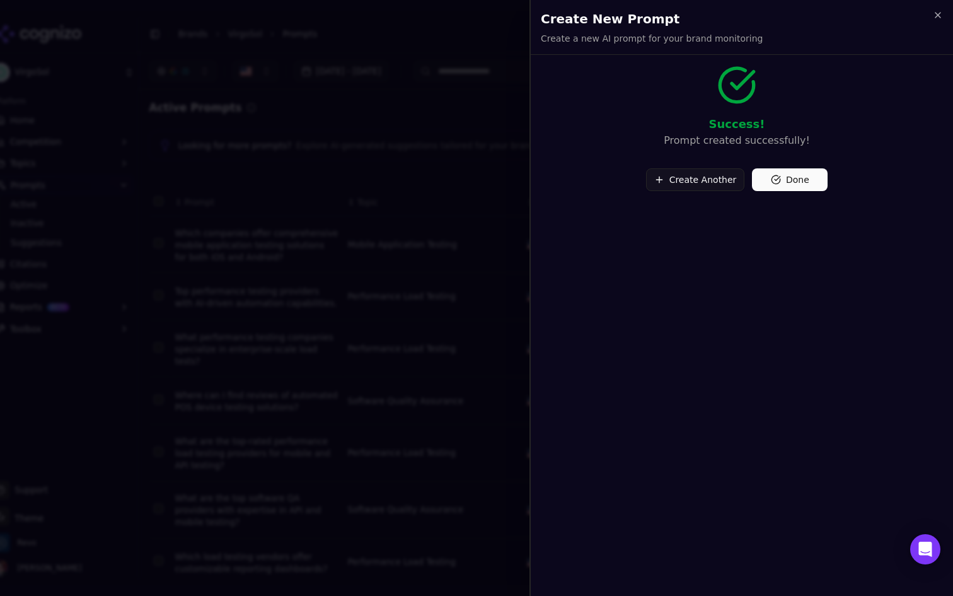
click at [710, 178] on button "Create Another" at bounding box center [695, 179] width 99 height 23
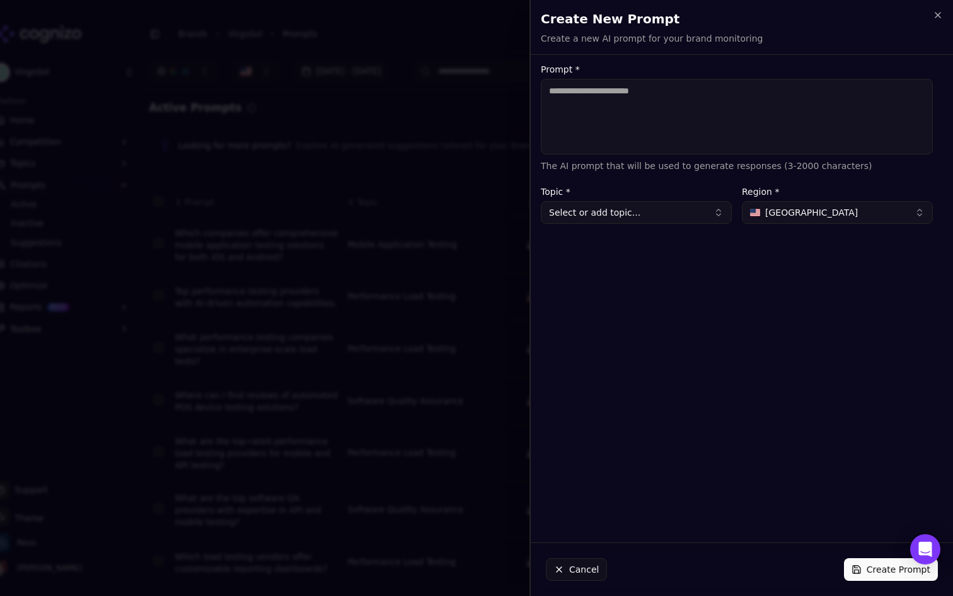
click at [733, 121] on textarea "Prompt *" at bounding box center [737, 117] width 392 height 76
paste textarea "**********"
click at [555, 90] on textarea "**********" at bounding box center [737, 117] width 392 height 76
type textarea "**********"
click at [675, 205] on button "Select or add topic..." at bounding box center [636, 212] width 191 height 23
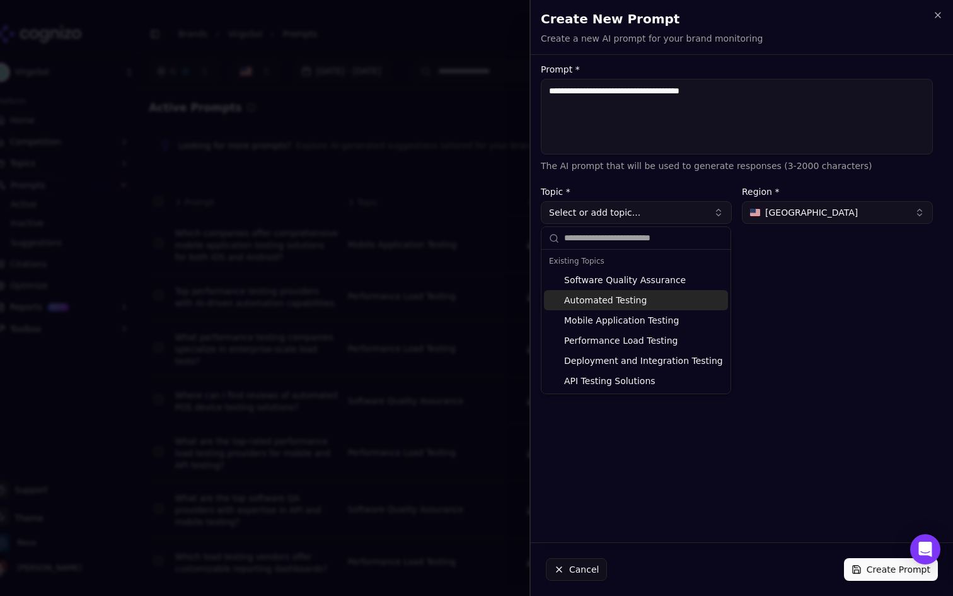
click at [646, 301] on div "Automated Testing" at bounding box center [636, 300] width 184 height 20
type input "**********"
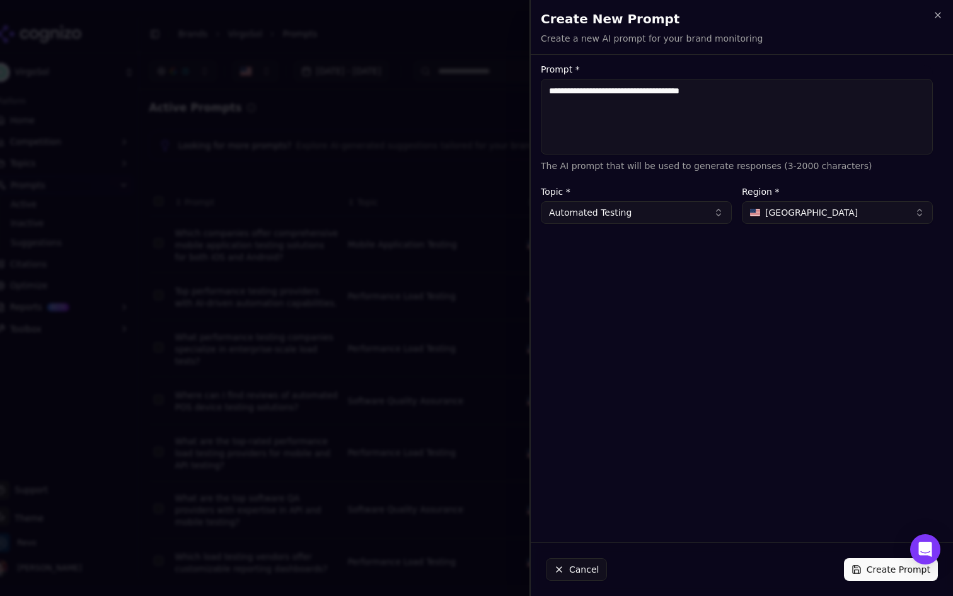
click at [869, 569] on button "Create Prompt" at bounding box center [891, 569] width 94 height 23
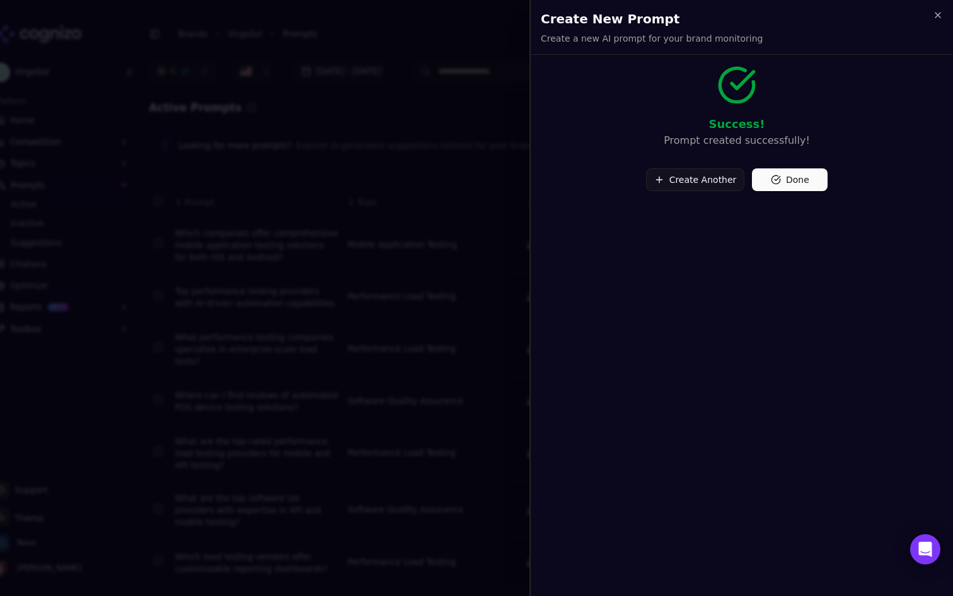
click at [695, 180] on button "Create Another" at bounding box center [695, 179] width 99 height 23
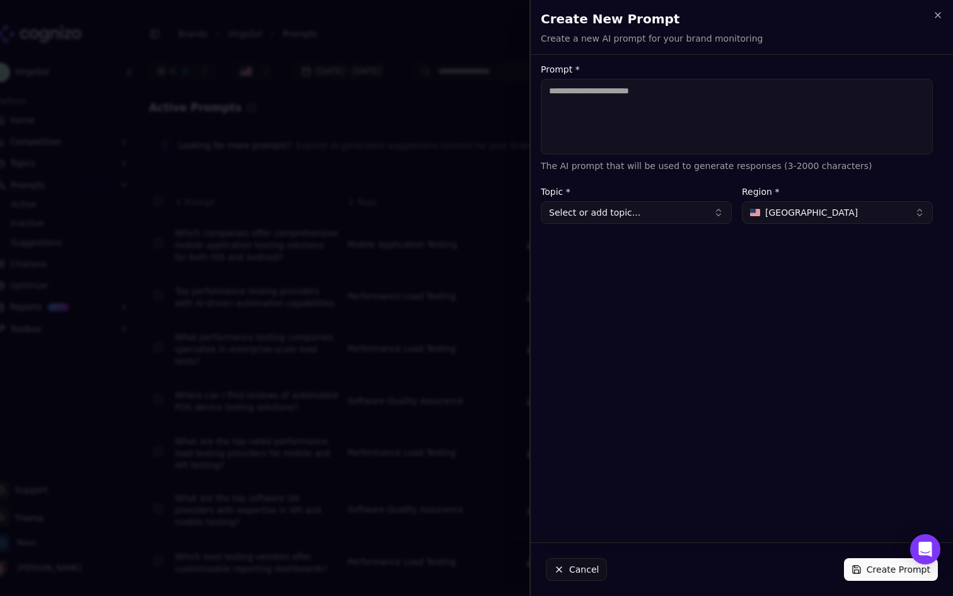
click at [714, 127] on textarea "Prompt *" at bounding box center [737, 117] width 392 height 76
paste textarea "**********"
type textarea "**********"
click at [668, 212] on button "Select or add topic..." at bounding box center [636, 212] width 191 height 23
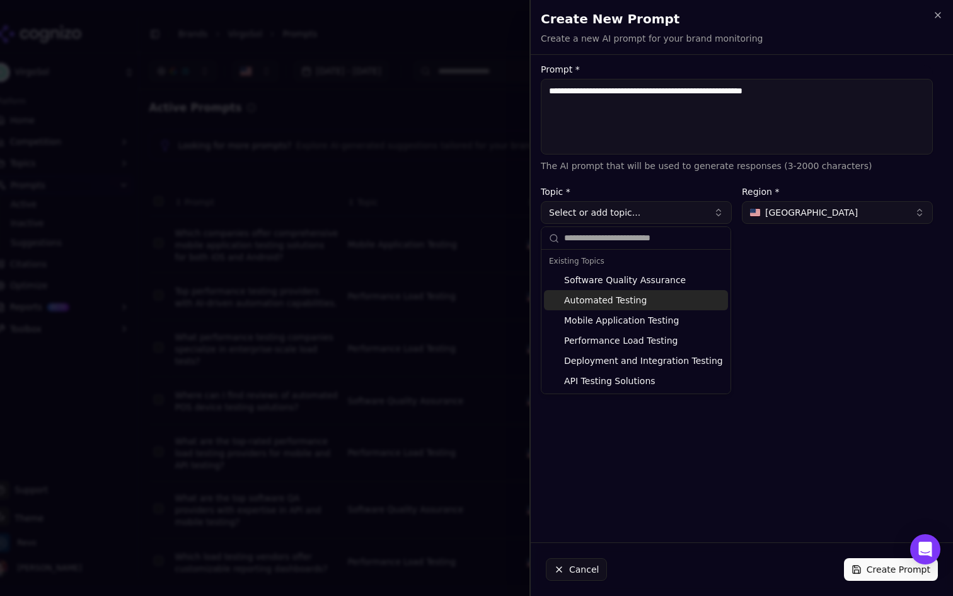
click at [644, 299] on div "Automated Testing" at bounding box center [636, 300] width 184 height 20
type input "**********"
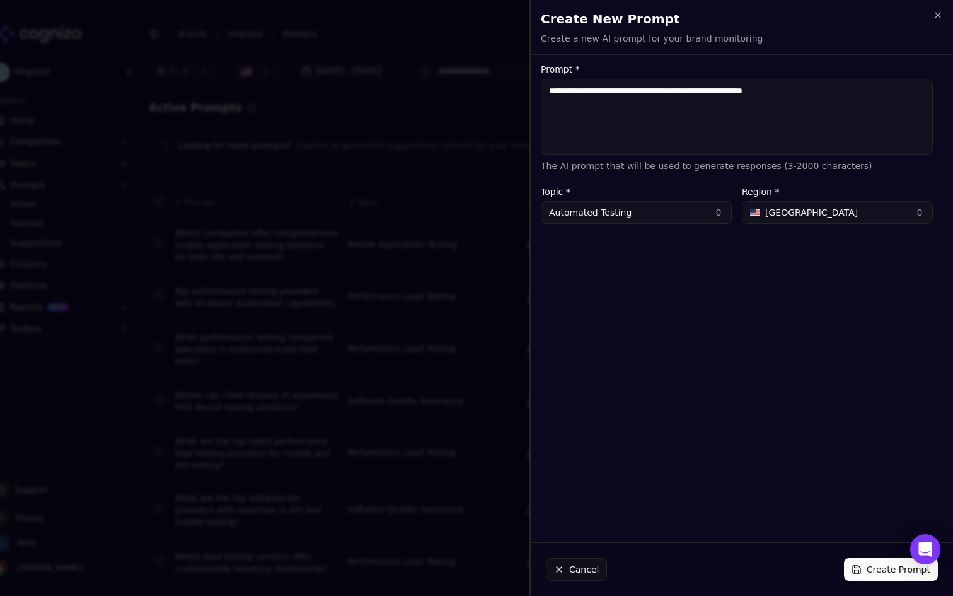
click at [874, 571] on button "Create Prompt" at bounding box center [891, 569] width 94 height 23
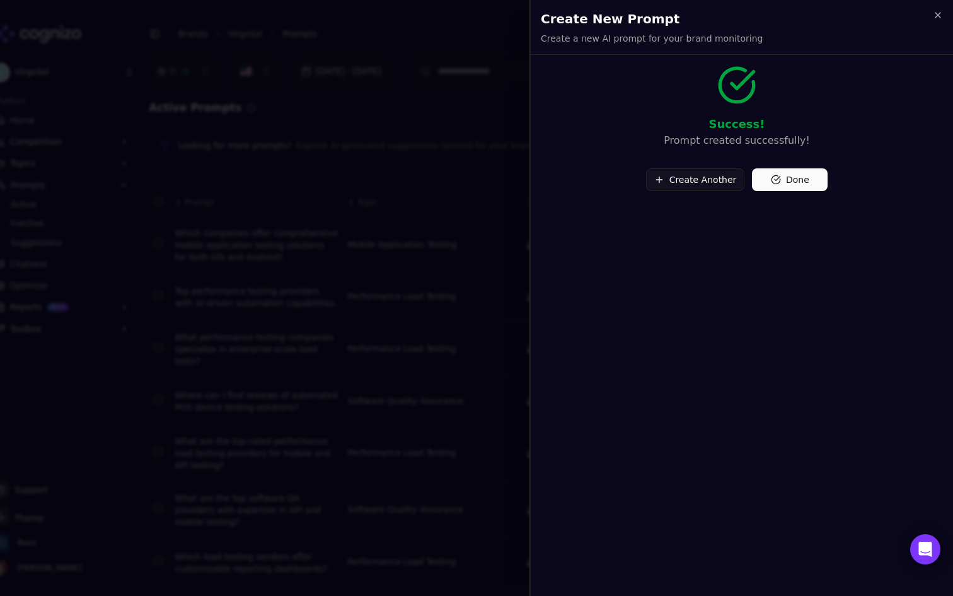
click at [422, 159] on div at bounding box center [476, 298] width 953 height 596
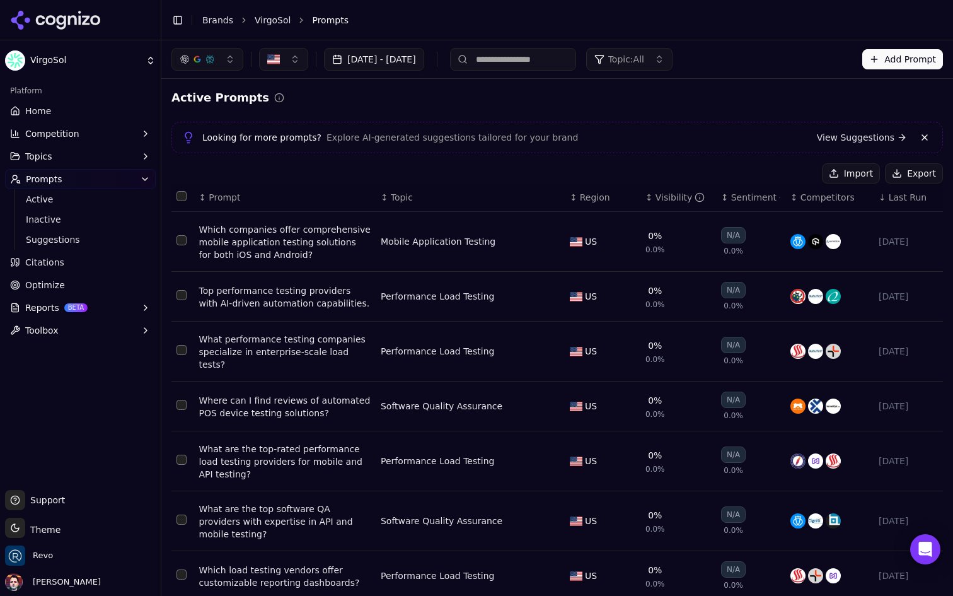
click at [563, 52] on input at bounding box center [513, 59] width 126 height 23
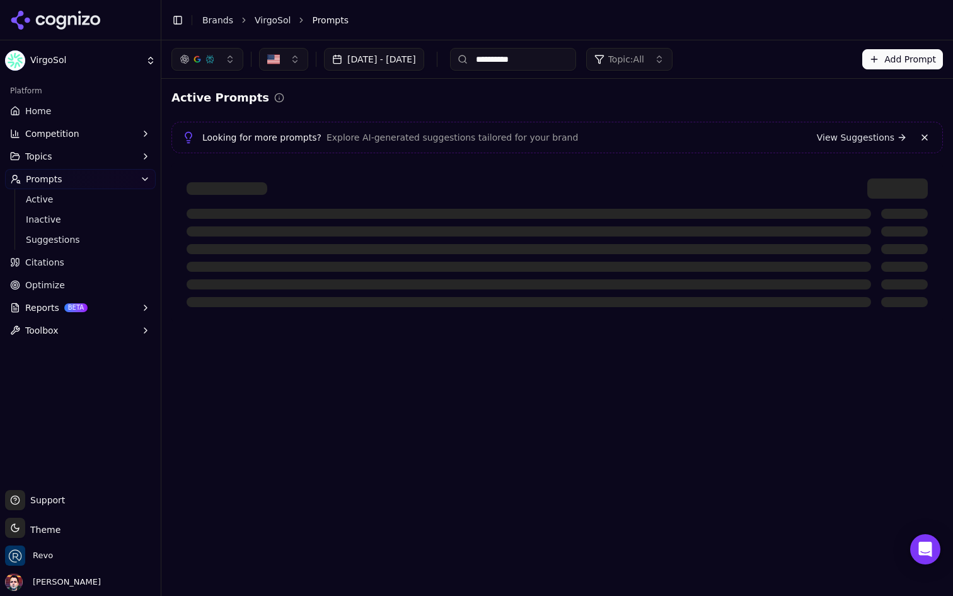
click at [563, 52] on input "**********" at bounding box center [513, 59] width 126 height 23
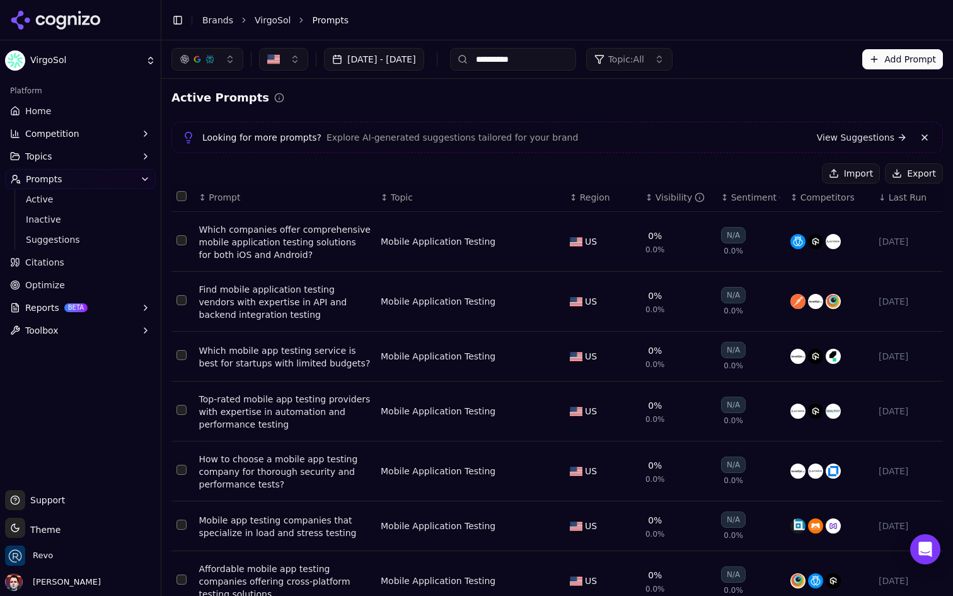
click at [563, 52] on input "**********" at bounding box center [513, 59] width 126 height 23
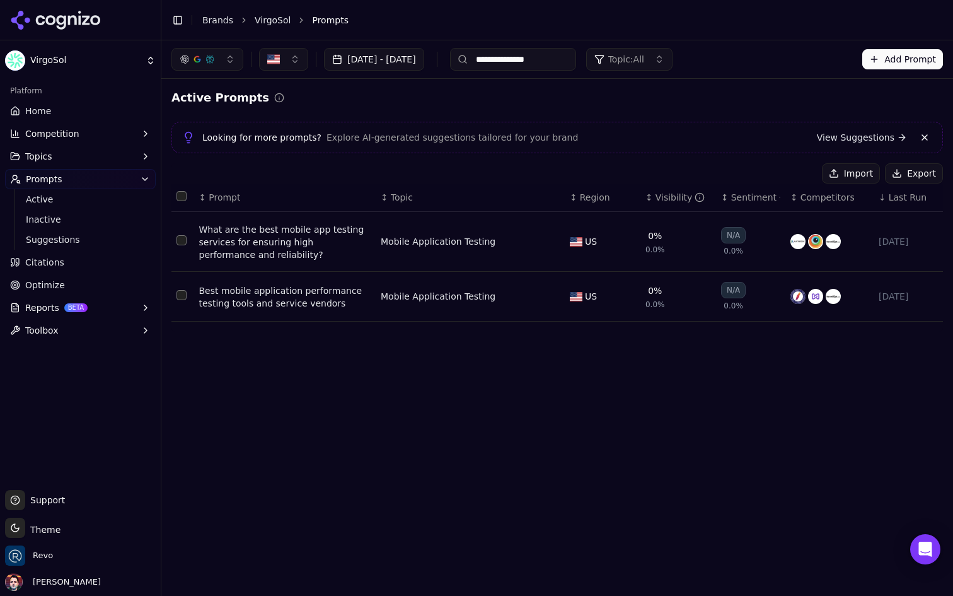
click at [576, 62] on input "**********" at bounding box center [513, 59] width 126 height 23
click at [576, 59] on input "**********" at bounding box center [513, 59] width 126 height 23
type input "**********"
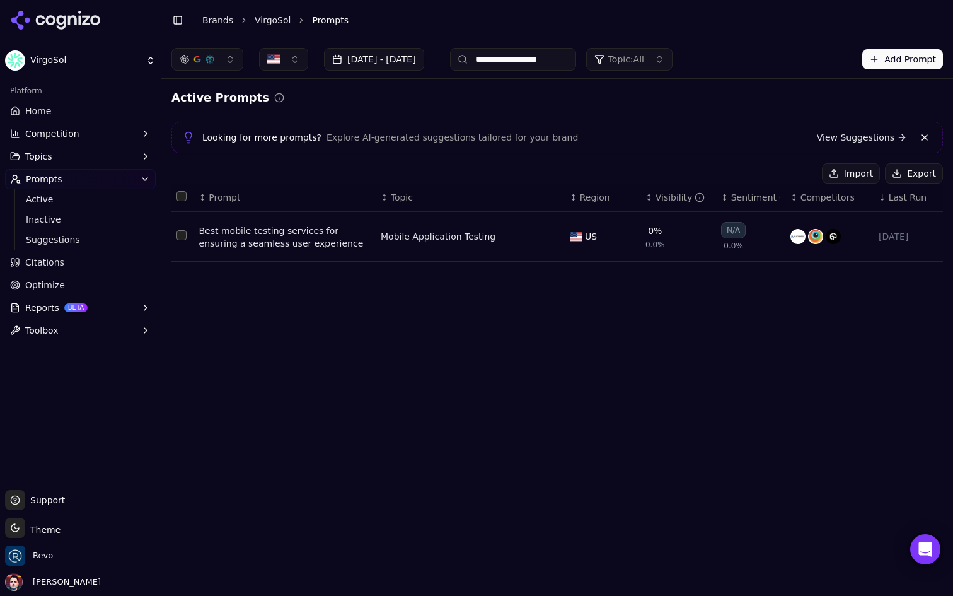
click at [576, 57] on input "**********" at bounding box center [513, 59] width 126 height 23
click at [901, 62] on button "Add Prompt" at bounding box center [902, 59] width 81 height 20
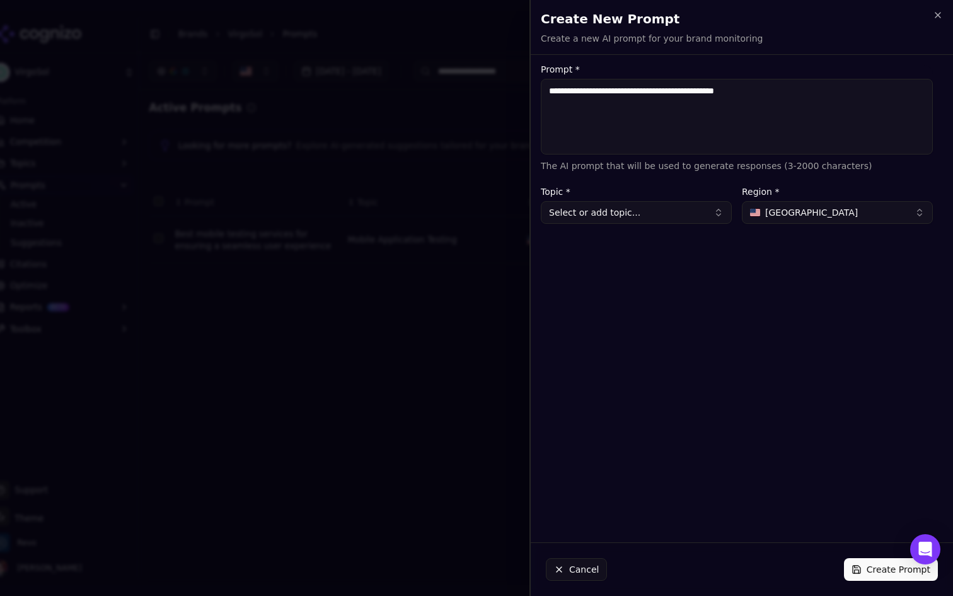
type textarea "**********"
click at [668, 219] on button "Select or add topic..." at bounding box center [636, 212] width 191 height 23
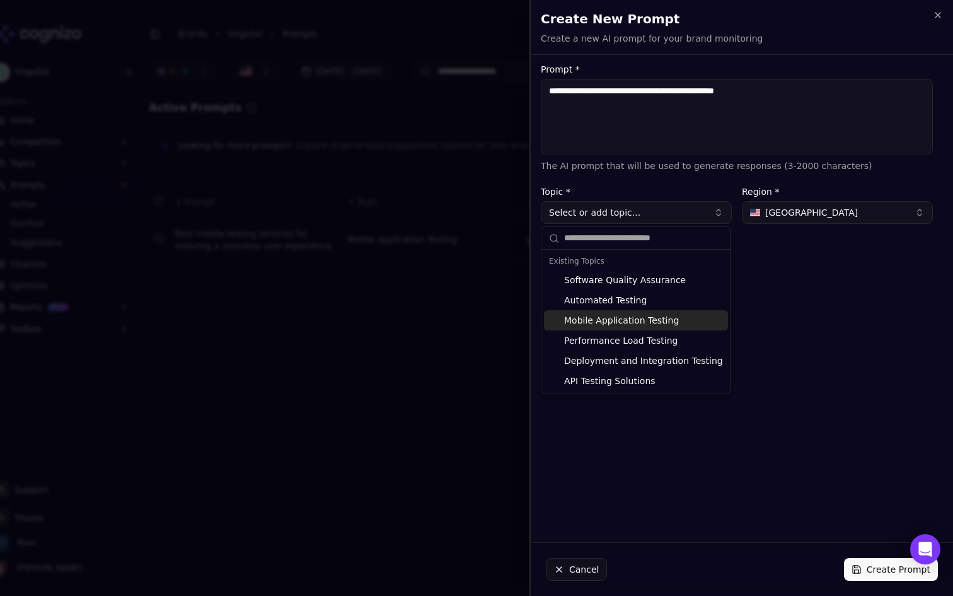
click at [635, 319] on div "Mobile Application Testing" at bounding box center [636, 320] width 184 height 20
type input "**********"
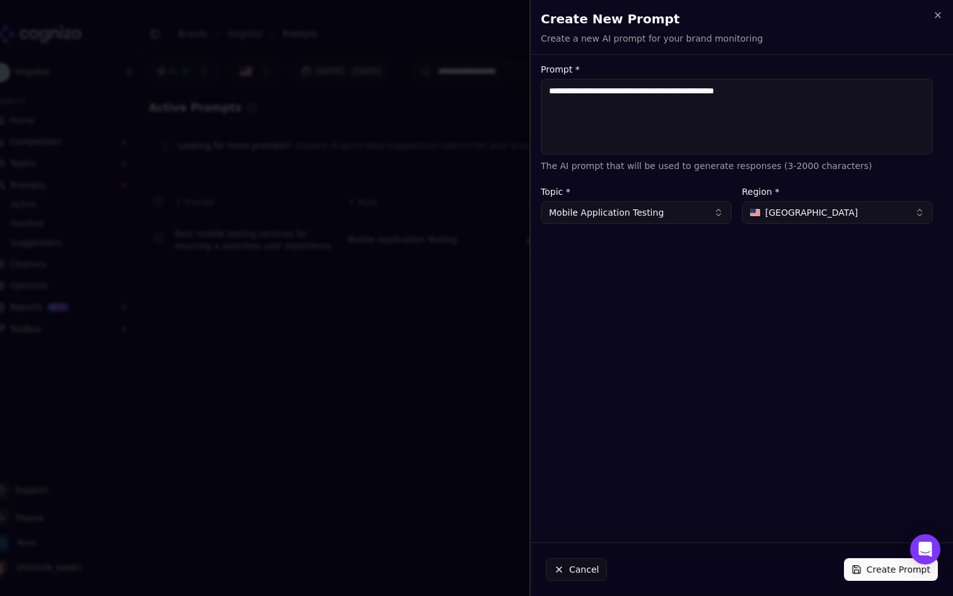
click at [865, 562] on button "Create Prompt" at bounding box center [891, 569] width 94 height 23
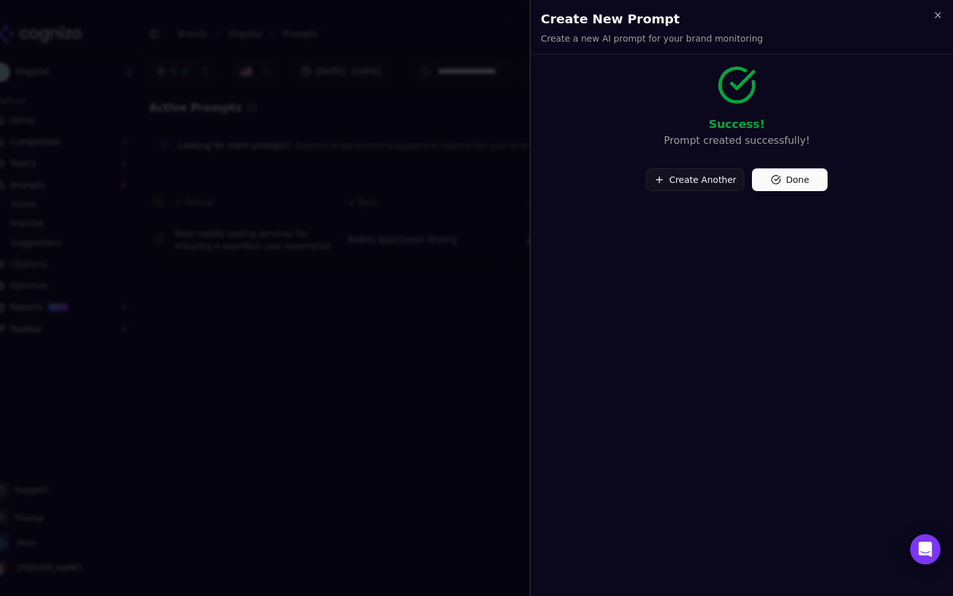
click at [714, 177] on button "Create Another" at bounding box center [695, 179] width 99 height 23
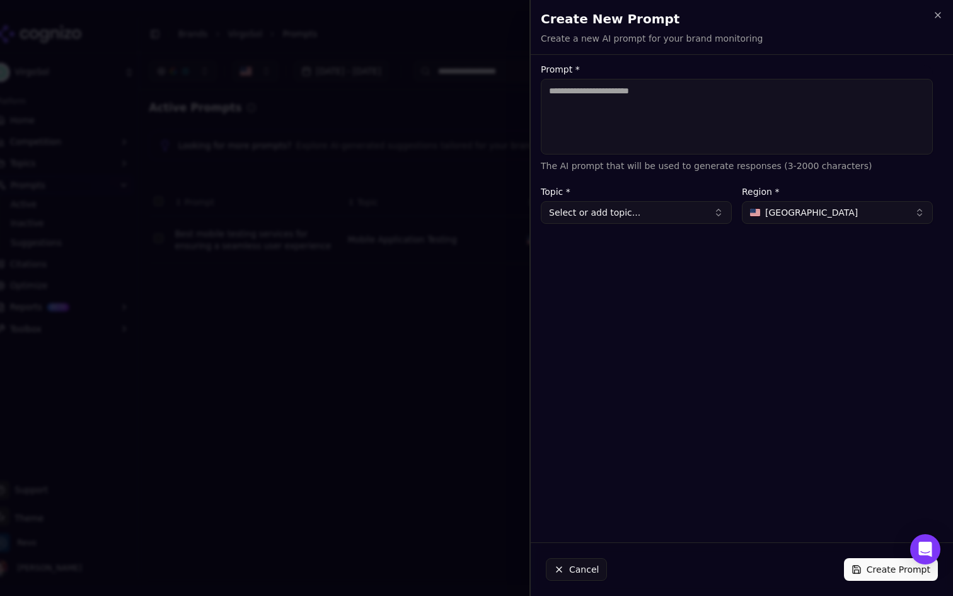
click at [668, 130] on textarea "Prompt *" at bounding box center [737, 117] width 392 height 76
paste textarea "**********"
type textarea "**********"
click at [678, 214] on button "Select or add topic..." at bounding box center [636, 212] width 191 height 23
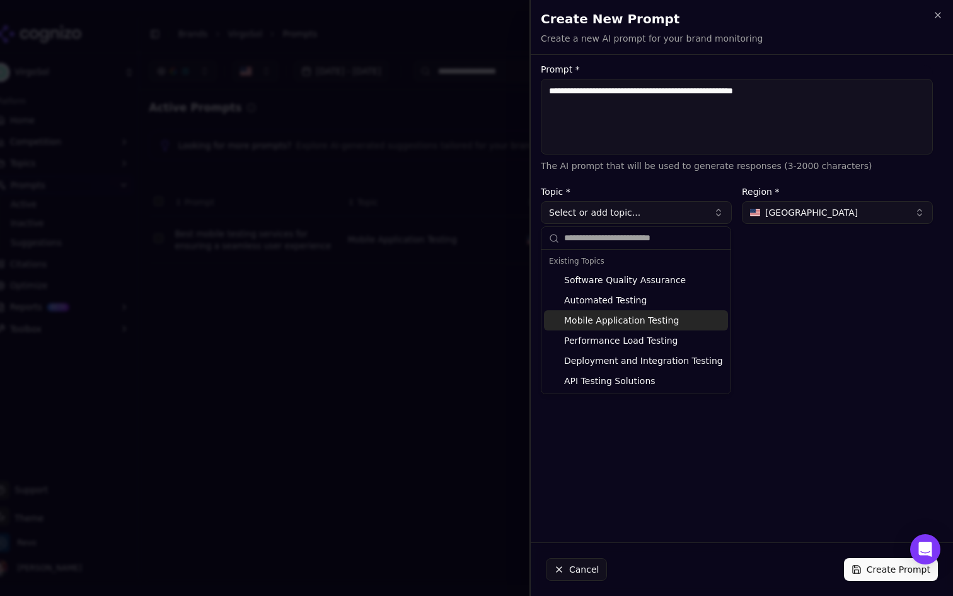
click at [626, 314] on div "Mobile Application Testing" at bounding box center [636, 320] width 184 height 20
type input "**********"
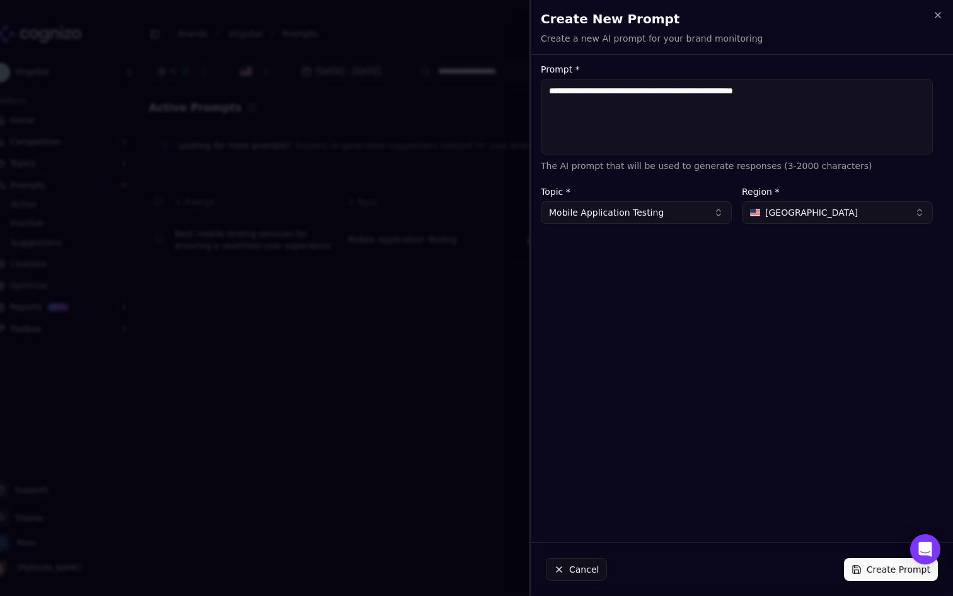
click at [881, 580] on button "Create Prompt" at bounding box center [891, 569] width 94 height 23
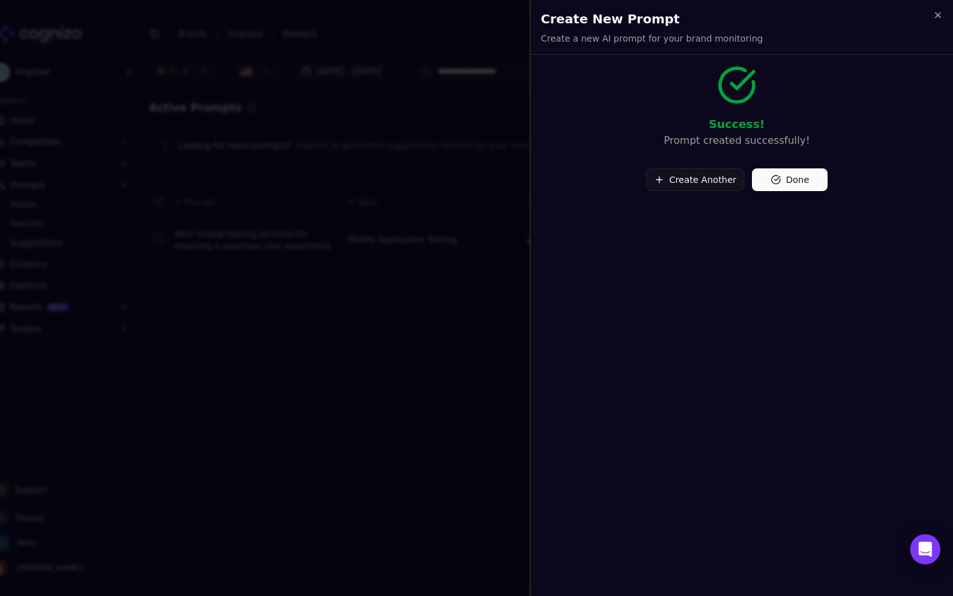
click at [719, 187] on button "Create Another" at bounding box center [695, 179] width 99 height 23
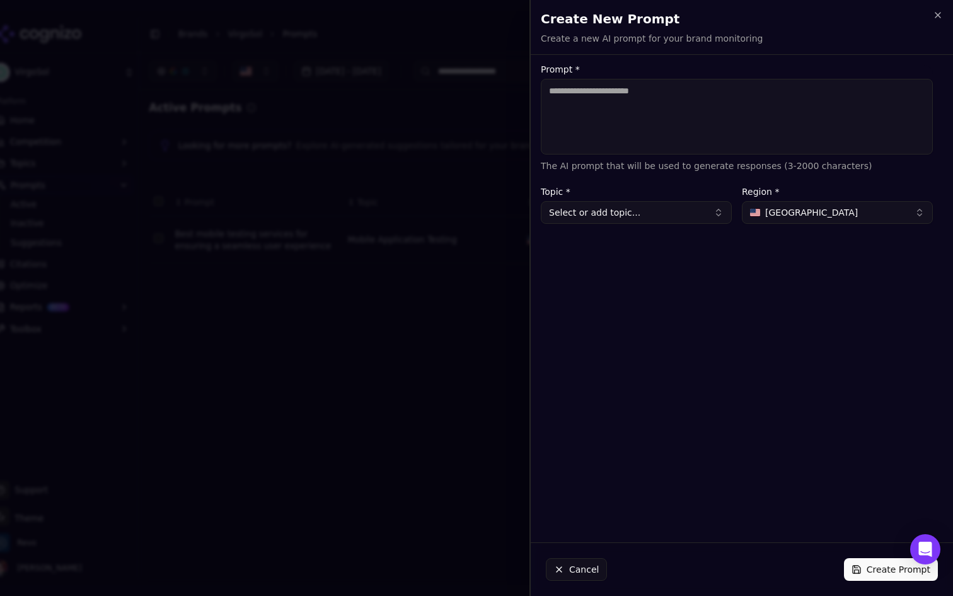
click at [680, 223] on button "Select or add topic..." at bounding box center [636, 212] width 191 height 23
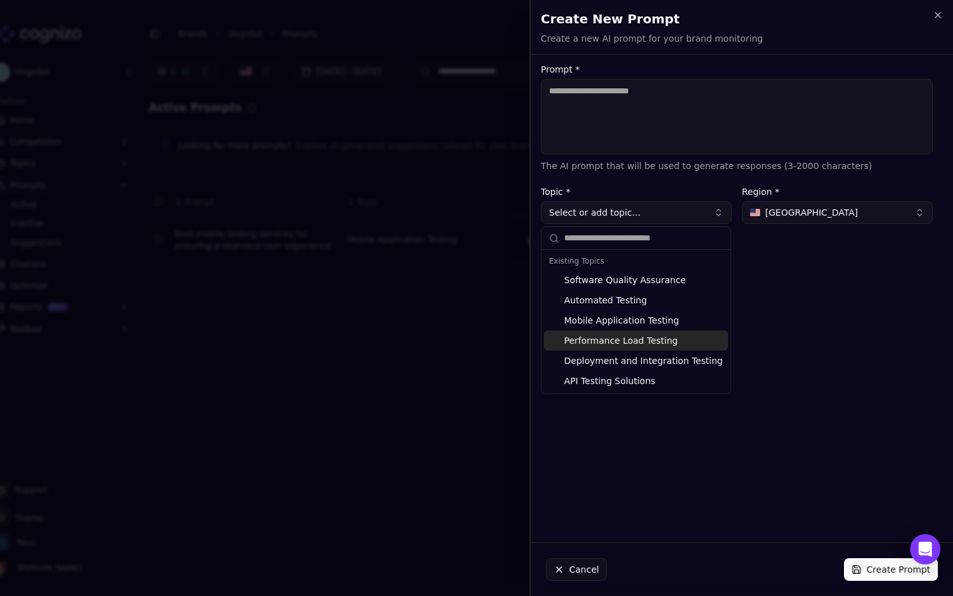
click at [662, 339] on div "Performance Load Testing" at bounding box center [636, 340] width 184 height 20
type input "**********"
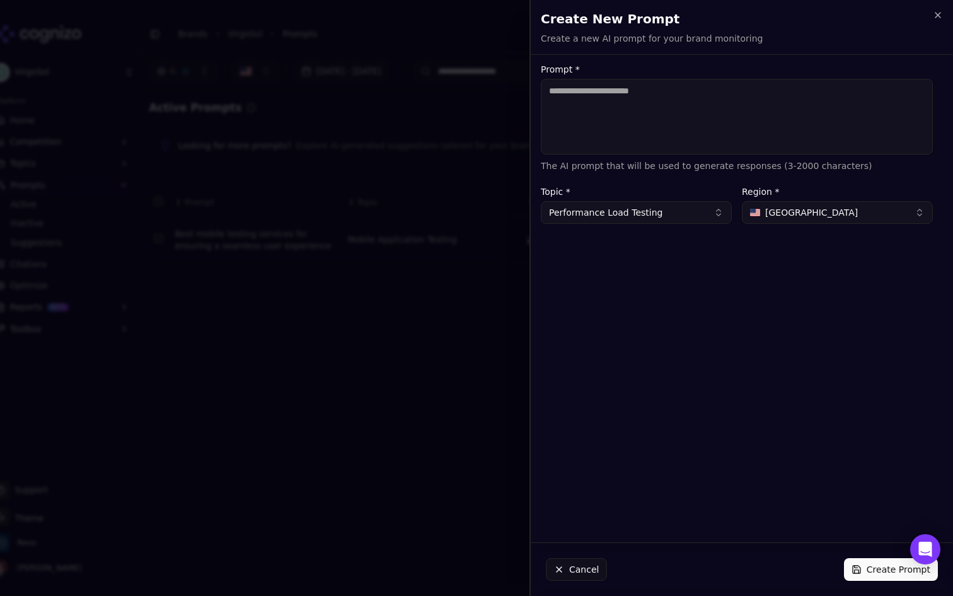
click at [628, 96] on textarea "Prompt *" at bounding box center [737, 117] width 392 height 76
paste textarea "**********"
click at [640, 80] on textarea "**********" at bounding box center [737, 117] width 392 height 76
click at [632, 86] on textarea "**********" at bounding box center [737, 117] width 392 height 76
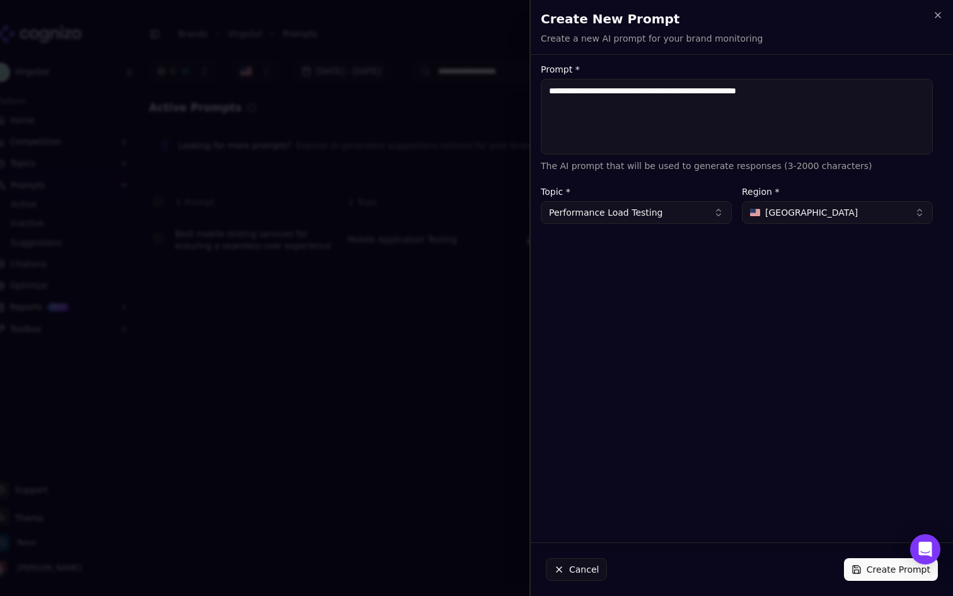
click at [632, 86] on textarea "**********" at bounding box center [737, 117] width 392 height 76
paste textarea
type textarea "**********"
click at [886, 568] on button "Create Prompt" at bounding box center [891, 569] width 94 height 23
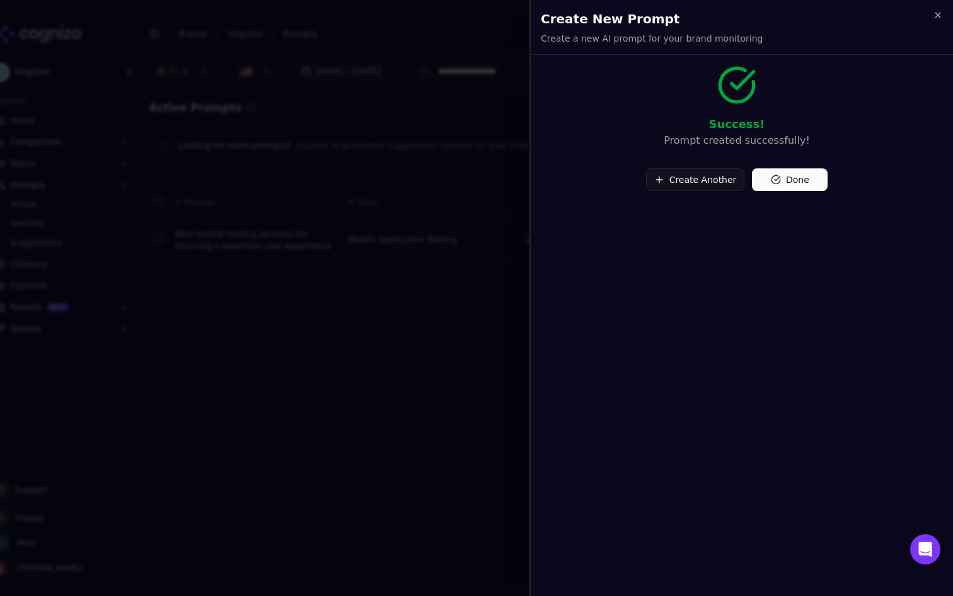
click at [672, 172] on button "Create Another" at bounding box center [695, 179] width 99 height 23
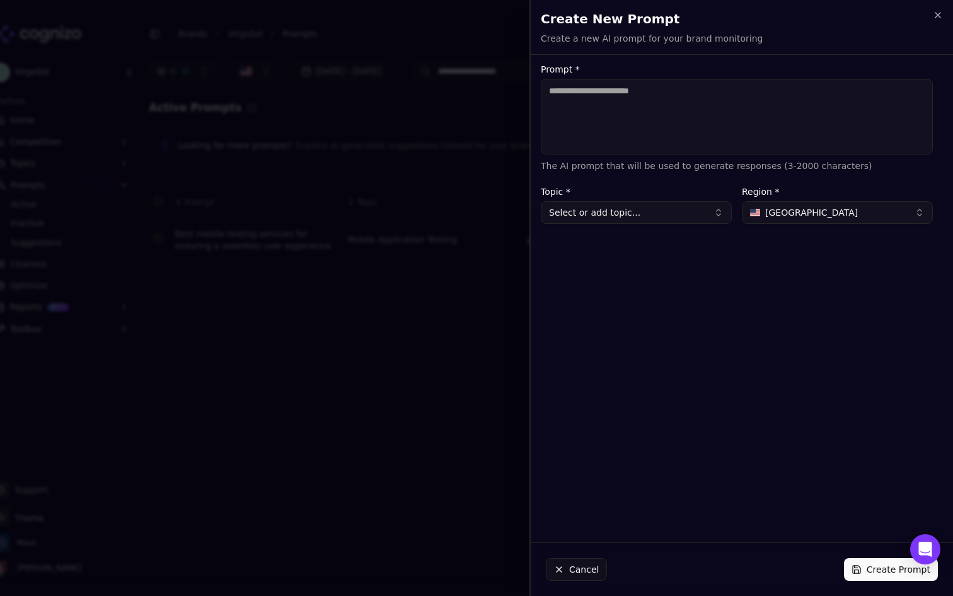
click at [604, 107] on textarea "Prompt *" at bounding box center [737, 117] width 392 height 76
paste textarea "**********"
type textarea "**********"
click at [687, 217] on button "Select or add topic..." at bounding box center [636, 212] width 191 height 23
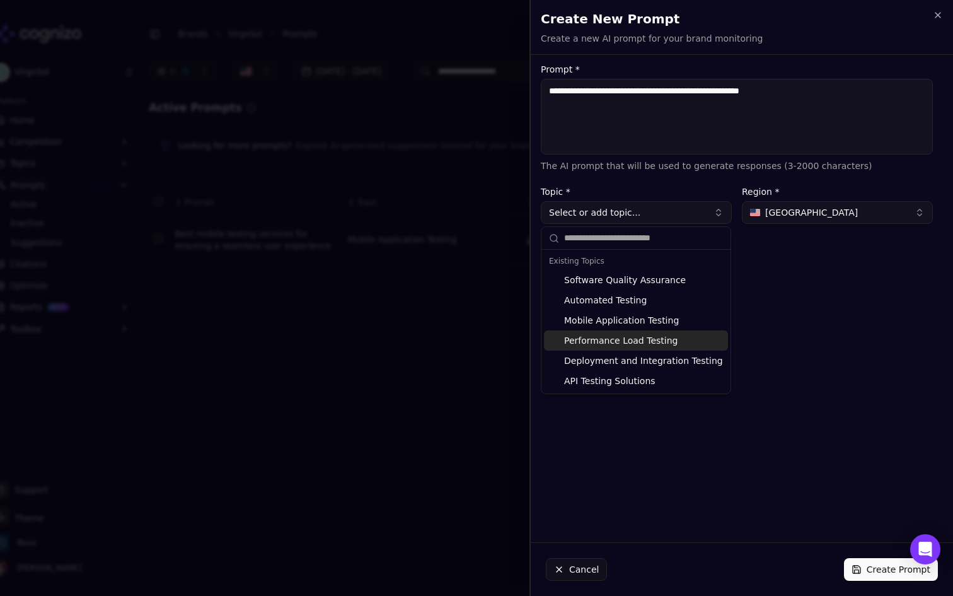
click at [625, 340] on div "Performance Load Testing" at bounding box center [636, 340] width 184 height 20
type input "**********"
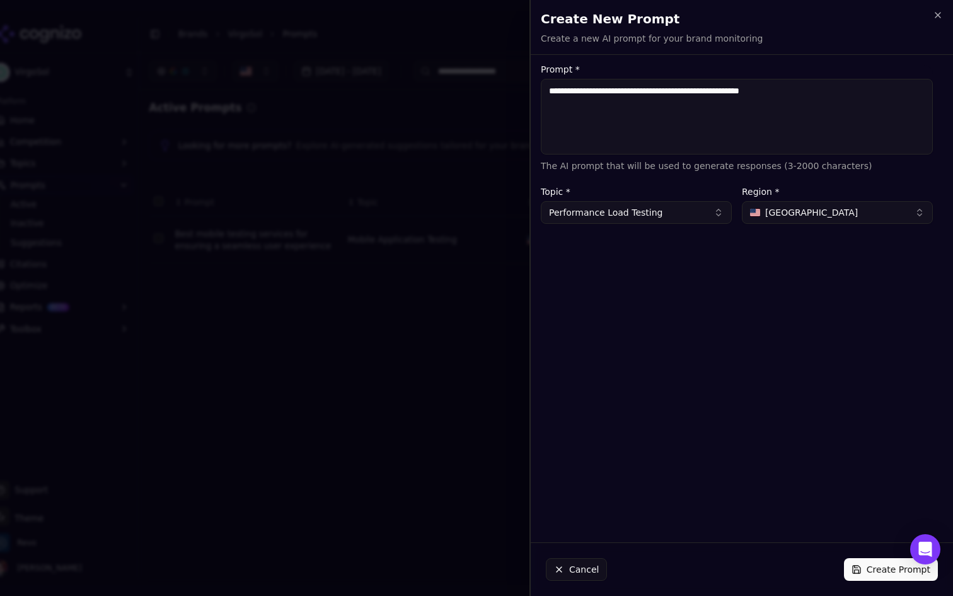
click at [869, 564] on button "Create Prompt" at bounding box center [891, 569] width 94 height 23
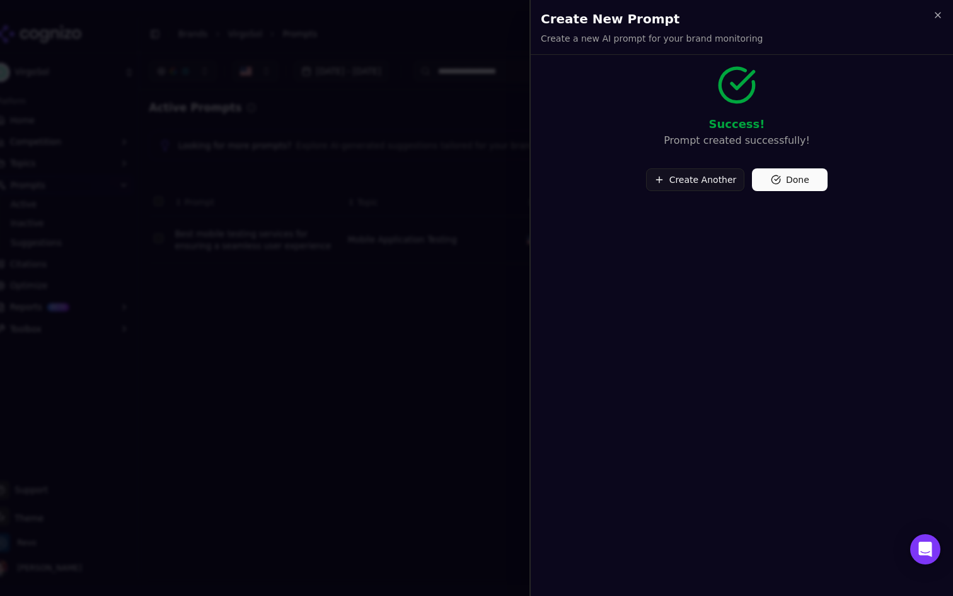
click at [703, 180] on button "Create Another" at bounding box center [695, 179] width 99 height 23
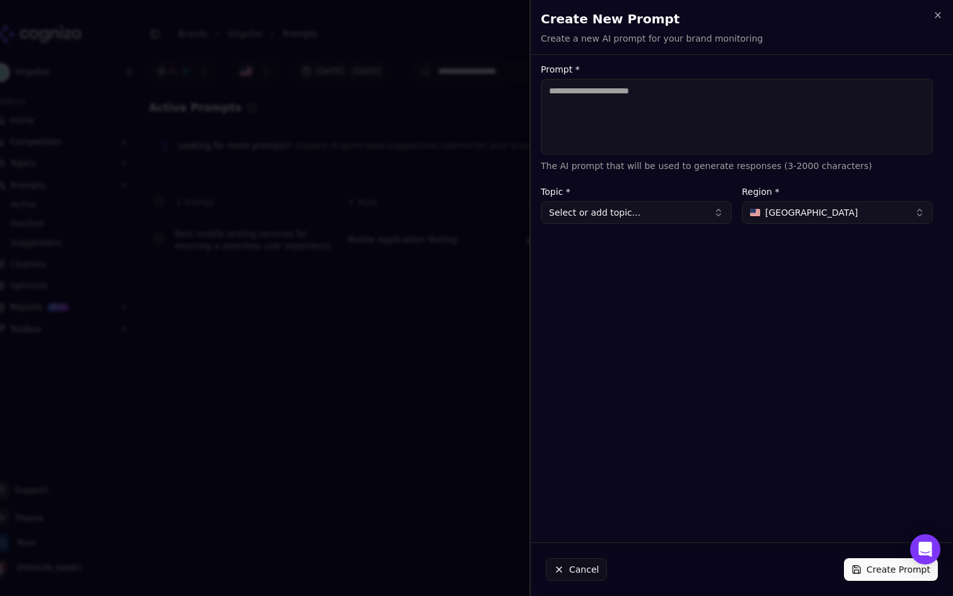
click at [661, 211] on button "Select or add topic..." at bounding box center [636, 212] width 191 height 23
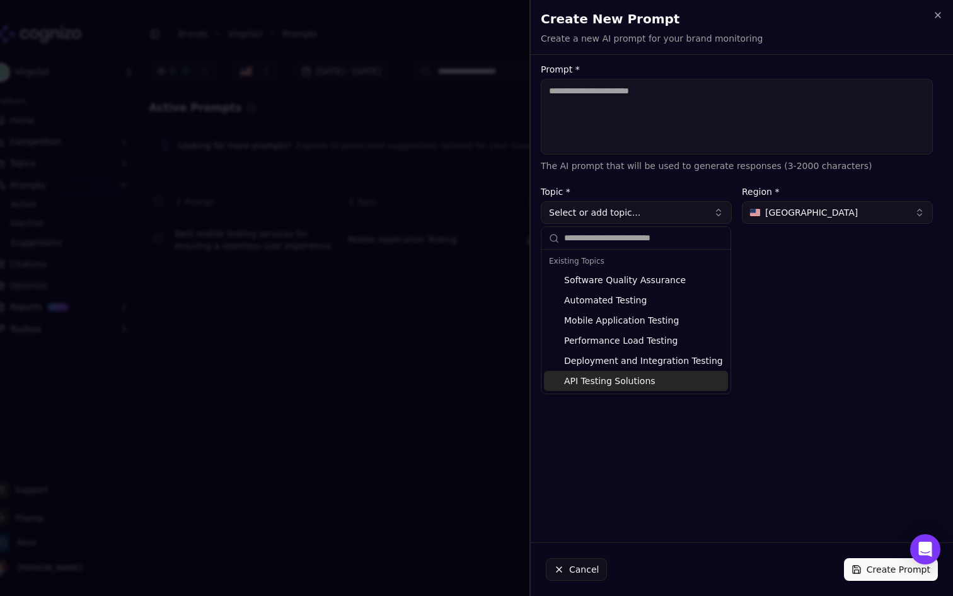
click at [645, 381] on div "API Testing Solutions" at bounding box center [636, 381] width 184 height 20
type input "**********"
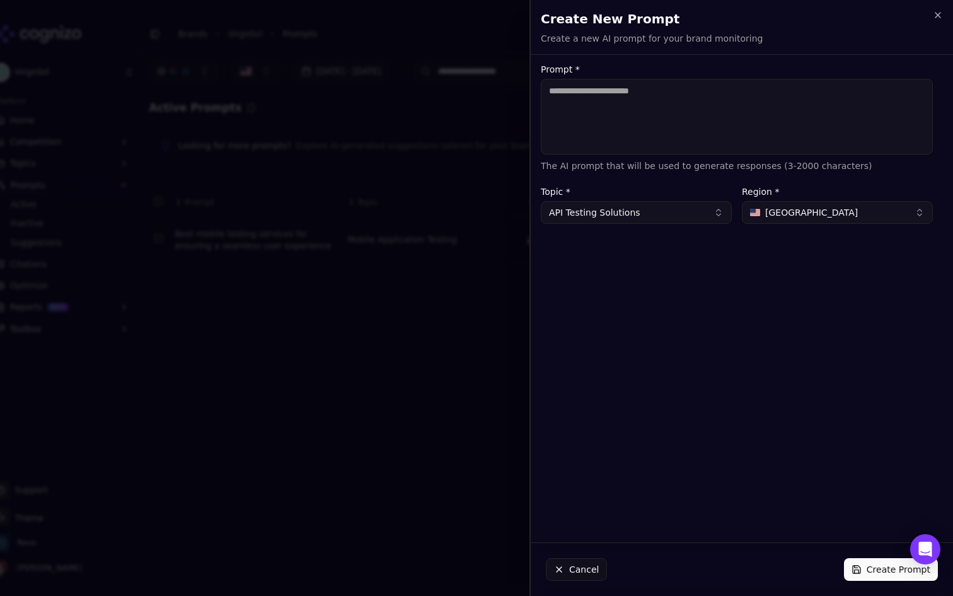
click at [656, 79] on textarea "Prompt *" at bounding box center [737, 117] width 392 height 76
paste textarea "**********"
type textarea "**********"
click at [861, 564] on button "Create Prompt" at bounding box center [891, 569] width 94 height 23
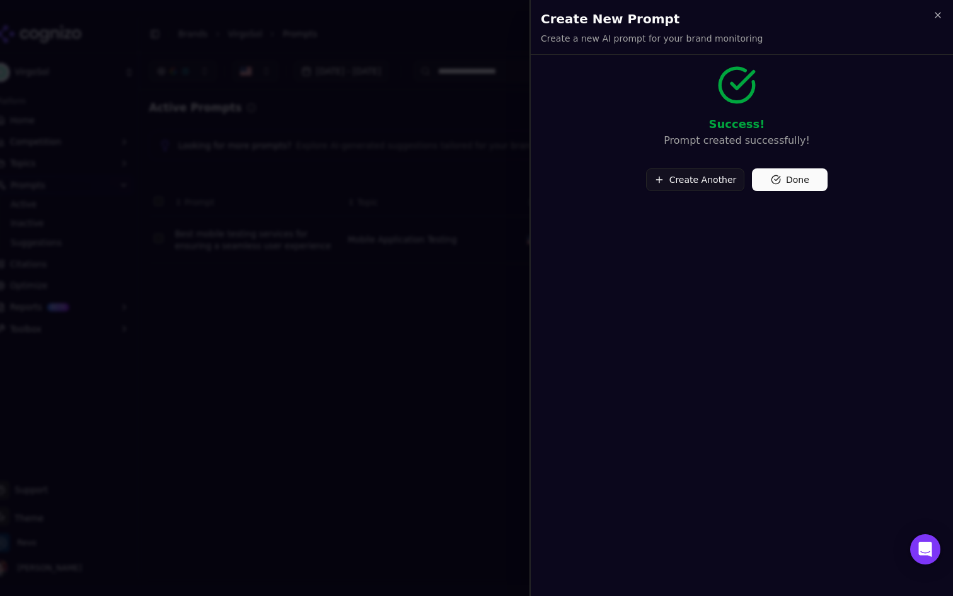
click at [701, 187] on button "Create Another" at bounding box center [695, 179] width 99 height 23
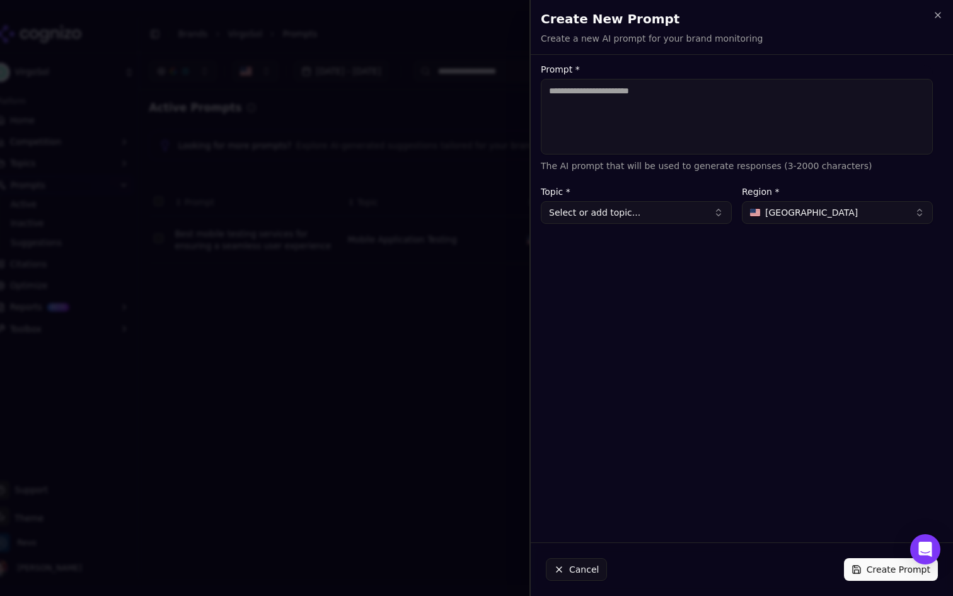
click at [640, 124] on textarea "Prompt *" at bounding box center [737, 117] width 392 height 76
paste textarea "**********"
type textarea "**********"
click at [635, 226] on div "**********" at bounding box center [737, 298] width 412 height 467
click at [654, 216] on button "Select or add topic..." at bounding box center [636, 212] width 191 height 23
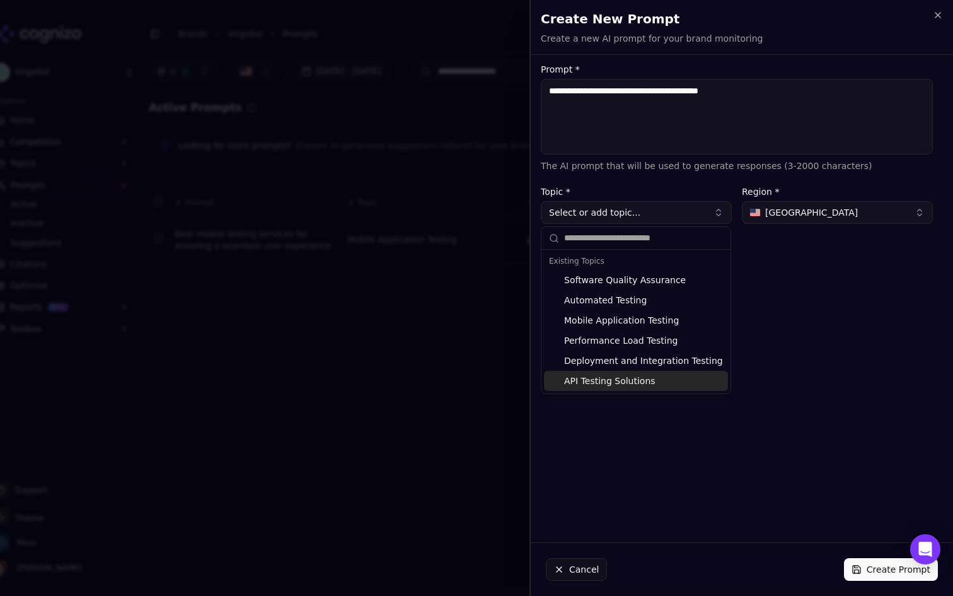
click at [634, 379] on div "API Testing Solutions" at bounding box center [636, 381] width 184 height 20
type input "**********"
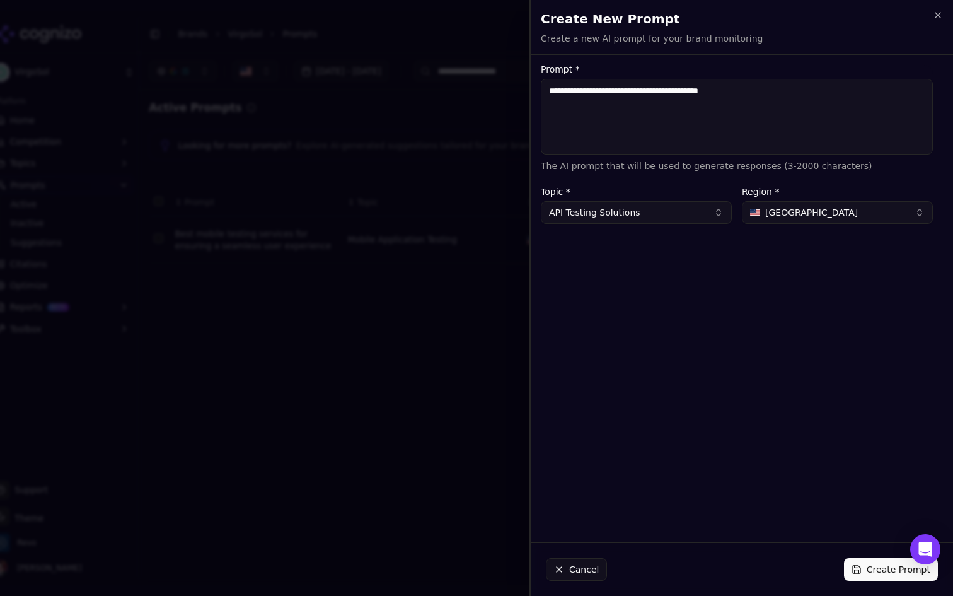
click at [871, 570] on button "Create Prompt" at bounding box center [891, 569] width 94 height 23
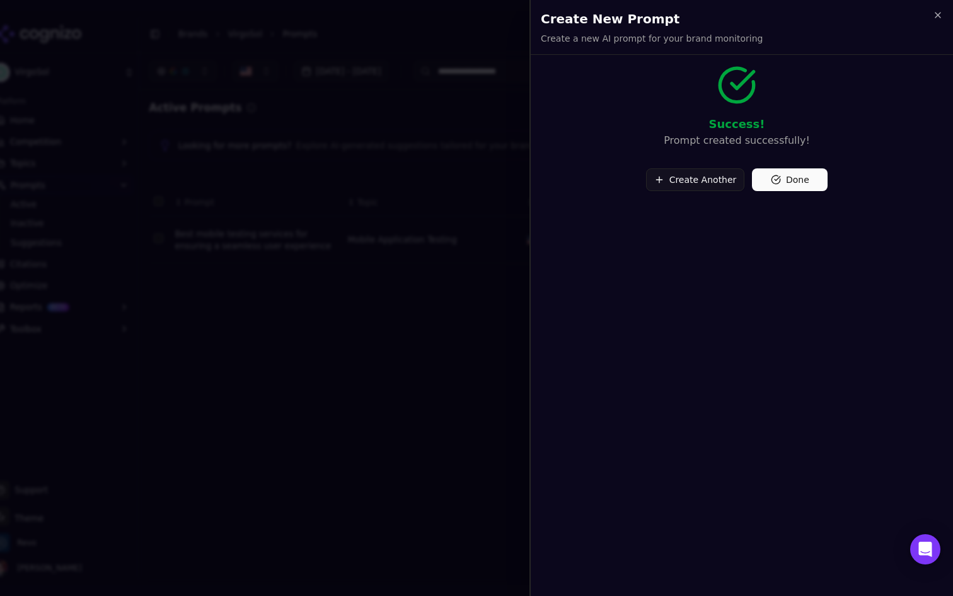
click at [785, 178] on button "Done" at bounding box center [790, 179] width 76 height 23
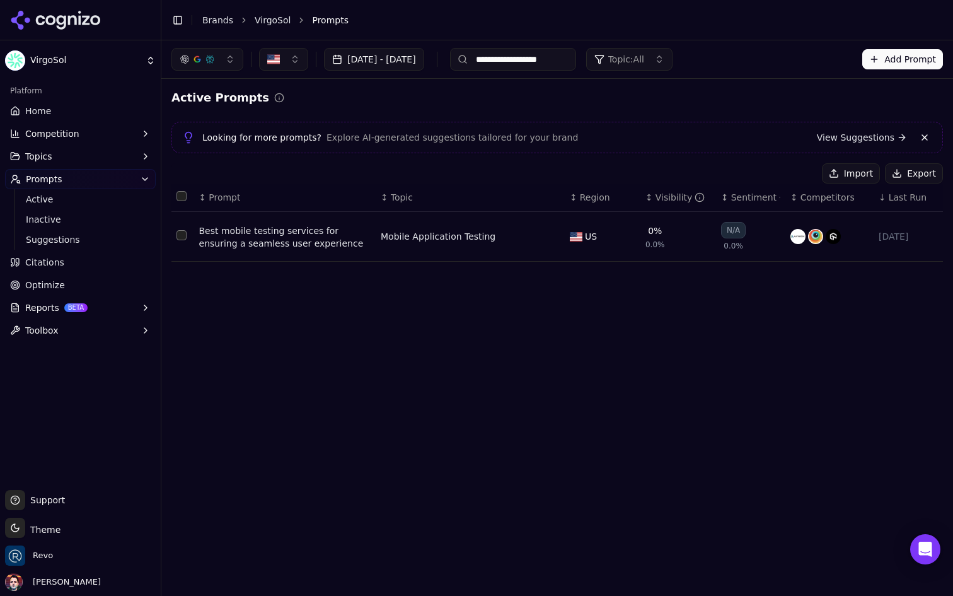
click at [576, 62] on input "**********" at bounding box center [513, 59] width 126 height 23
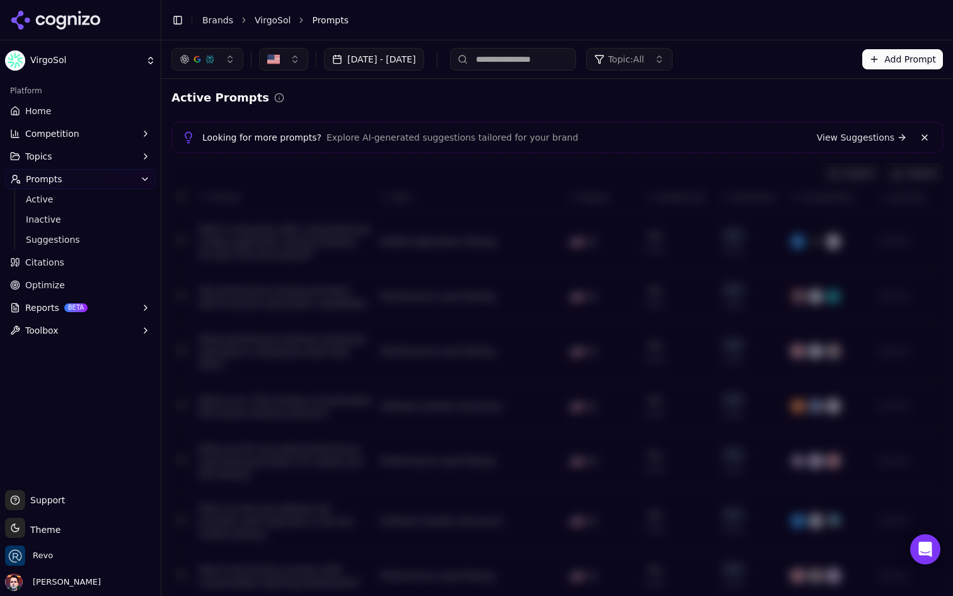
click at [576, 48] on input at bounding box center [513, 59] width 126 height 23
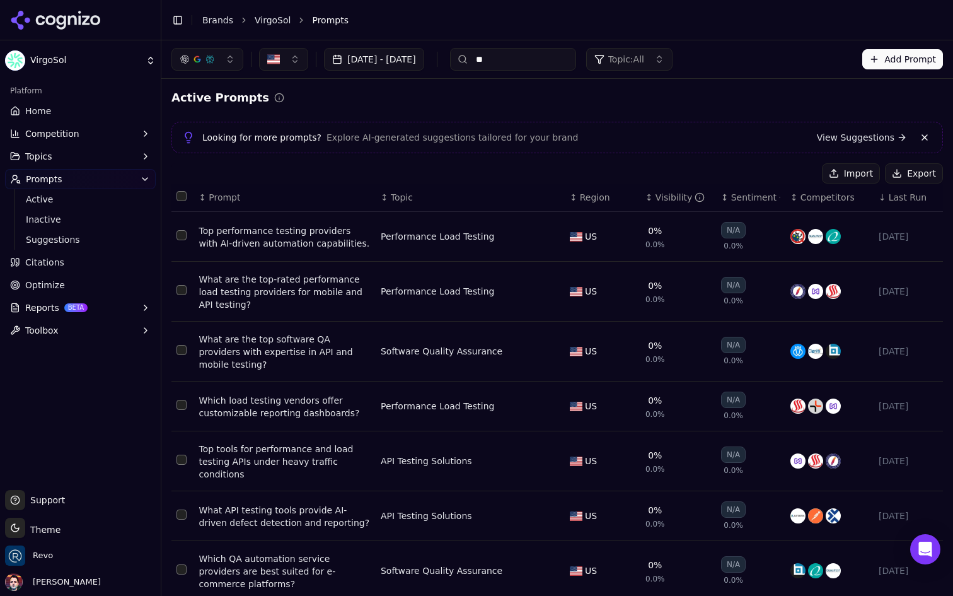
type input "*"
type input "********"
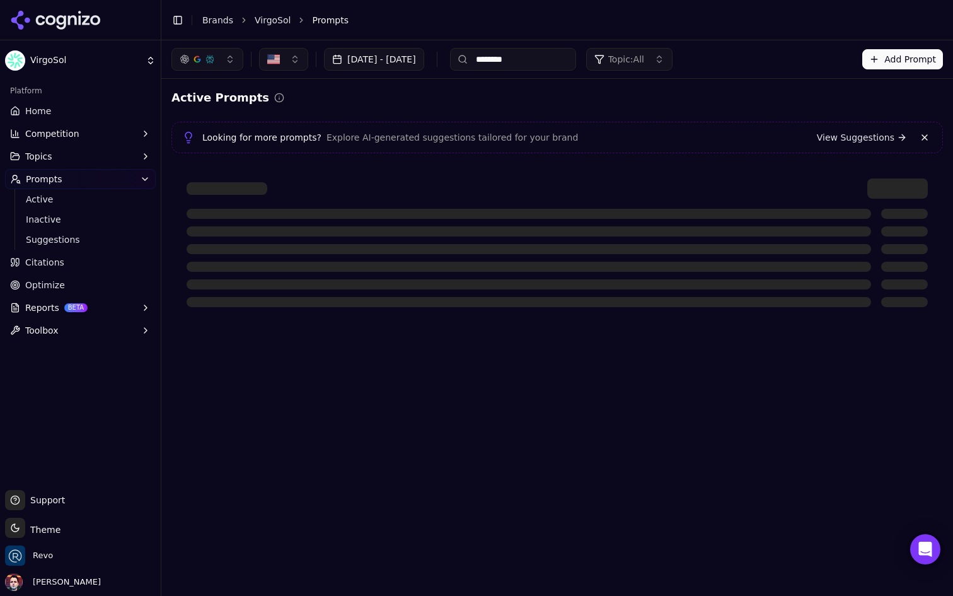
click at [567, 61] on input "********" at bounding box center [513, 59] width 126 height 23
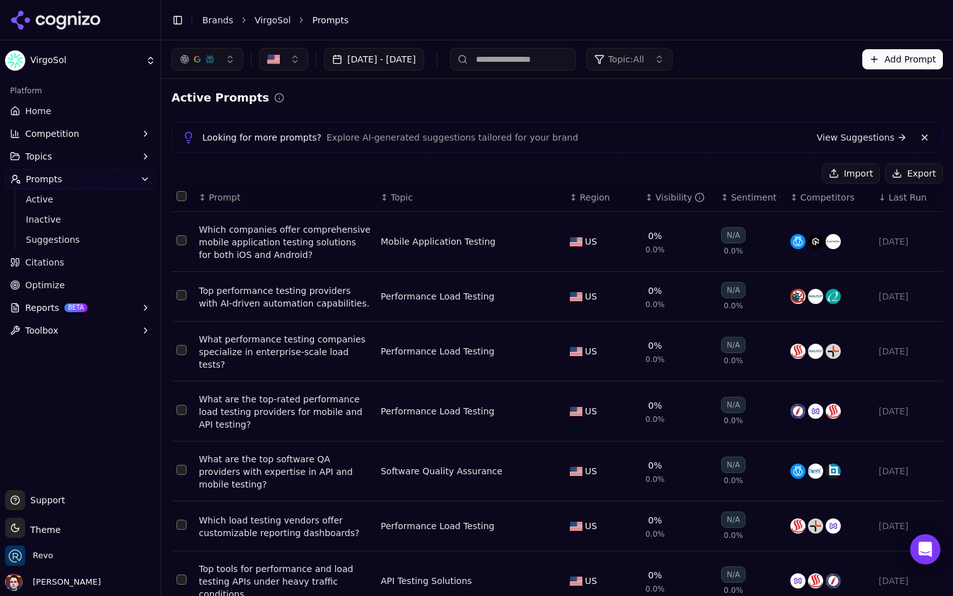
click at [673, 58] on button "Topic: All" at bounding box center [629, 59] width 86 height 23
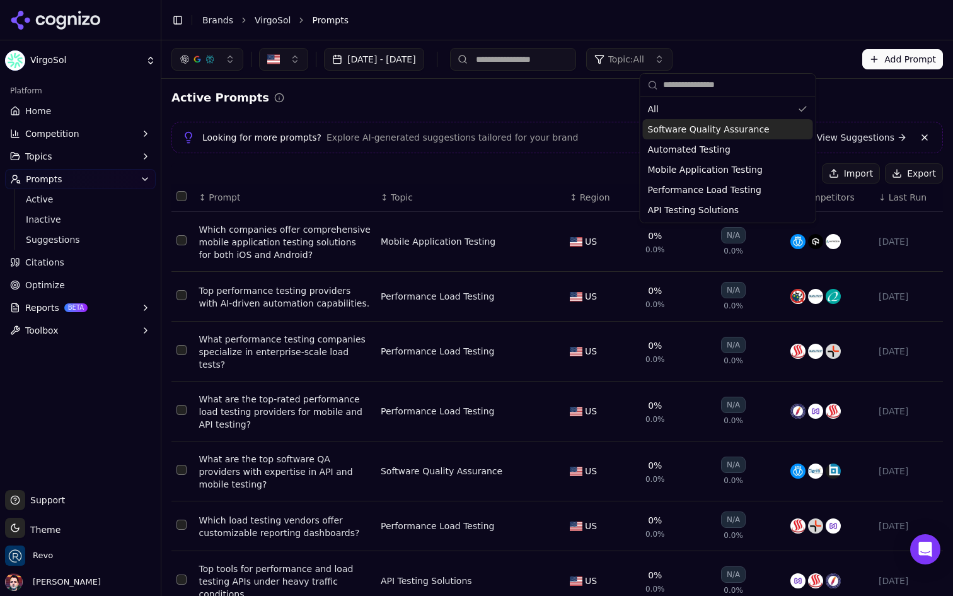
click at [700, 125] on span "Software Quality Assurance" at bounding box center [709, 129] width 122 height 13
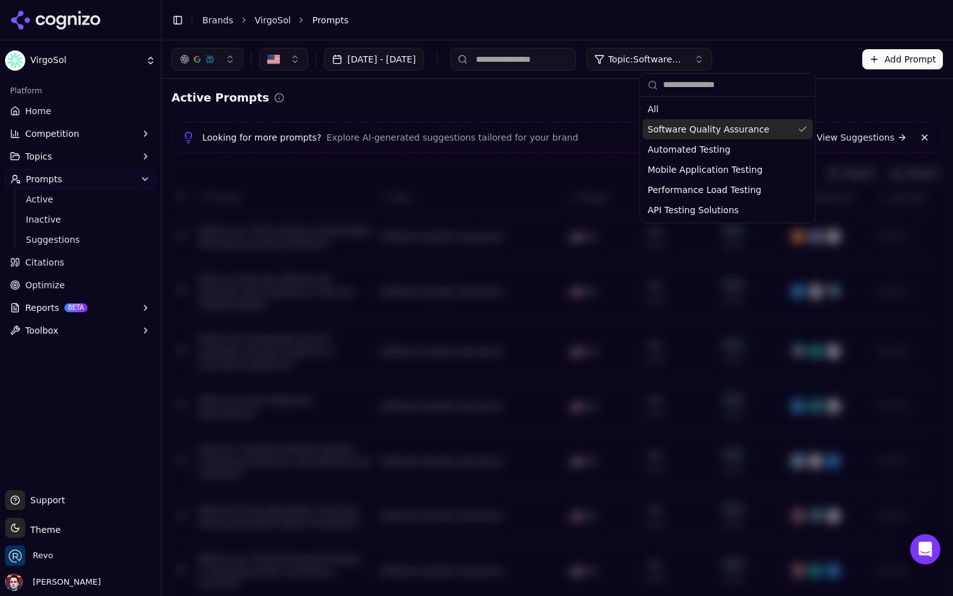
click at [529, 63] on input at bounding box center [513, 59] width 126 height 23
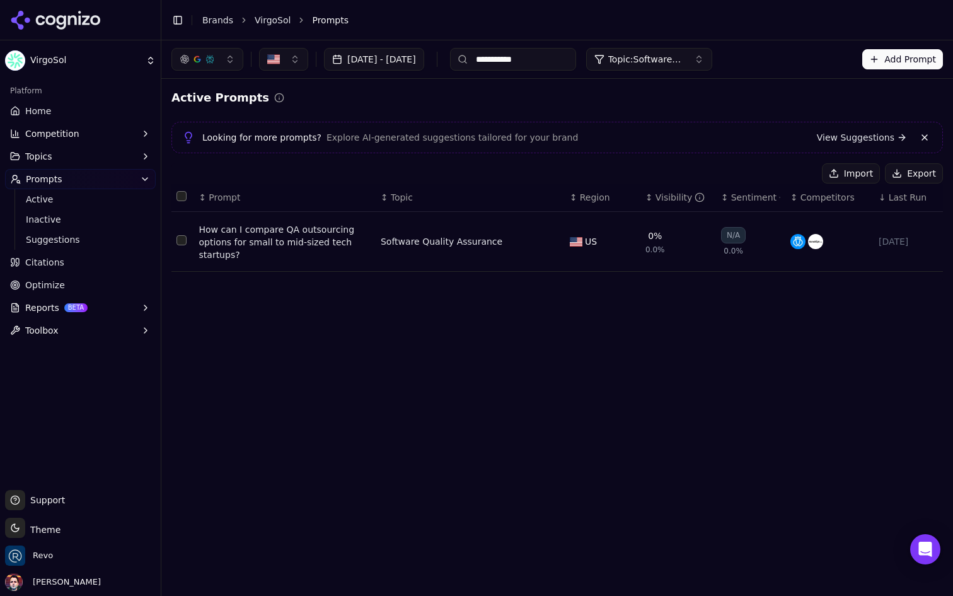
type input "**********"
click at [884, 64] on button "Add Prompt" at bounding box center [902, 59] width 81 height 20
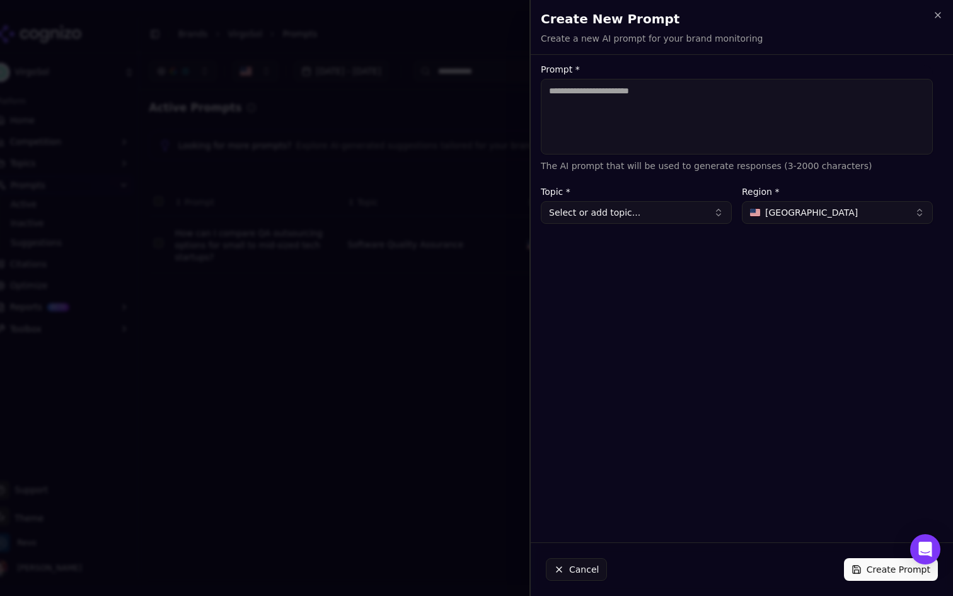
click at [670, 117] on textarea "Prompt *" at bounding box center [737, 117] width 392 height 76
type textarea "**********"
click at [628, 212] on button "Select or add topic..." at bounding box center [636, 212] width 191 height 23
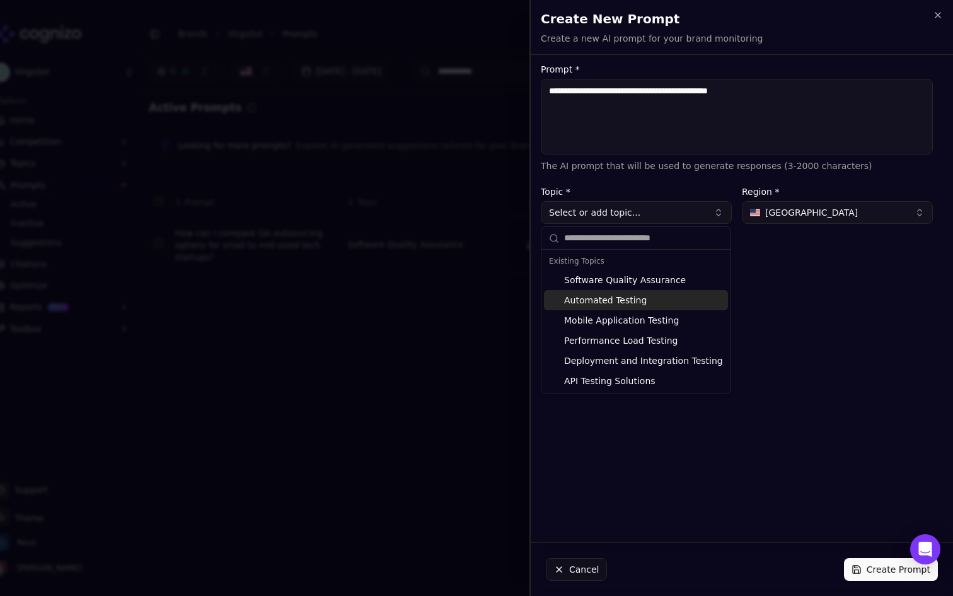
click at [658, 278] on div "Software Quality Assurance" at bounding box center [636, 280] width 184 height 20
type input "**********"
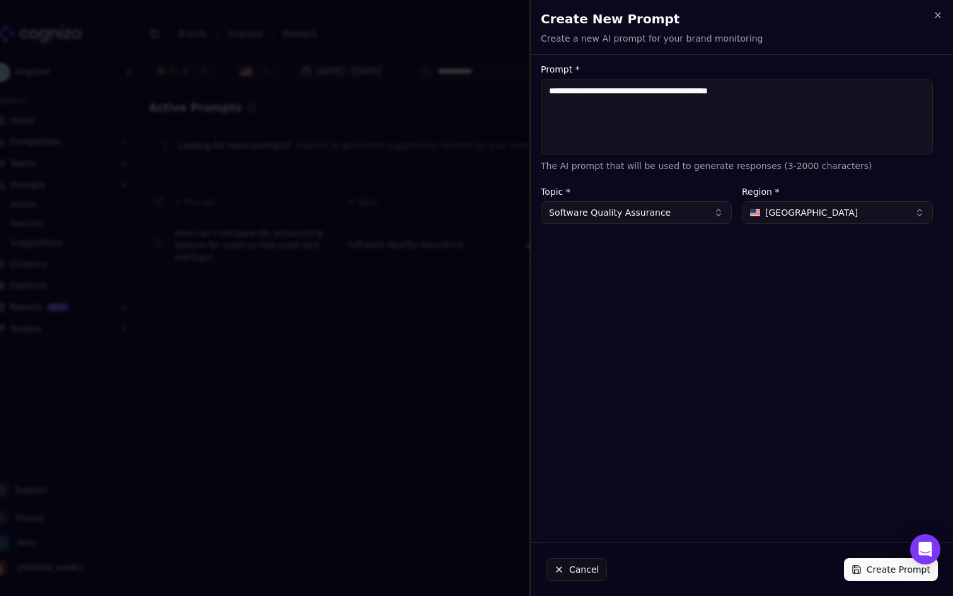
click at [863, 569] on button "Create Prompt" at bounding box center [891, 569] width 94 height 23
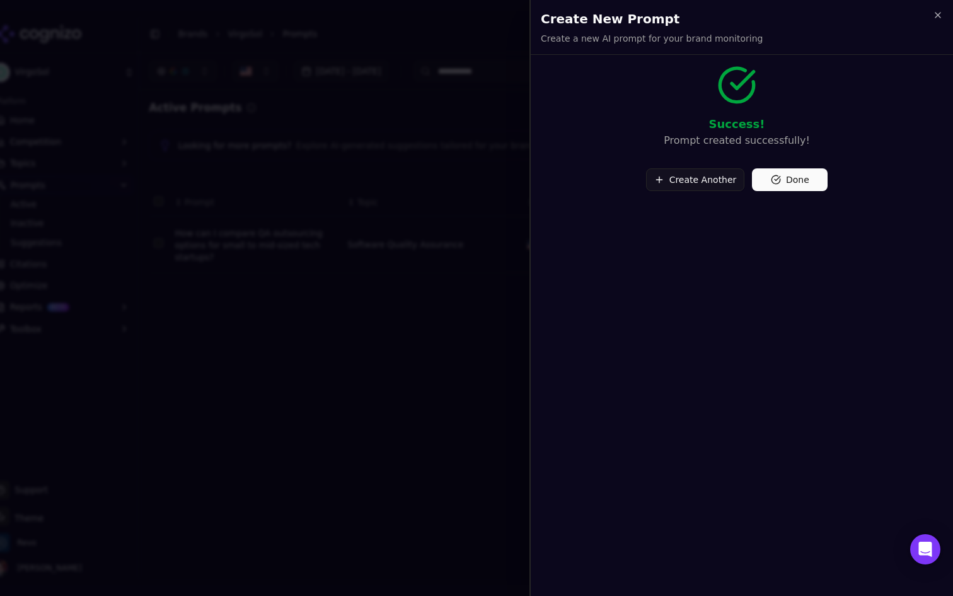
click at [780, 177] on button "Done" at bounding box center [790, 179] width 76 height 23
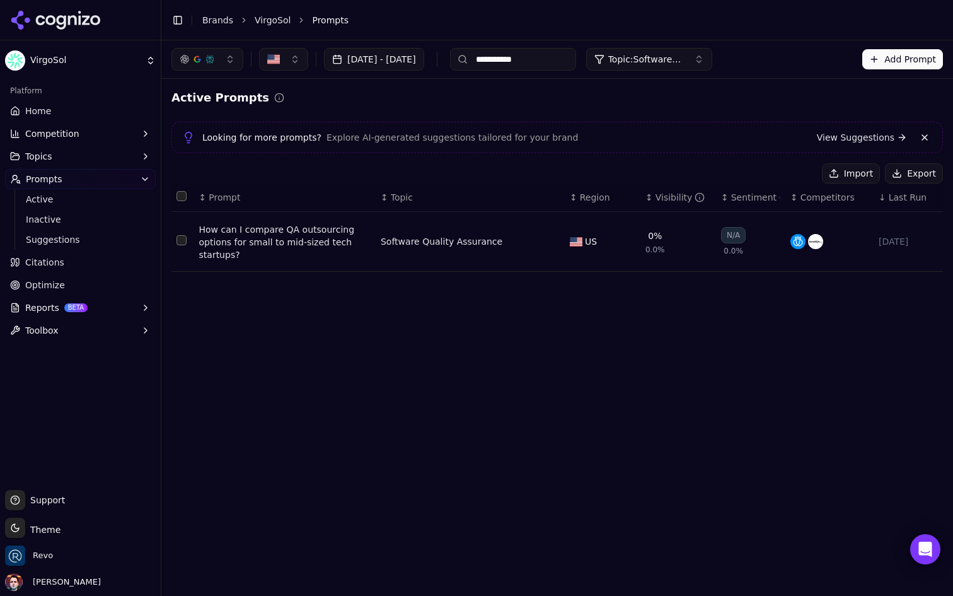
click at [553, 67] on input "**********" at bounding box center [513, 59] width 126 height 23
type input "**********"
click at [902, 57] on button "Add Prompt" at bounding box center [902, 59] width 81 height 20
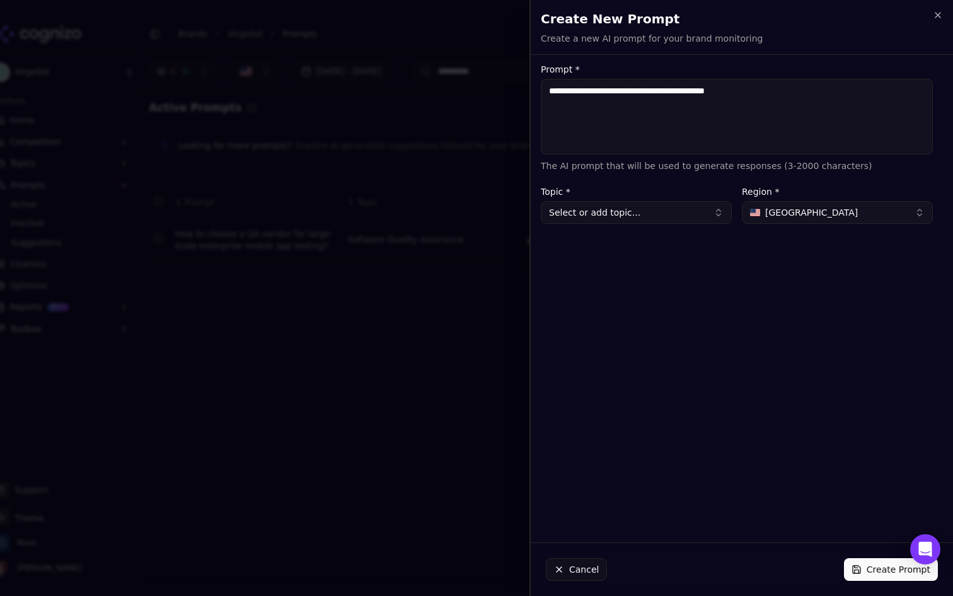
type textarea "**********"
click at [680, 206] on button "Select or add topic..." at bounding box center [636, 212] width 191 height 23
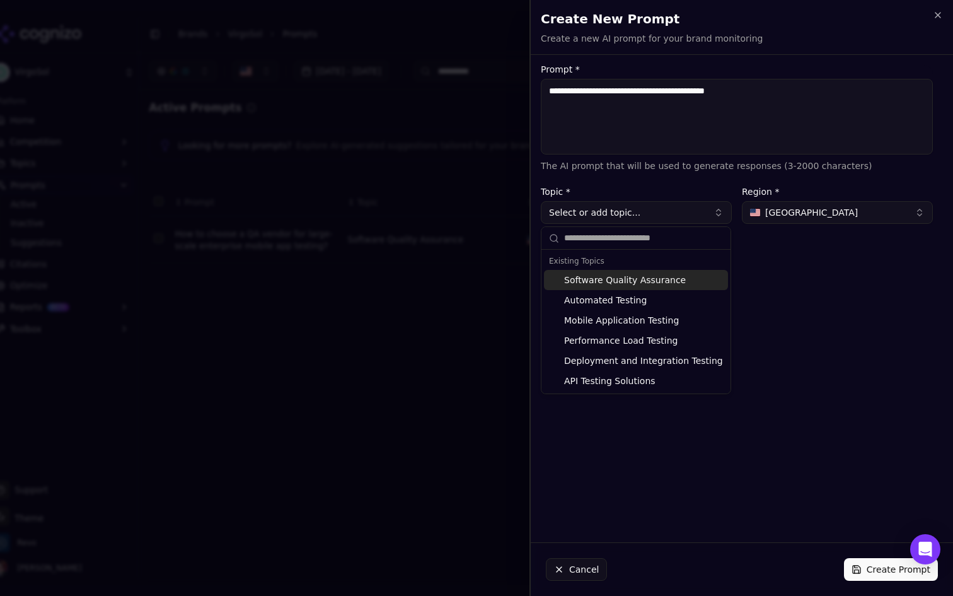
click at [627, 281] on div "Software Quality Assurance" at bounding box center [636, 280] width 184 height 20
type input "**********"
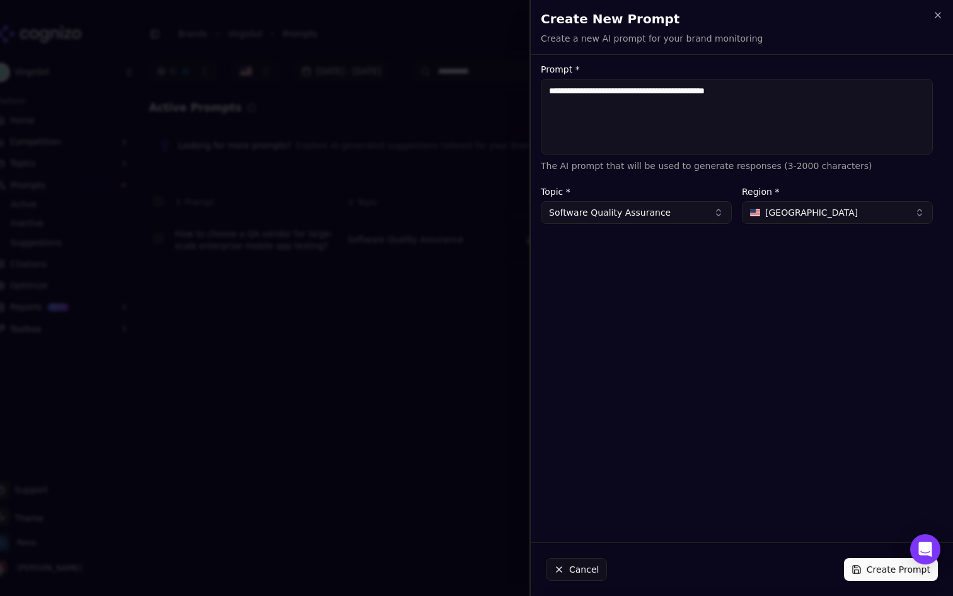
click at [875, 565] on button "Create Prompt" at bounding box center [891, 569] width 94 height 23
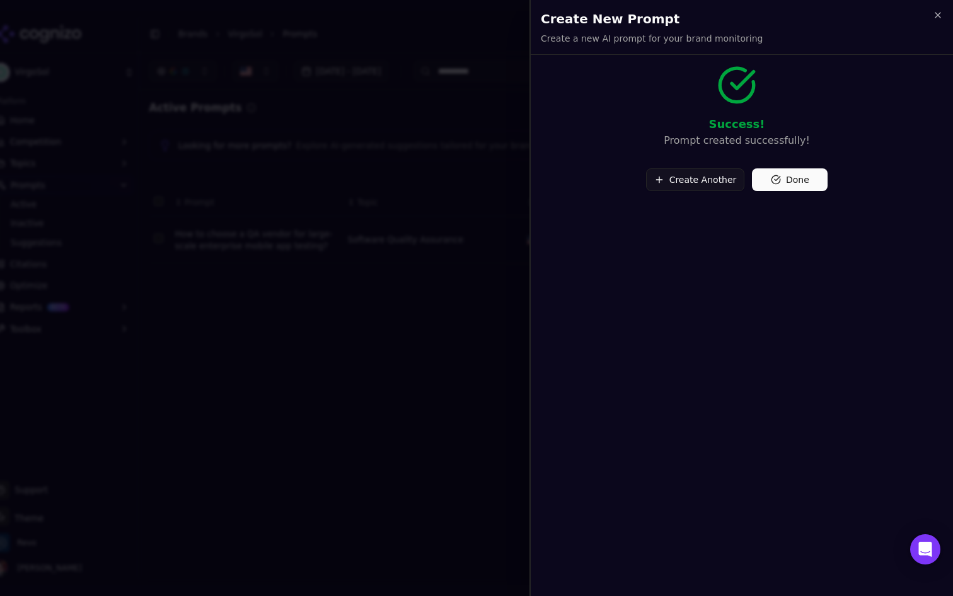
click at [779, 182] on button "Done" at bounding box center [790, 179] width 76 height 23
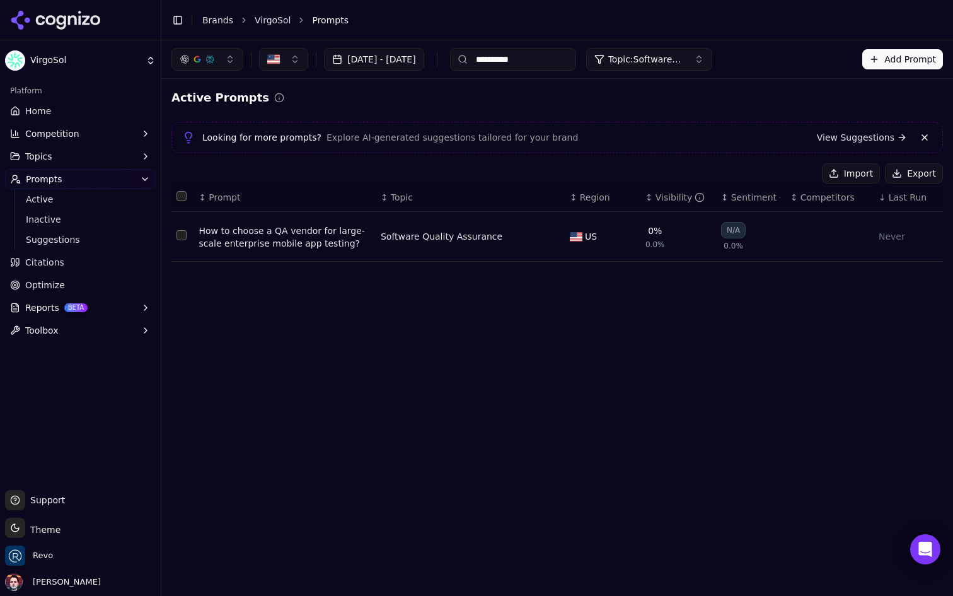
click at [558, 56] on input "**********" at bounding box center [513, 59] width 126 height 23
type input "**********"
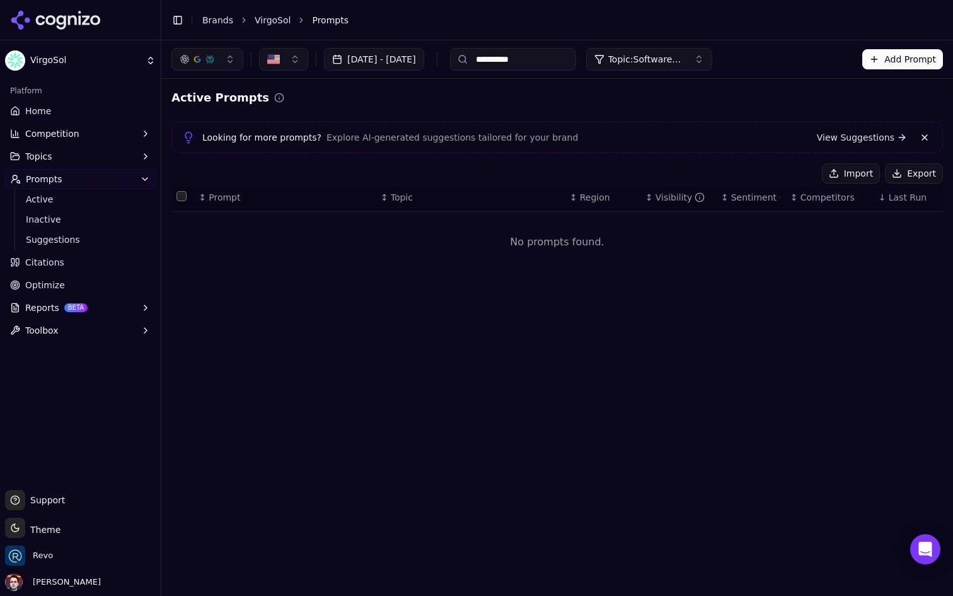
click at [915, 56] on button "Add Prompt" at bounding box center [902, 59] width 81 height 20
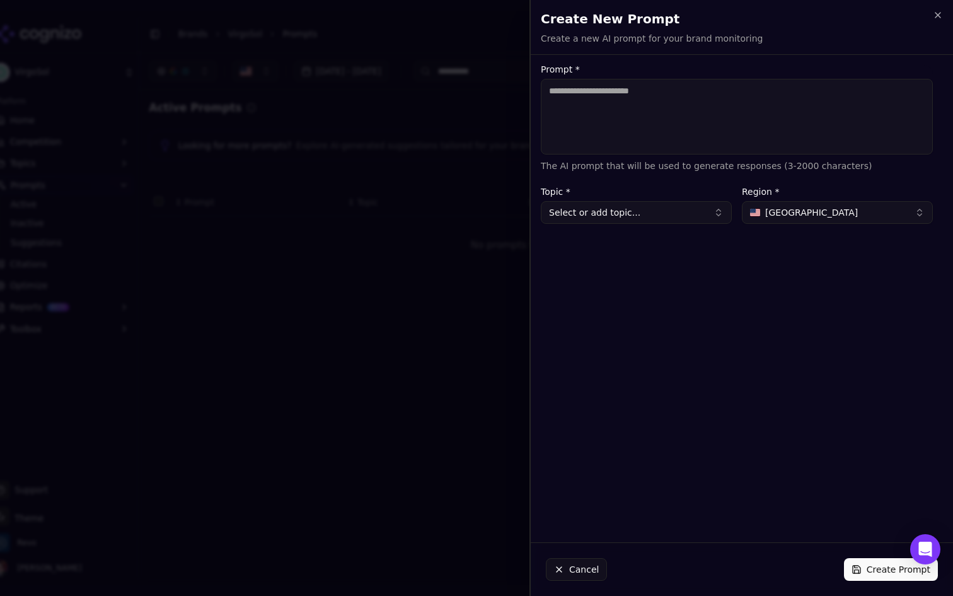
click at [632, 126] on textarea "Prompt *" at bounding box center [737, 117] width 392 height 76
type textarea "**********"
click at [657, 206] on button "Select or add topic..." at bounding box center [636, 212] width 191 height 23
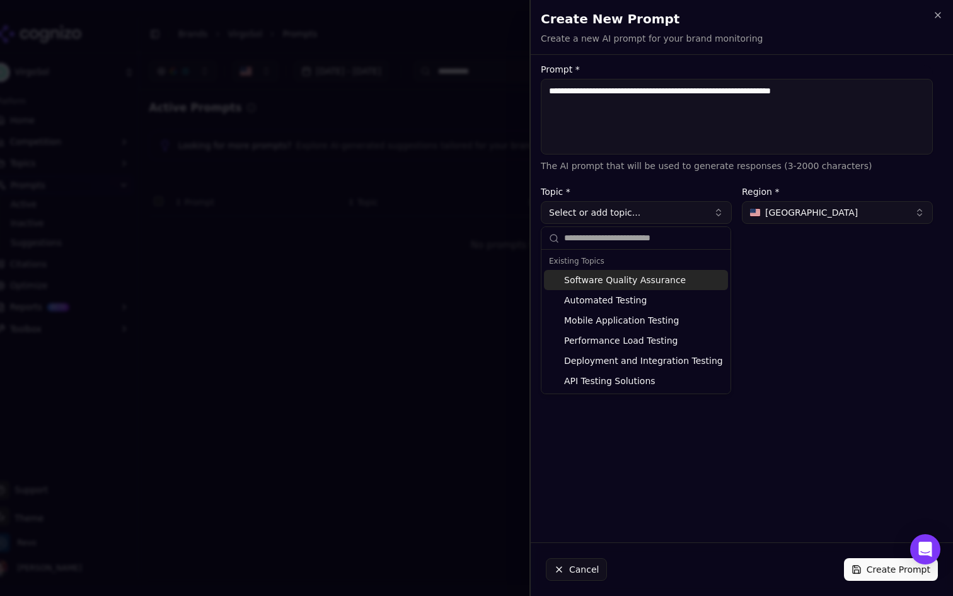
click at [630, 275] on div "Software Quality Assurance" at bounding box center [636, 280] width 184 height 20
type input "**********"
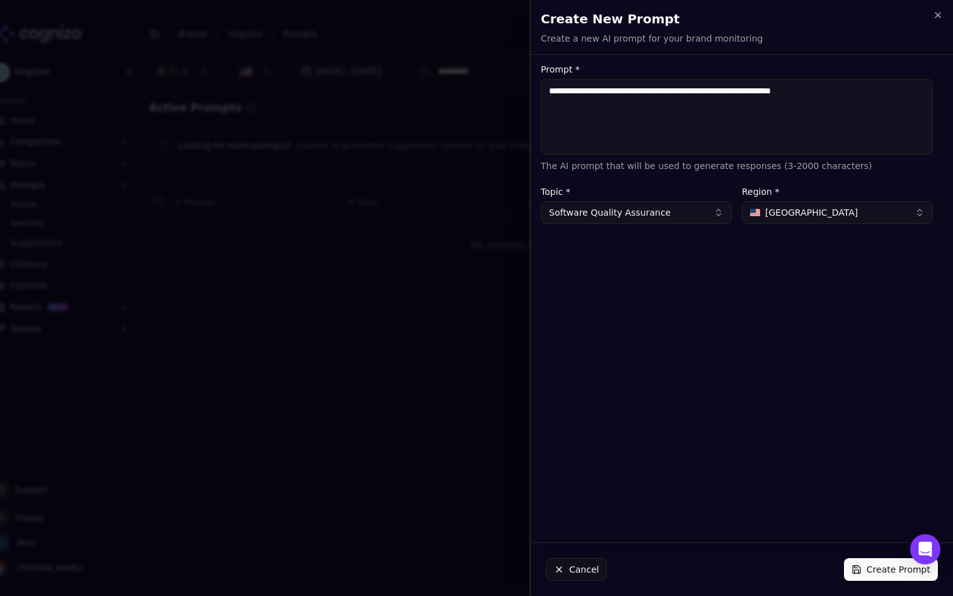
click at [876, 561] on button "Create Prompt" at bounding box center [891, 569] width 94 height 23
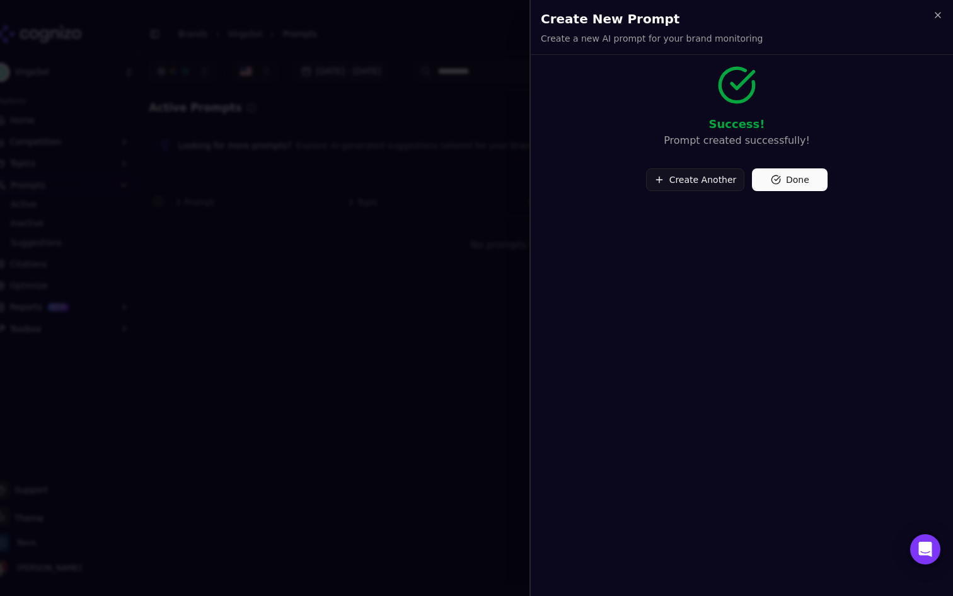
click at [789, 176] on button "Done" at bounding box center [790, 179] width 76 height 23
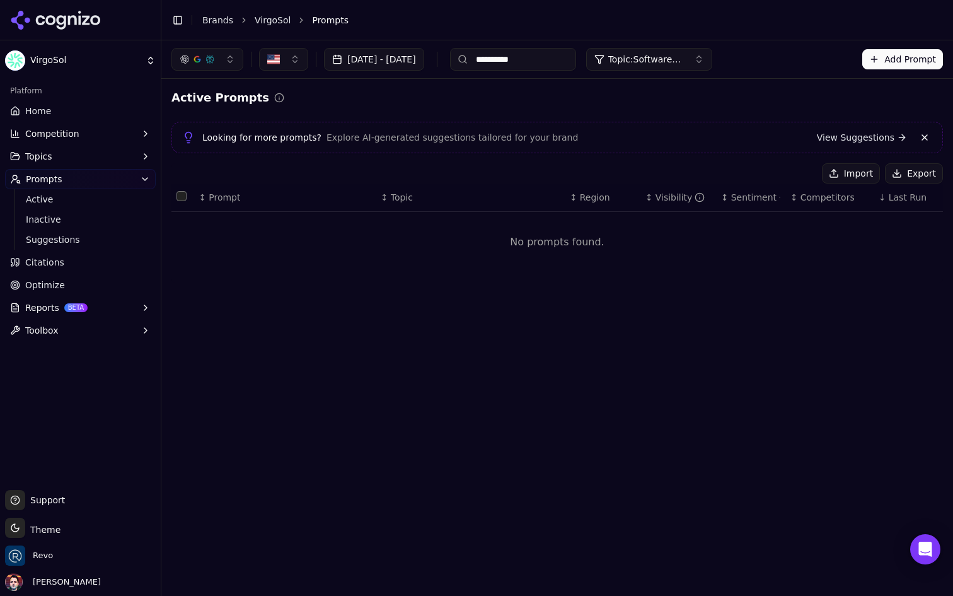
click at [707, 66] on button "Topic: Software Quality Assurance" at bounding box center [649, 59] width 126 height 23
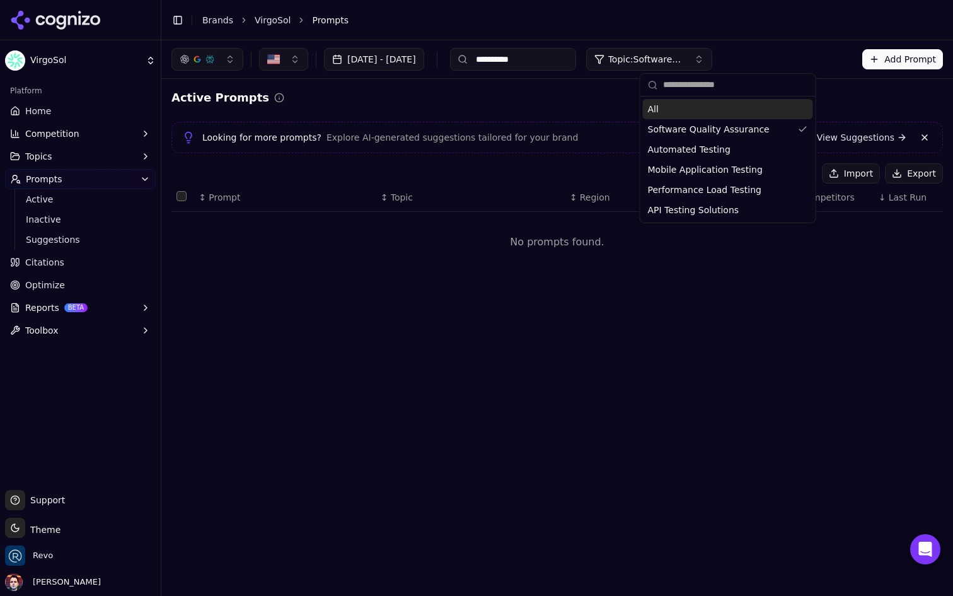
click at [576, 61] on input "**********" at bounding box center [513, 59] width 126 height 23
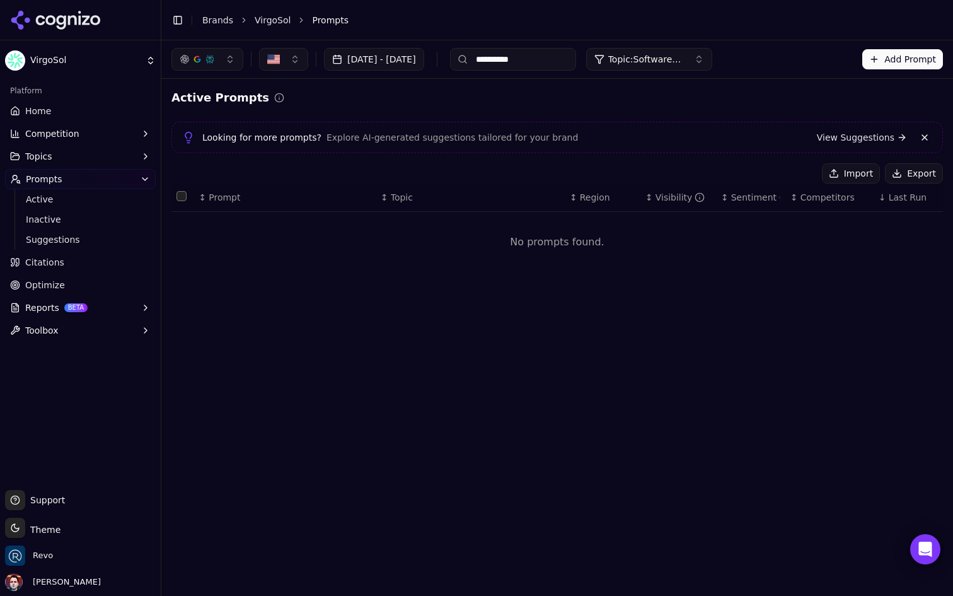
click at [576, 61] on input "**********" at bounding box center [513, 59] width 126 height 23
click at [697, 81] on div "Active Prompts Looking for more prompts? Explore AI-generated suggestions tailo…" at bounding box center [557, 186] width 792 height 214
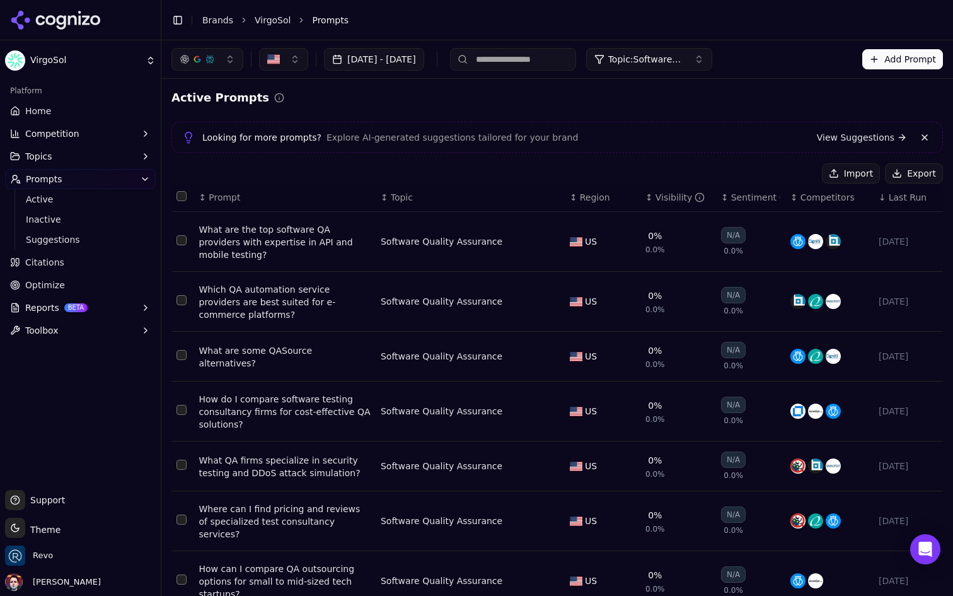
click at [684, 59] on span "Topic: Software Quality Assurance" at bounding box center [646, 59] width 76 height 13
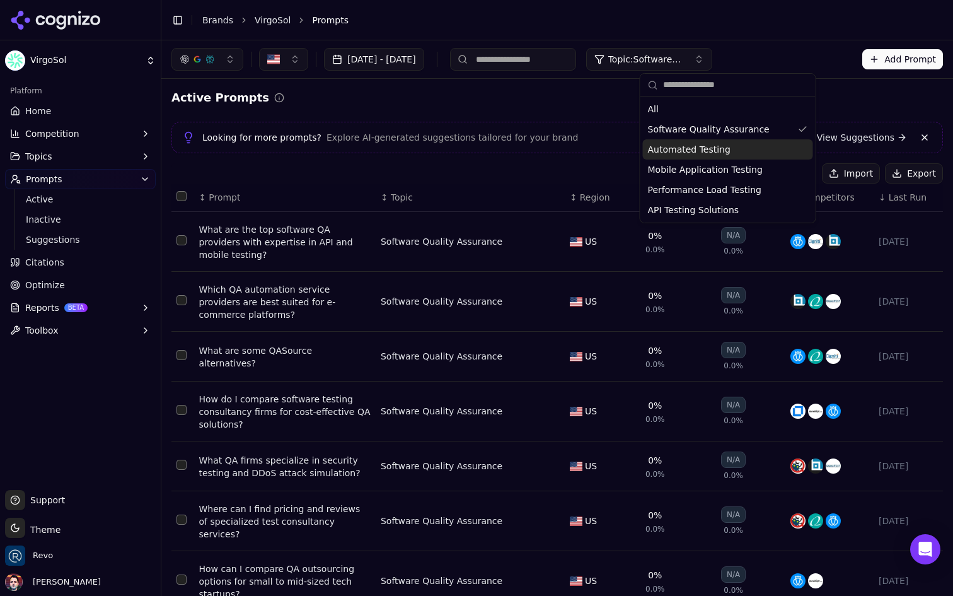
click at [698, 154] on span "Automated Testing" at bounding box center [689, 149] width 83 height 13
click at [568, 63] on input at bounding box center [513, 59] width 126 height 23
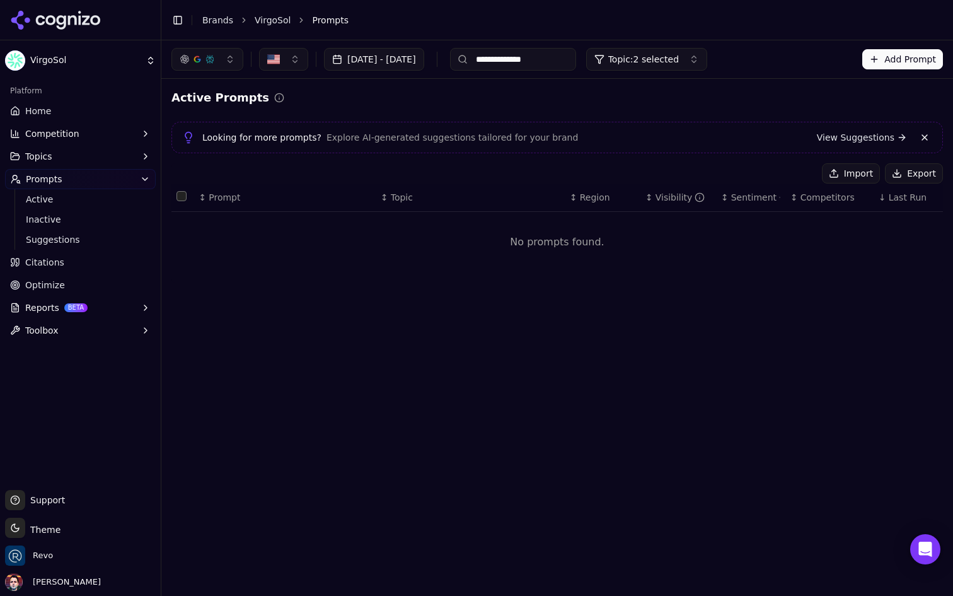
click at [523, 61] on input "**********" at bounding box center [513, 59] width 126 height 23
type input "*********"
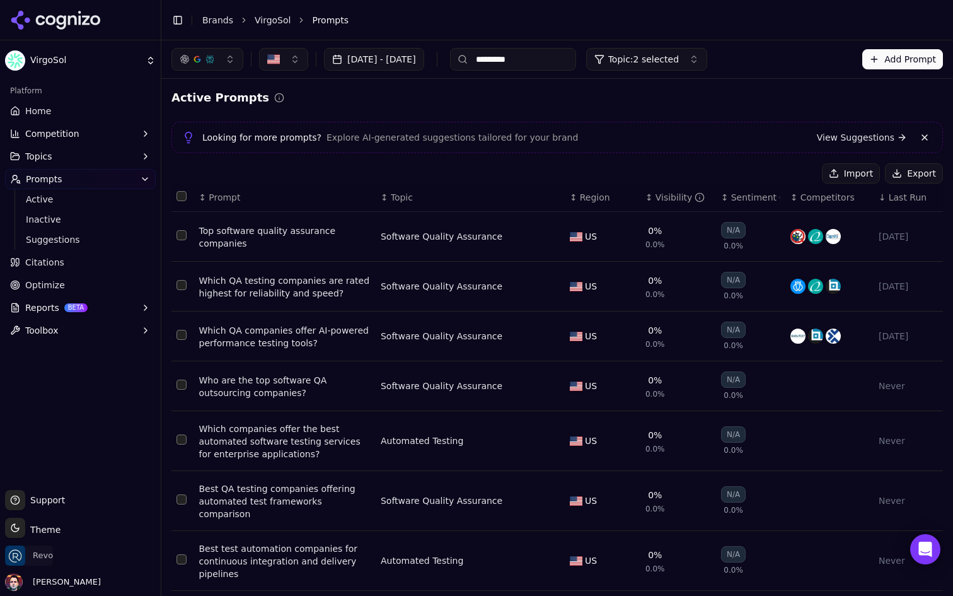
click at [33, 553] on span "Revo" at bounding box center [43, 555] width 20 height 11
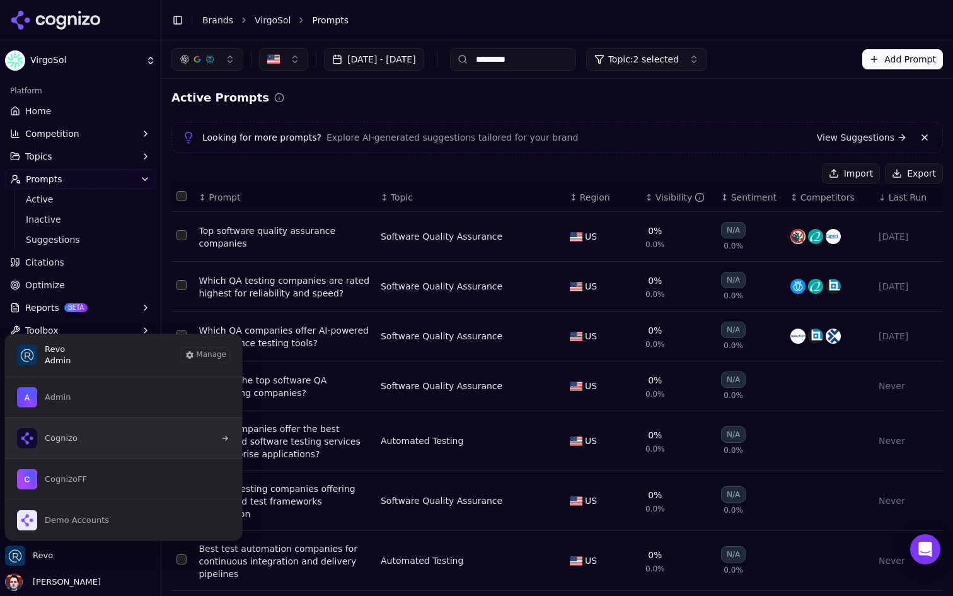
click at [152, 434] on button "Cognizo" at bounding box center [123, 437] width 238 height 41
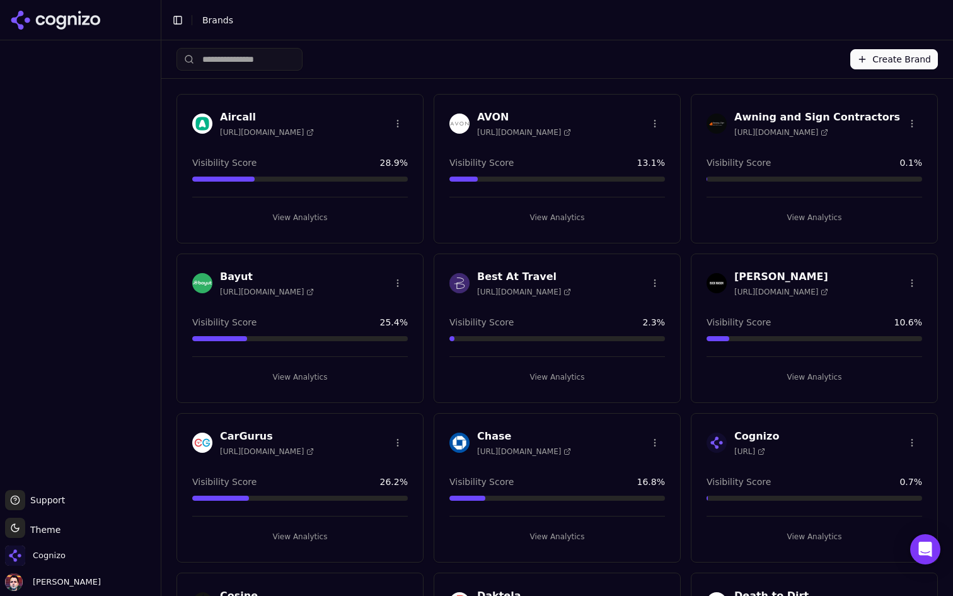
click at [248, 64] on input "search" at bounding box center [240, 59] width 126 height 23
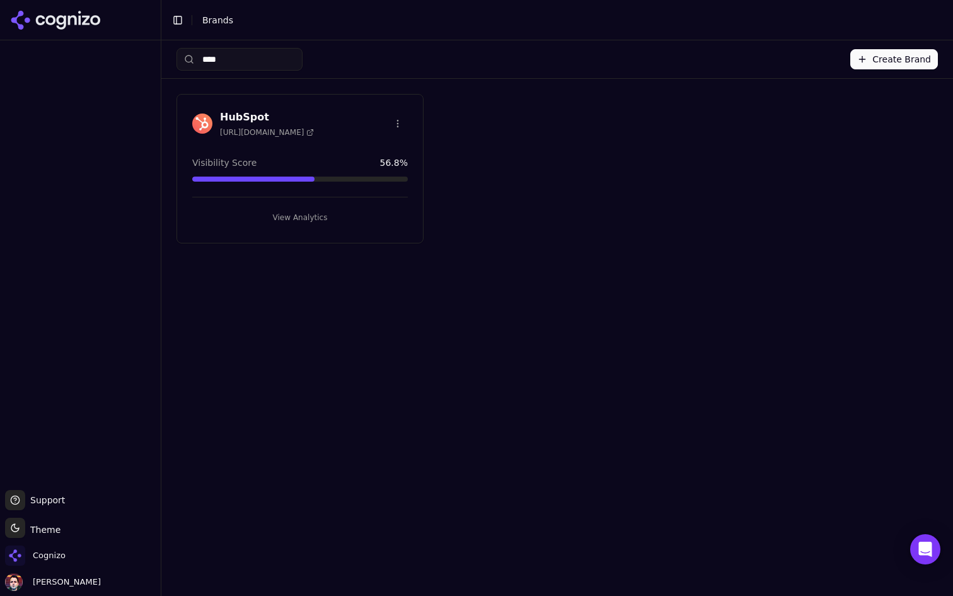
type input "****"
click at [321, 221] on button "View Analytics" at bounding box center [300, 217] width 216 height 20
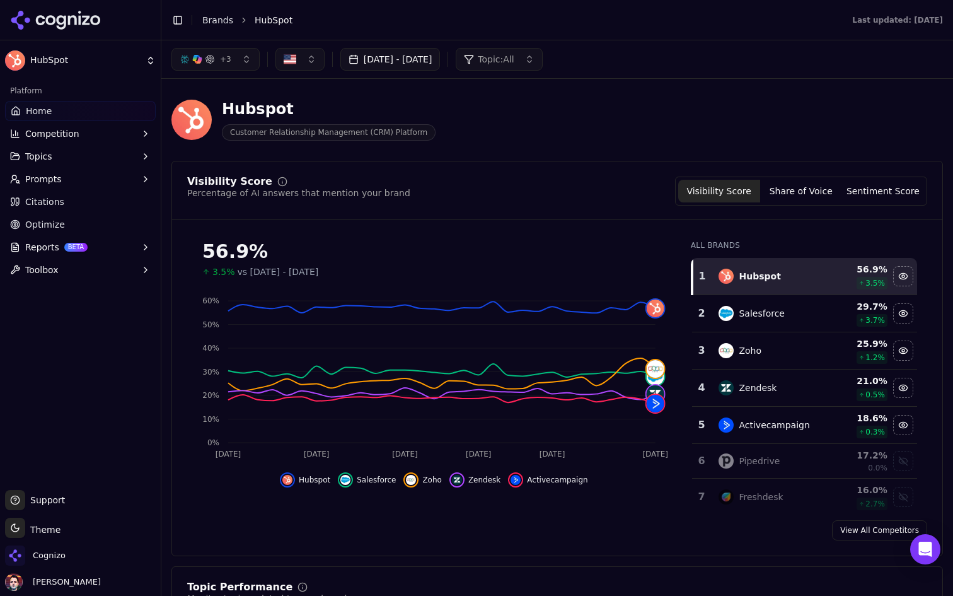
click at [415, 18] on li "HubSpot" at bounding box center [541, 20] width 572 height 13
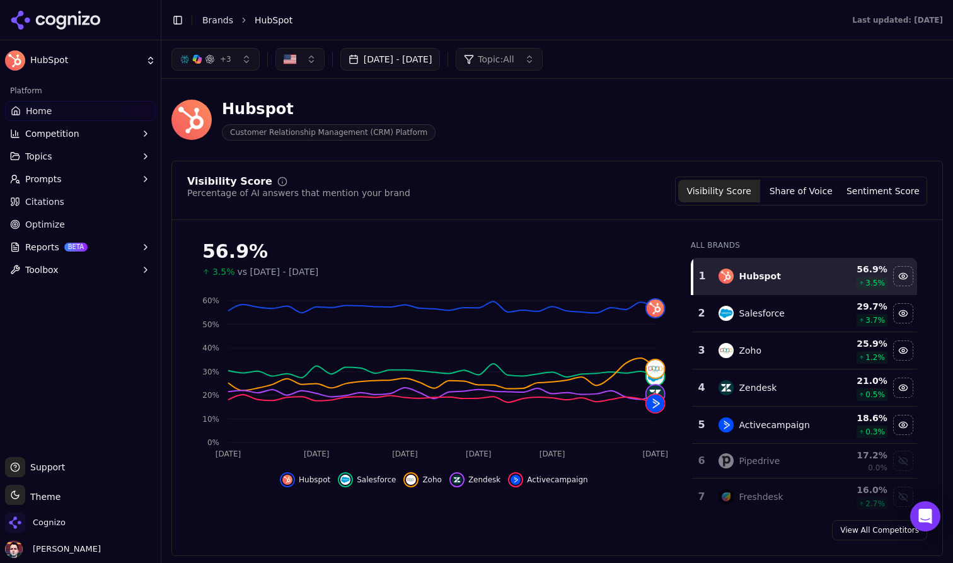
click at [591, 98] on div "Hubspot Customer Relationship Management (CRM) Platform" at bounding box center [557, 120] width 772 height 62
click at [96, 222] on link "Optimize" at bounding box center [80, 224] width 151 height 20
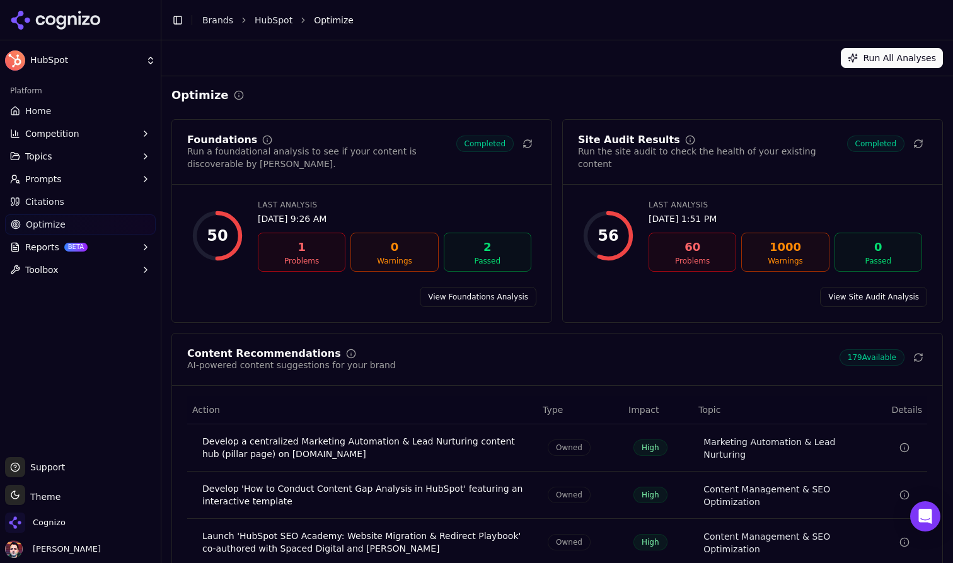
click at [177, 20] on button "Toggle Sidebar" at bounding box center [178, 20] width 18 height 18
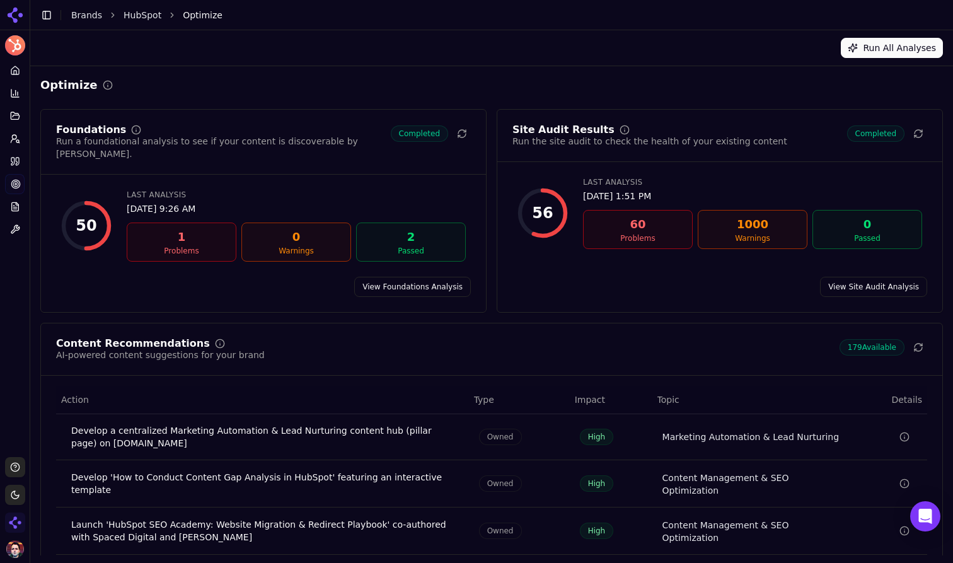
click at [384, 277] on link "View Foundations Analysis" at bounding box center [412, 287] width 117 height 20
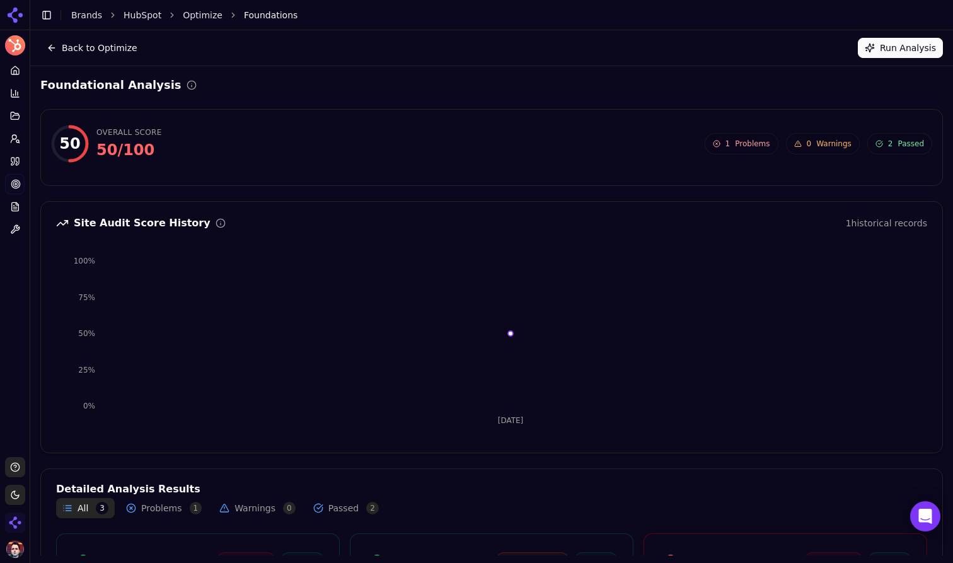
scroll to position [174, 0]
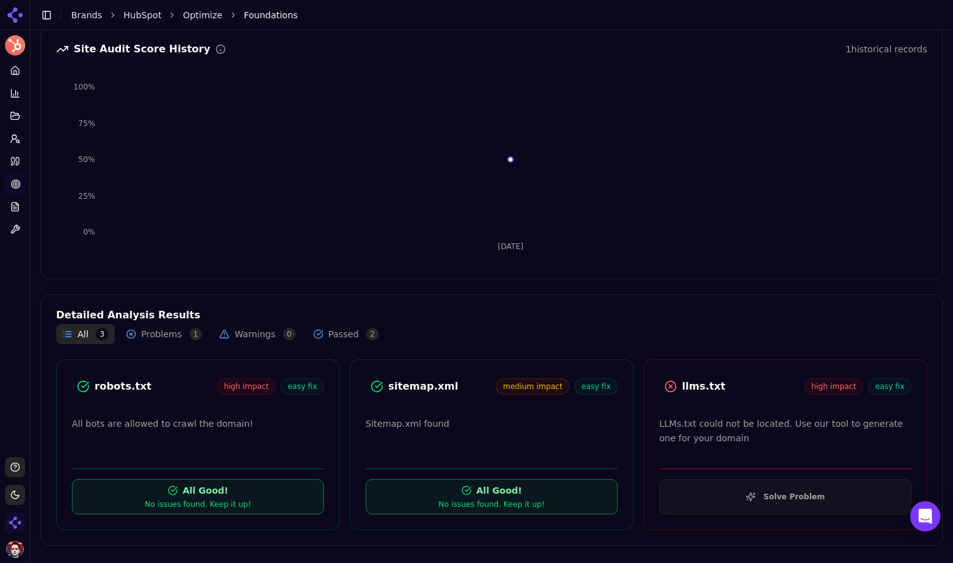
click at [730, 495] on button "Solve Problem" at bounding box center [785, 496] width 252 height 35
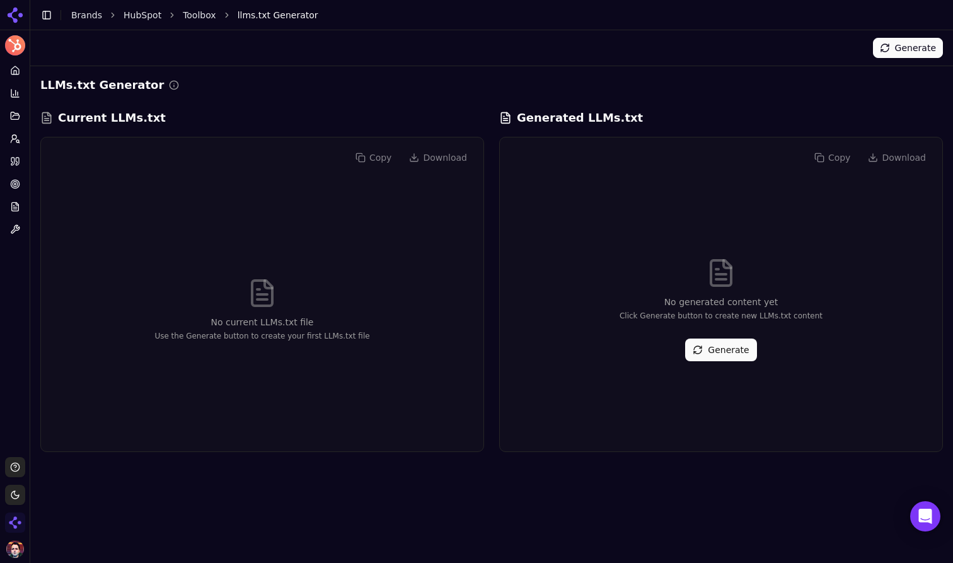
click at [720, 345] on button "Generate" at bounding box center [720, 350] width 71 height 23
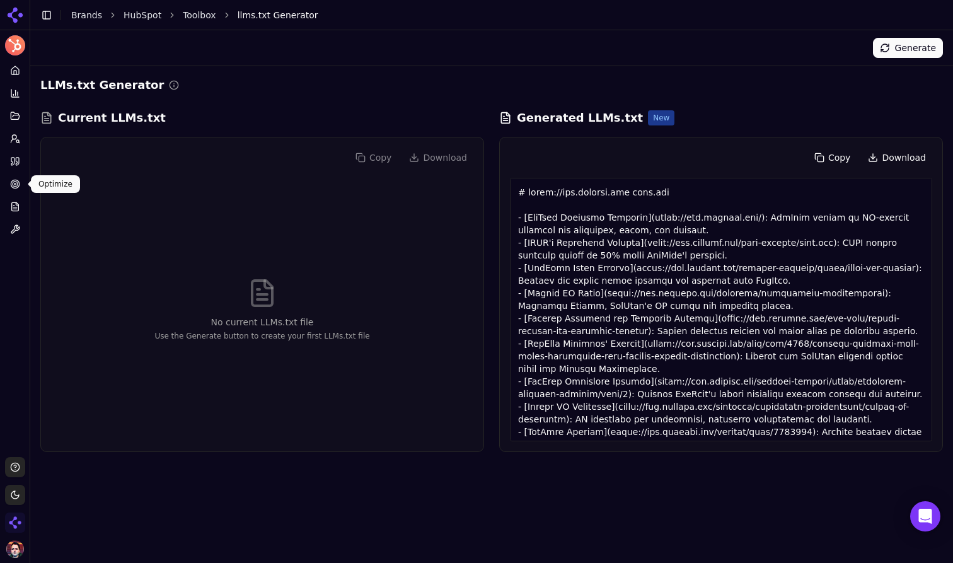
click at [13, 188] on icon at bounding box center [15, 184] width 10 height 10
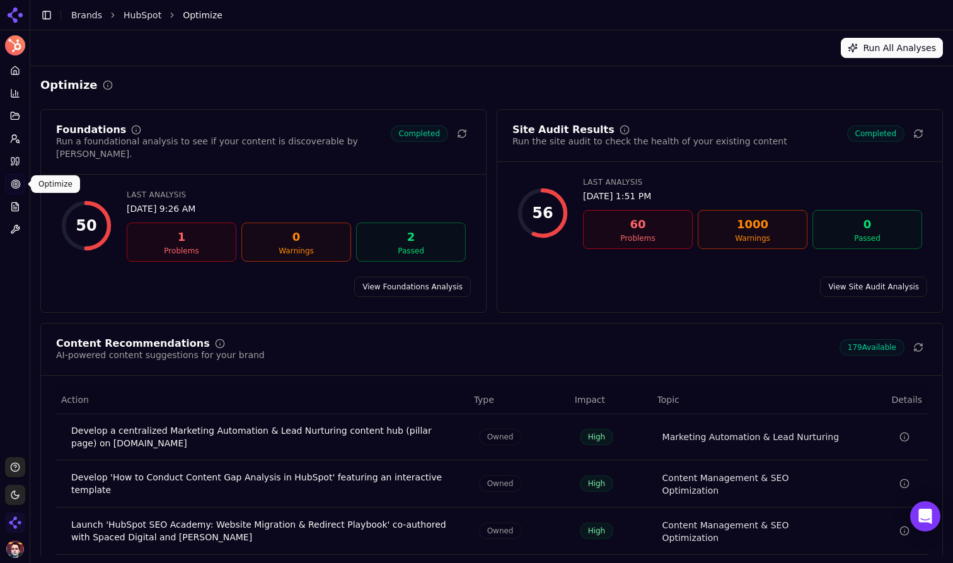
click at [896, 278] on link "View Site Audit Analysis" at bounding box center [873, 287] width 107 height 20
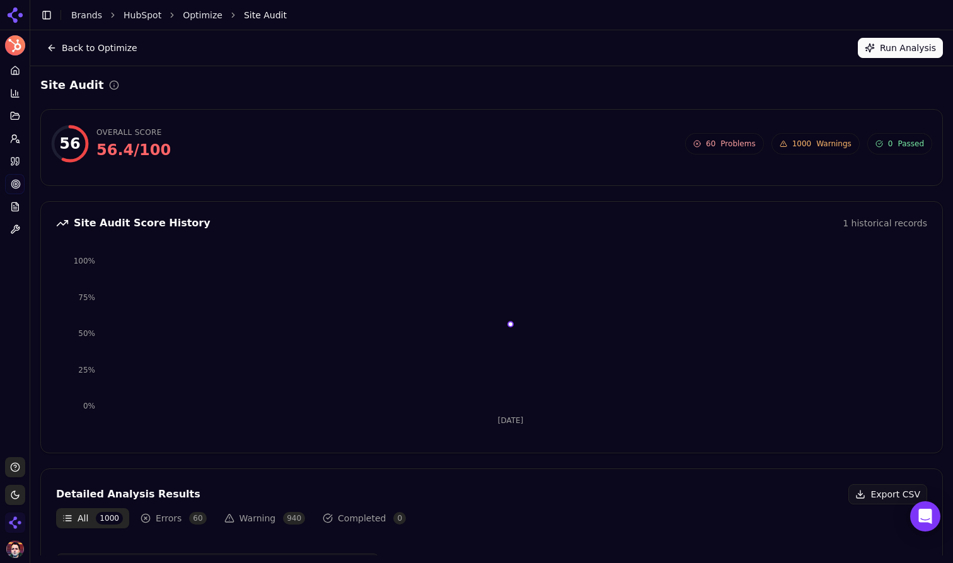
click at [107, 54] on button "Back to Optimize" at bounding box center [91, 48] width 103 height 20
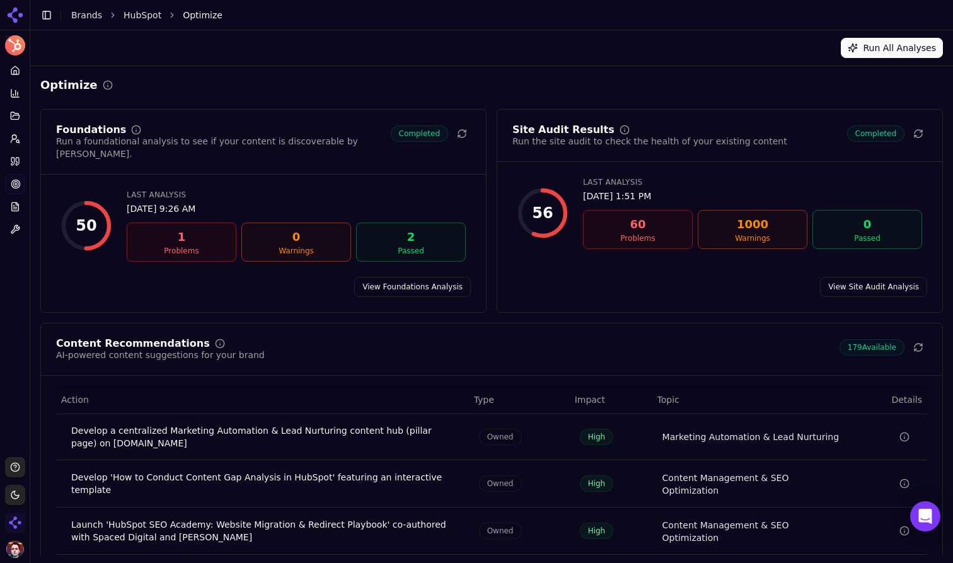
scroll to position [115, 0]
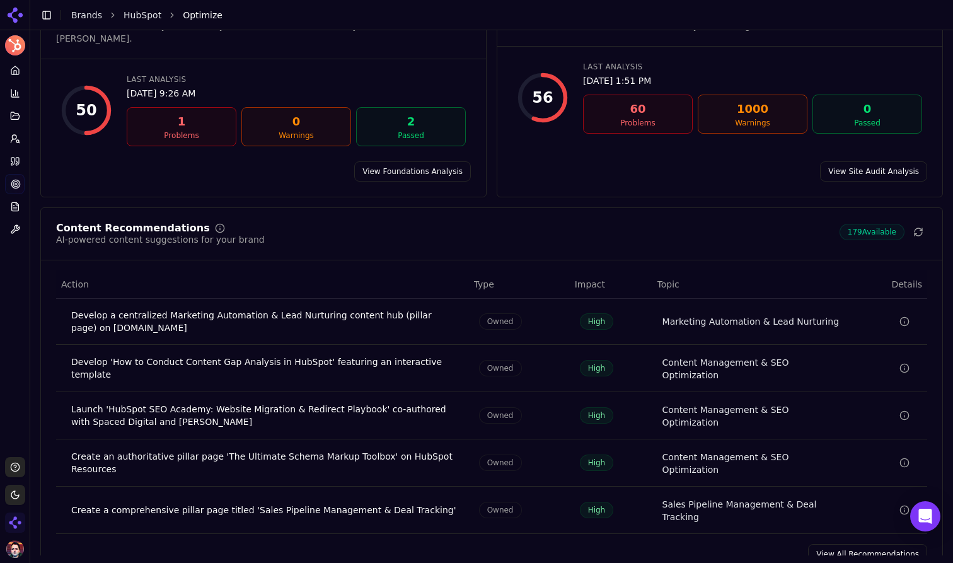
click at [833, 544] on link "View All Recommendations" at bounding box center [867, 554] width 119 height 20
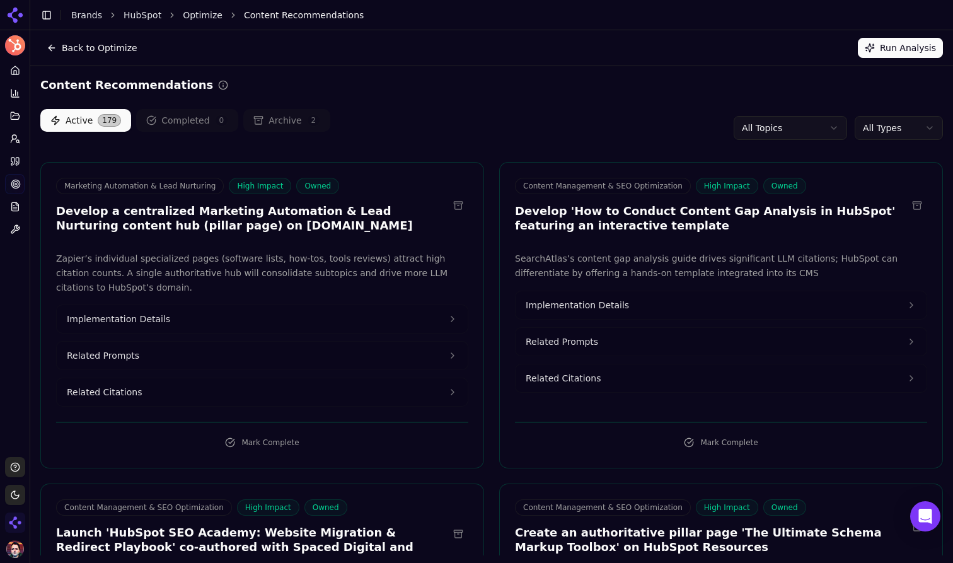
click at [899, 135] on html "HubSpot Platform Home Competition Topics Prompts Citations Optimize Reports Too…" at bounding box center [476, 281] width 953 height 563
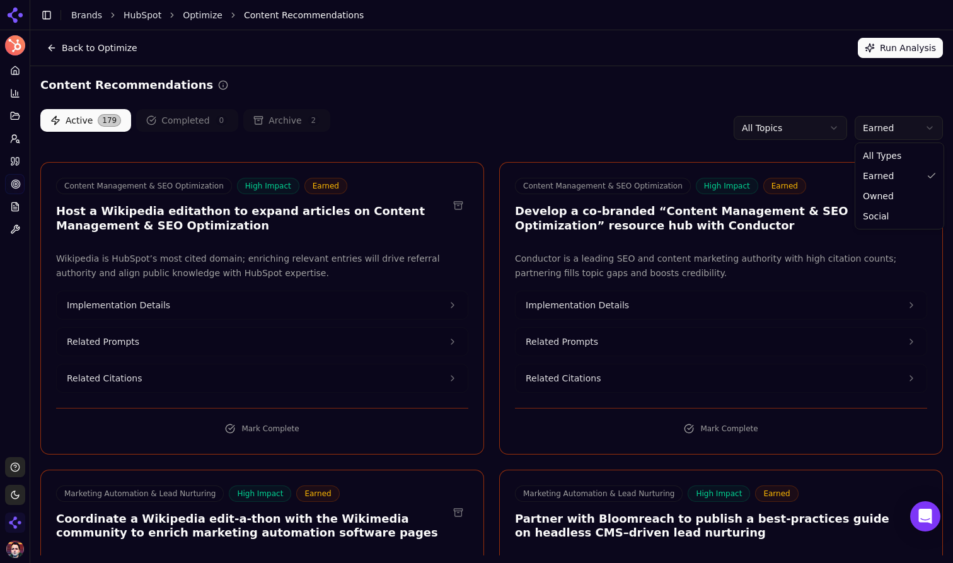
click at [917, 120] on html "HubSpot Platform Home Competition Topics Prompts Citations Optimize Reports Too…" at bounding box center [476, 281] width 953 height 563
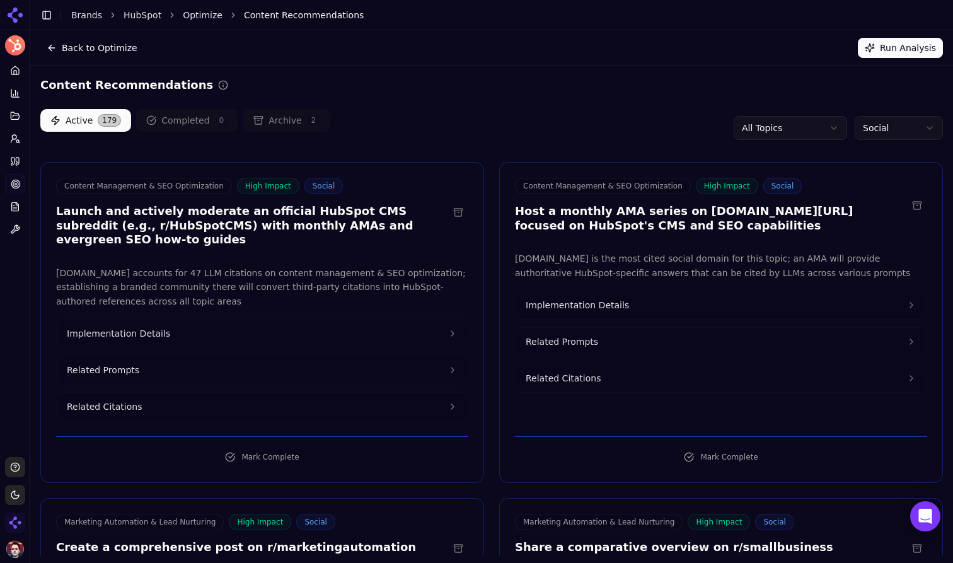
click at [363, 320] on button "Implementation Details" at bounding box center [262, 334] width 411 height 28
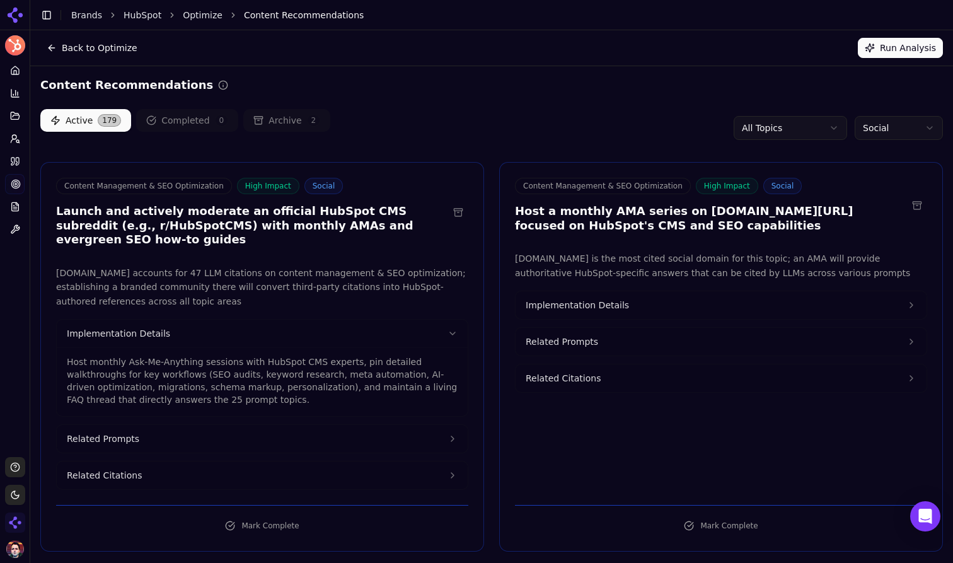
click at [906, 127] on html "HubSpot Platform Home Competition Topics Prompts Citations Optimize Reports Too…" at bounding box center [476, 281] width 953 height 563
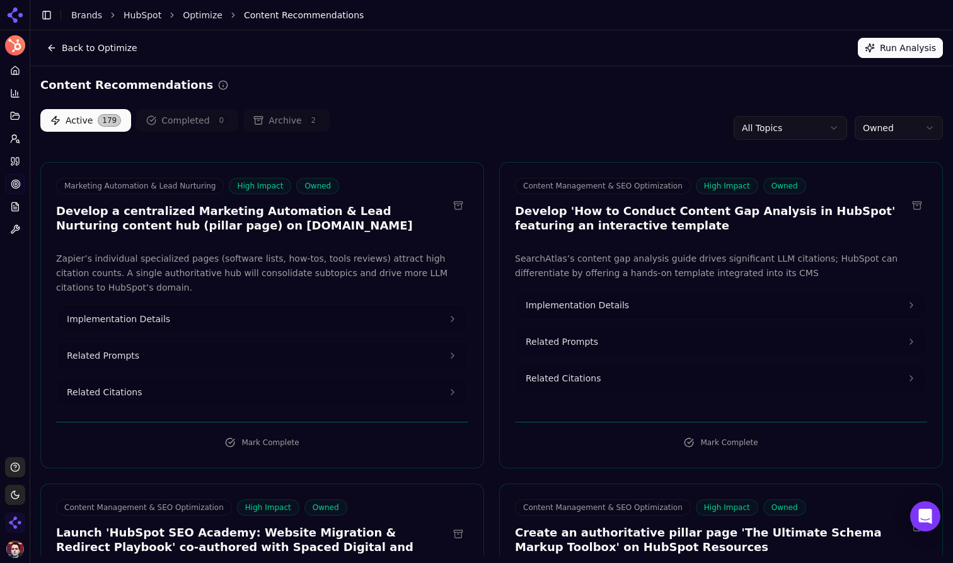
click at [303, 330] on button "Implementation Details" at bounding box center [262, 319] width 411 height 28
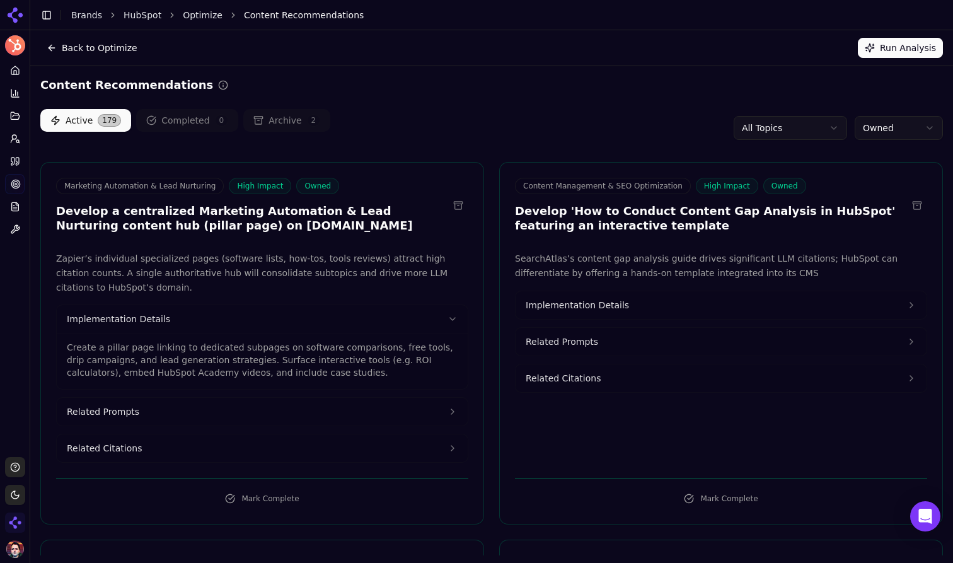
click at [272, 410] on button "Related Prompts" at bounding box center [262, 412] width 411 height 28
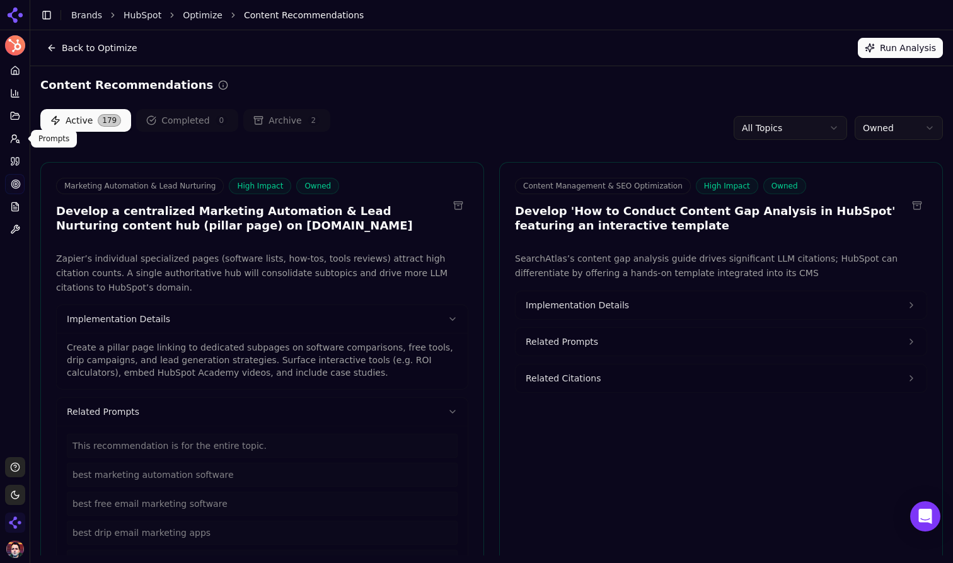
click at [17, 138] on icon at bounding box center [15, 139] width 10 height 10
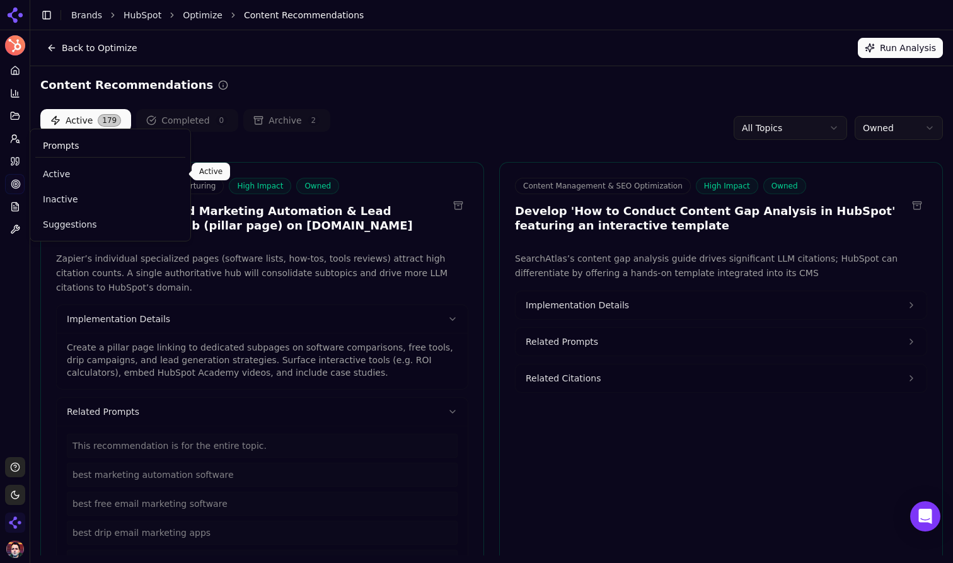
click at [66, 171] on span "Active" at bounding box center [110, 174] width 135 height 13
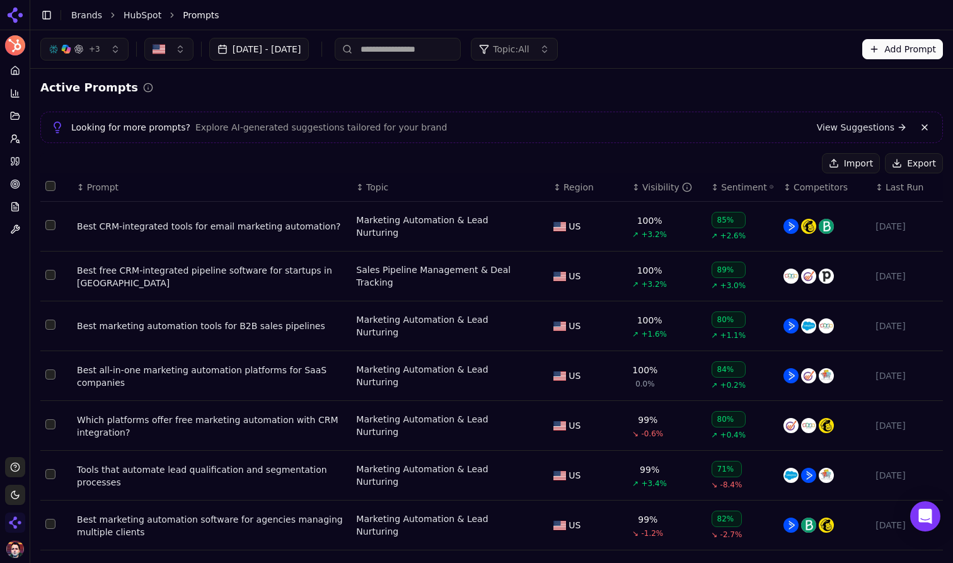
click at [46, 13] on button "Toggle Sidebar" at bounding box center [47, 15] width 18 height 18
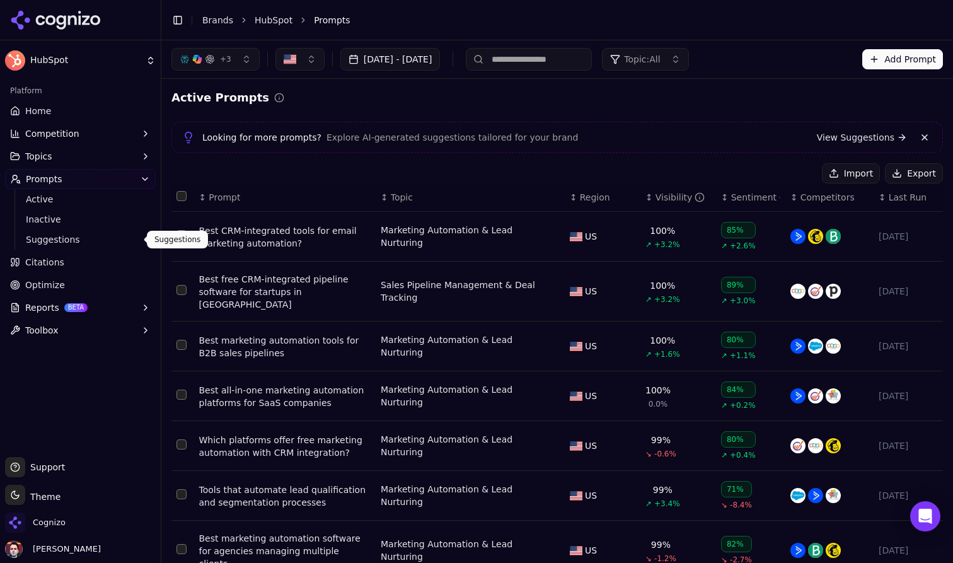
click at [57, 245] on span "Suggestions" at bounding box center [81, 239] width 110 height 13
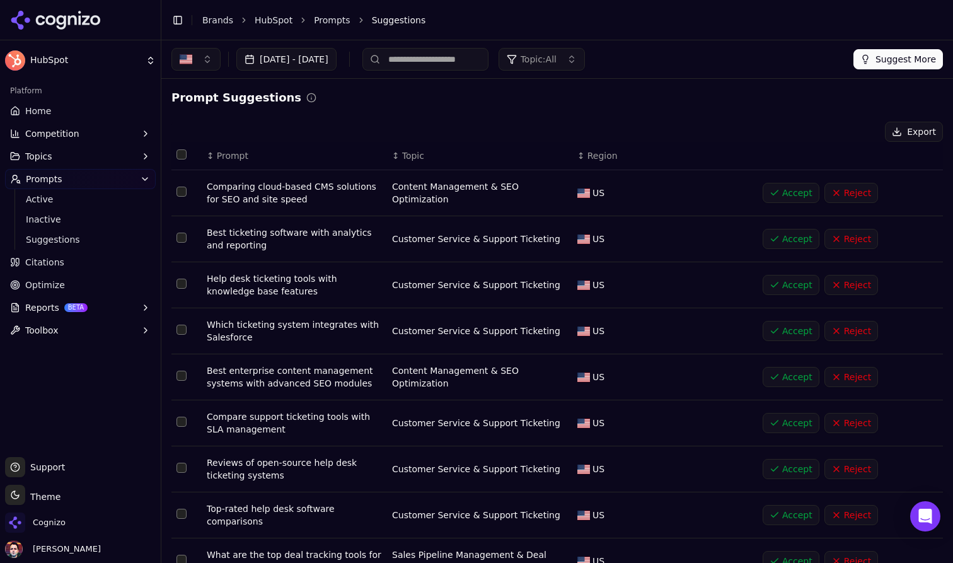
click at [896, 61] on button "Suggest More" at bounding box center [899, 59] width 90 height 20
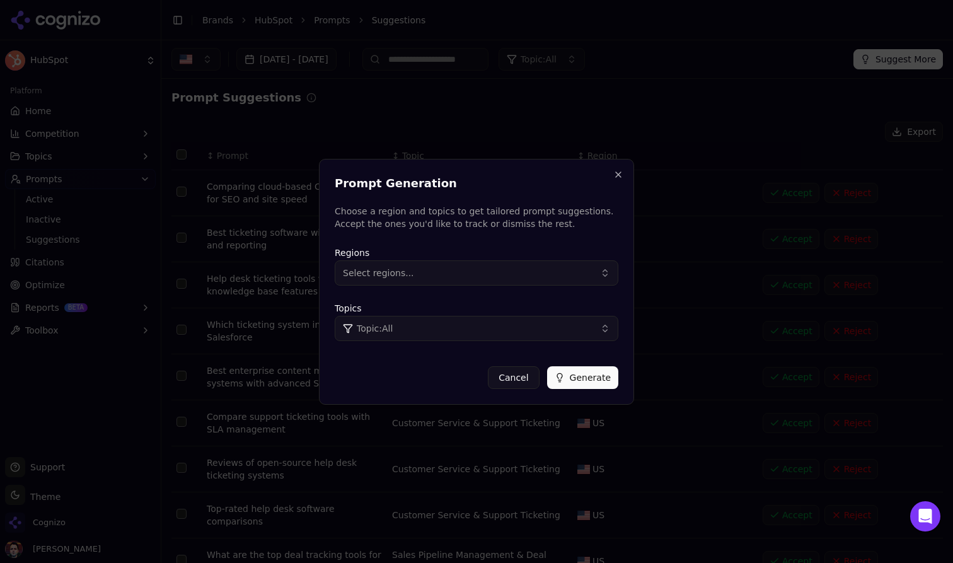
click at [433, 332] on button "Topic: All" at bounding box center [477, 328] width 284 height 25
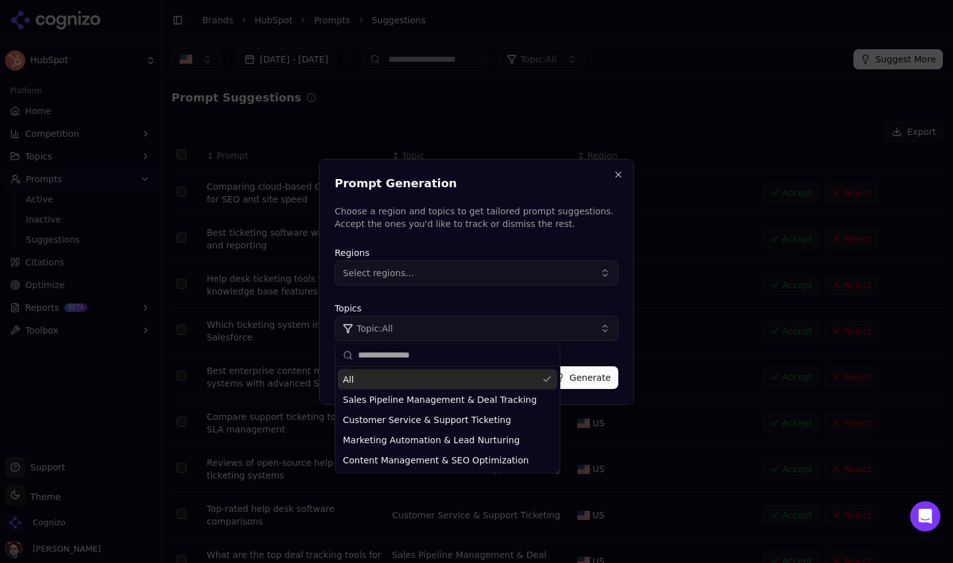
click at [433, 332] on button "Topic: All" at bounding box center [477, 328] width 284 height 25
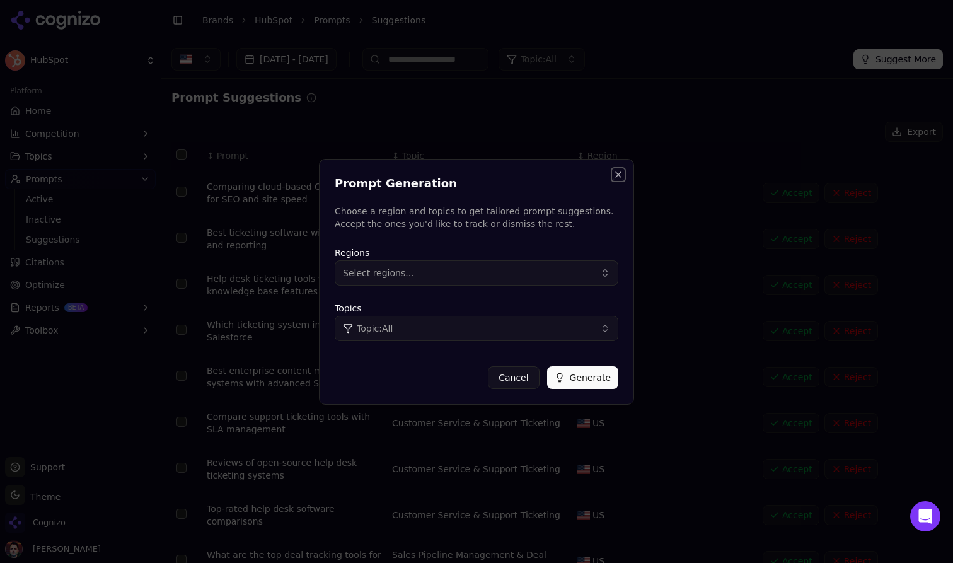
click at [618, 176] on button "Close" at bounding box center [618, 175] width 10 height 10
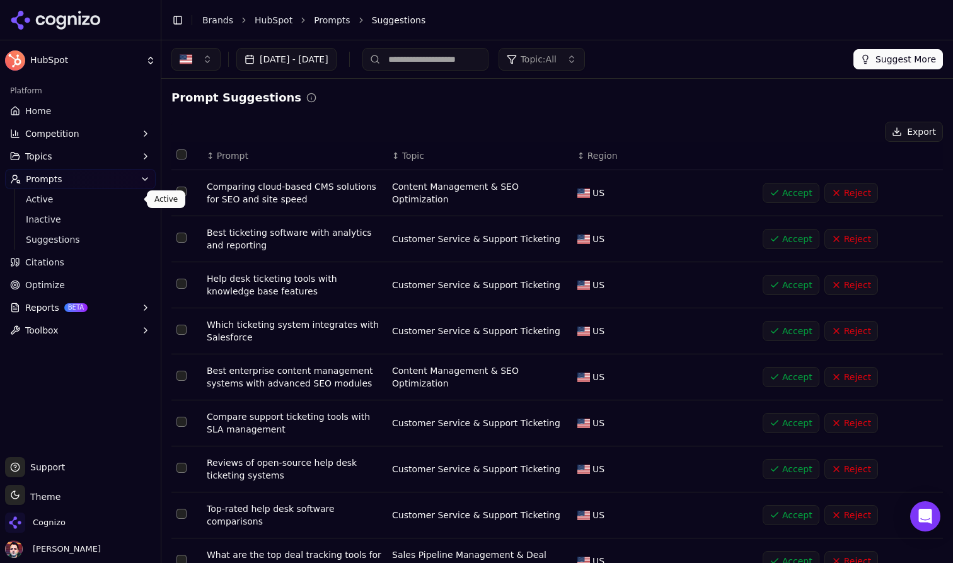
click at [74, 199] on span "Active" at bounding box center [81, 199] width 110 height 13
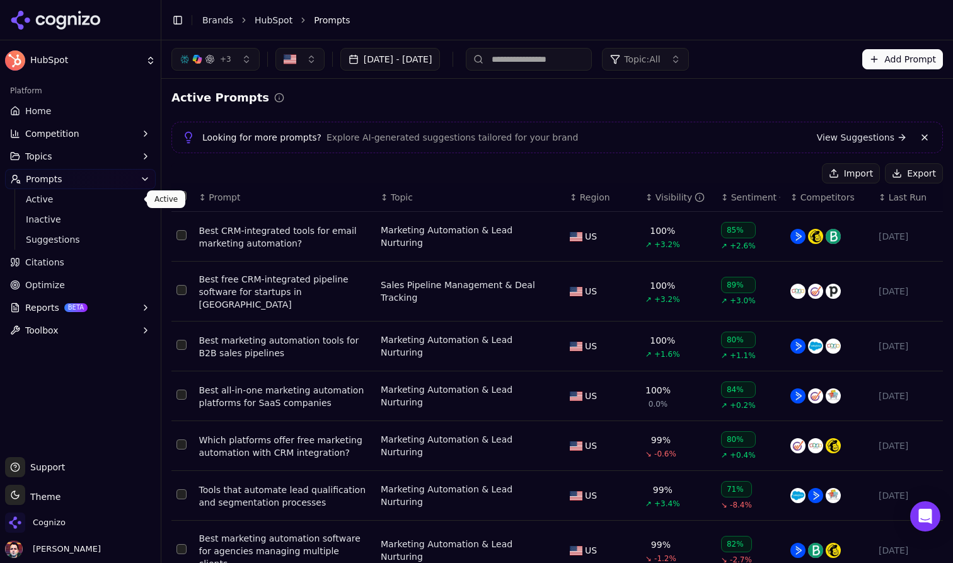
click at [912, 60] on button "Add Prompt" at bounding box center [902, 59] width 81 height 20
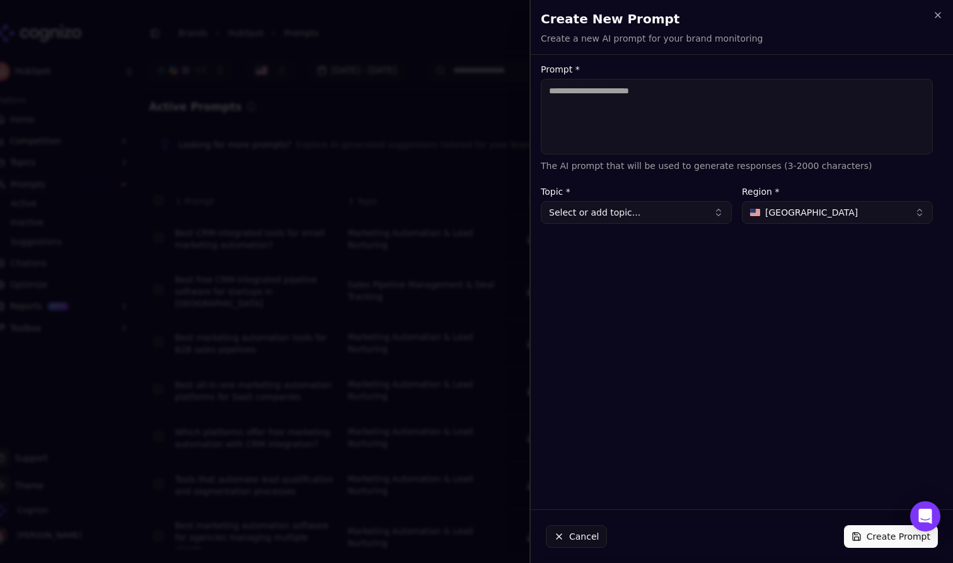
click at [722, 112] on textarea "Prompt *" at bounding box center [737, 117] width 392 height 76
click at [934, 21] on h2 "Create New Prompt" at bounding box center [742, 19] width 402 height 18
click at [937, 15] on icon "button" at bounding box center [937, 15] width 5 height 5
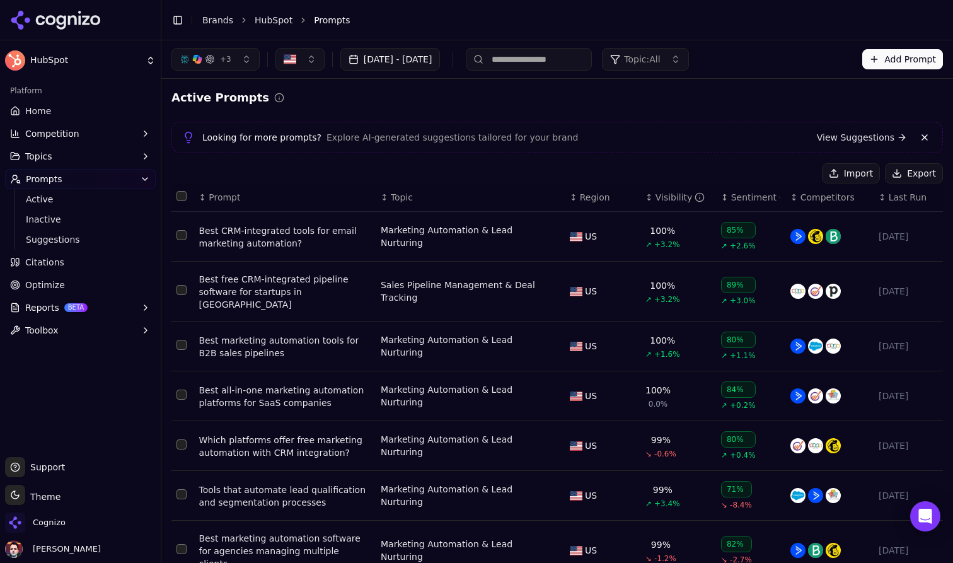
click at [843, 173] on button "Import" at bounding box center [851, 173] width 58 height 20
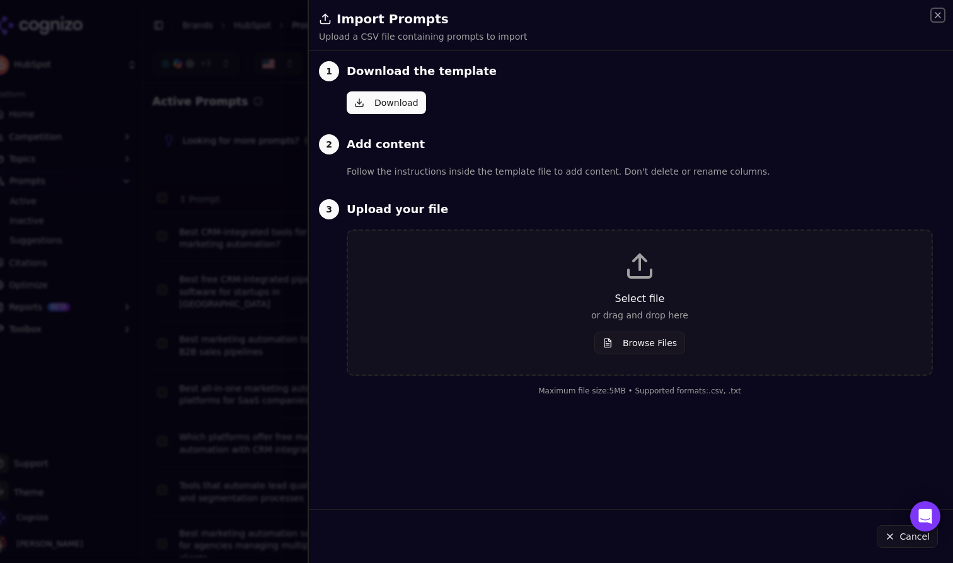
click at [937, 19] on icon "button" at bounding box center [938, 15] width 10 height 10
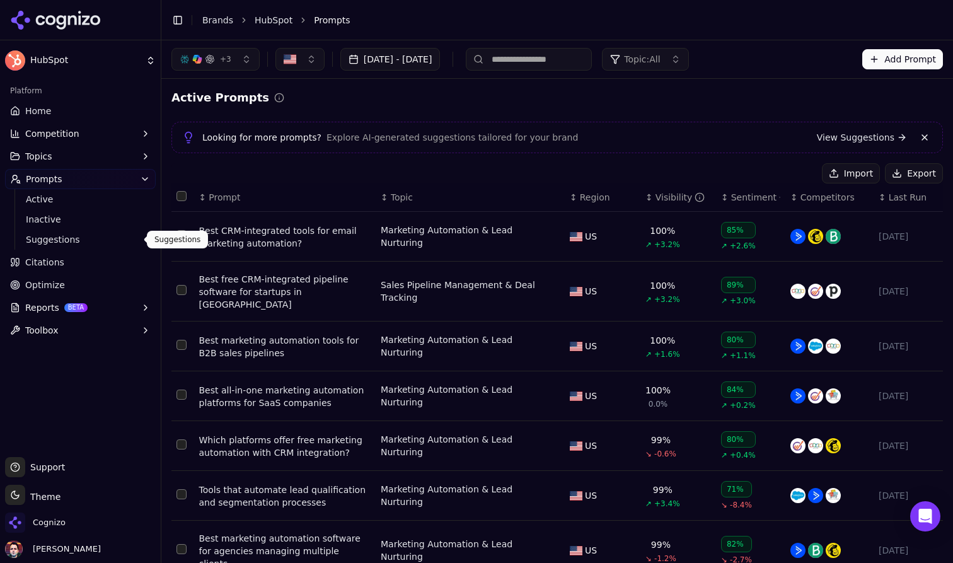
click at [114, 235] on span "Suggestions" at bounding box center [81, 239] width 110 height 13
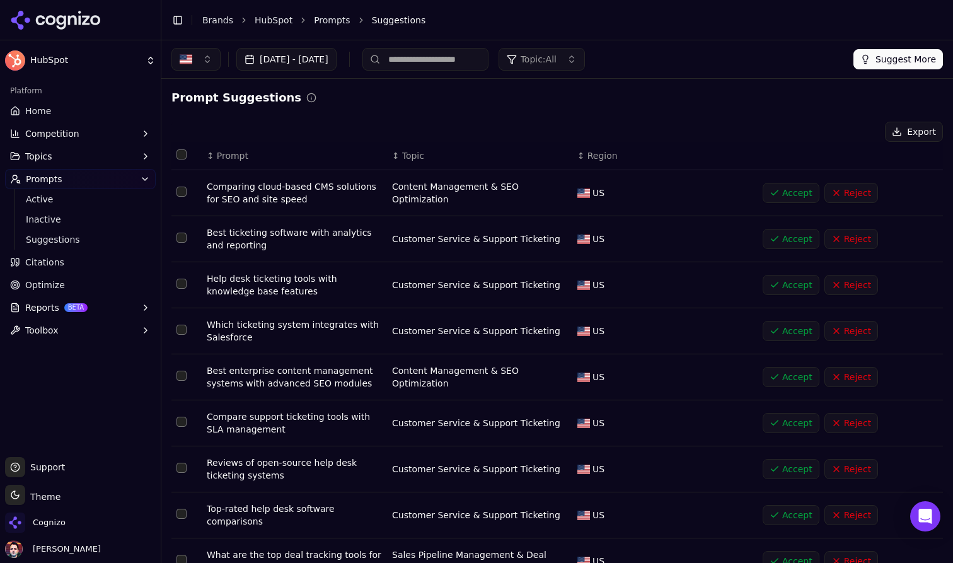
click at [118, 107] on link "Home" at bounding box center [80, 111] width 151 height 20
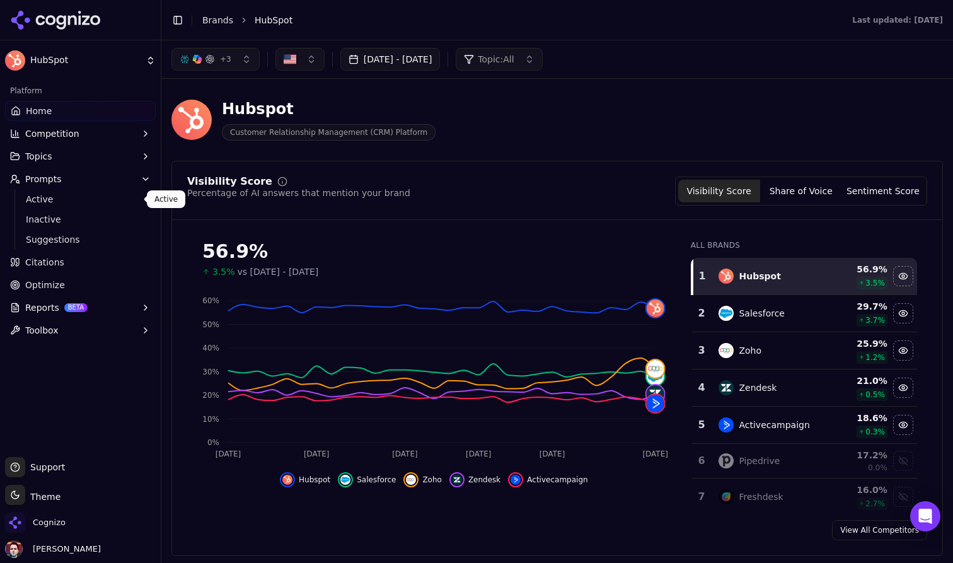
click at [112, 201] on span "Active" at bounding box center [81, 199] width 110 height 13
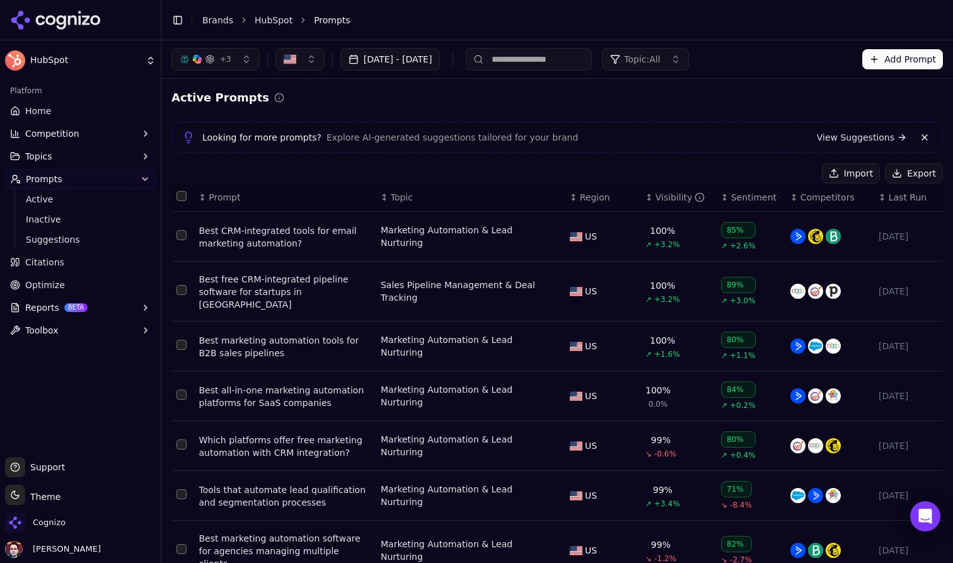
click at [887, 59] on button "Add Prompt" at bounding box center [902, 59] width 81 height 20
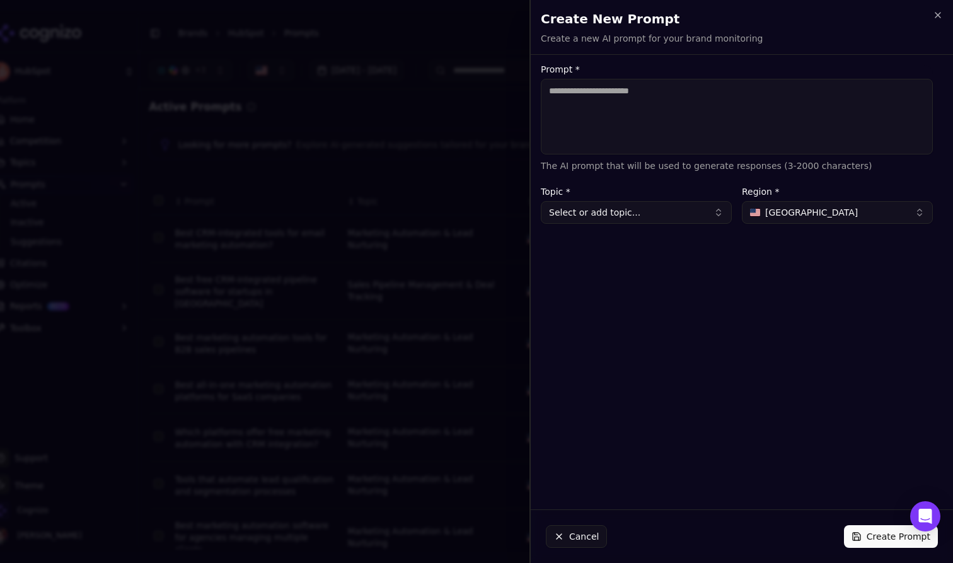
click at [633, 209] on button "Select or add topic..." at bounding box center [636, 212] width 191 height 23
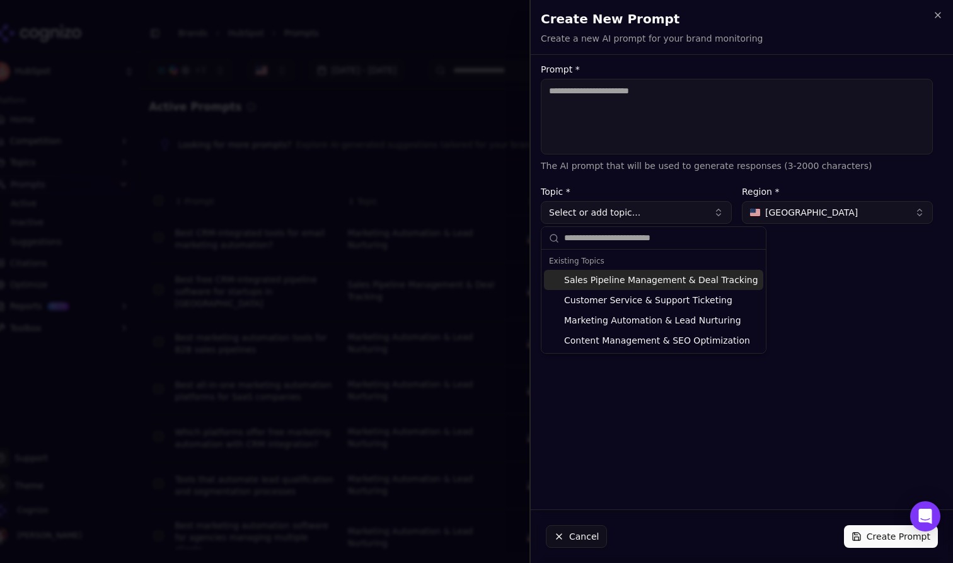
click at [632, 287] on div "Sales Pipeline Management & Deal Tracking" at bounding box center [653, 280] width 219 height 20
type input "**********"
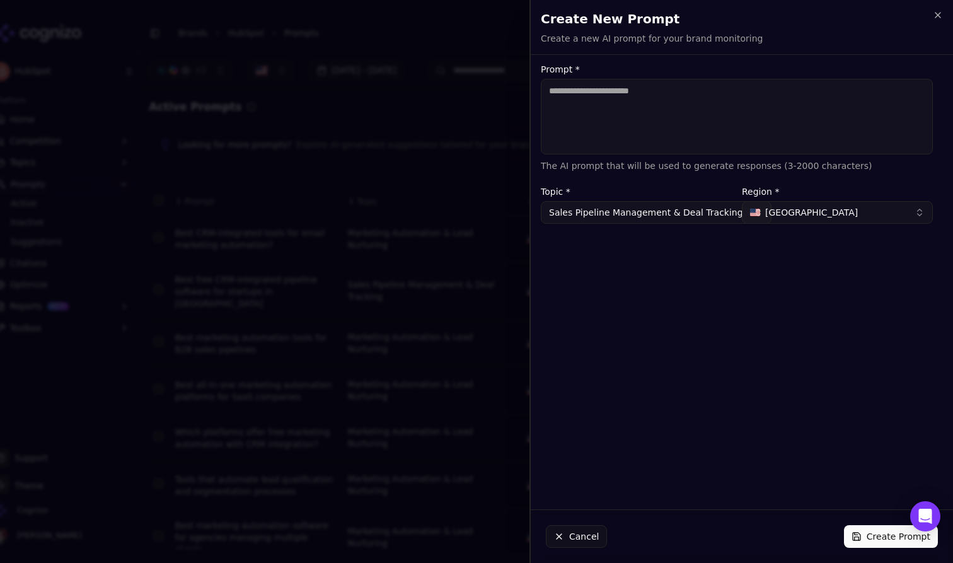
click at [771, 206] on span "[GEOGRAPHIC_DATA]" at bounding box center [811, 212] width 93 height 13
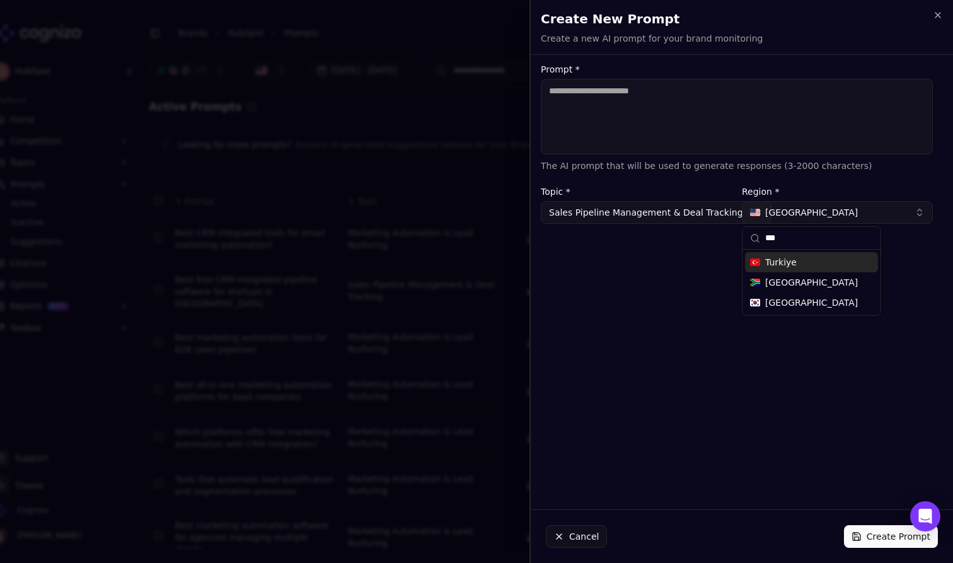
type input "***"
click at [787, 264] on span "Turkiye" at bounding box center [781, 262] width 32 height 13
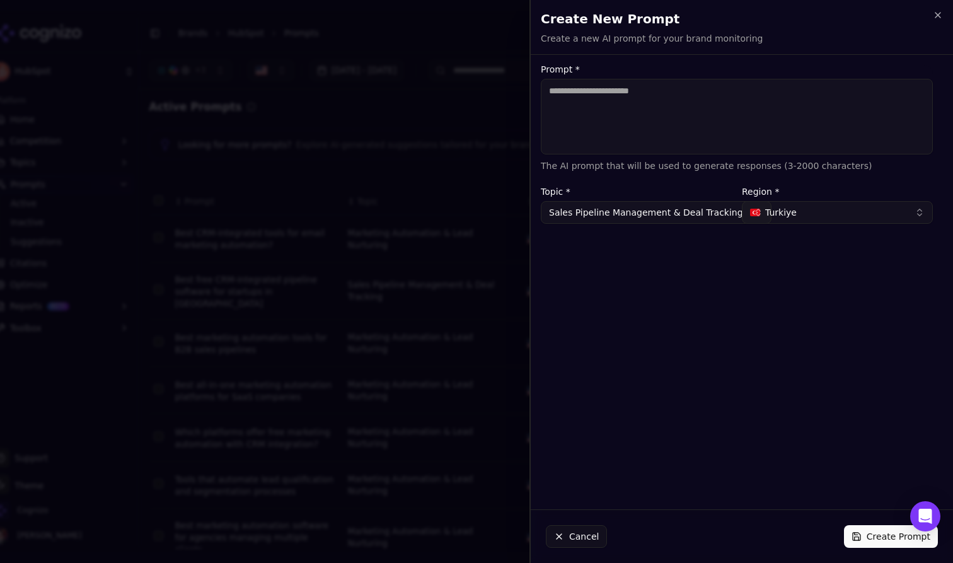
click at [736, 100] on textarea "Prompt *" at bounding box center [737, 117] width 392 height 76
click at [455, 72] on div at bounding box center [476, 281] width 953 height 563
